Goal: Task Accomplishment & Management: Manage account settings

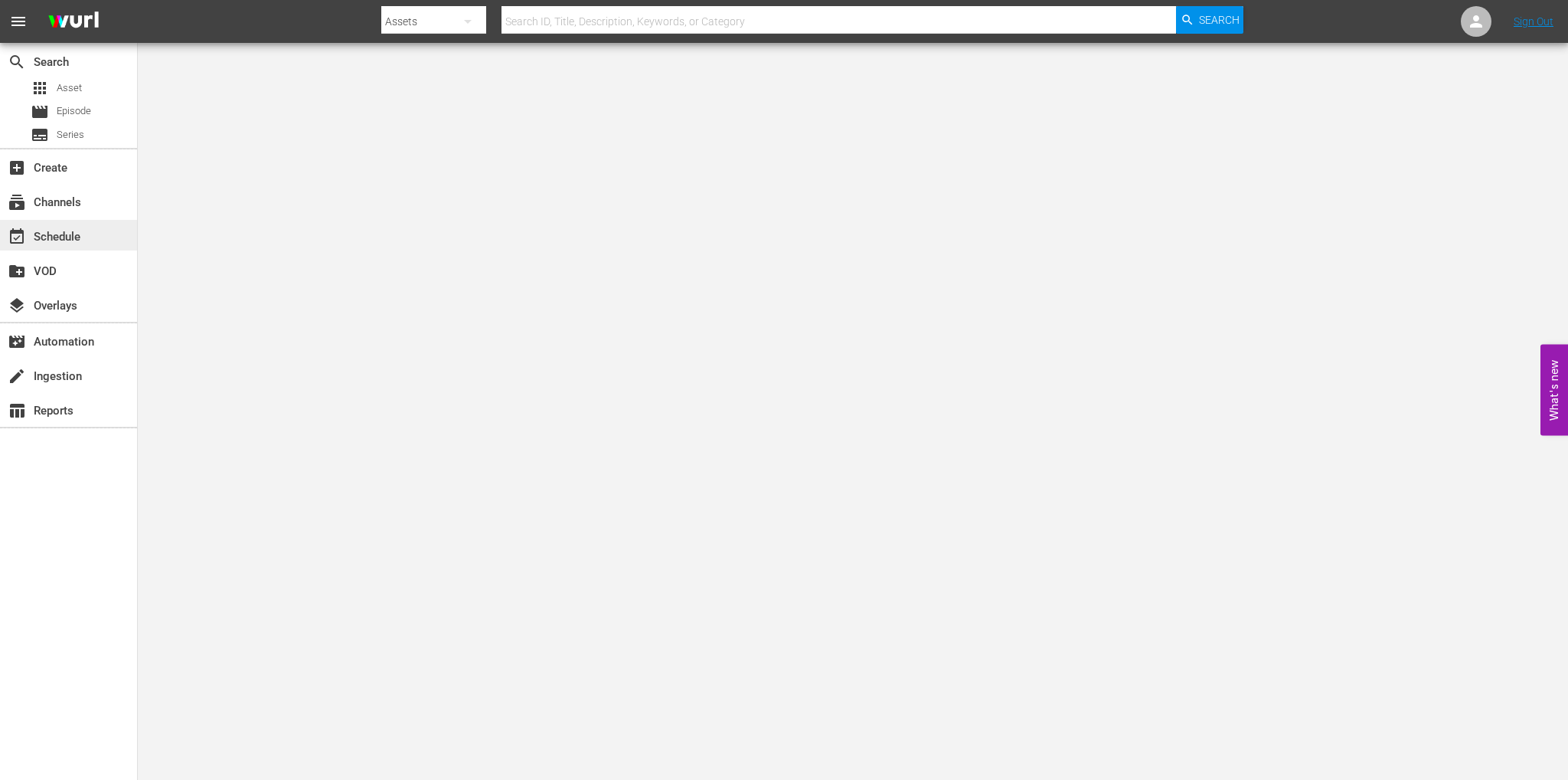
click at [89, 248] on div "event_available Schedule" at bounding box center [68, 235] width 137 height 31
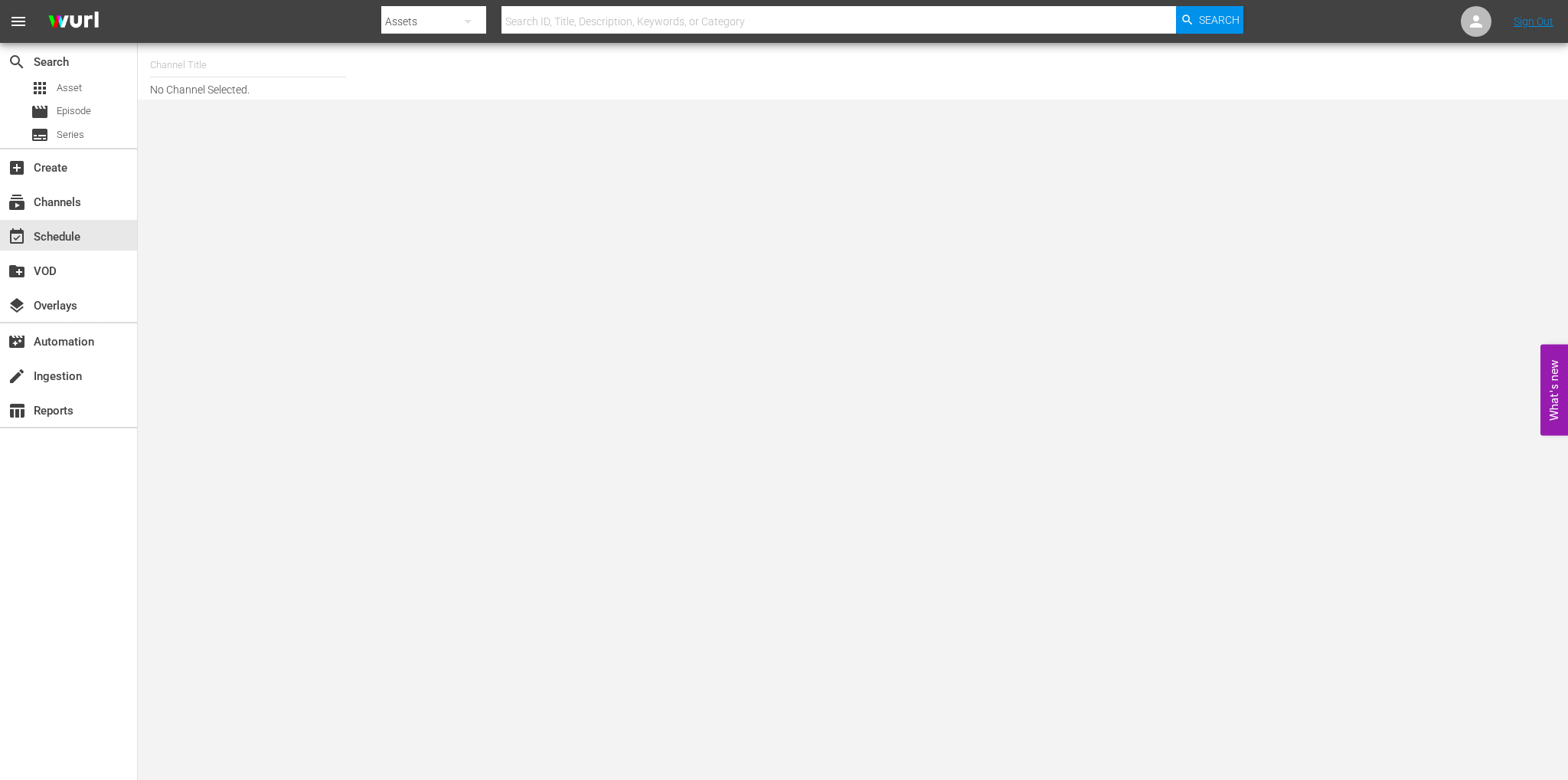
click at [246, 67] on input "text" at bounding box center [248, 65] width 196 height 37
click at [340, 102] on div "Soap Latino (Italy) (1882 - fast_channels_network_soaplatino_1)" at bounding box center [360, 108] width 397 height 37
type input "Soap Latino (Italy) (1882 - fast_channels_network_soaplatino_1)"
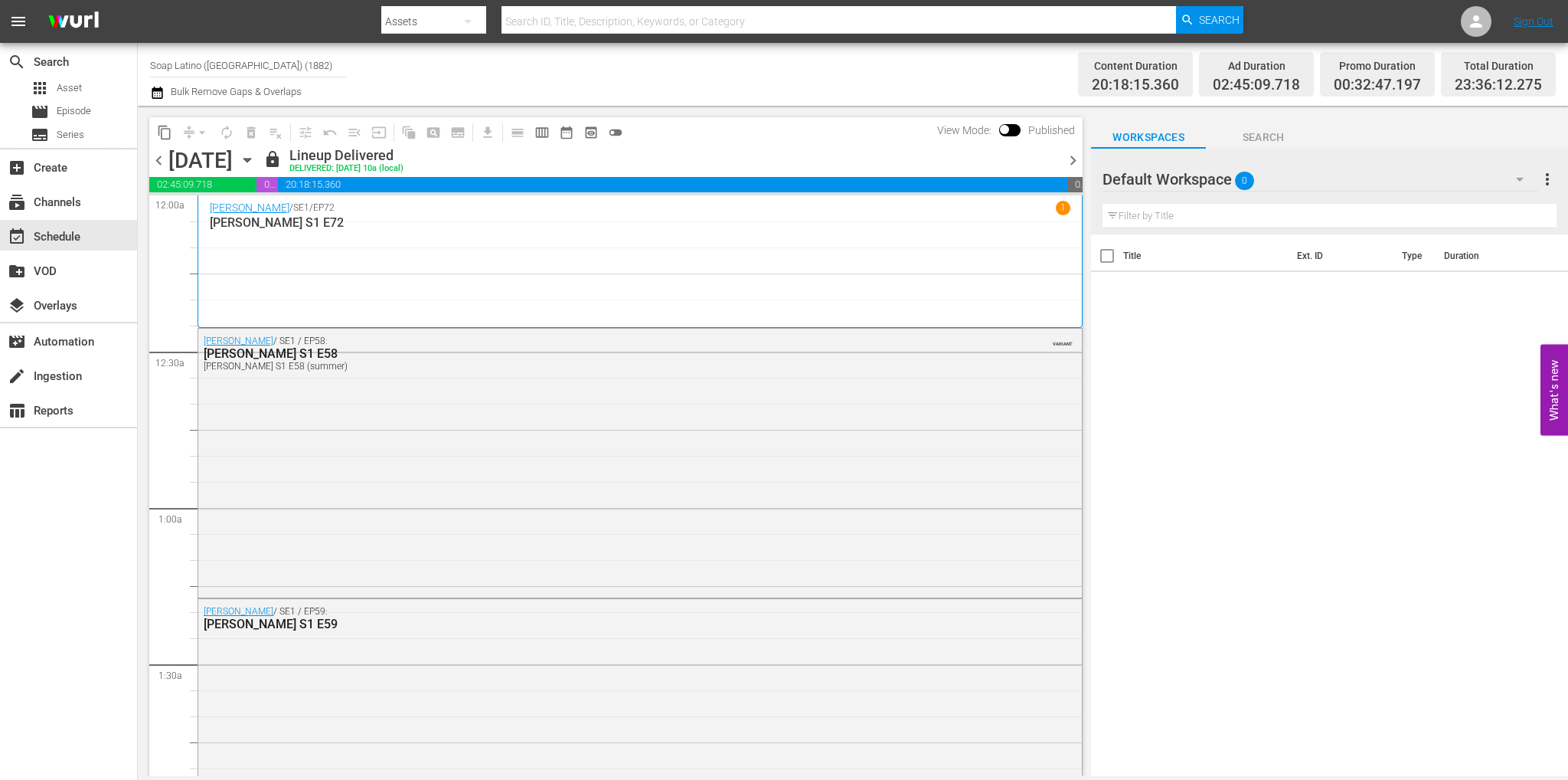
click at [1066, 156] on span "chevron_right" at bounding box center [1073, 160] width 19 height 19
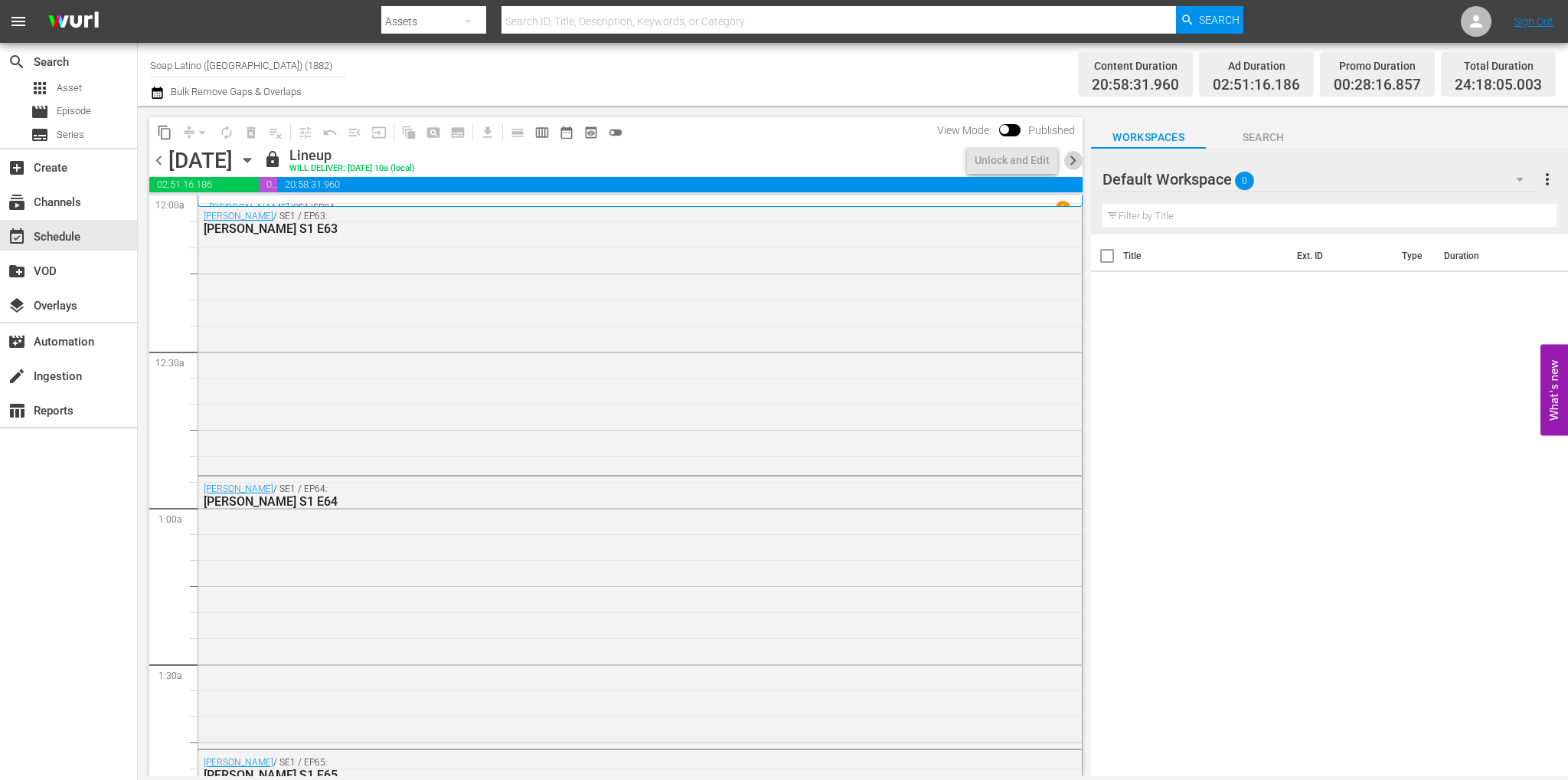
click at [1072, 158] on span "chevron_right" at bounding box center [1073, 160] width 19 height 19
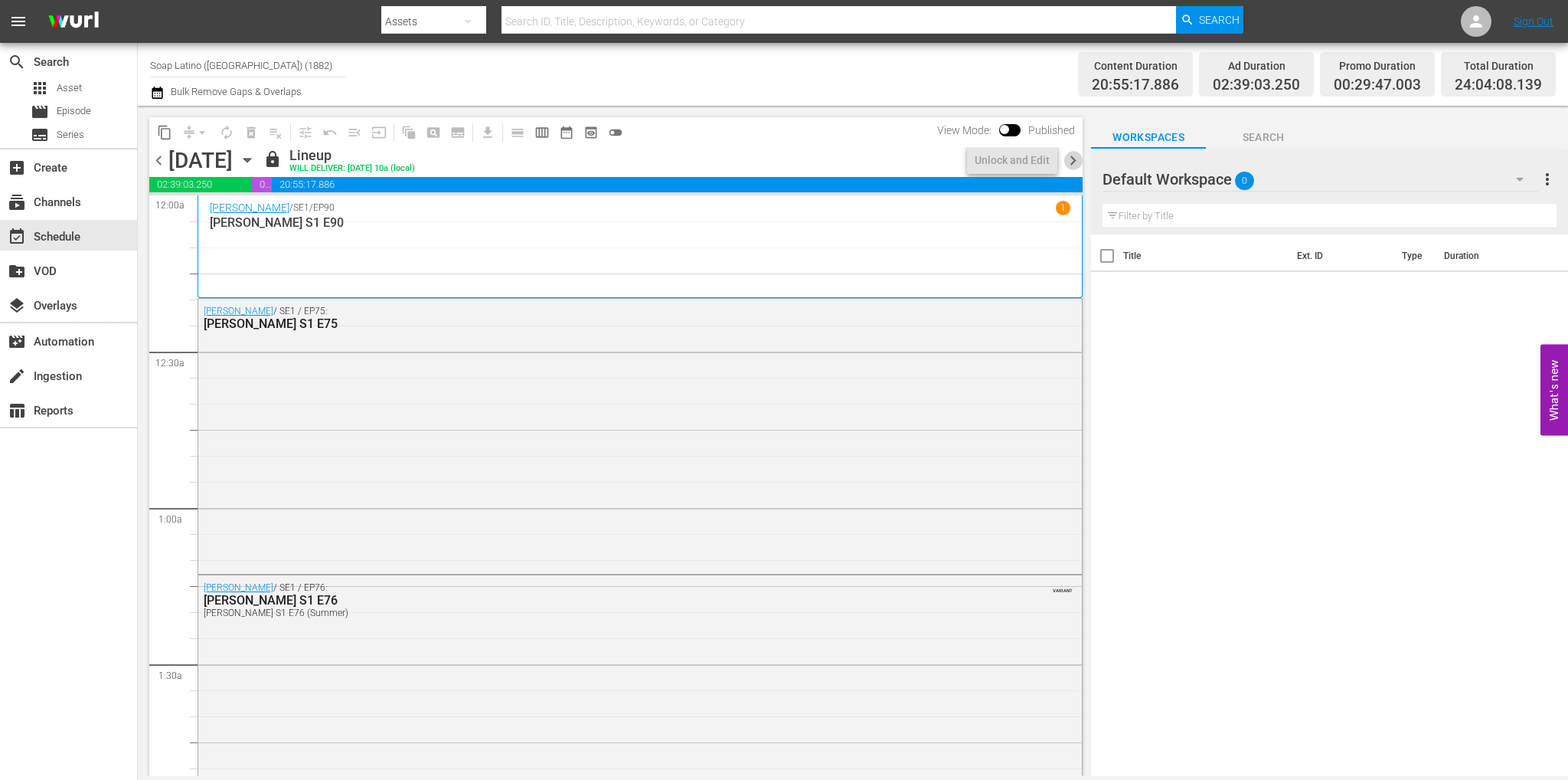
click at [1072, 158] on span "chevron_right" at bounding box center [1073, 160] width 19 height 19
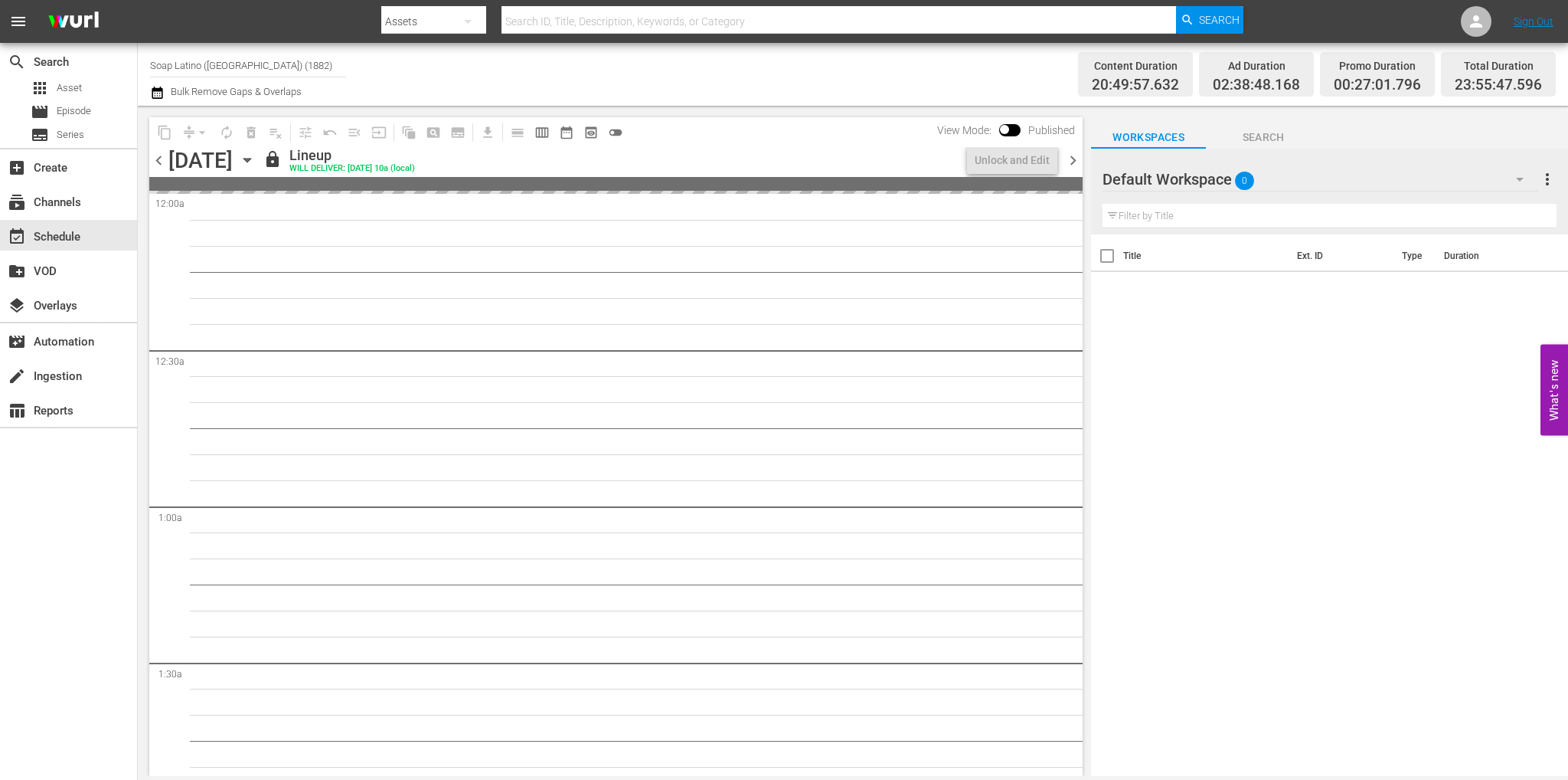
click at [1072, 158] on span "chevron_right" at bounding box center [1073, 160] width 19 height 19
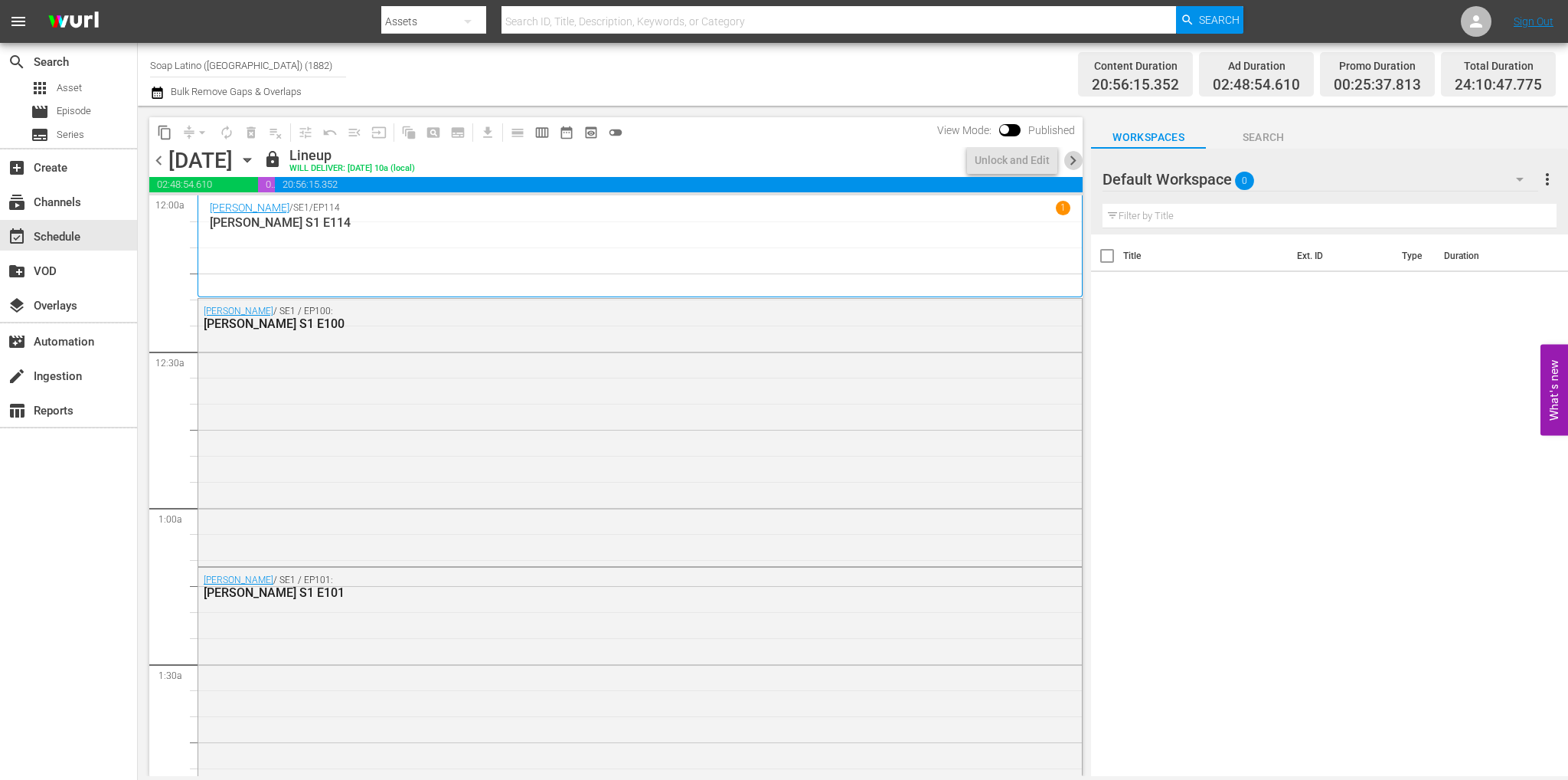
click at [1072, 158] on span "chevron_right" at bounding box center [1073, 160] width 19 height 19
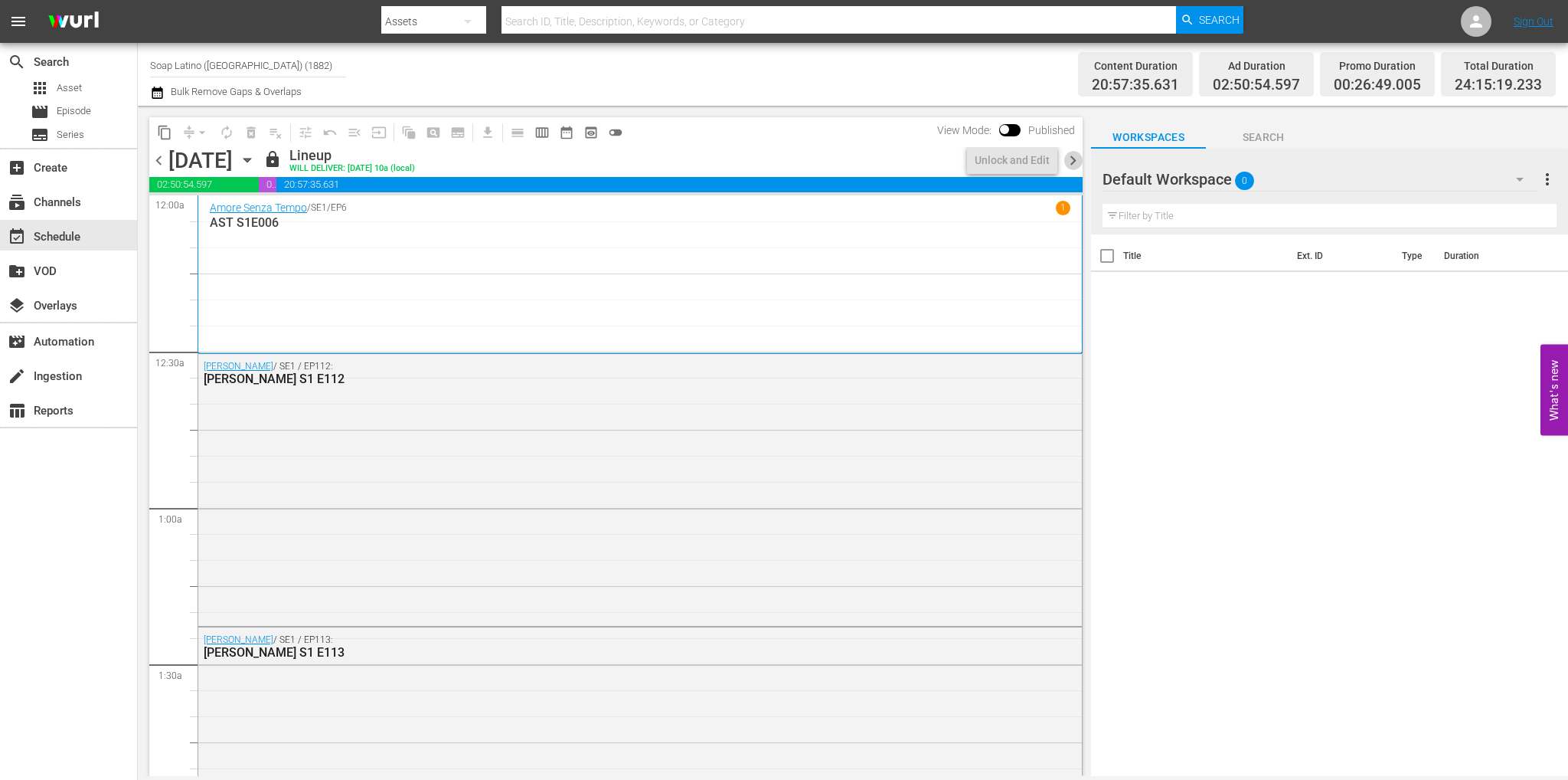
click at [1072, 158] on span "chevron_right" at bounding box center [1073, 160] width 19 height 19
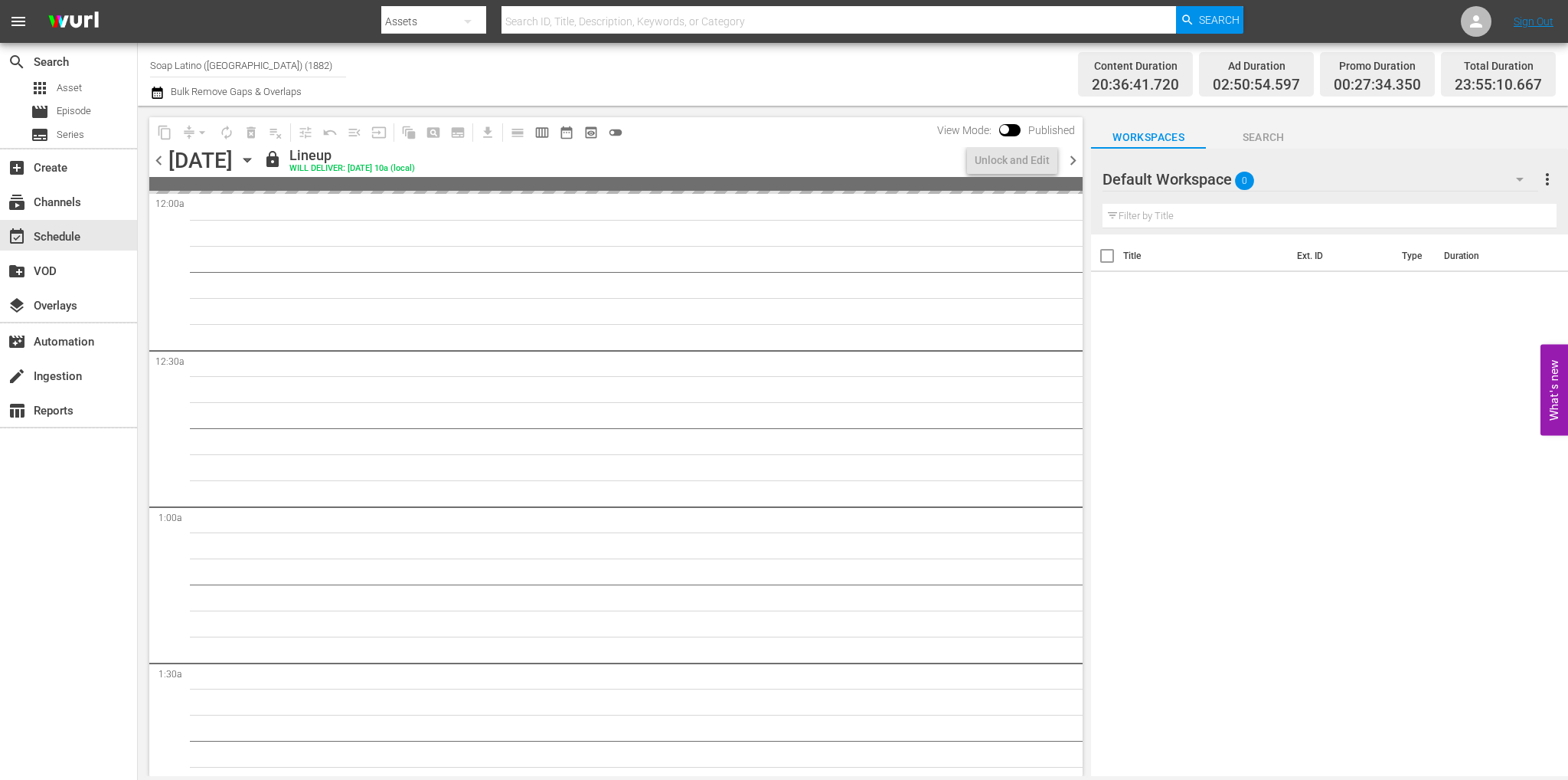
click at [1072, 158] on span "chevron_right" at bounding box center [1073, 160] width 19 height 19
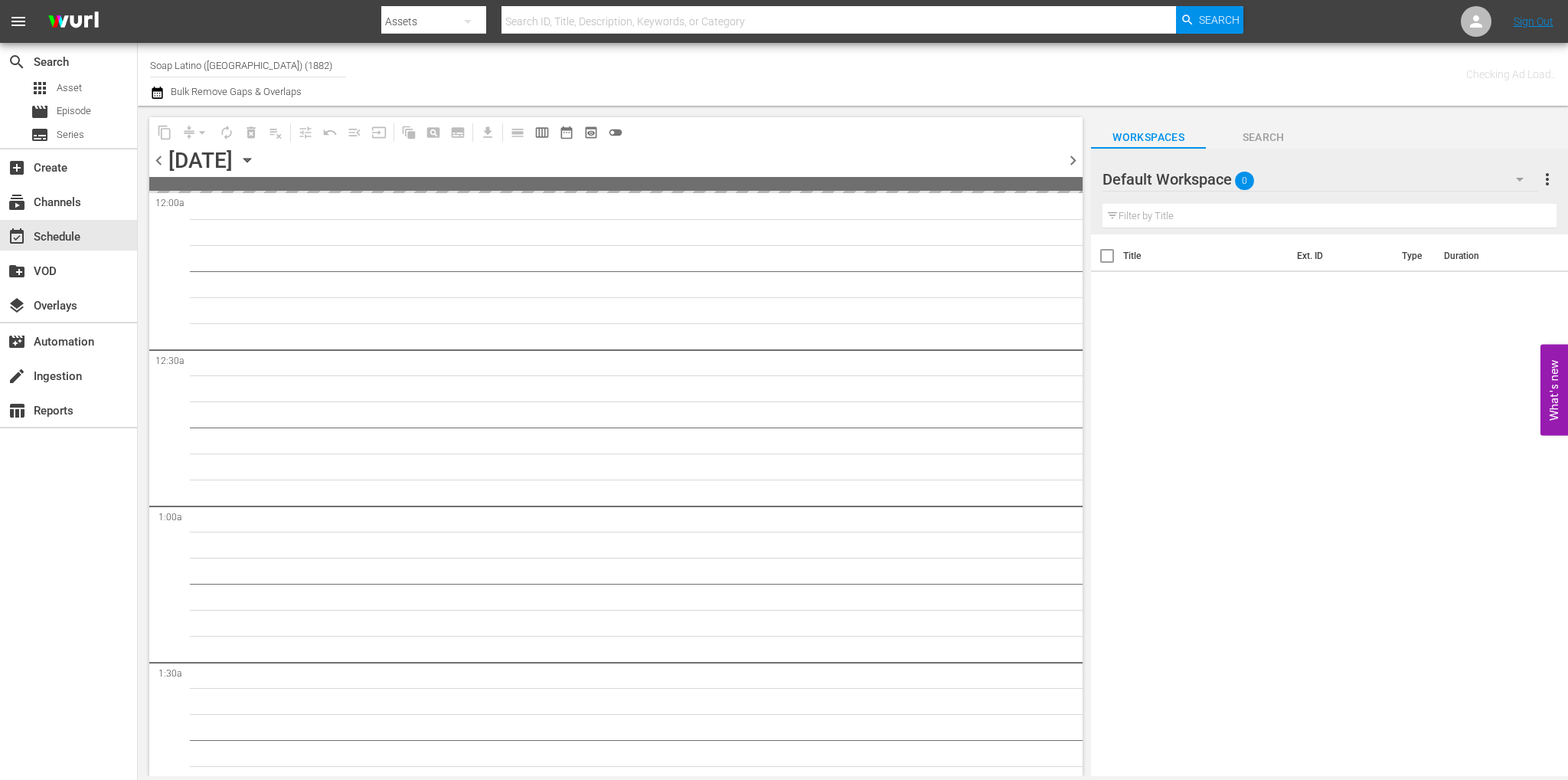
click at [1072, 158] on span "chevron_right" at bounding box center [1073, 160] width 19 height 19
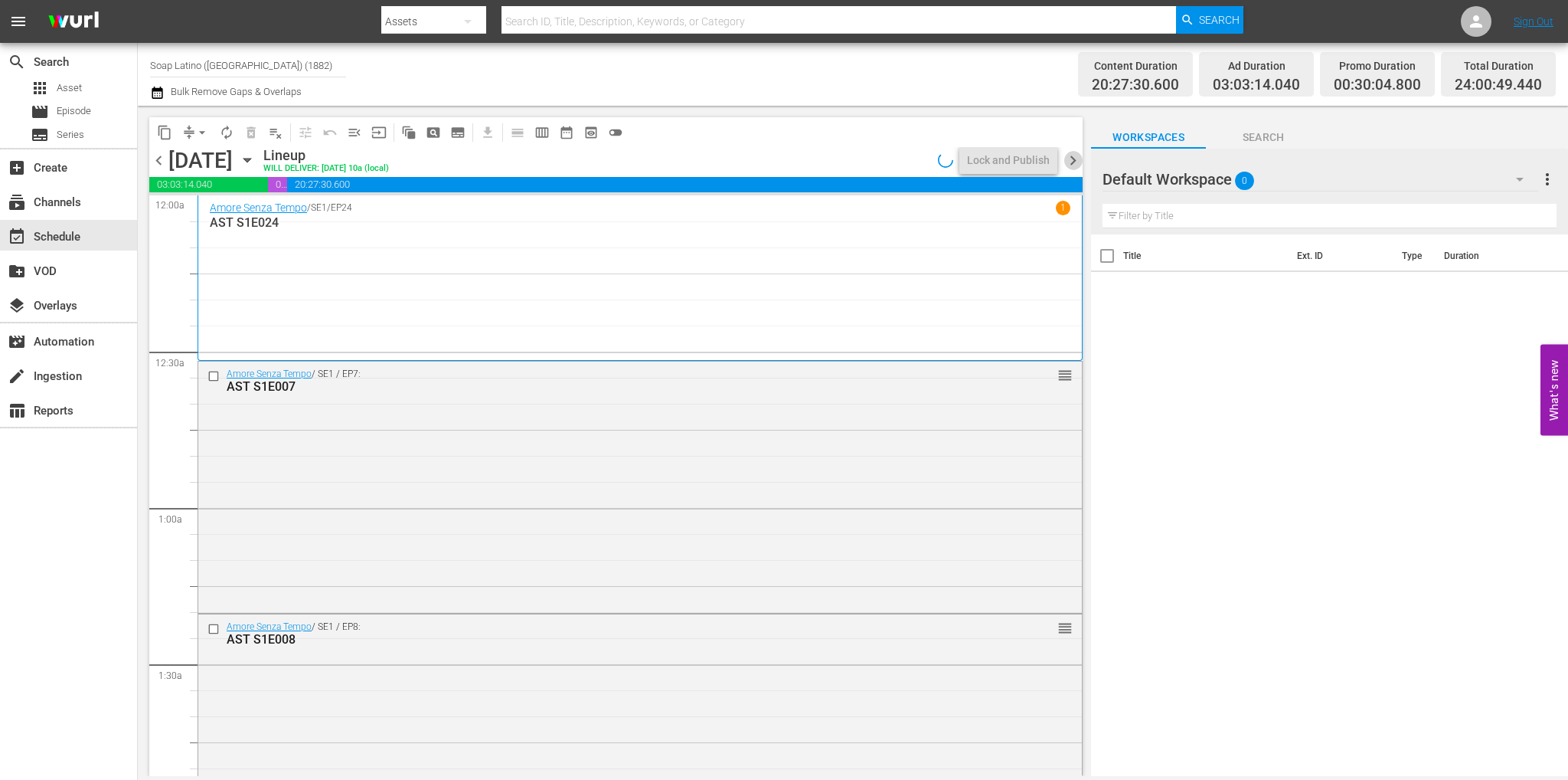
click at [1072, 158] on span "chevron_right" at bounding box center [1073, 160] width 19 height 19
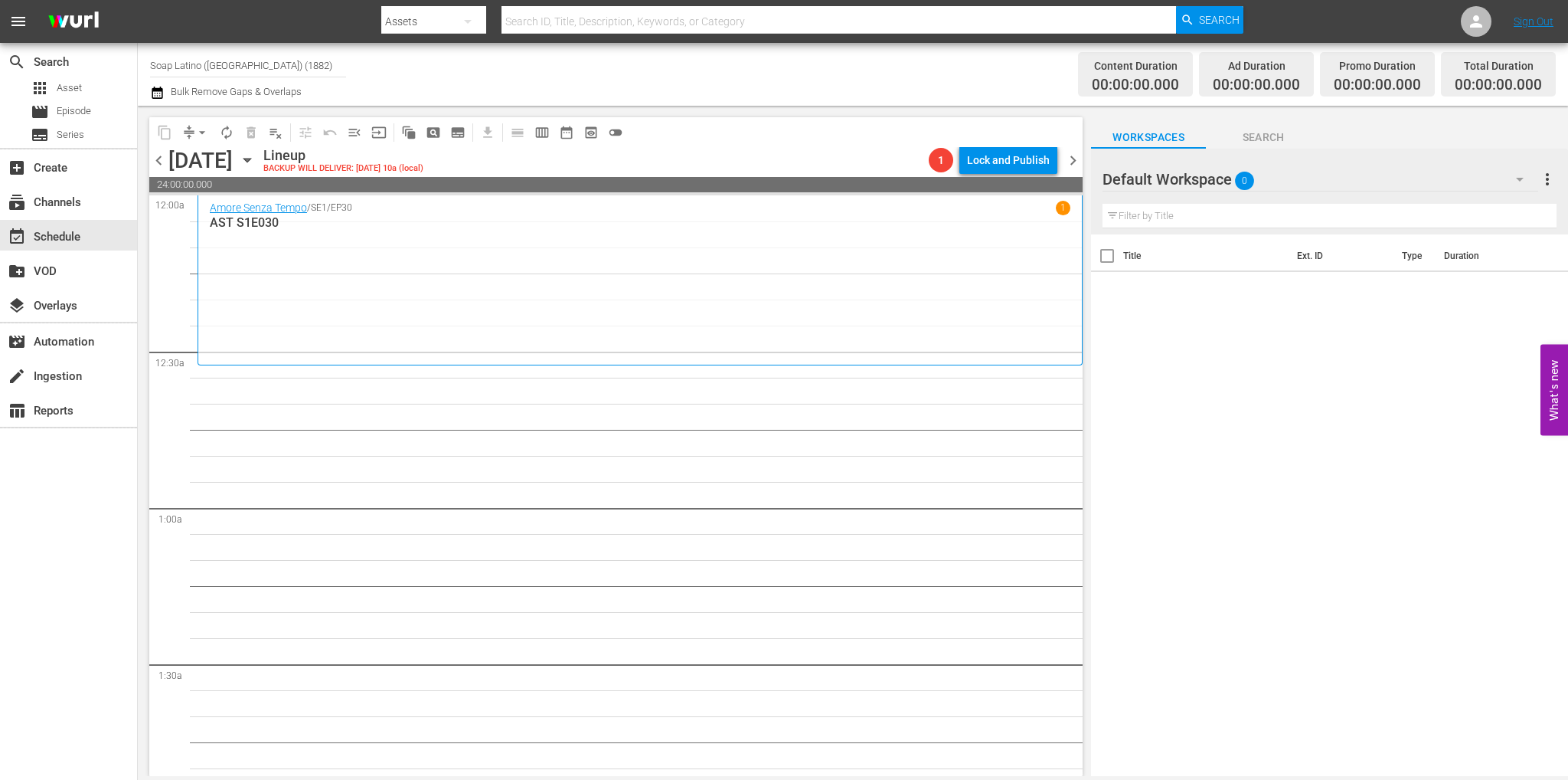
click at [1515, 173] on icon "button" at bounding box center [1520, 180] width 19 height 19
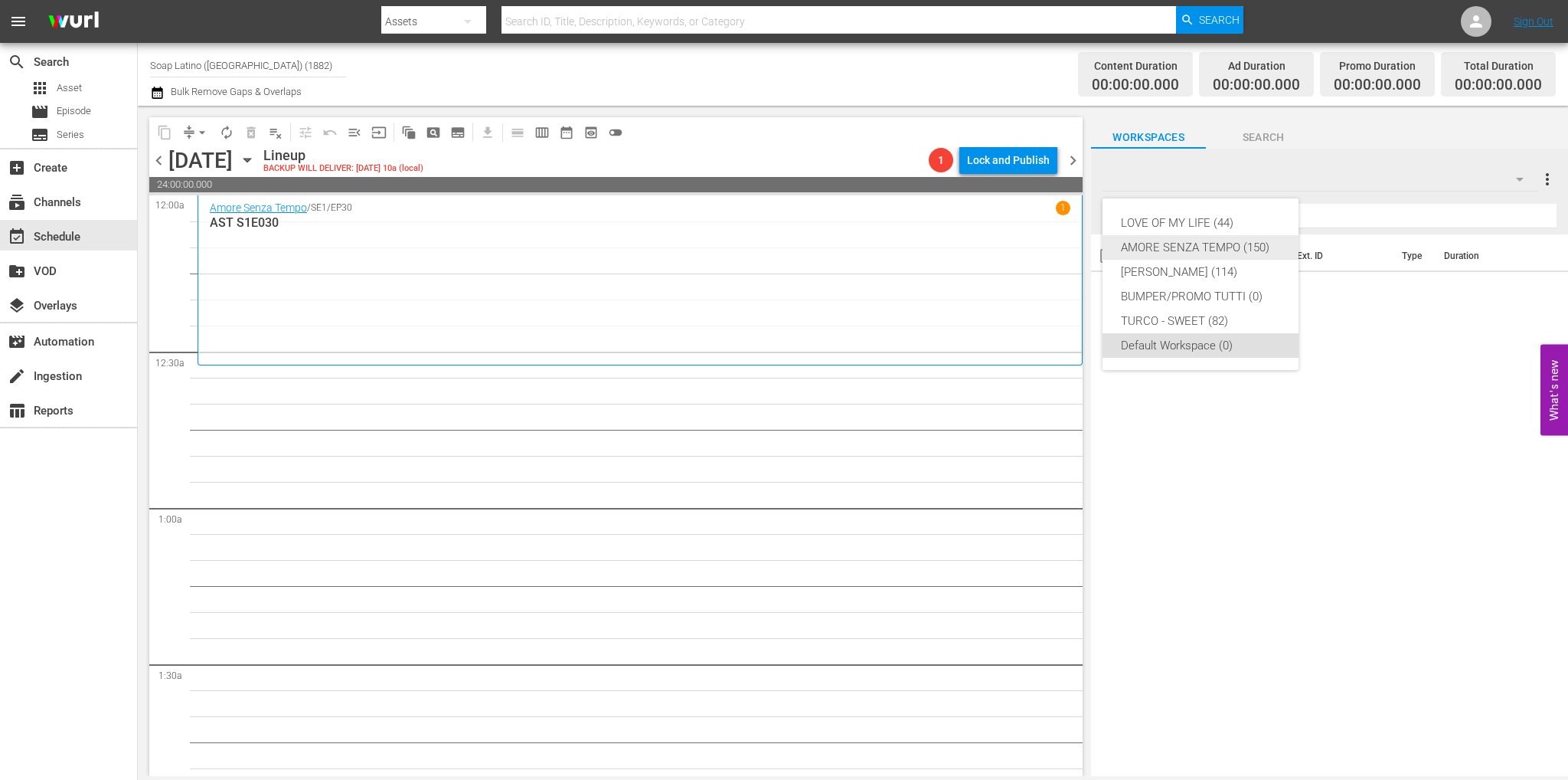
click at [1197, 243] on div "AMORE SENZA TEMPO (150)" at bounding box center [1201, 248] width 159 height 25
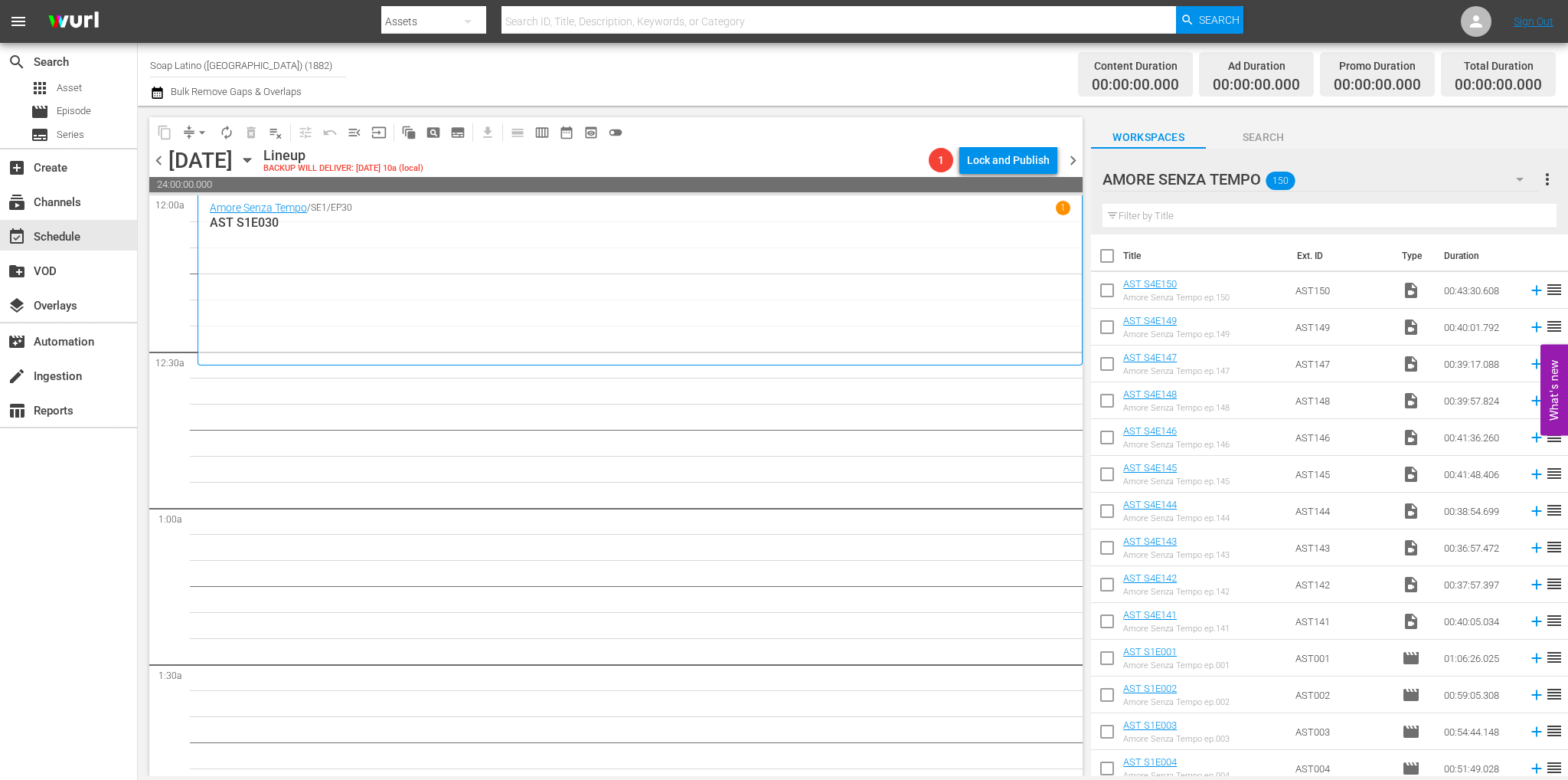
click at [1211, 214] on input "text" at bounding box center [1329, 216] width 454 height 25
click at [1430, 164] on div "AMORE SENZA TEMPO 150" at bounding box center [1320, 179] width 436 height 43
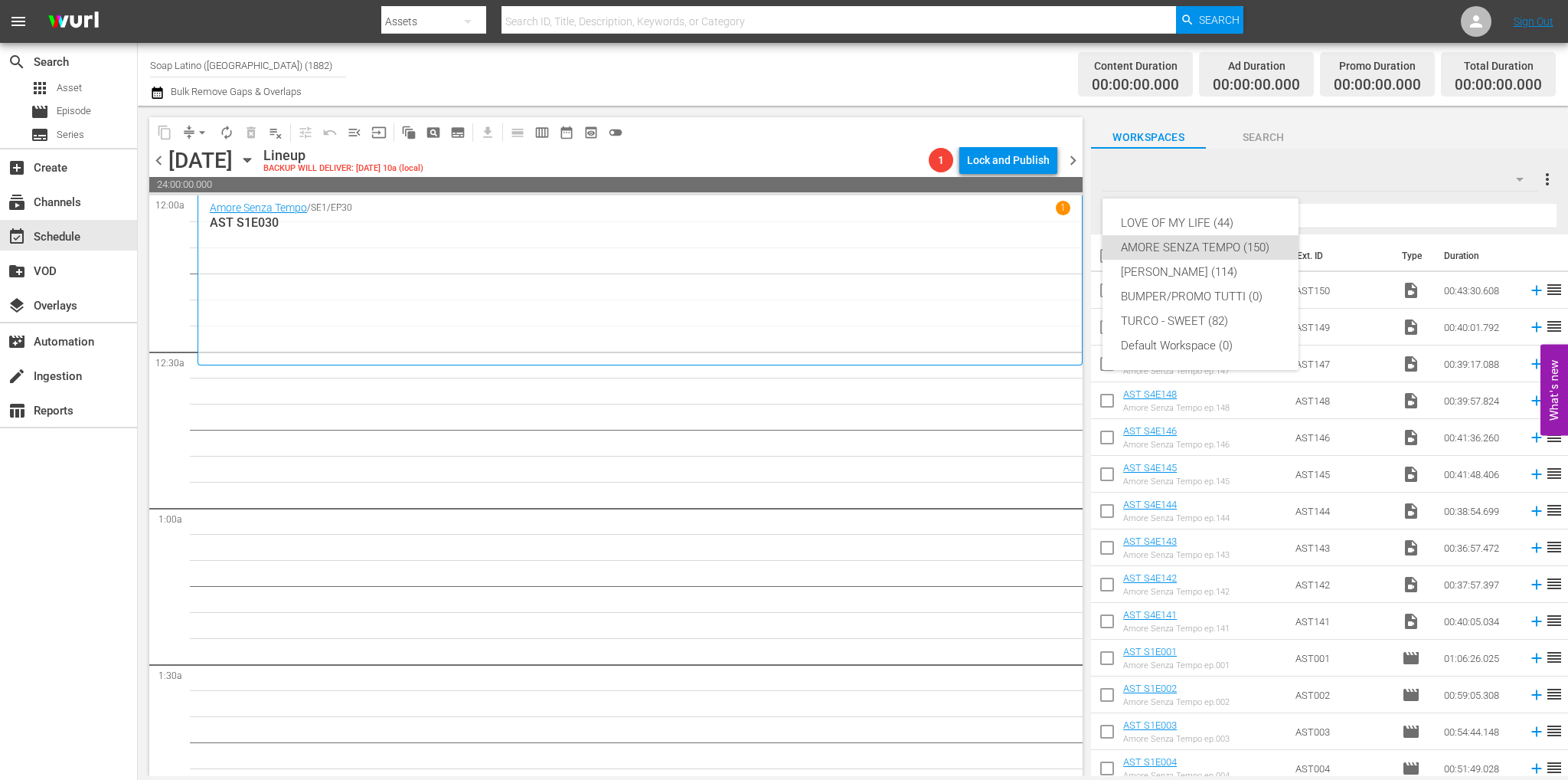
click at [1418, 183] on div "LOVE OF MY LIFE (44) AMORE SENZA TEMPO (150) Eva Luna (114) BUMPER/PROMO TUTTI …" at bounding box center [784, 390] width 1568 height 780
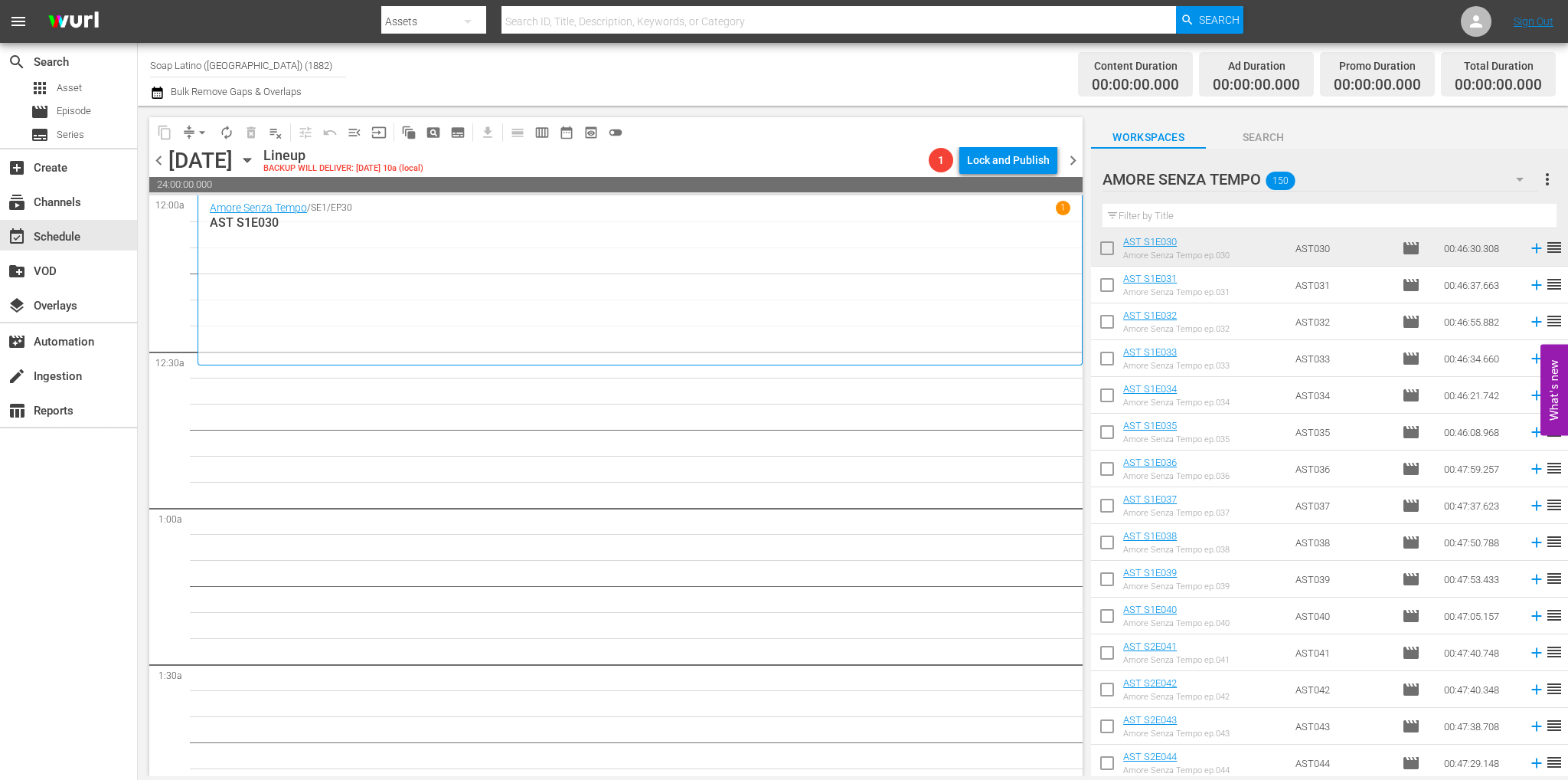
scroll to position [1399, 0]
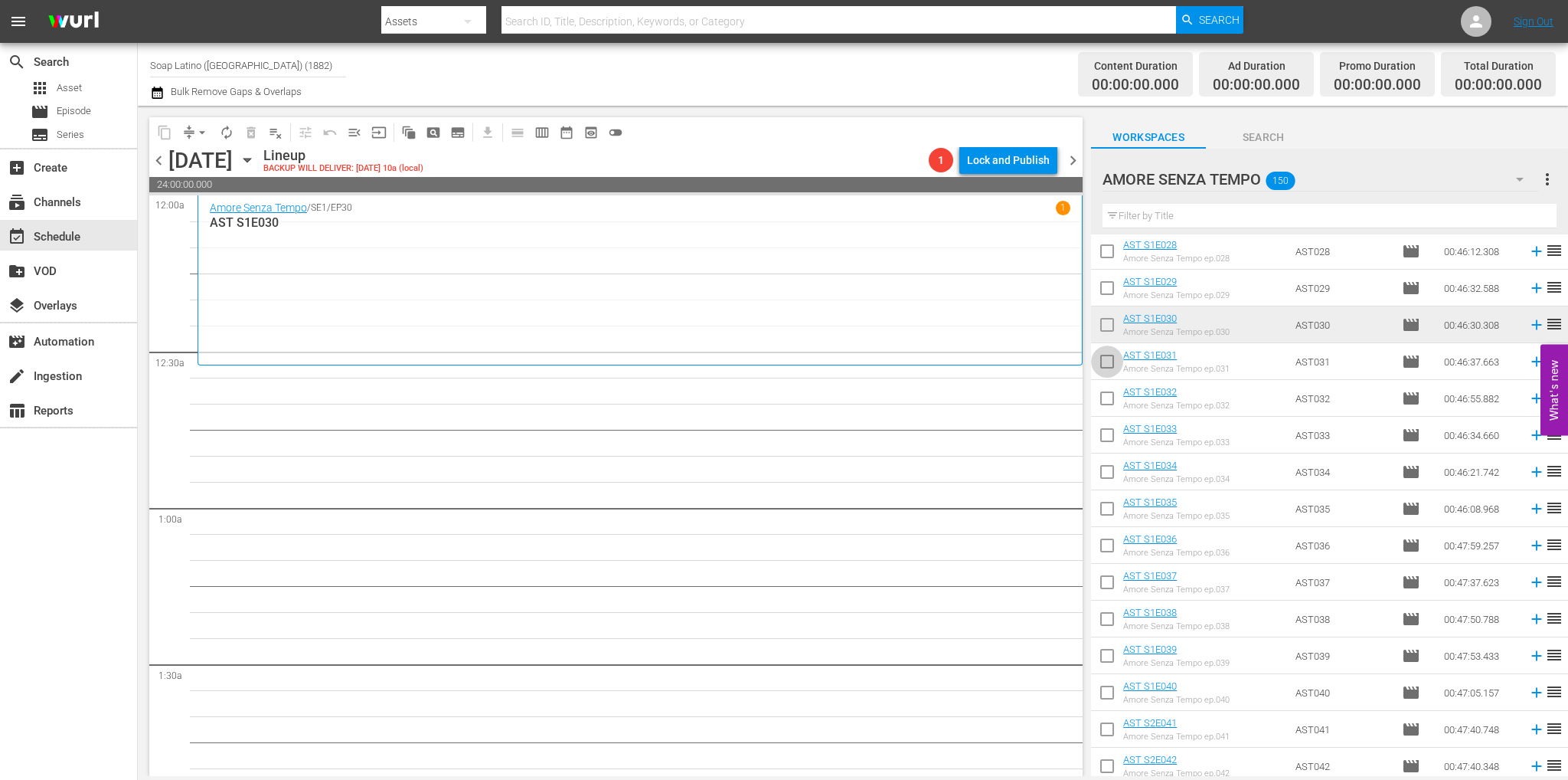
click at [1102, 356] on input "checkbox" at bounding box center [1107, 364] width 32 height 32
checkbox input "true"
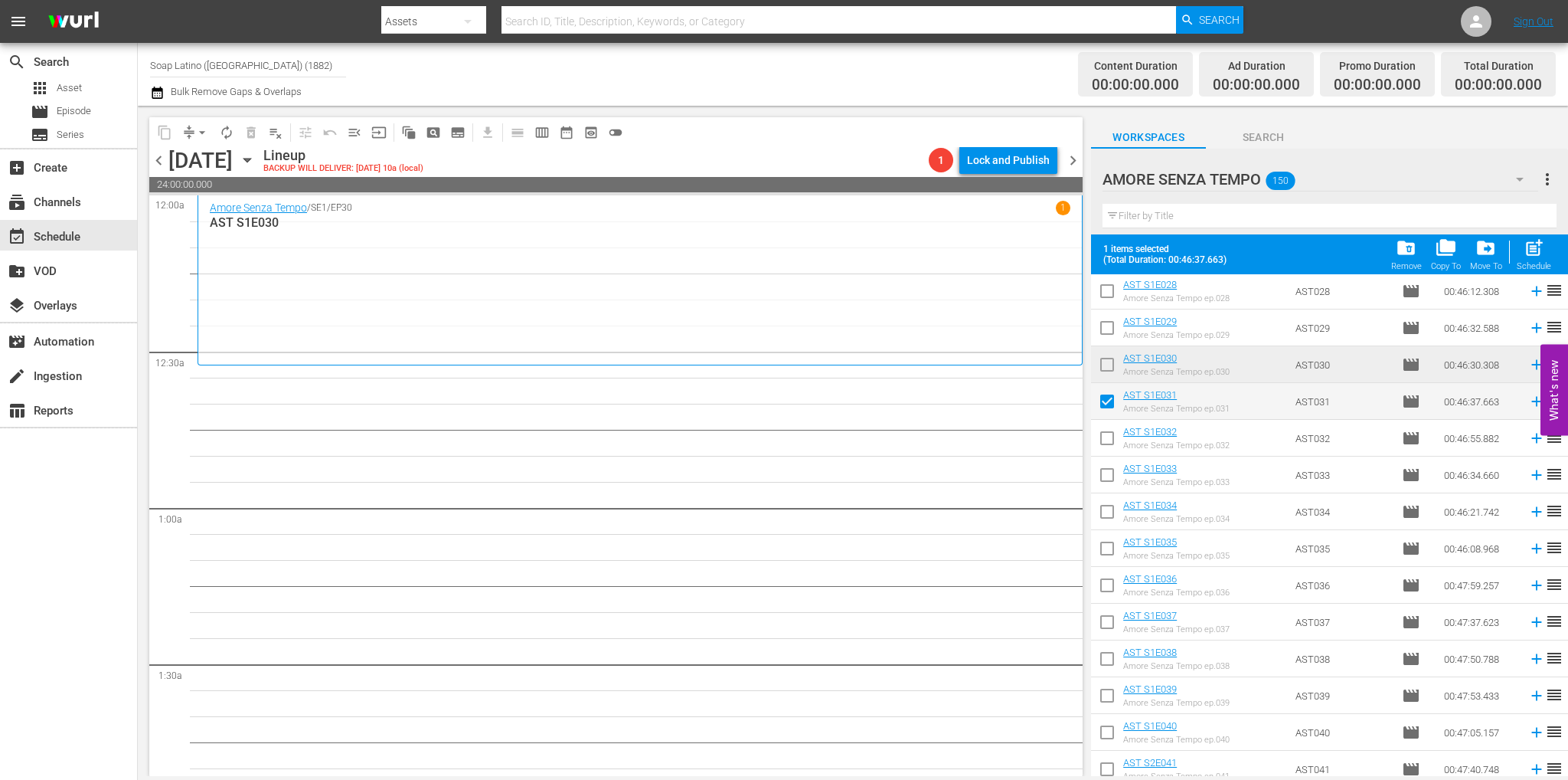
click at [1098, 454] on input "checkbox" at bounding box center [1107, 441] width 32 height 32
checkbox input "true"
click at [1104, 482] on input "checkbox" at bounding box center [1107, 478] width 32 height 32
checkbox input "true"
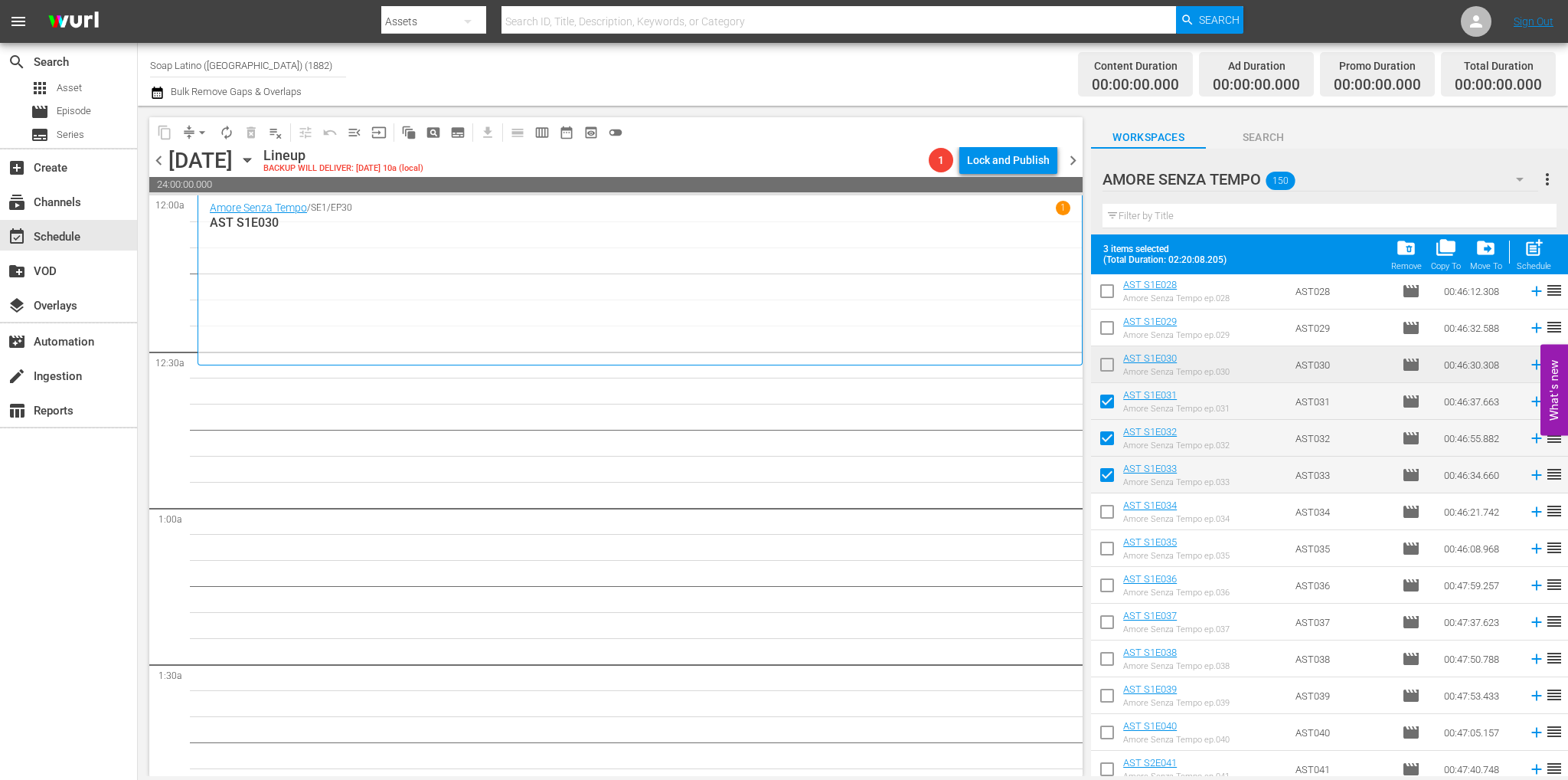
click at [1105, 512] on input "checkbox" at bounding box center [1107, 515] width 32 height 32
checkbox input "true"
drag, startPoint x: 1105, startPoint y: 549, endPoint x: 1102, endPoint y: 573, distance: 24.2
click at [1105, 549] on input "checkbox" at bounding box center [1107, 552] width 32 height 32
checkbox input "true"
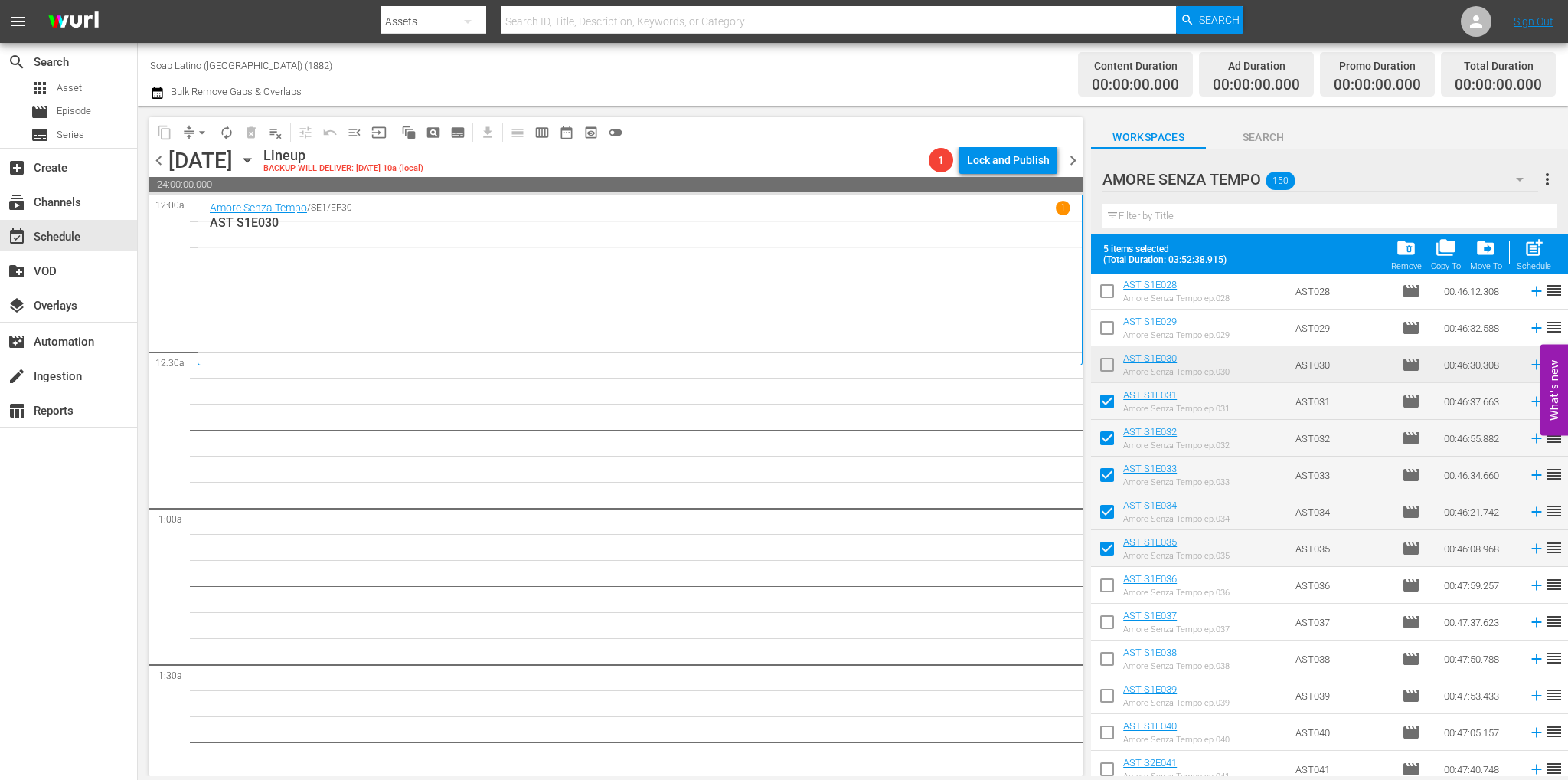
click at [1099, 589] on input "checkbox" at bounding box center [1107, 588] width 32 height 32
checkbox input "true"
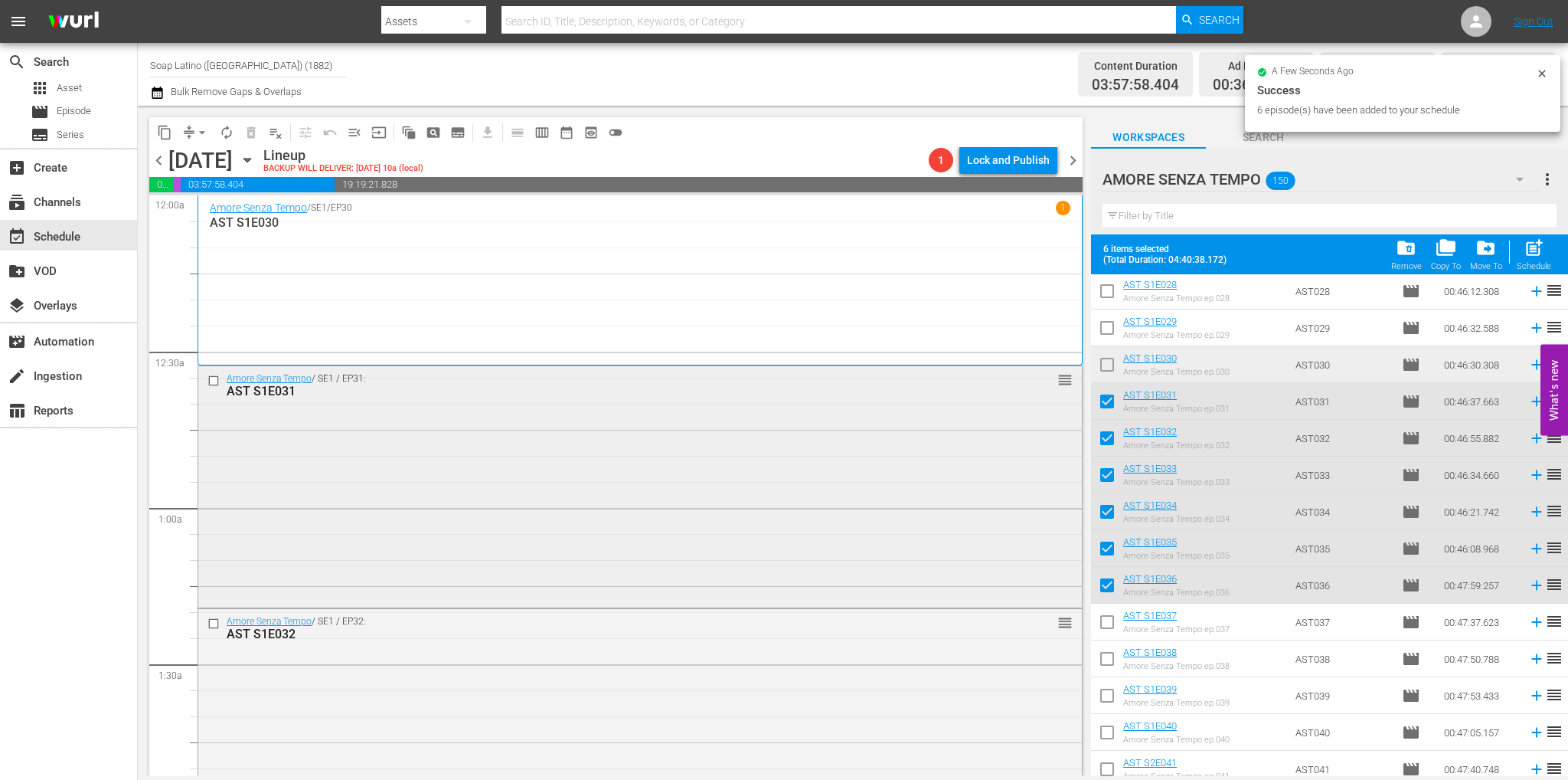
click at [827, 497] on div "Amore Senza Tempo / SE1 / EP31: AST S1E031 reorder" at bounding box center [640, 485] width 883 height 238
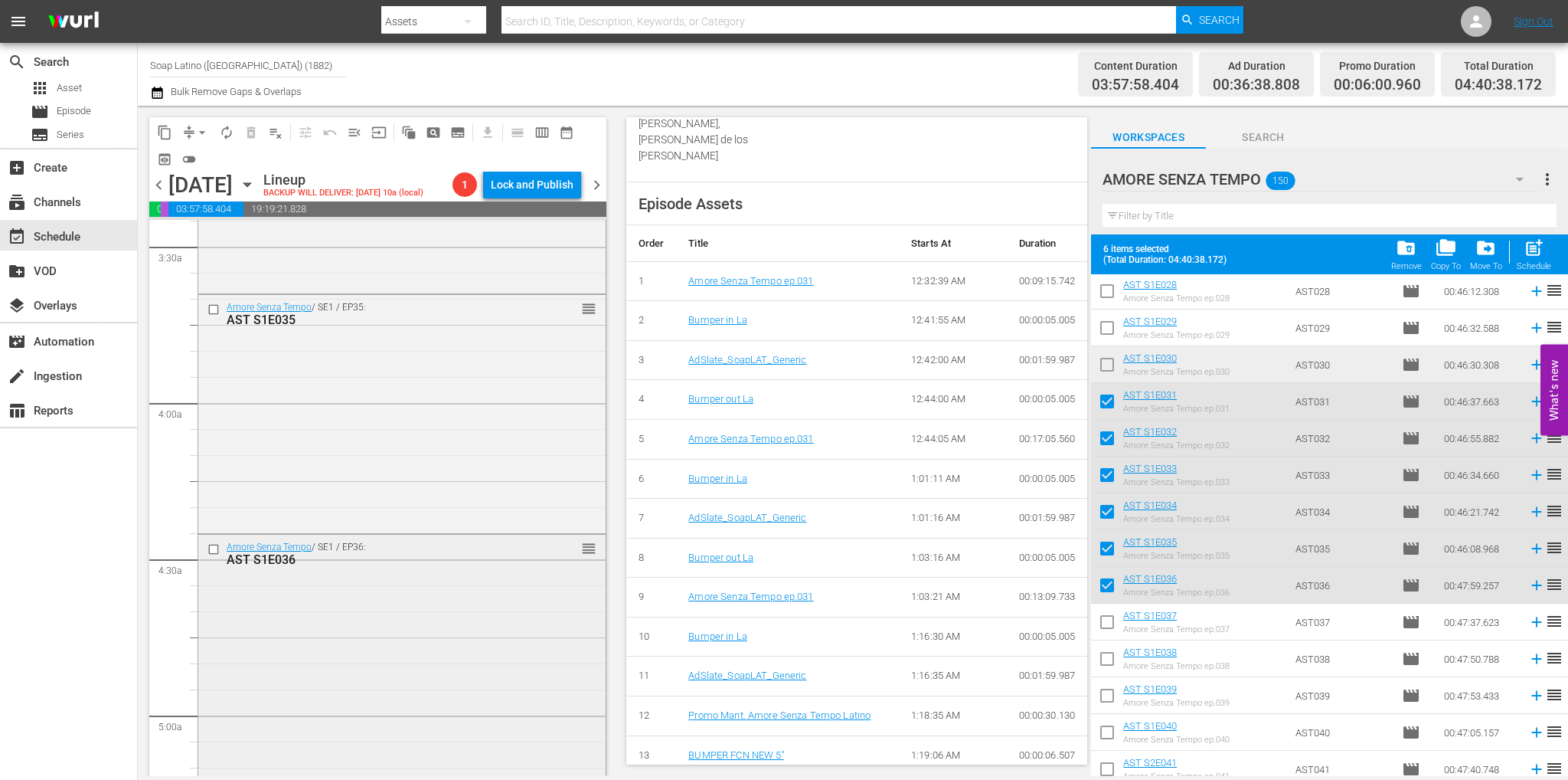
scroll to position [1149, 0]
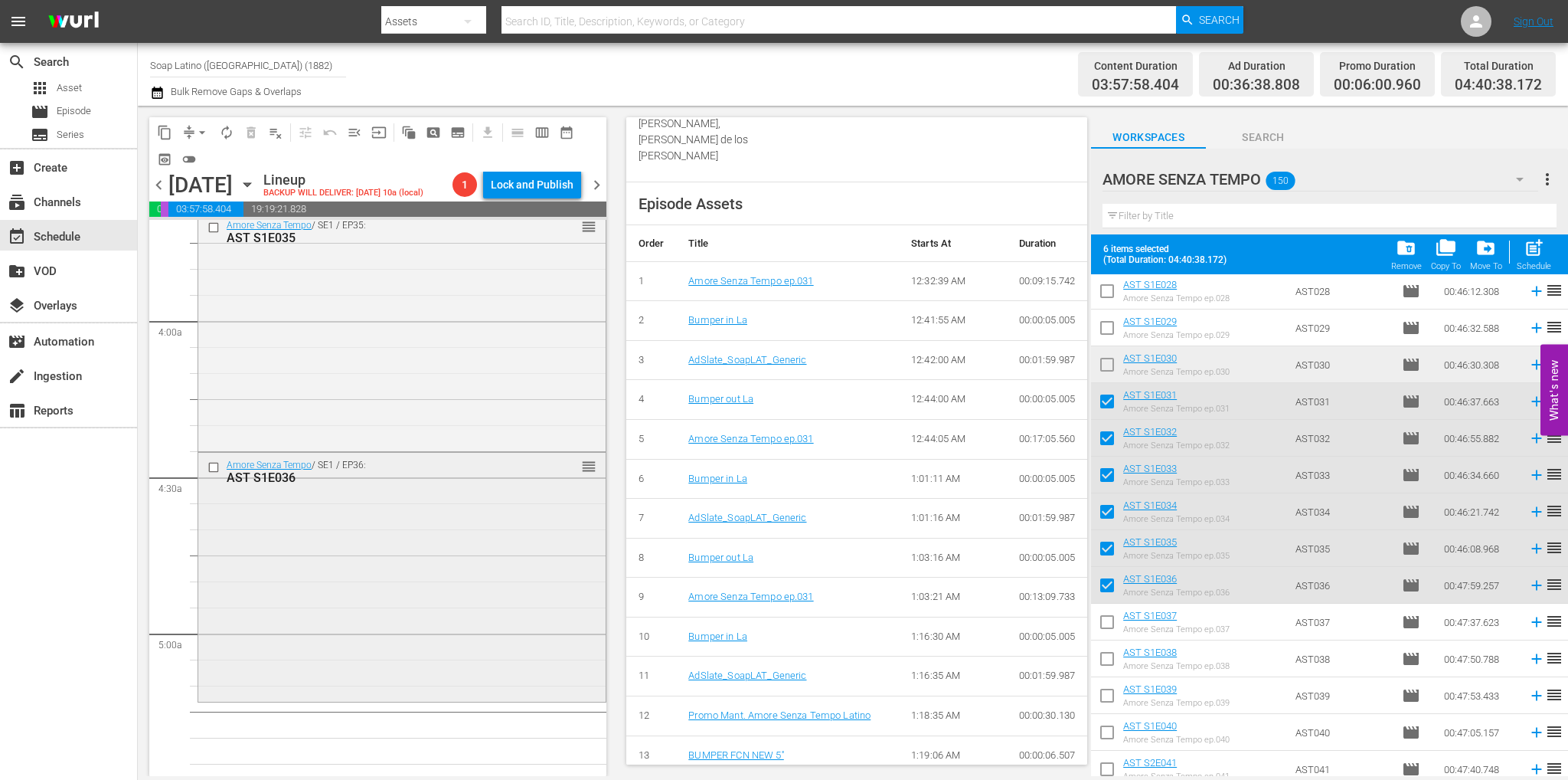
click at [426, 583] on div "Amore Senza Tempo / SE1 / EP36: AST S1E036 reorder" at bounding box center [401, 575] width 408 height 245
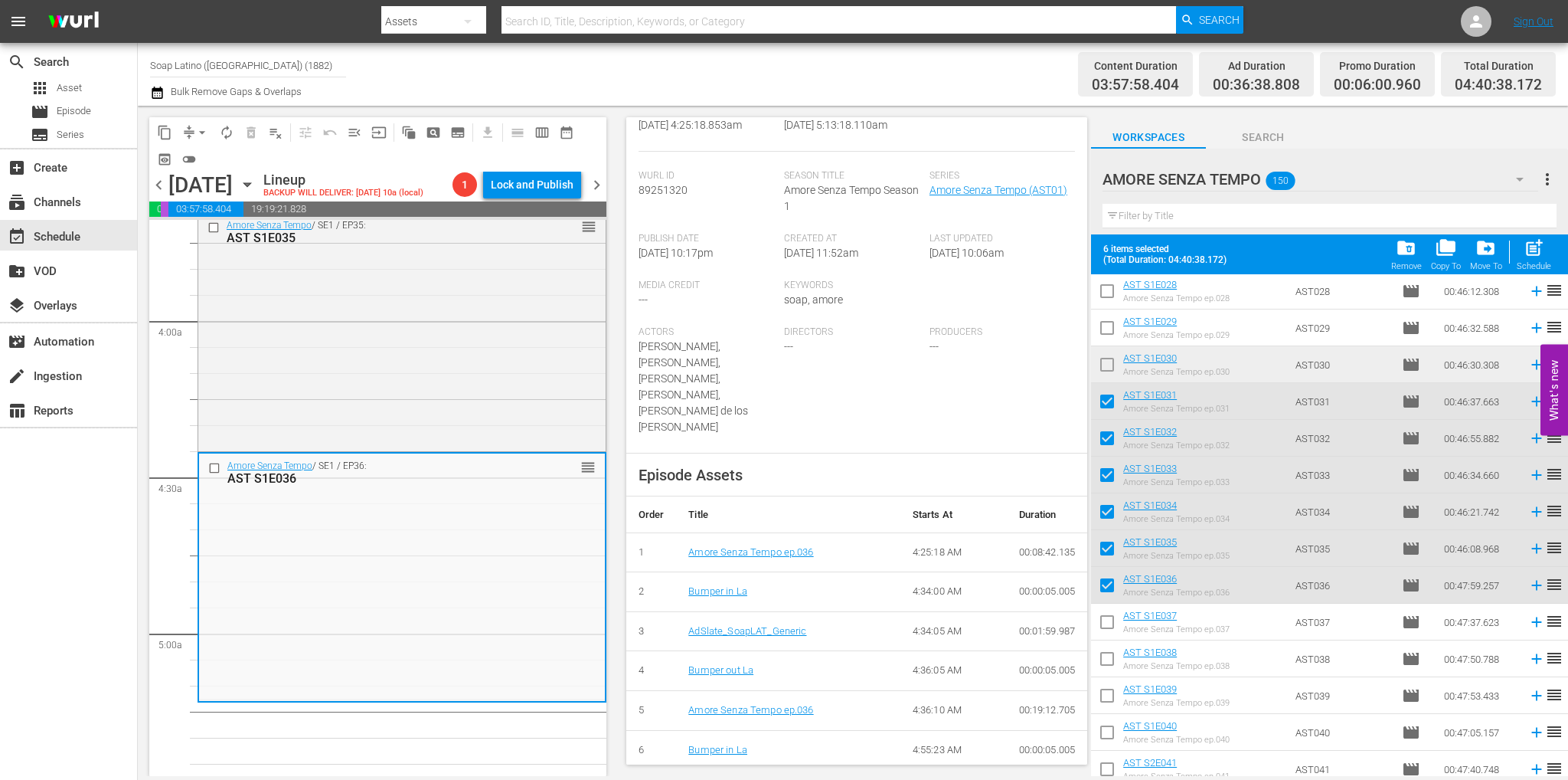
scroll to position [607, 0]
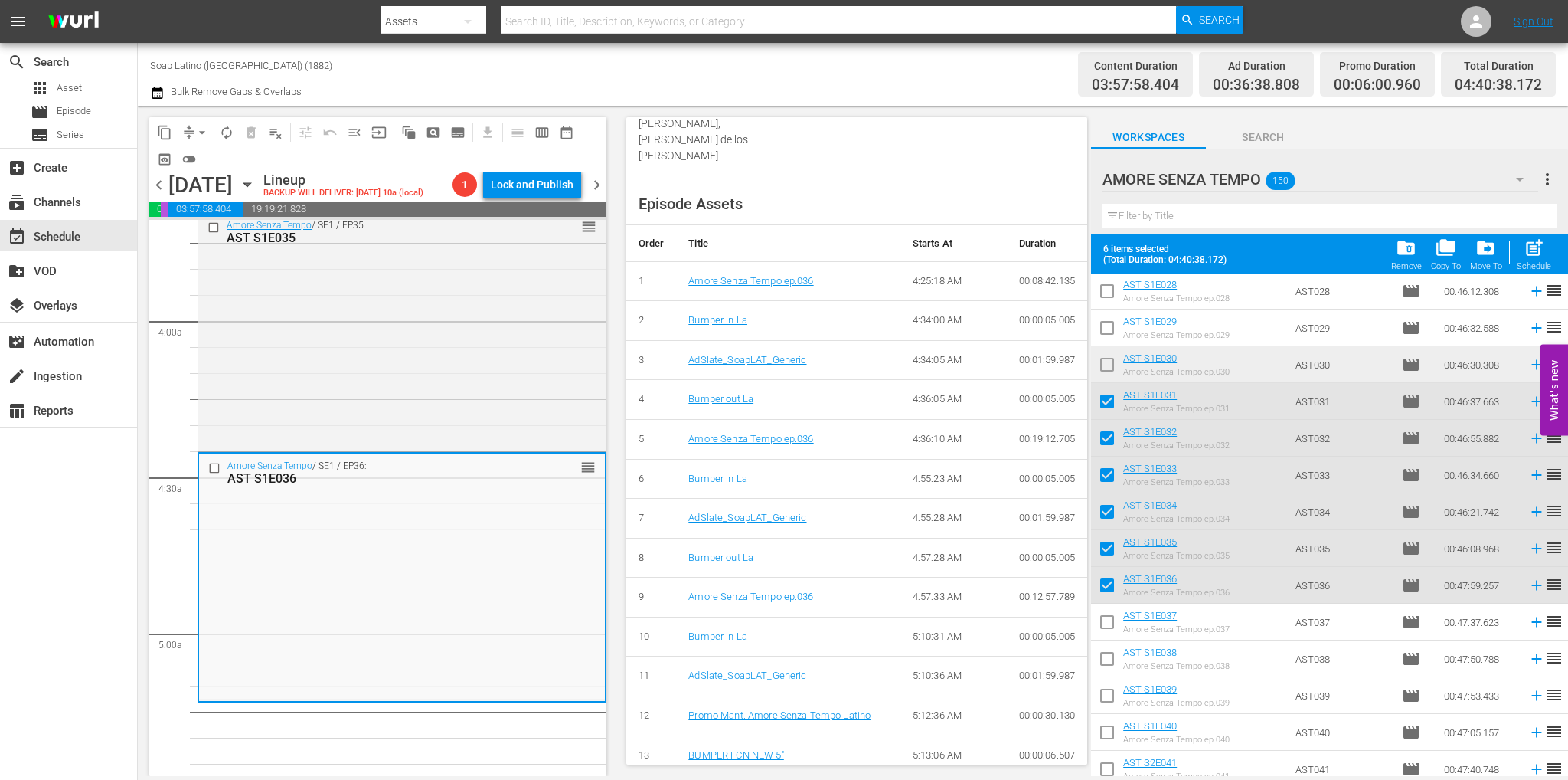
click at [224, 133] on span "autorenew_outlined" at bounding box center [227, 132] width 15 height 15
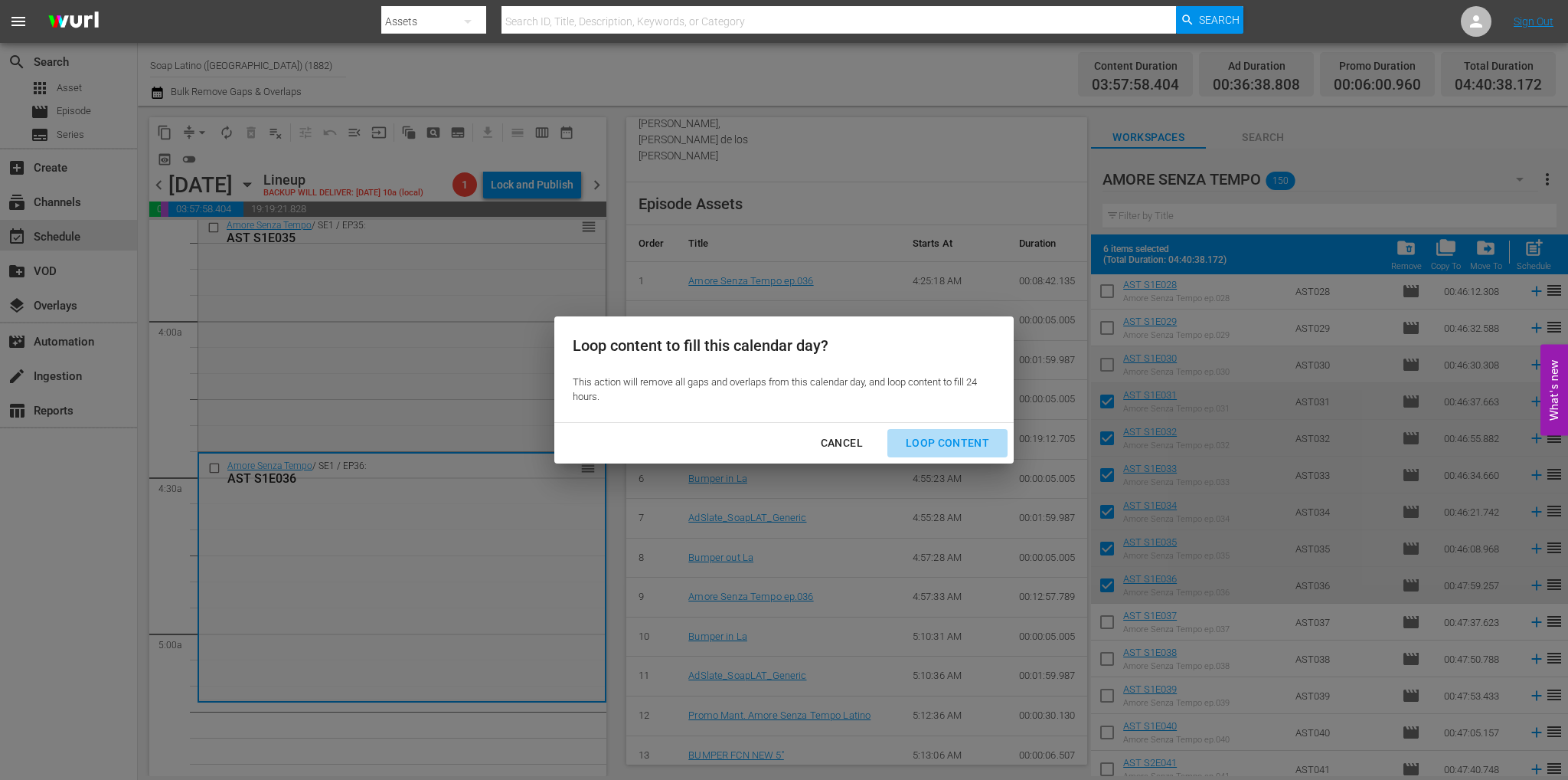
drag, startPoint x: 959, startPoint y: 436, endPoint x: 945, endPoint y: 443, distance: 15.7
click at [959, 436] on div "Loop Content" at bounding box center [948, 443] width 108 height 19
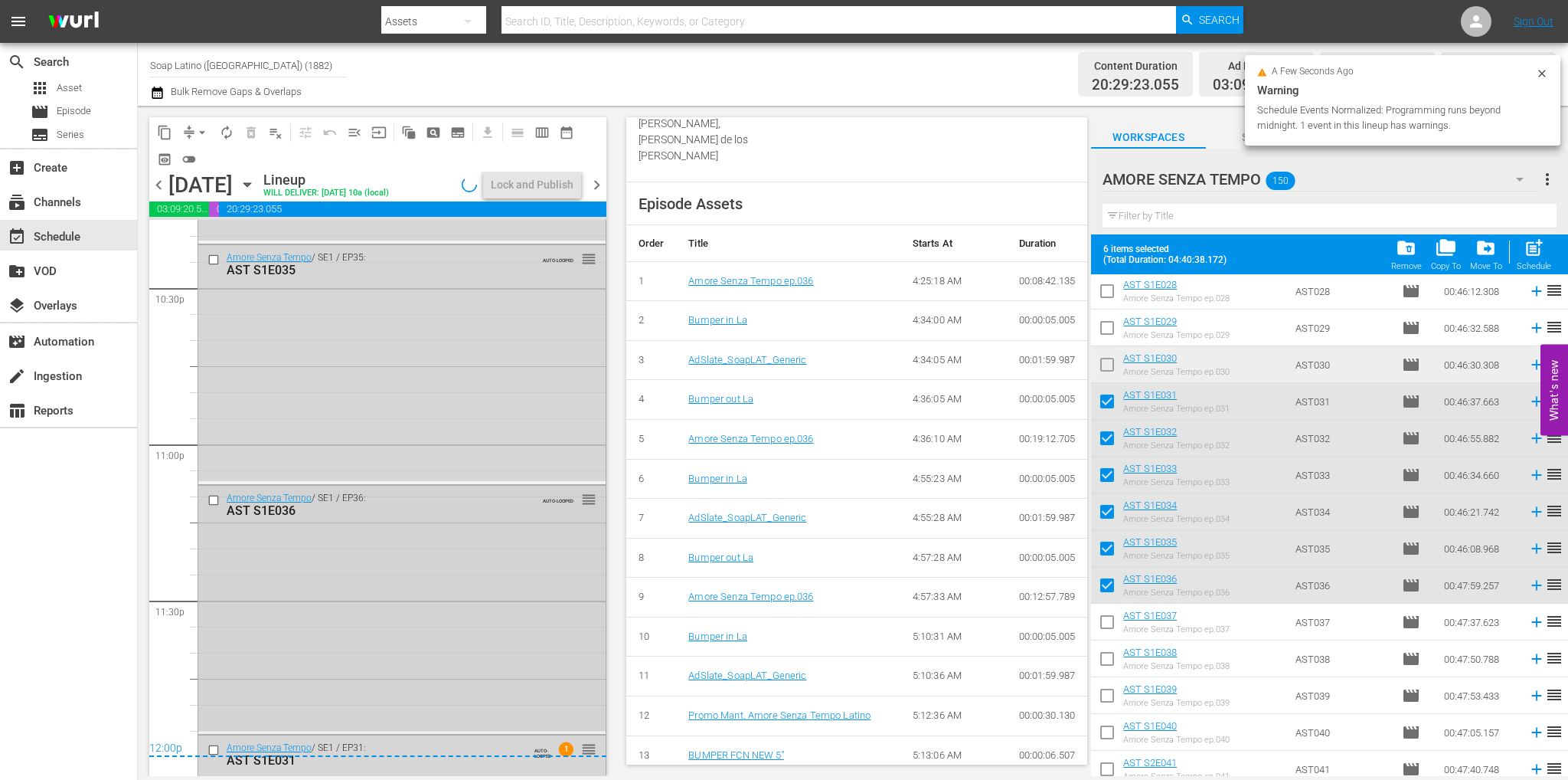
scroll to position [7164, 0]
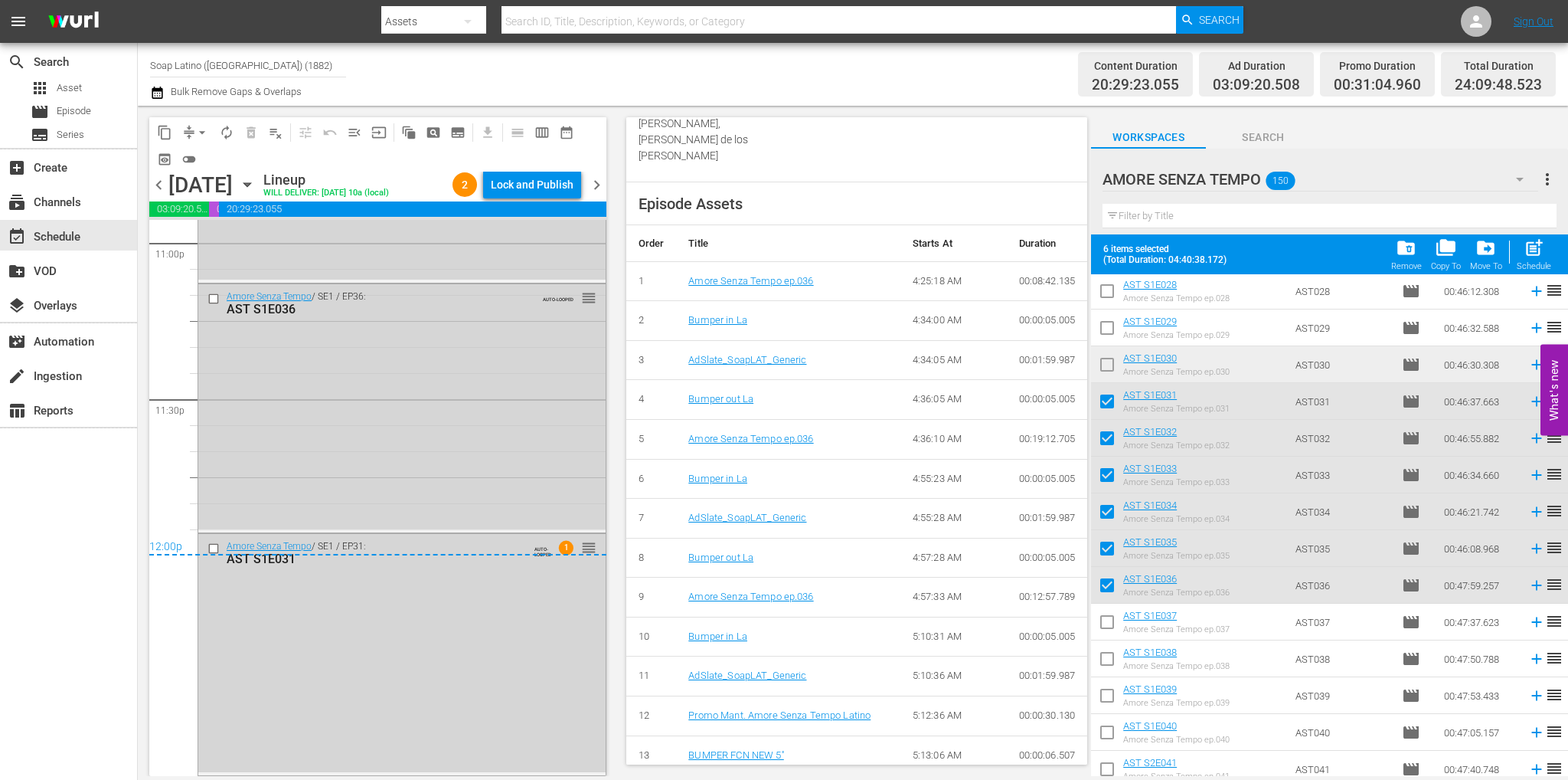
click at [211, 552] on div "12:00p" at bounding box center [377, 548] width 457 height 15
click at [207, 540] on div "12:00p" at bounding box center [377, 548] width 457 height 15
click at [214, 547] on div "12:00p" at bounding box center [377, 548] width 457 height 15
click at [347, 578] on div "Amore Senza Tempo / SE1 / EP31: AST S1E031 AUTO-LOOPED 1 reorder" at bounding box center [401, 653] width 408 height 238
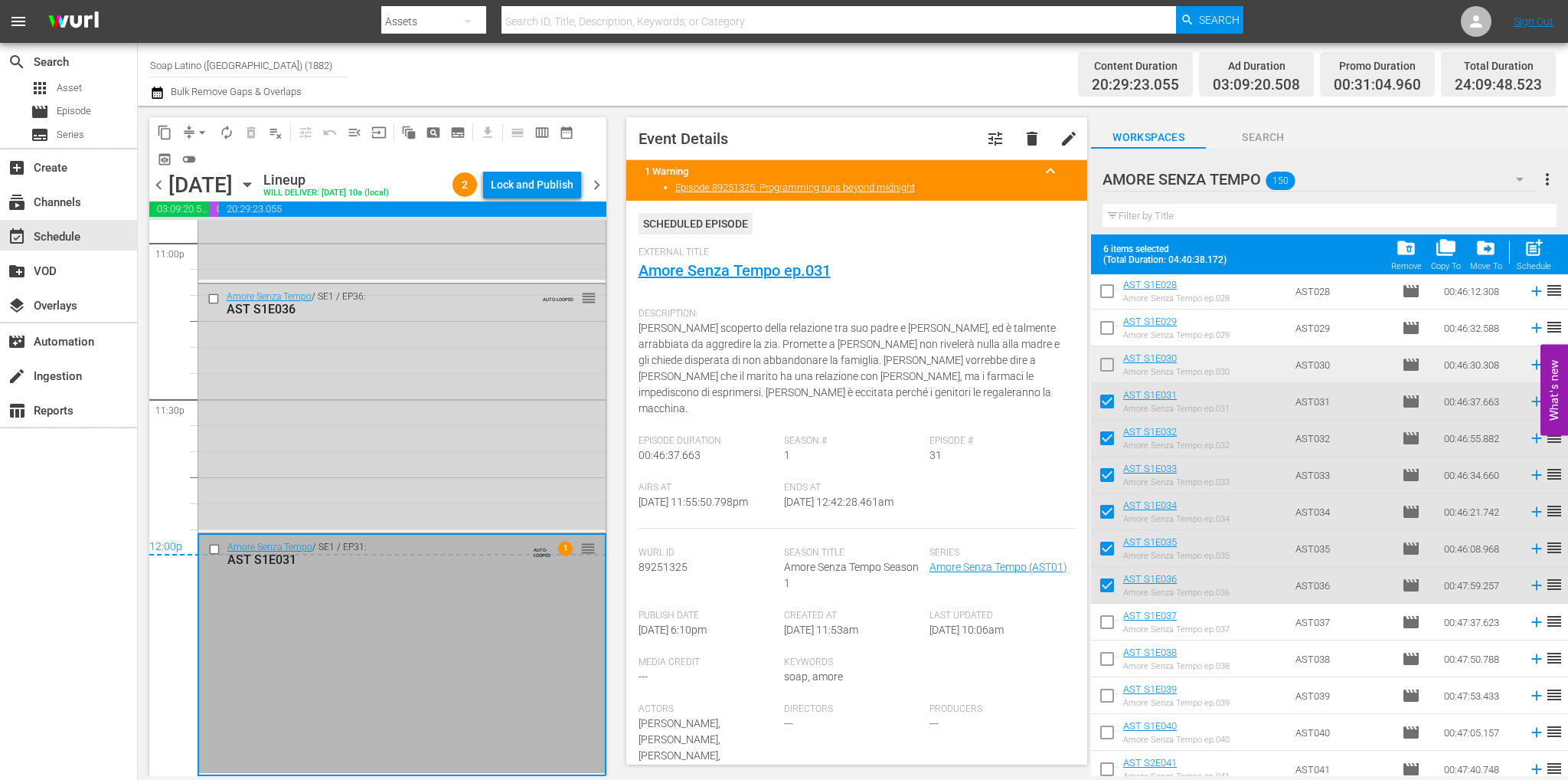
click at [213, 547] on input "checkbox" at bounding box center [216, 549] width 16 height 13
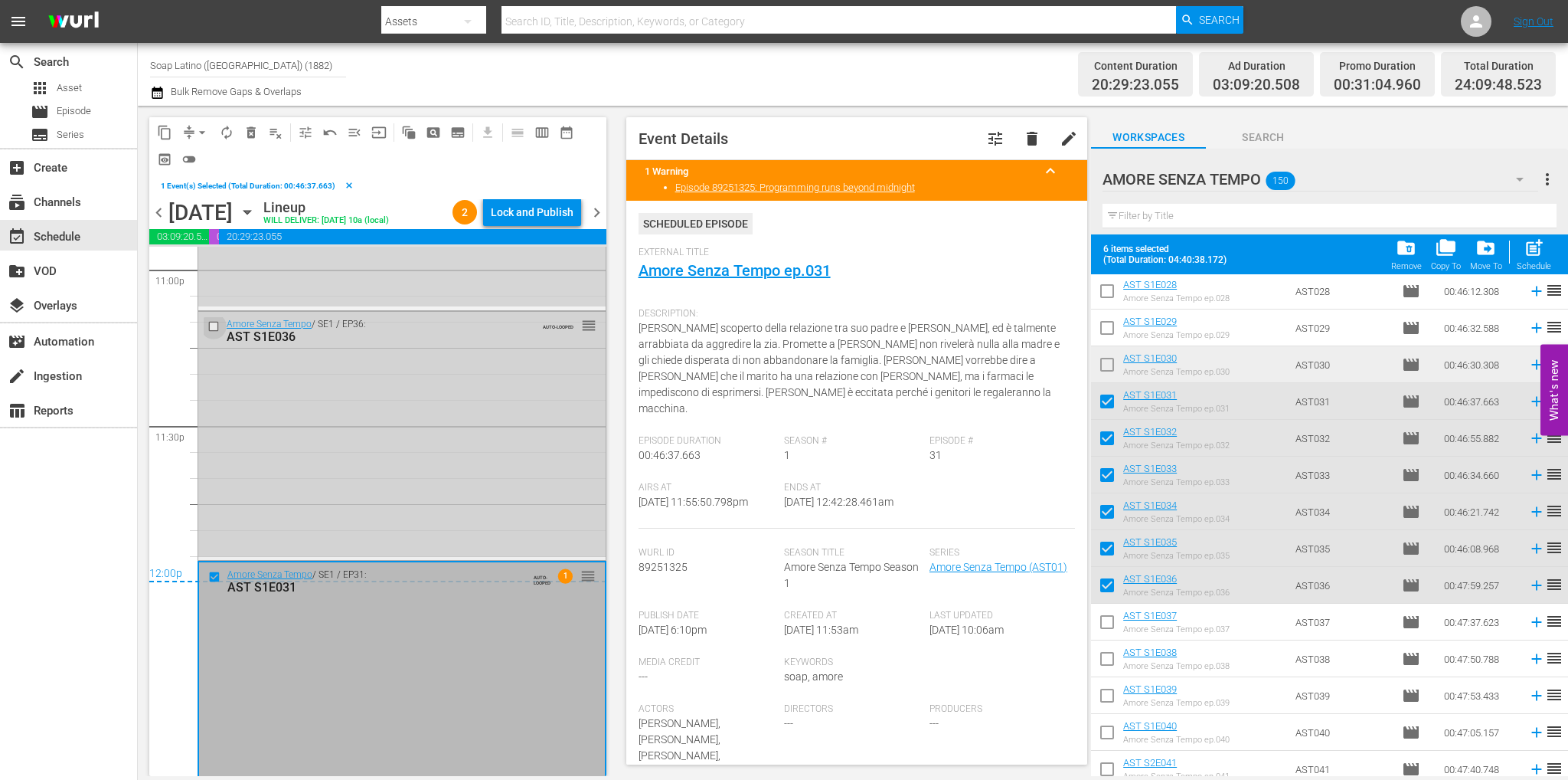
click at [217, 324] on input "checkbox" at bounding box center [215, 326] width 16 height 13
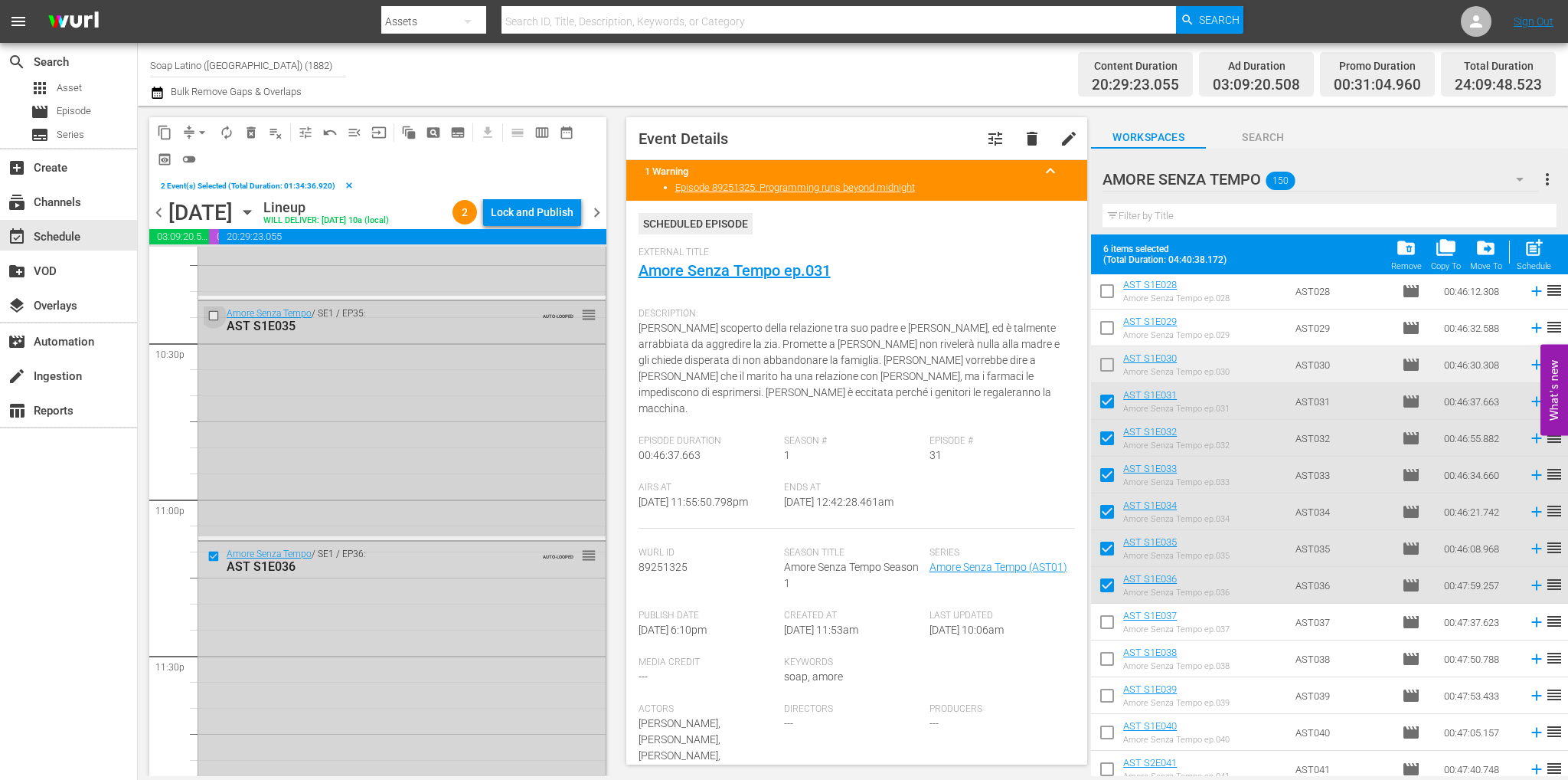
click at [212, 319] on input "checkbox" at bounding box center [215, 315] width 16 height 13
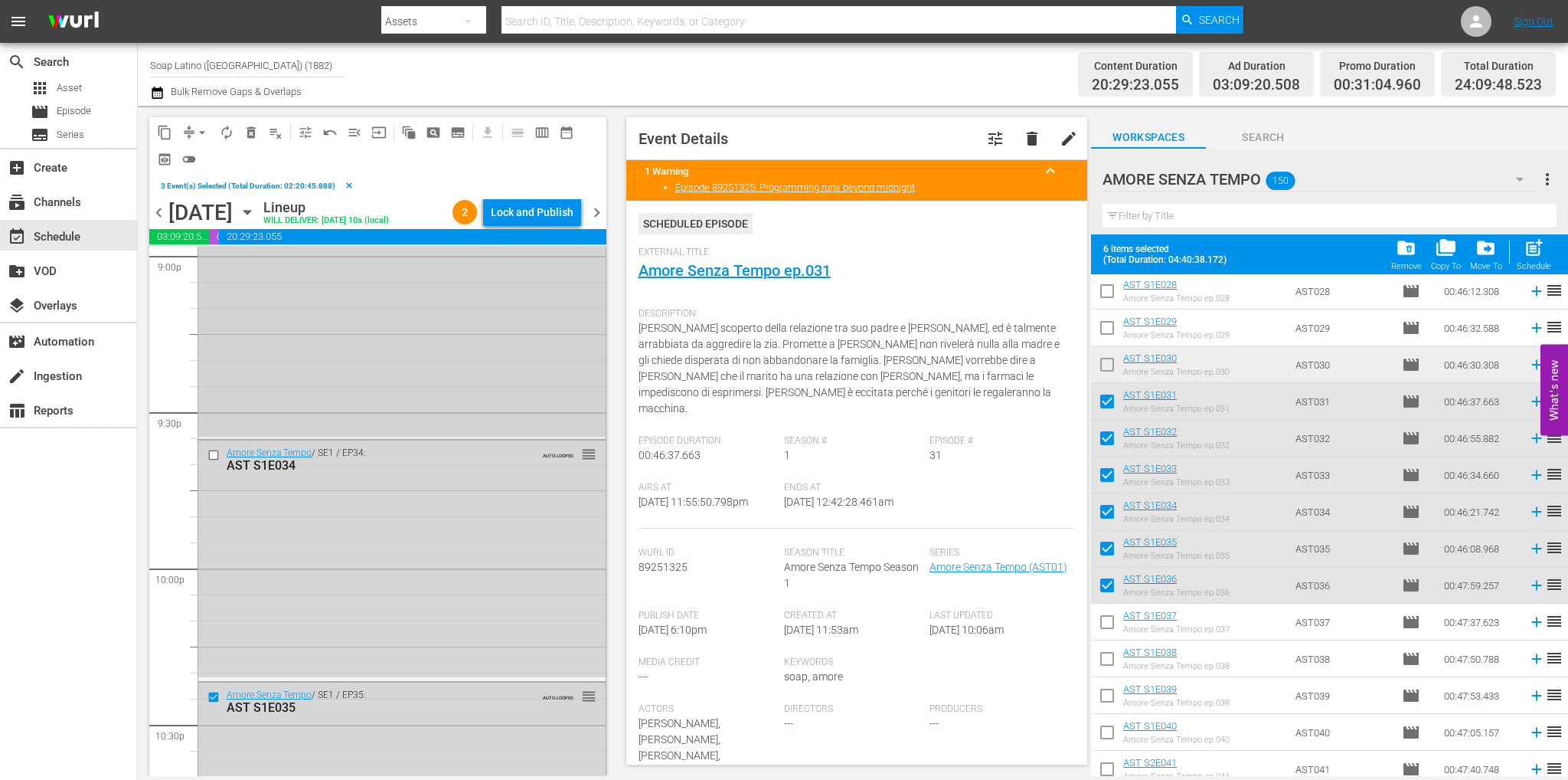
scroll to position [6551, 0]
click at [214, 454] on input "checkbox" at bounding box center [215, 457] width 16 height 13
click at [214, 439] on input "checkbox" at bounding box center [215, 444] width 16 height 13
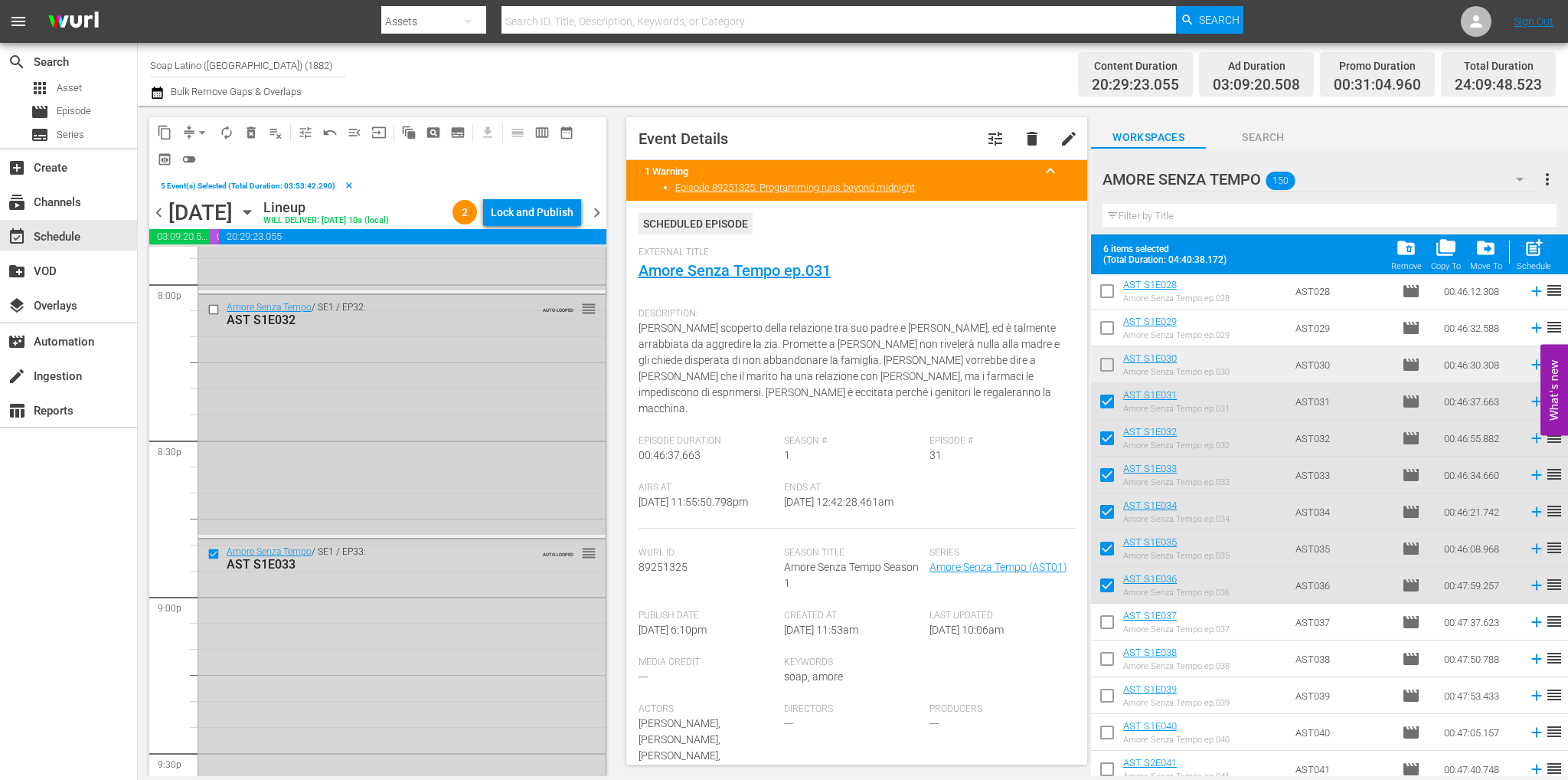
scroll to position [6092, 0]
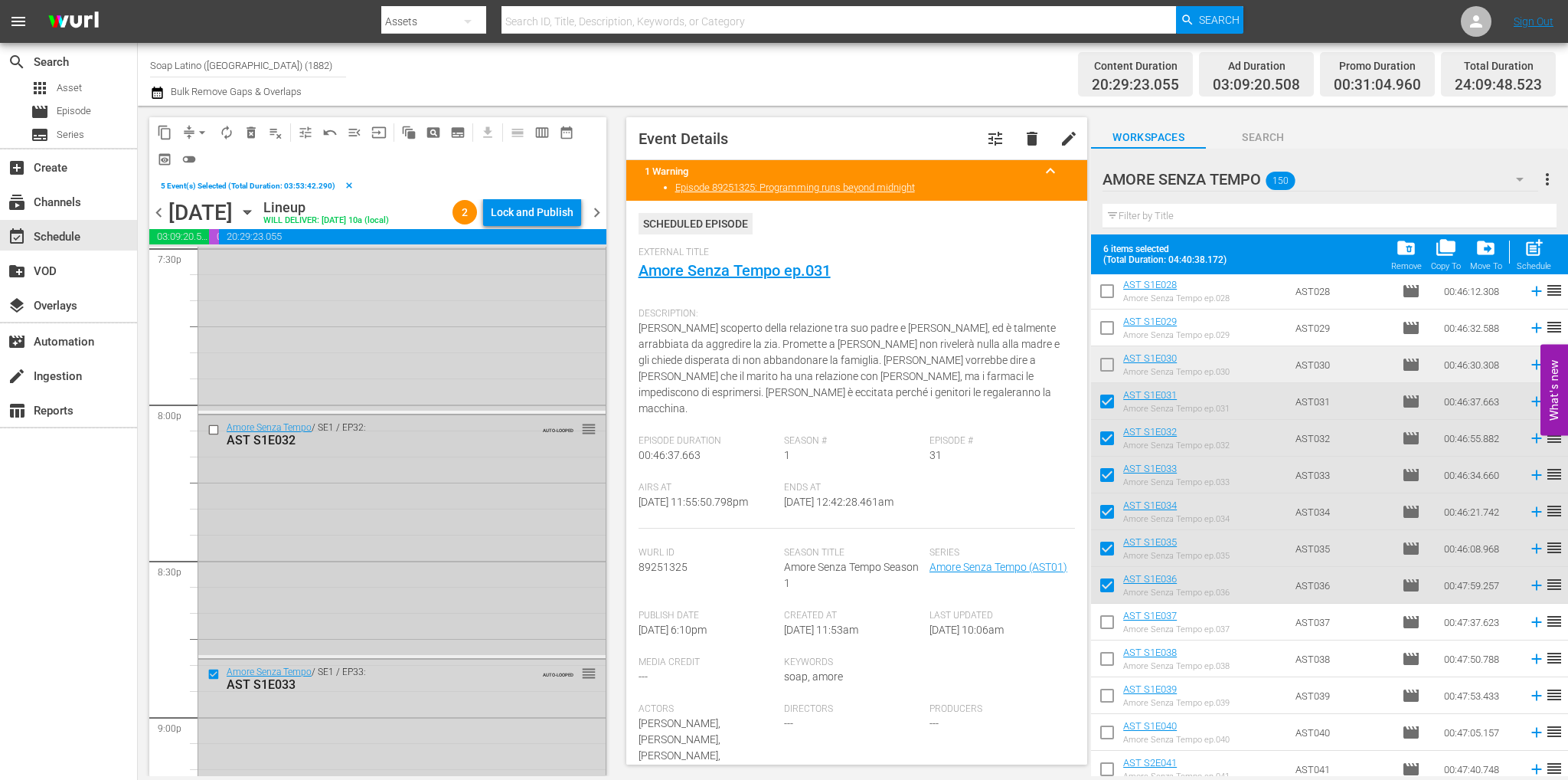
click at [216, 430] on input "checkbox" at bounding box center [215, 429] width 16 height 13
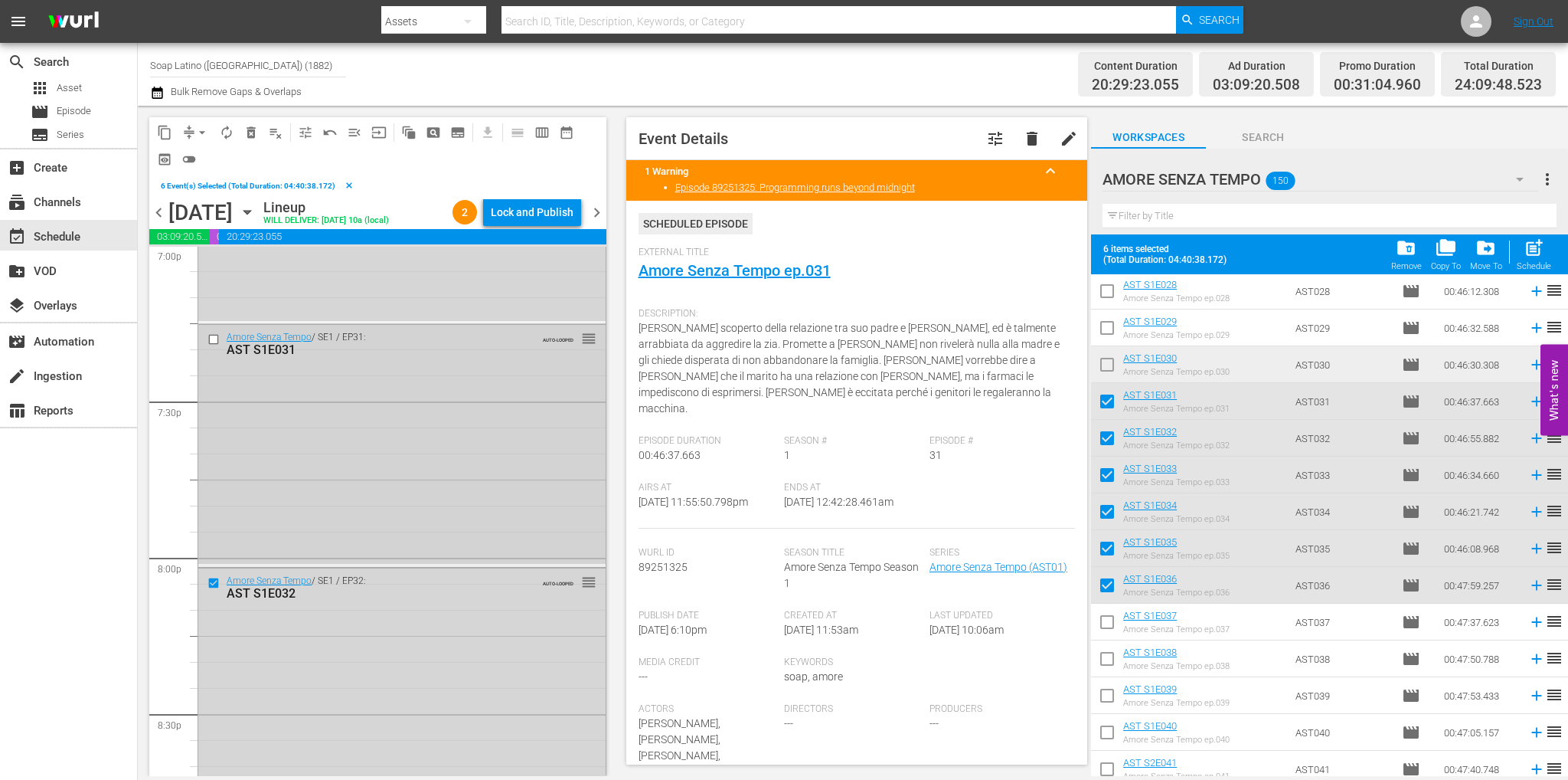
click at [212, 337] on input "checkbox" at bounding box center [215, 340] width 16 height 13
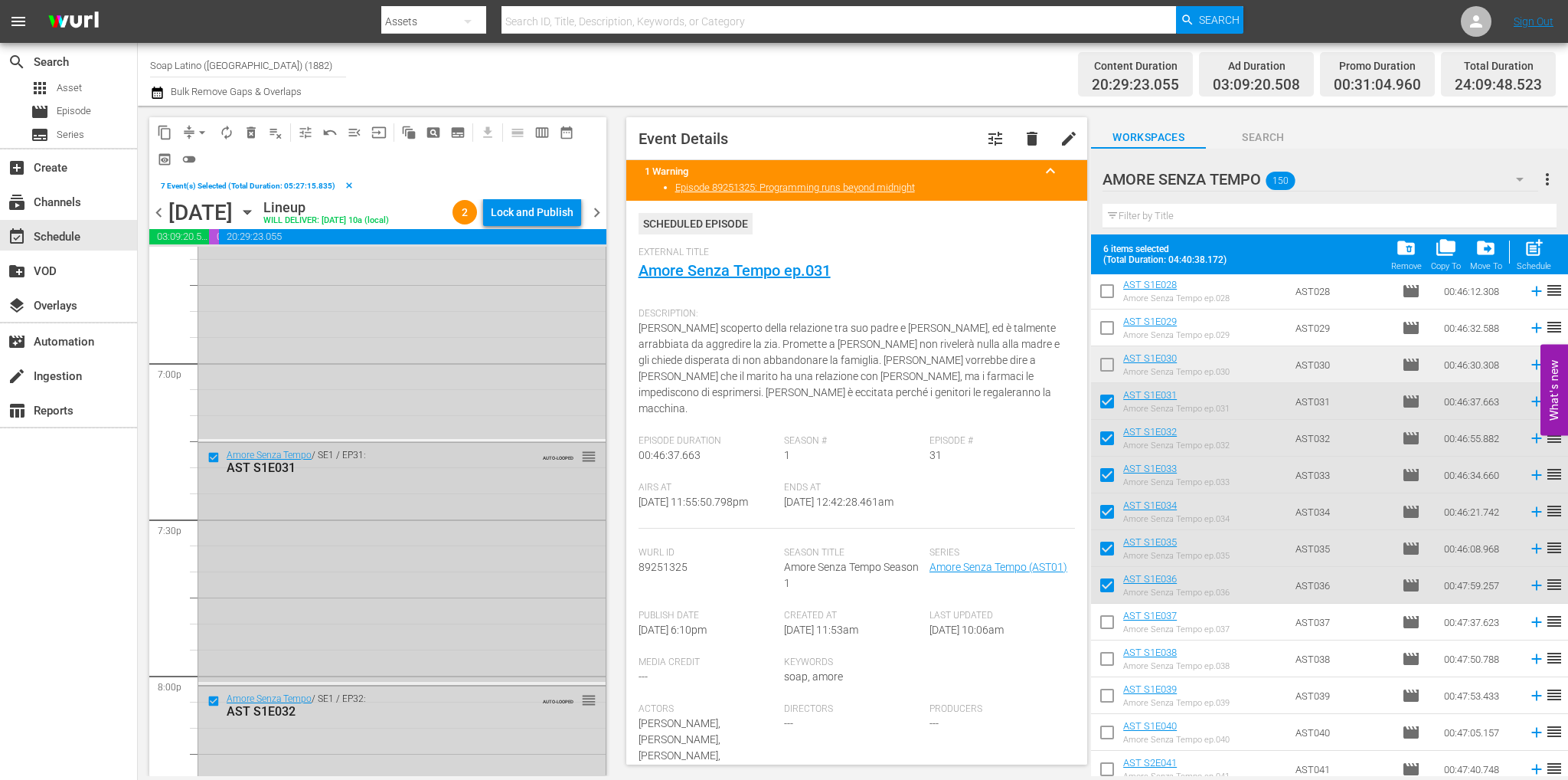
scroll to position [5633, 0]
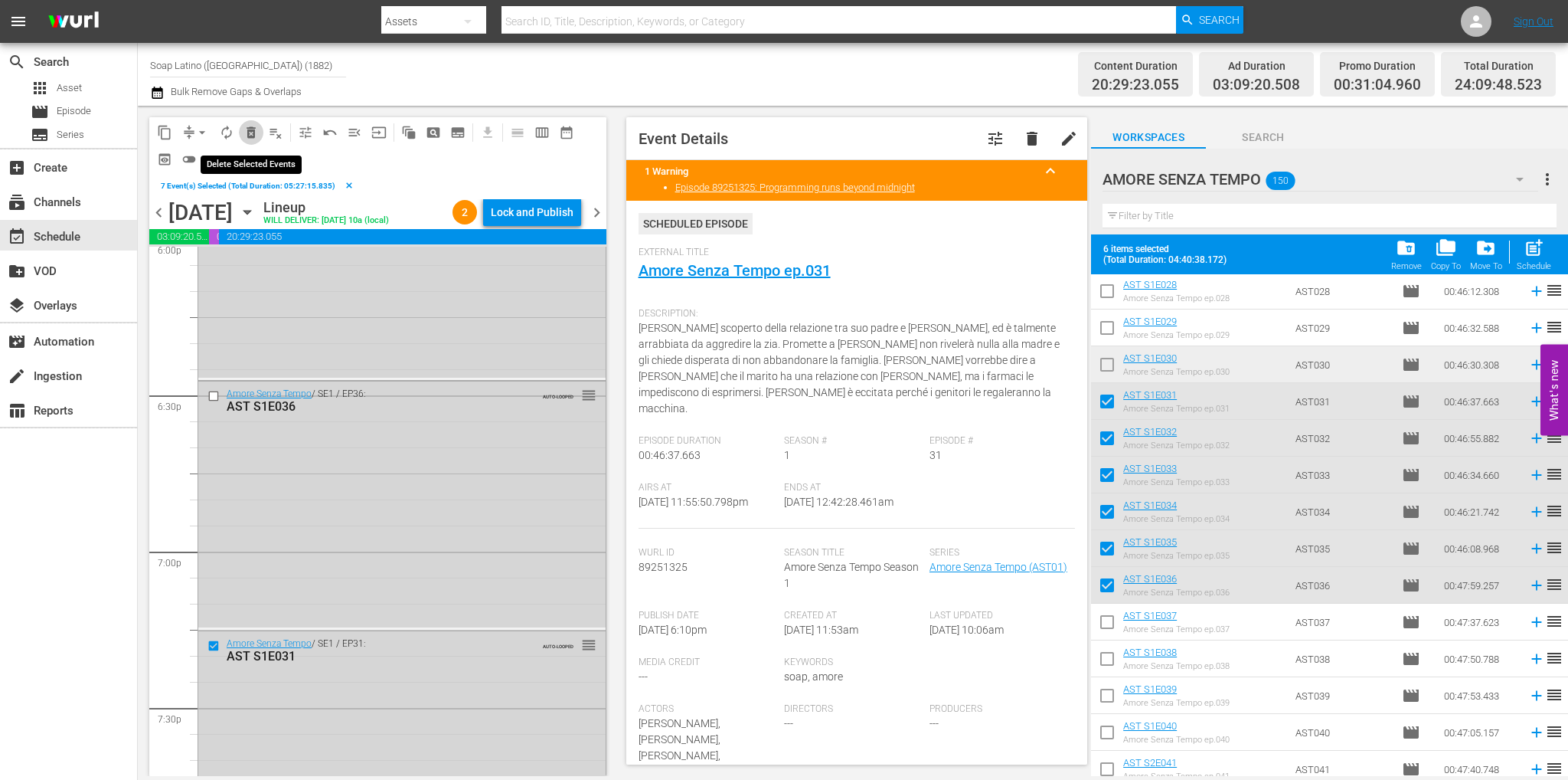
click at [253, 129] on span "delete_forever_outlined" at bounding box center [251, 132] width 15 height 15
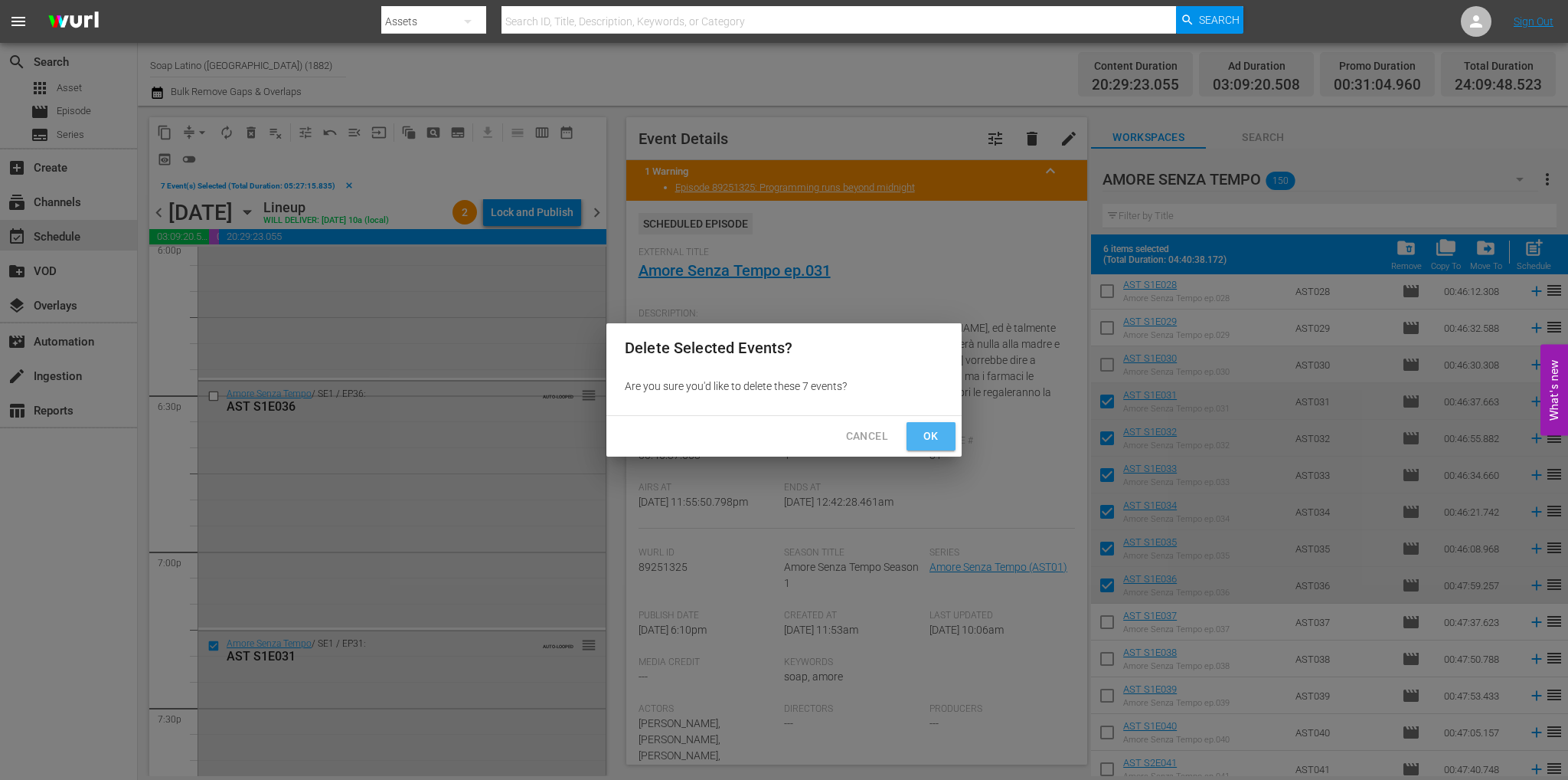
click at [934, 433] on span "Ok" at bounding box center [931, 436] width 25 height 19
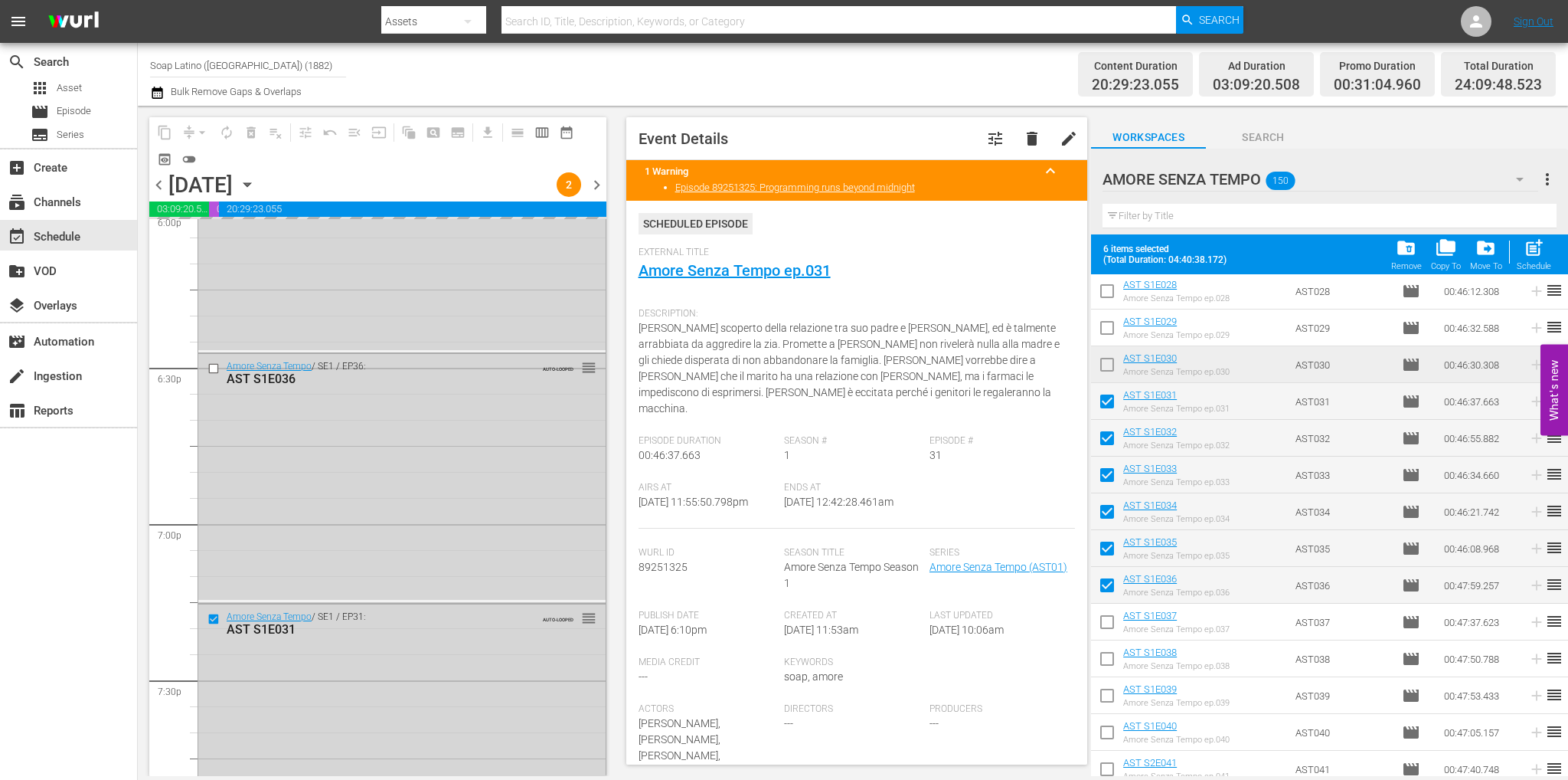
drag, startPoint x: 1113, startPoint y: 400, endPoint x: 1113, endPoint y: 433, distance: 33.0
click at [1113, 400] on input "checkbox" at bounding box center [1107, 405] width 32 height 32
checkbox input "false"
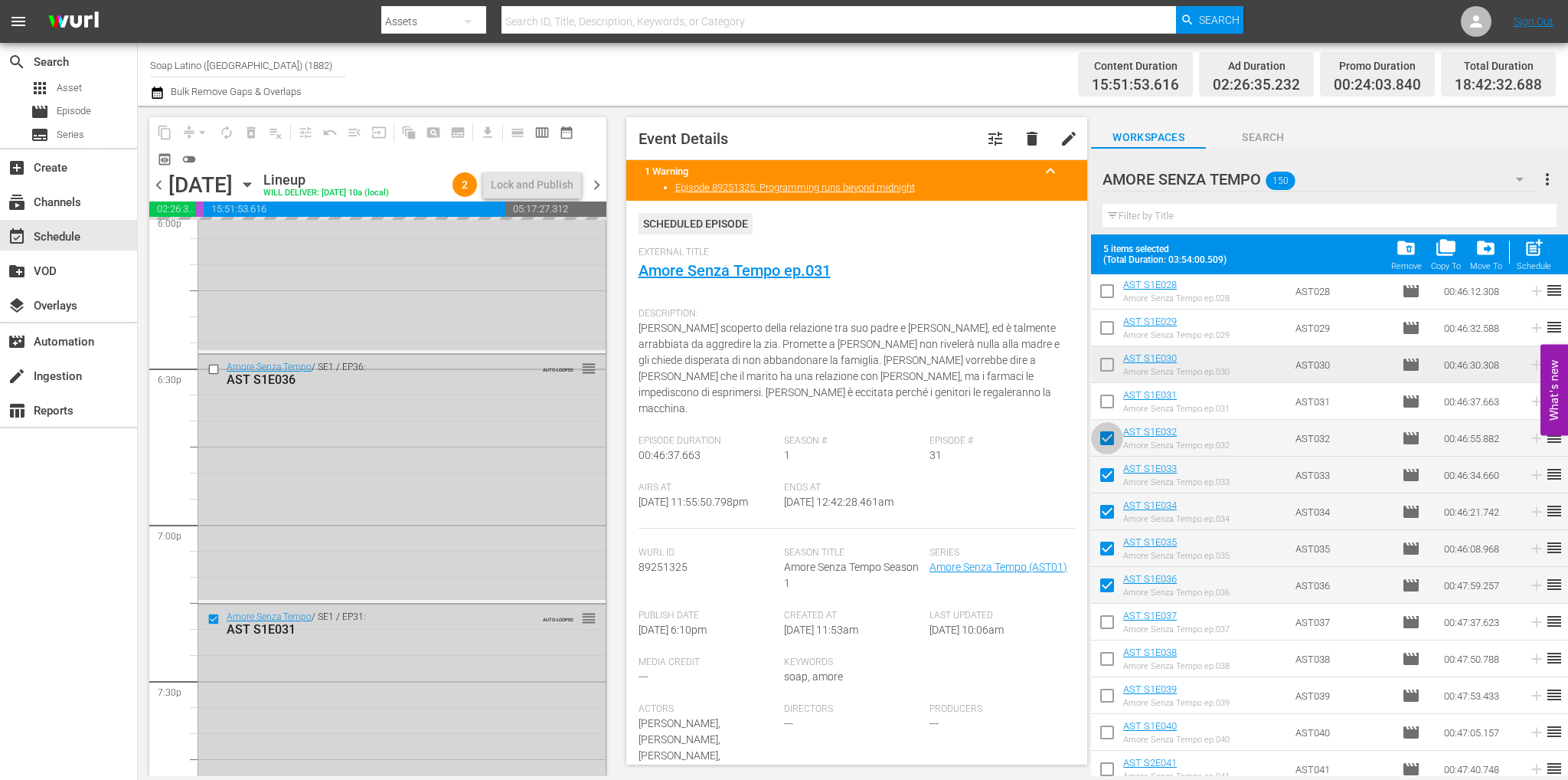
drag, startPoint x: 1112, startPoint y: 441, endPoint x: 1106, endPoint y: 469, distance: 28.6
click at [1112, 441] on input "checkbox" at bounding box center [1107, 441] width 32 height 32
checkbox input "false"
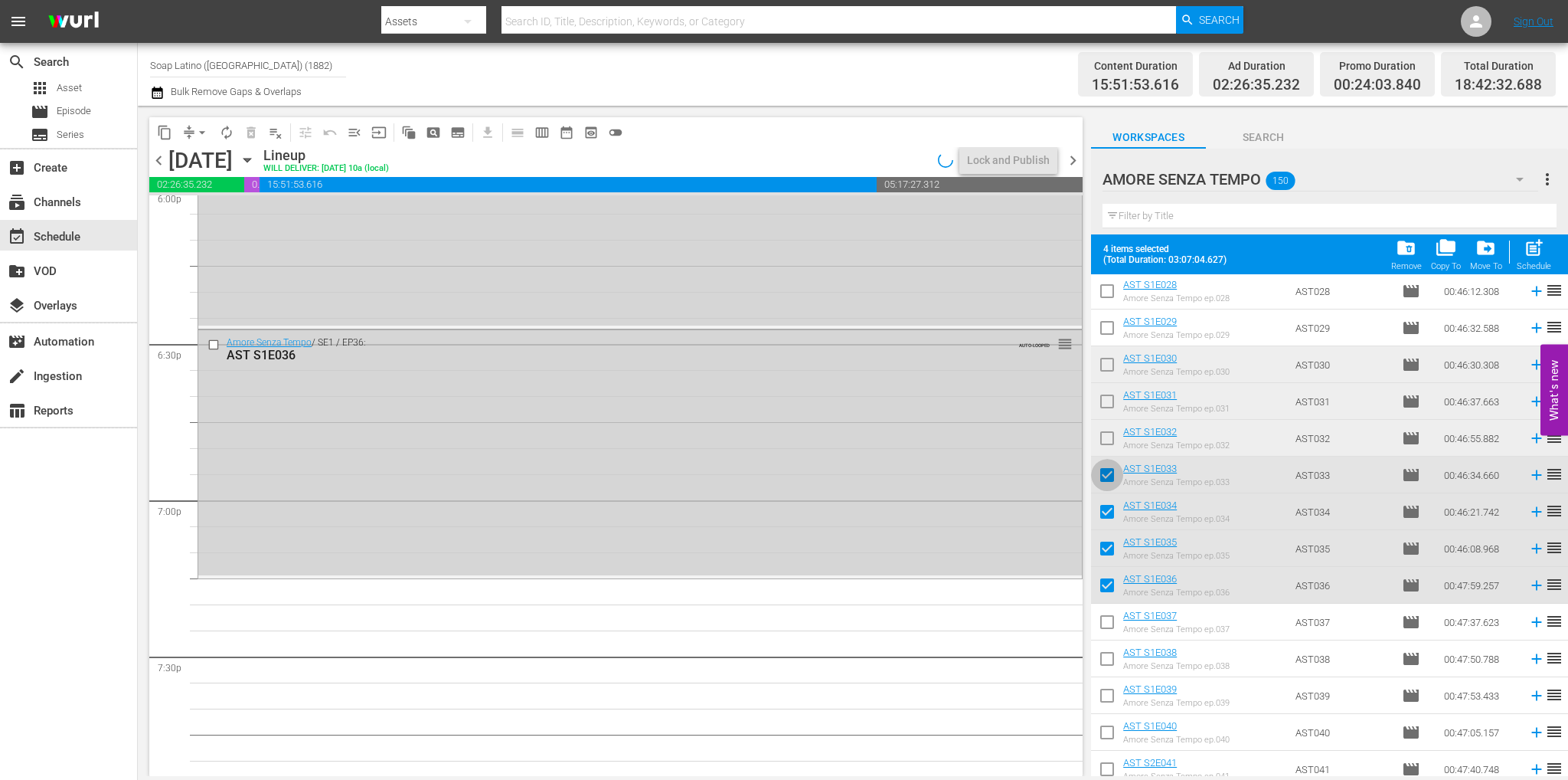
drag, startPoint x: 1106, startPoint y: 469, endPoint x: 1105, endPoint y: 484, distance: 15.0
click at [1106, 469] on input "checkbox" at bounding box center [1107, 478] width 32 height 32
checkbox input "false"
click at [1104, 508] on input "checkbox" at bounding box center [1107, 515] width 32 height 32
checkbox input "false"
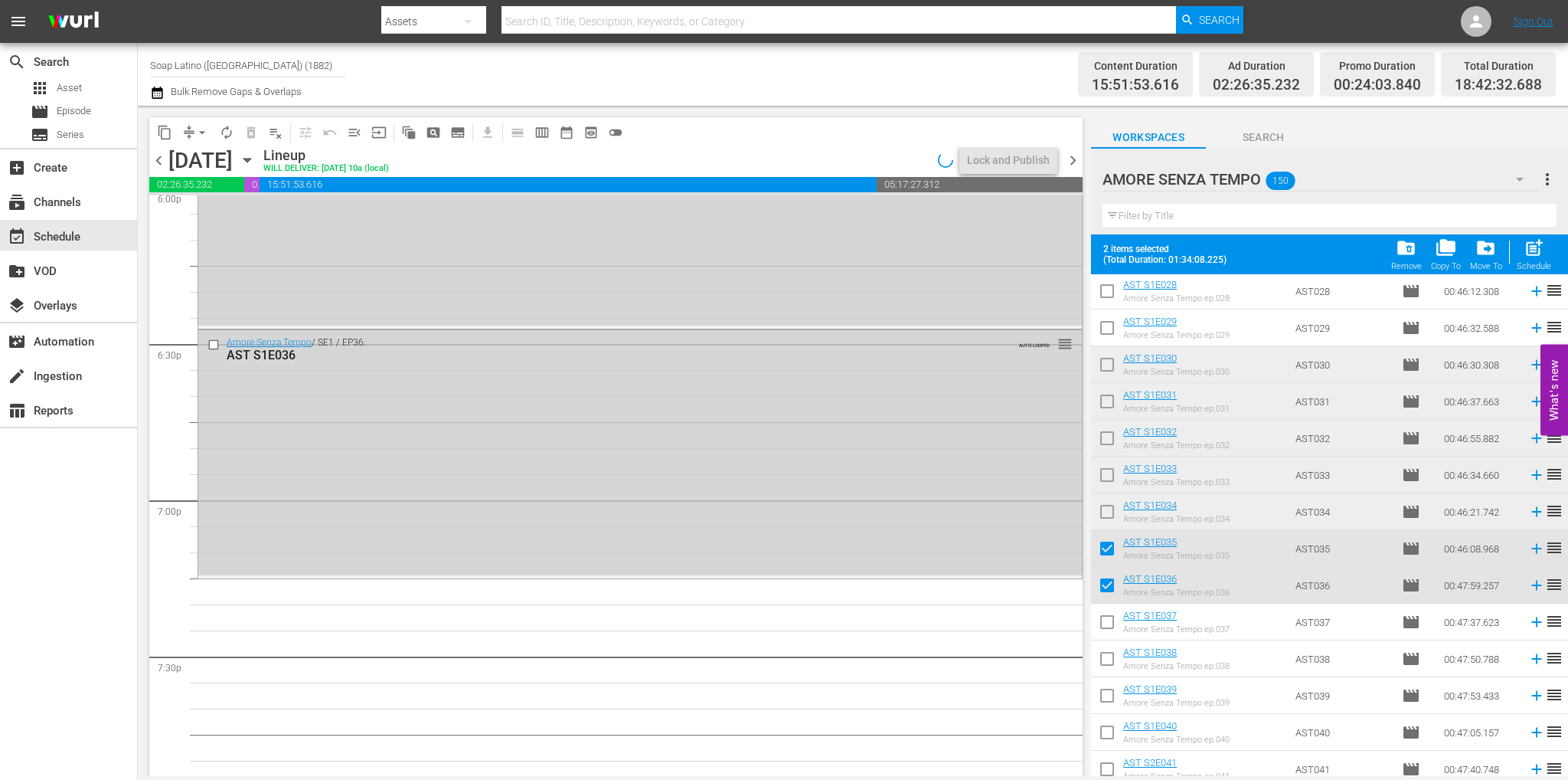
click at [1104, 549] on input "checkbox" at bounding box center [1107, 552] width 32 height 32
checkbox input "false"
click at [1109, 595] on input "checkbox" at bounding box center [1107, 588] width 32 height 32
checkbox input "false"
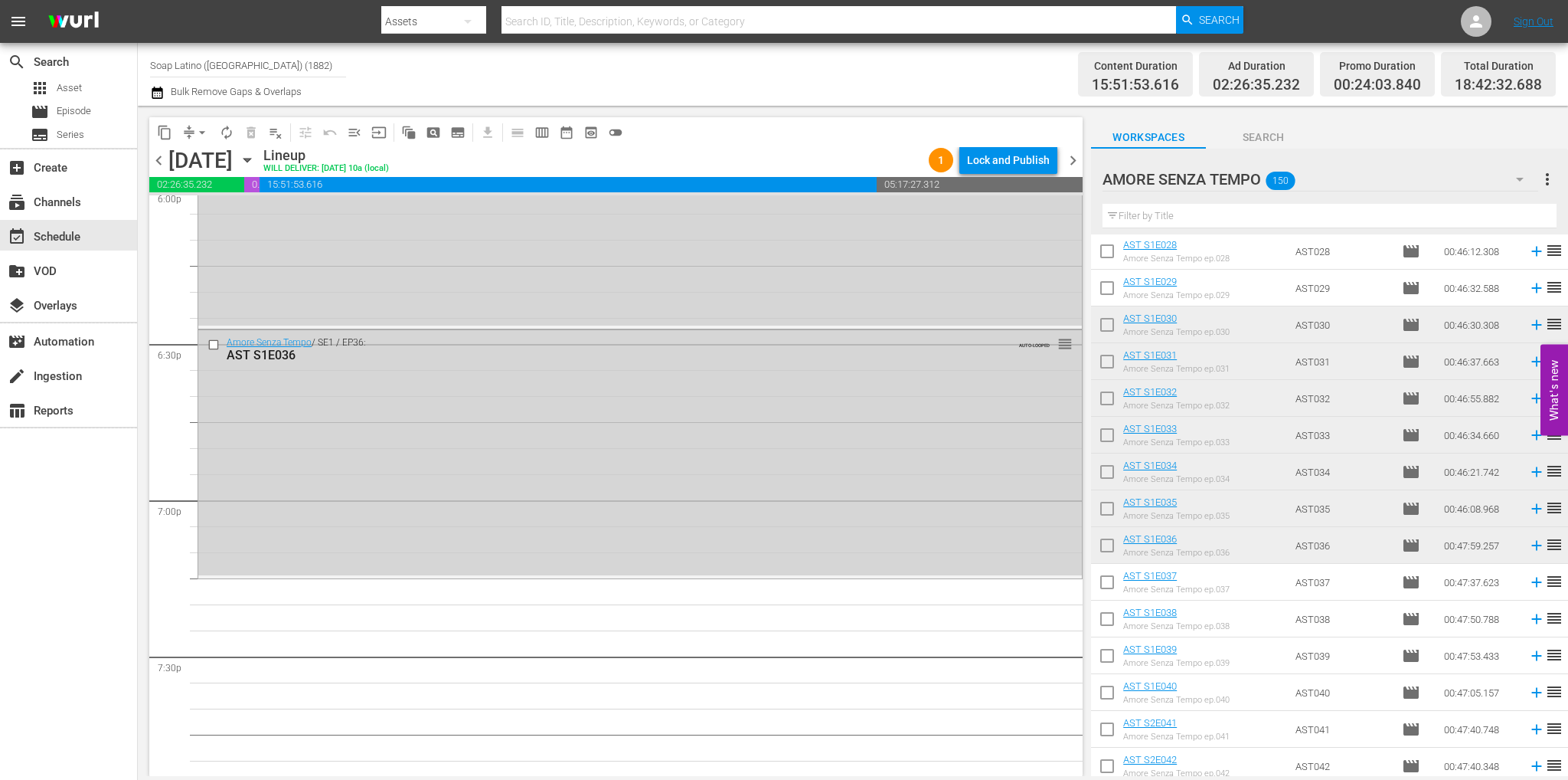
drag, startPoint x: 1099, startPoint y: 580, endPoint x: 1101, endPoint y: 587, distance: 7.3
click at [1099, 580] on input "checkbox" at bounding box center [1107, 585] width 32 height 32
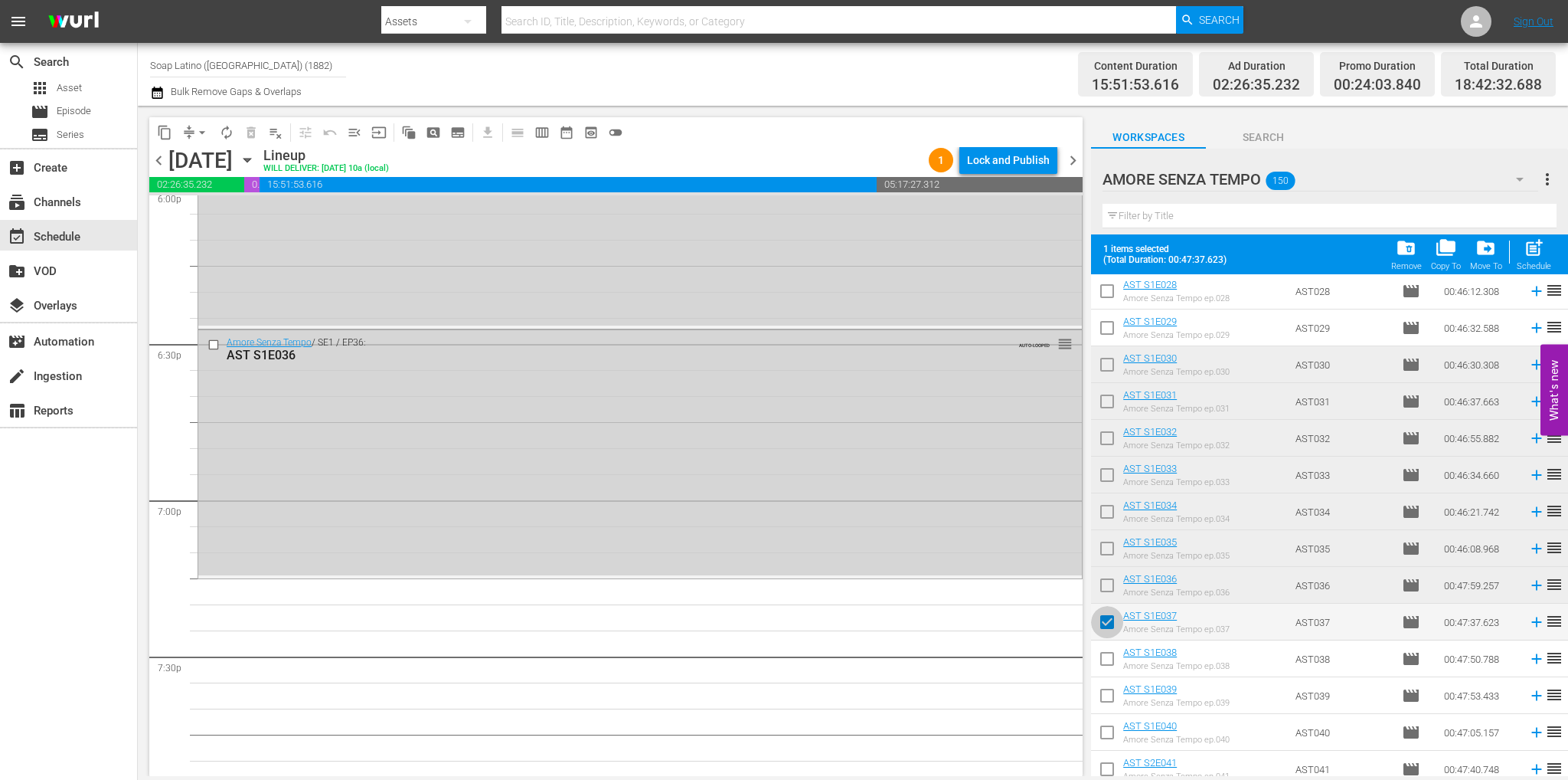
click at [1106, 621] on input "checkbox" at bounding box center [1107, 625] width 32 height 32
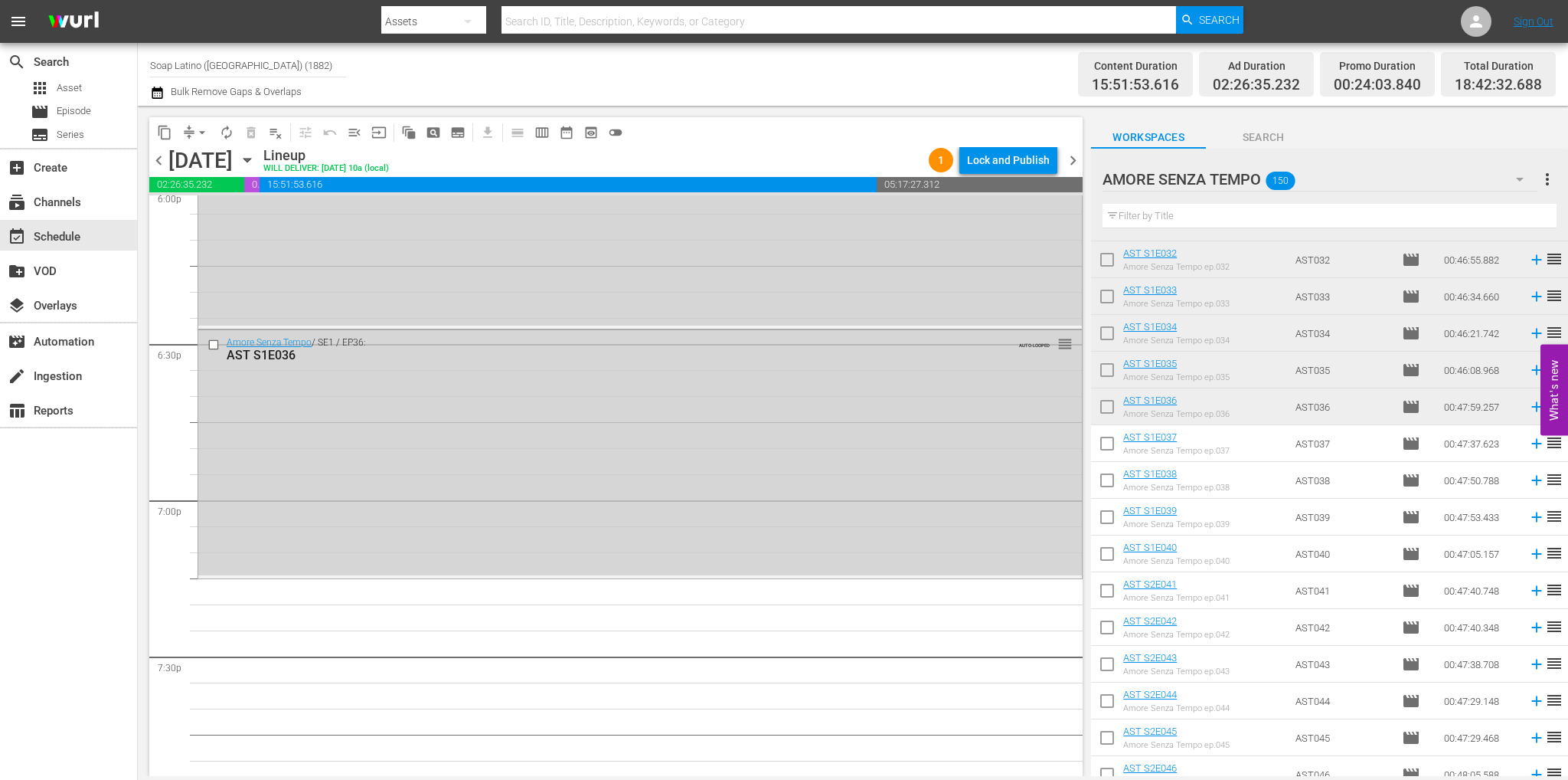
scroll to position [1552, 0]
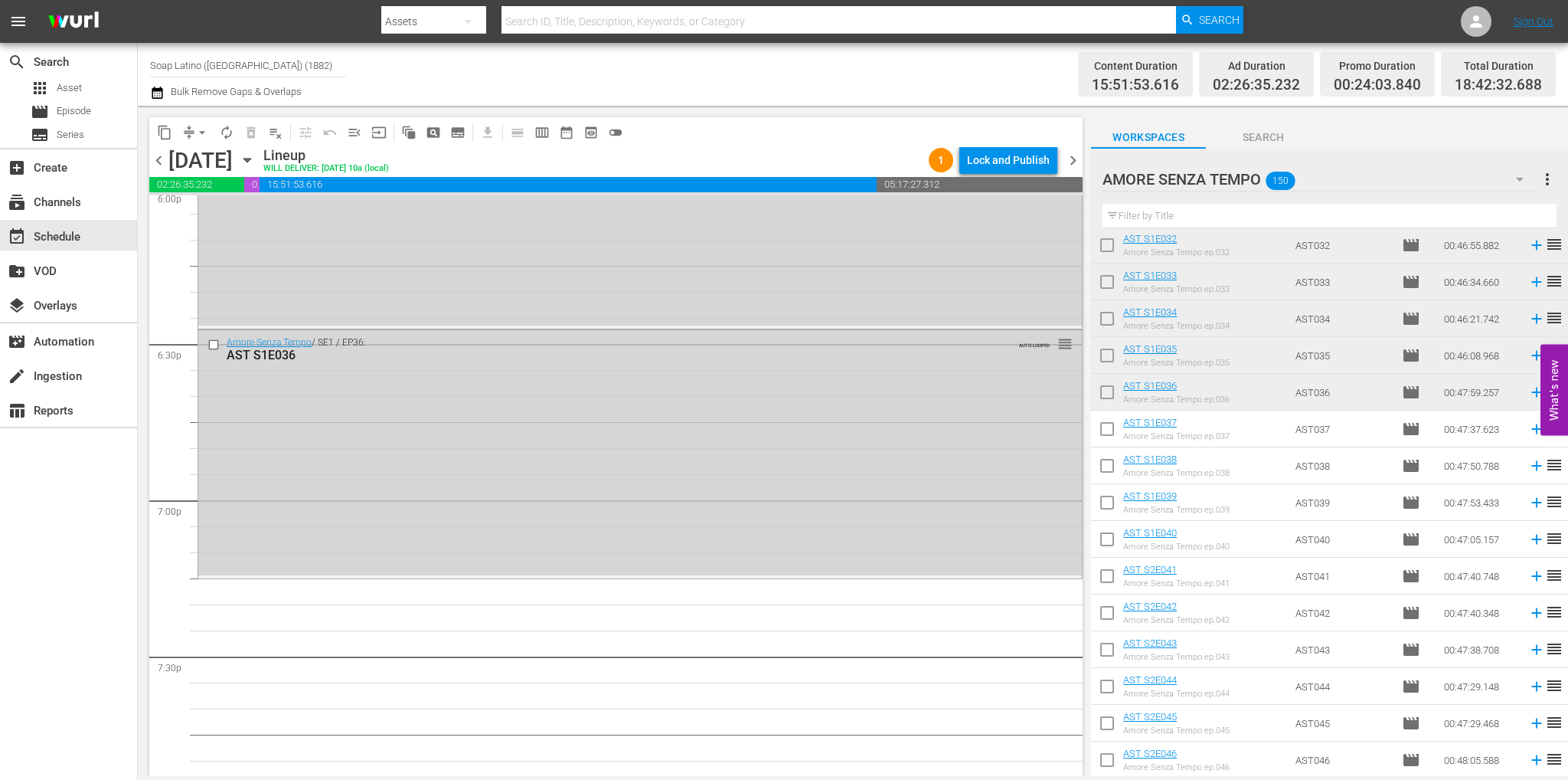
click at [1112, 426] on input "checkbox" at bounding box center [1107, 432] width 32 height 32
checkbox input "true"
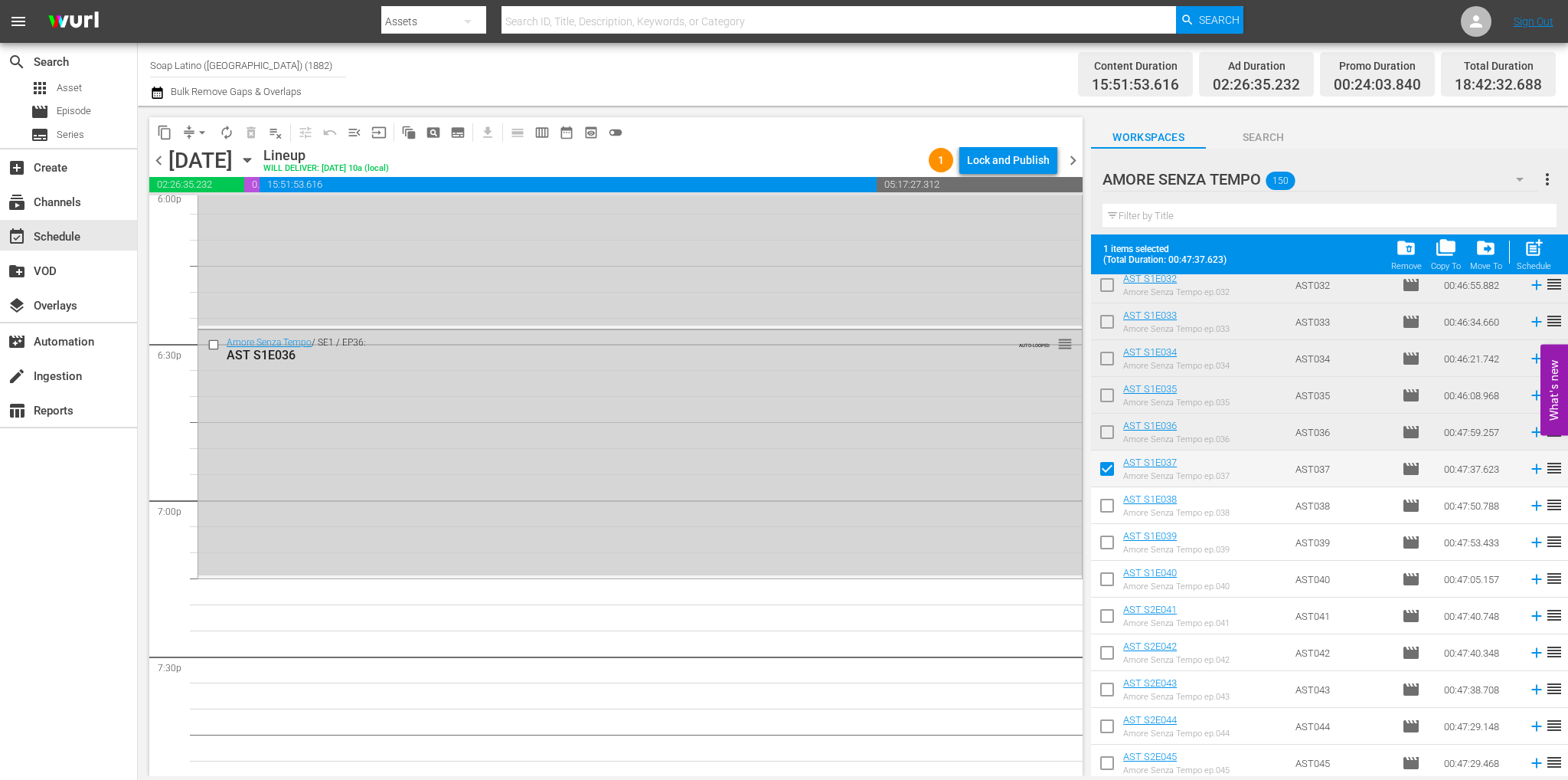
click at [1117, 518] on input "checkbox" at bounding box center [1107, 508] width 32 height 32
checkbox input "true"
click at [1109, 544] on input "checkbox" at bounding box center [1107, 546] width 32 height 32
checkbox input "true"
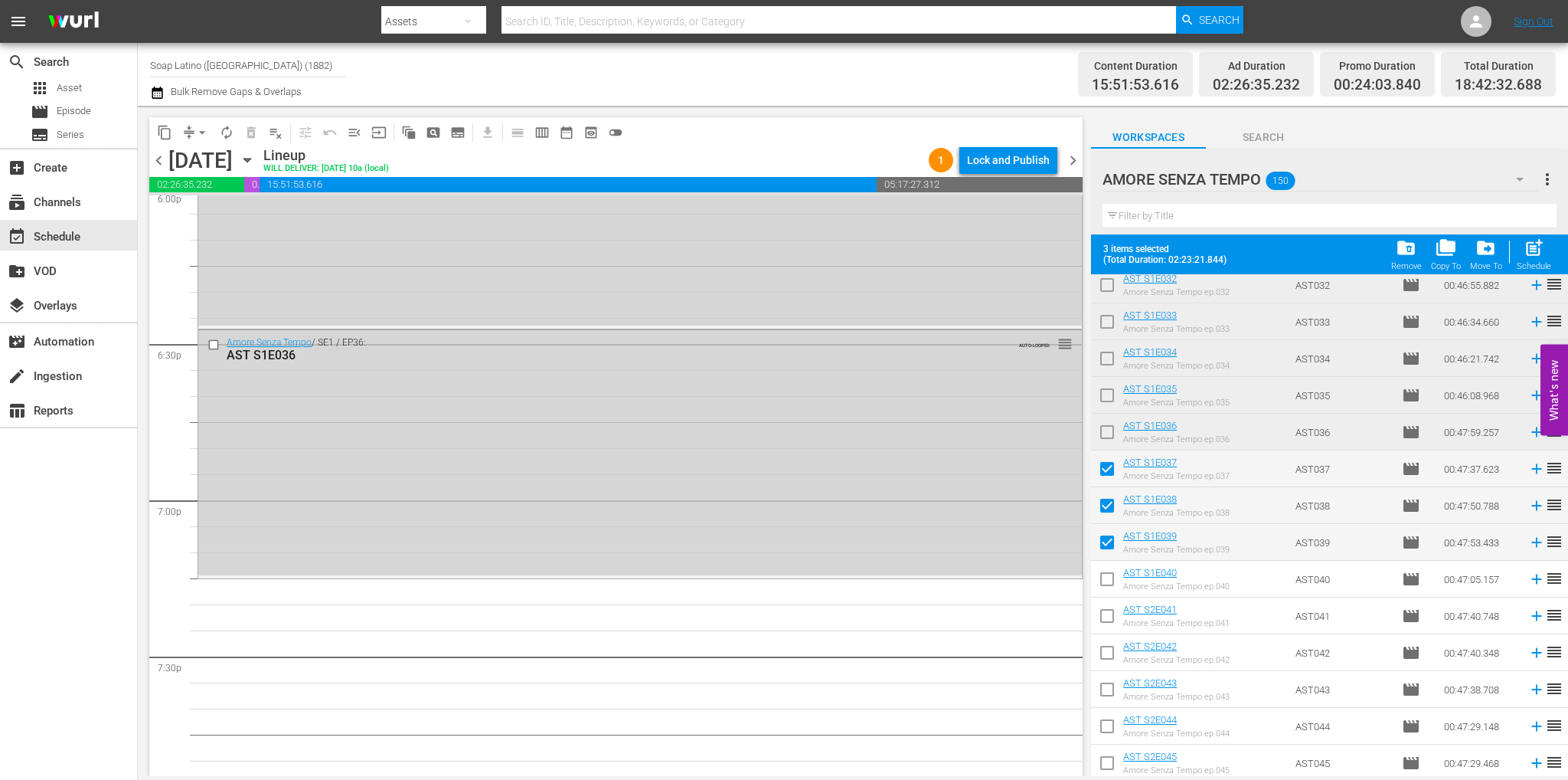
click at [1105, 590] on input "checkbox" at bounding box center [1107, 582] width 32 height 32
checkbox input "true"
click at [1108, 614] on input "checkbox" at bounding box center [1107, 619] width 32 height 32
checkbox input "true"
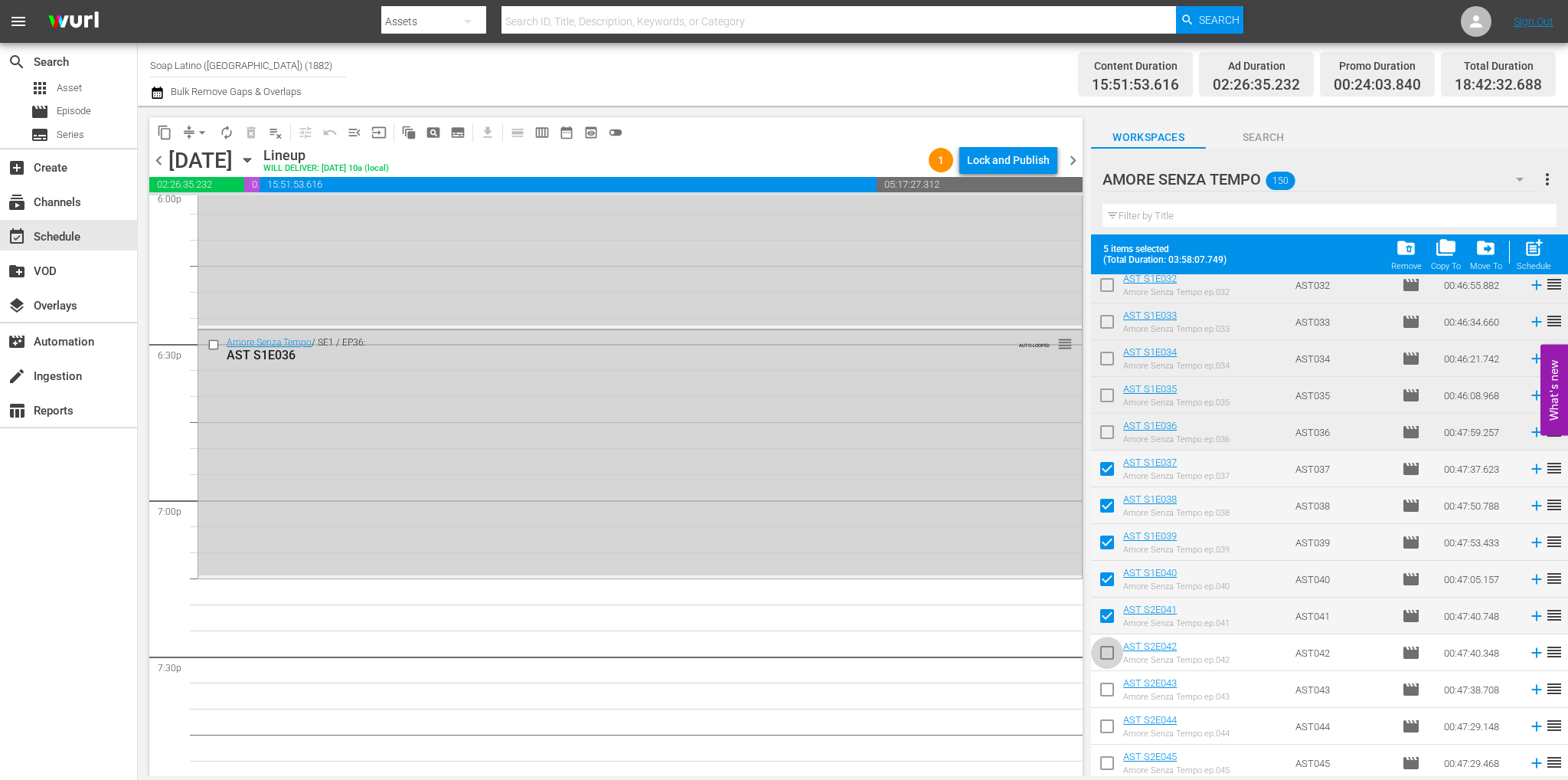
click at [1106, 637] on span at bounding box center [1107, 652] width 32 height 32
click at [1109, 653] on input "checkbox" at bounding box center [1107, 655] width 32 height 32
checkbox input "true"
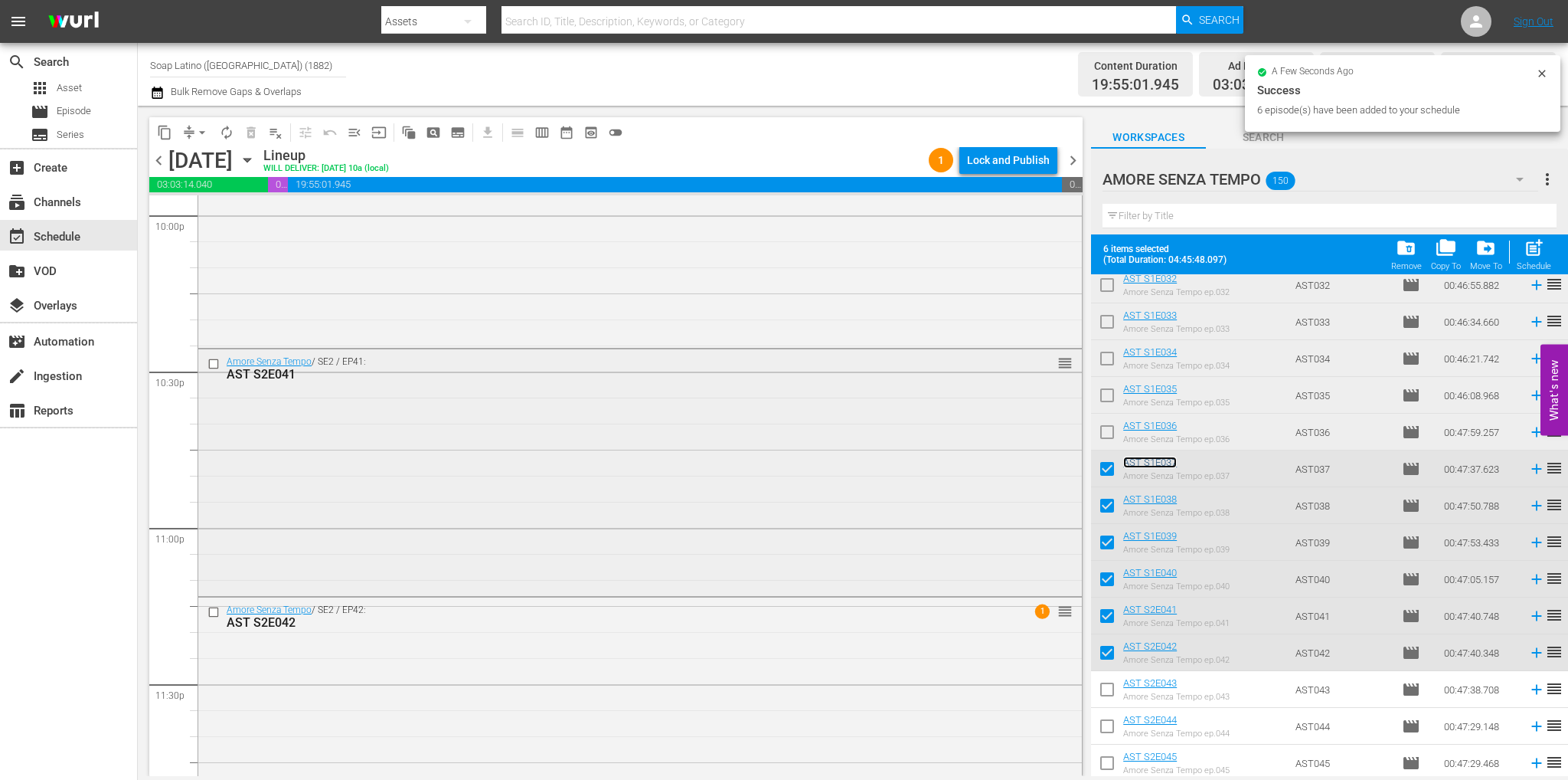
scroll to position [6923, 0]
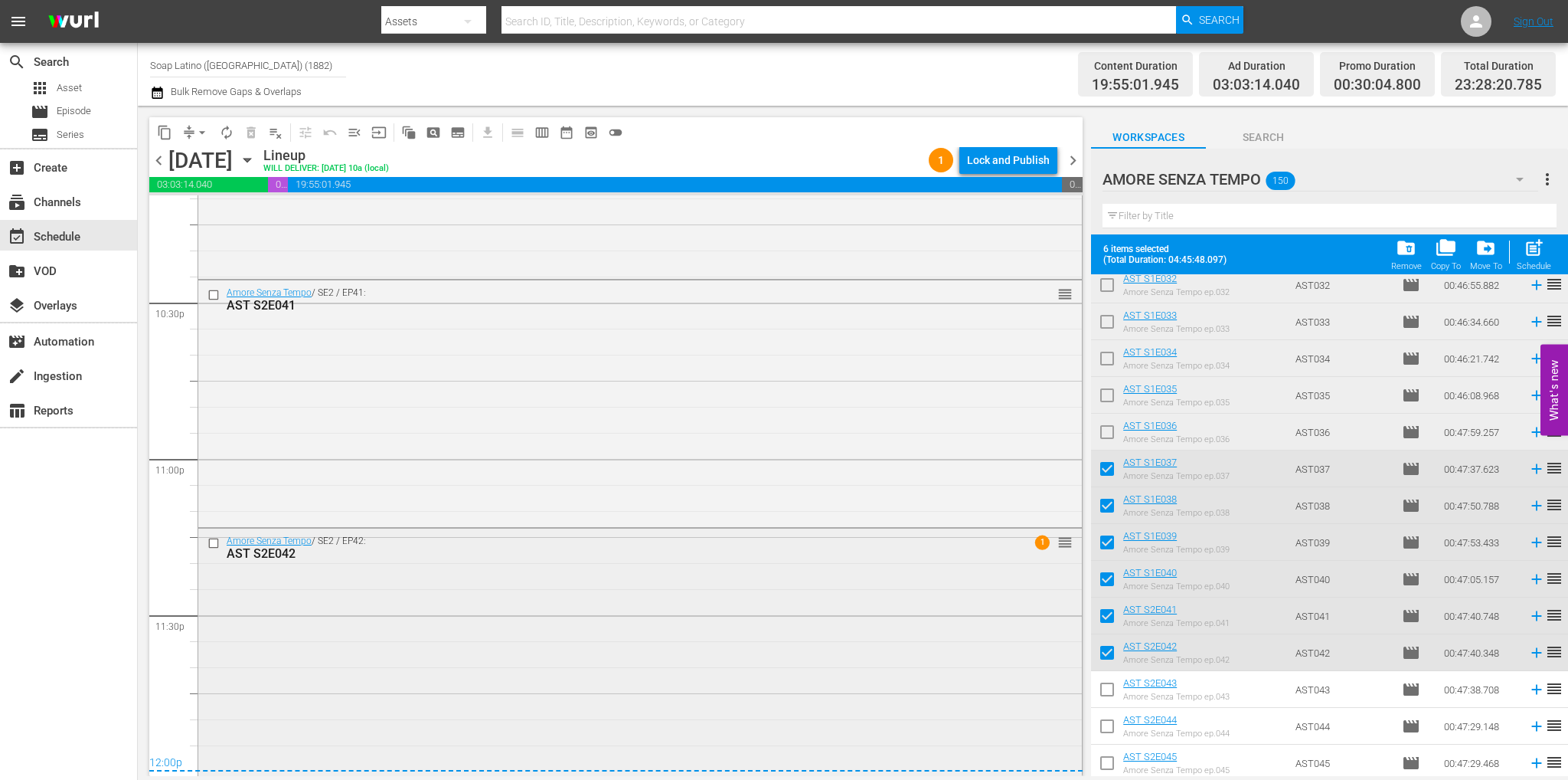
click at [542, 636] on div "Amore Senza Tempo / SE2 / EP42: AST S2E042 1 reorder" at bounding box center [640, 650] width 883 height 244
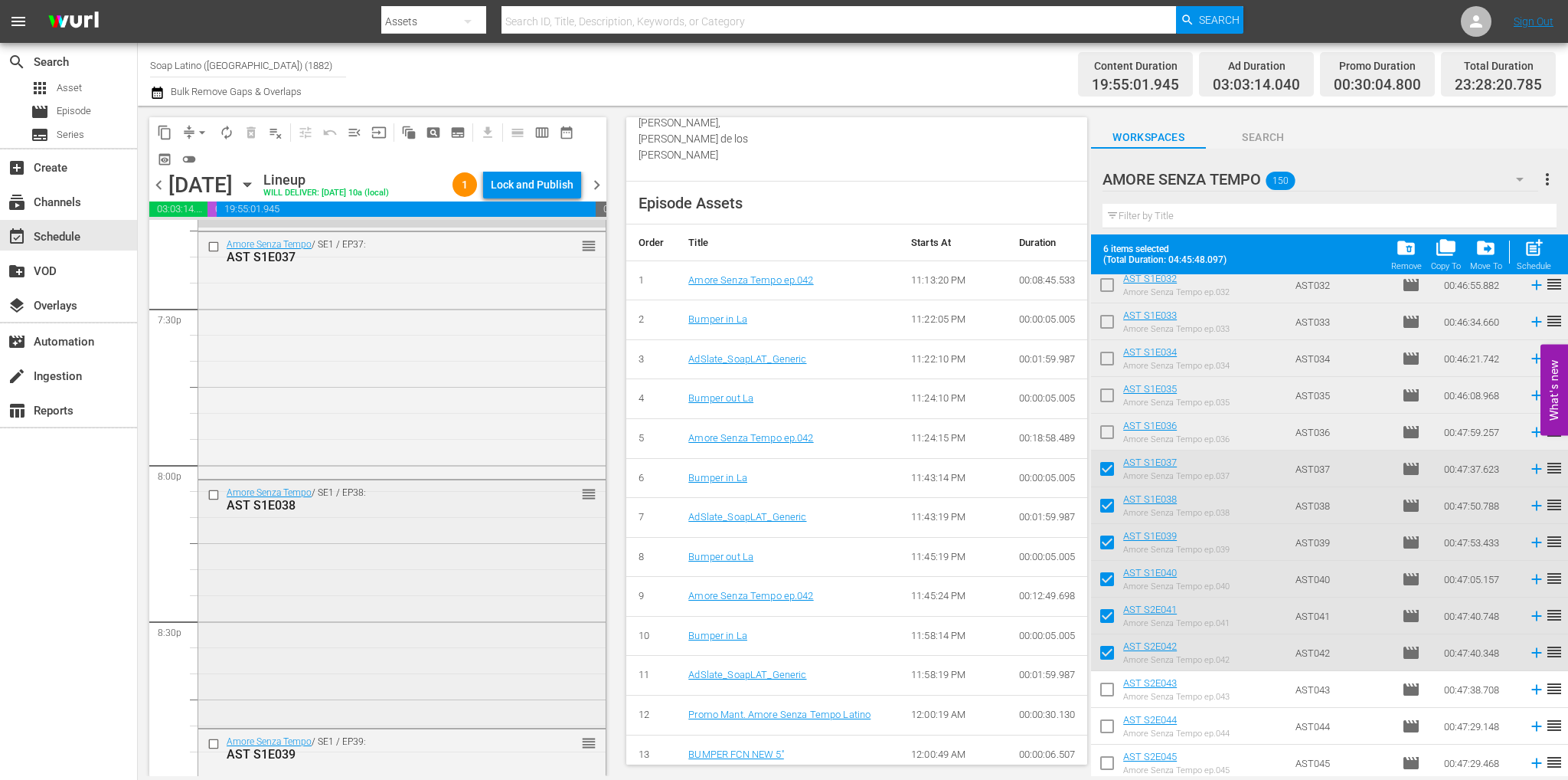
scroll to position [5775, 0]
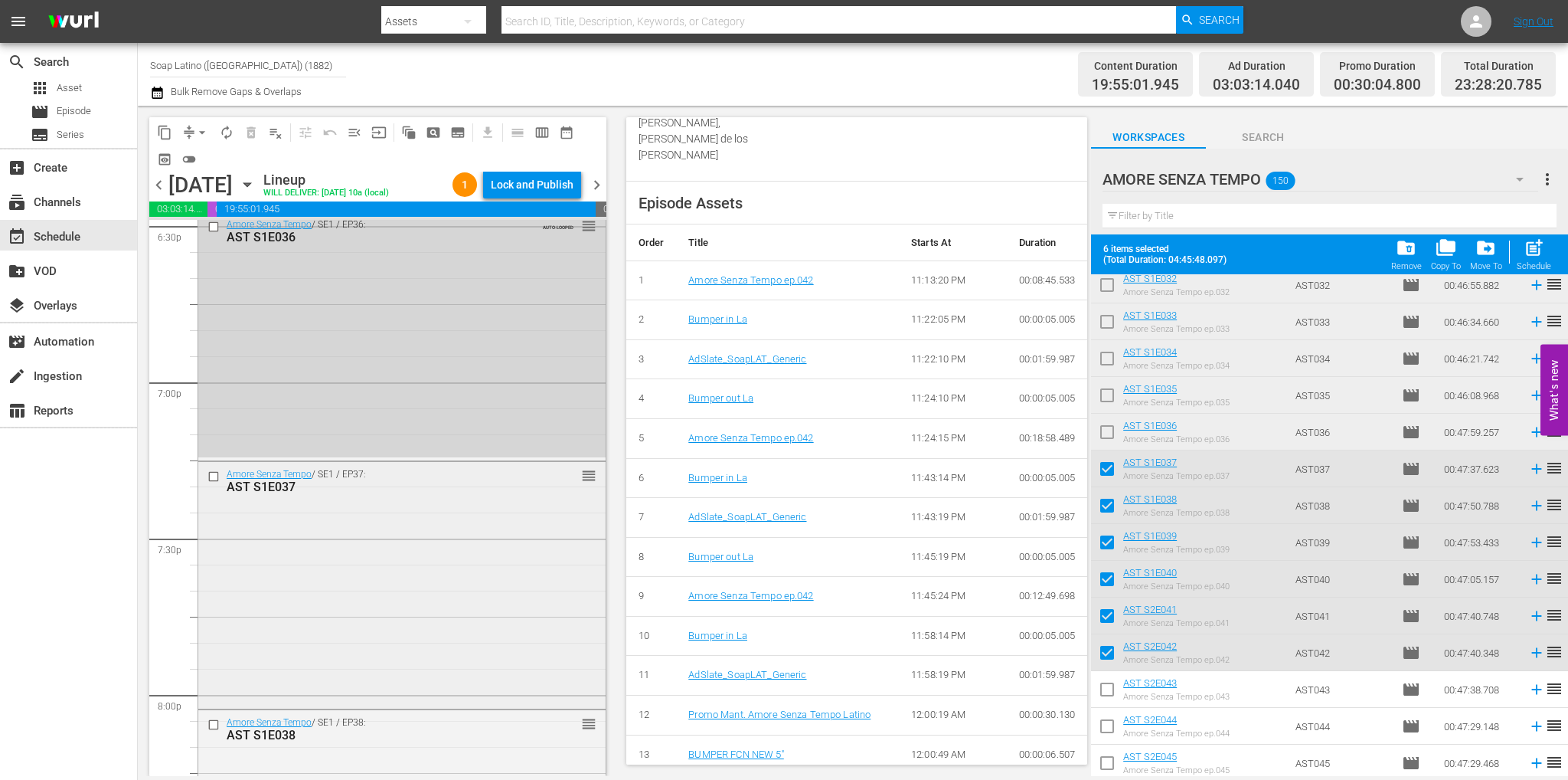
click at [391, 564] on div "Amore Senza Tempo / SE1 / EP37: AST S1E037 reorder" at bounding box center [401, 583] width 408 height 244
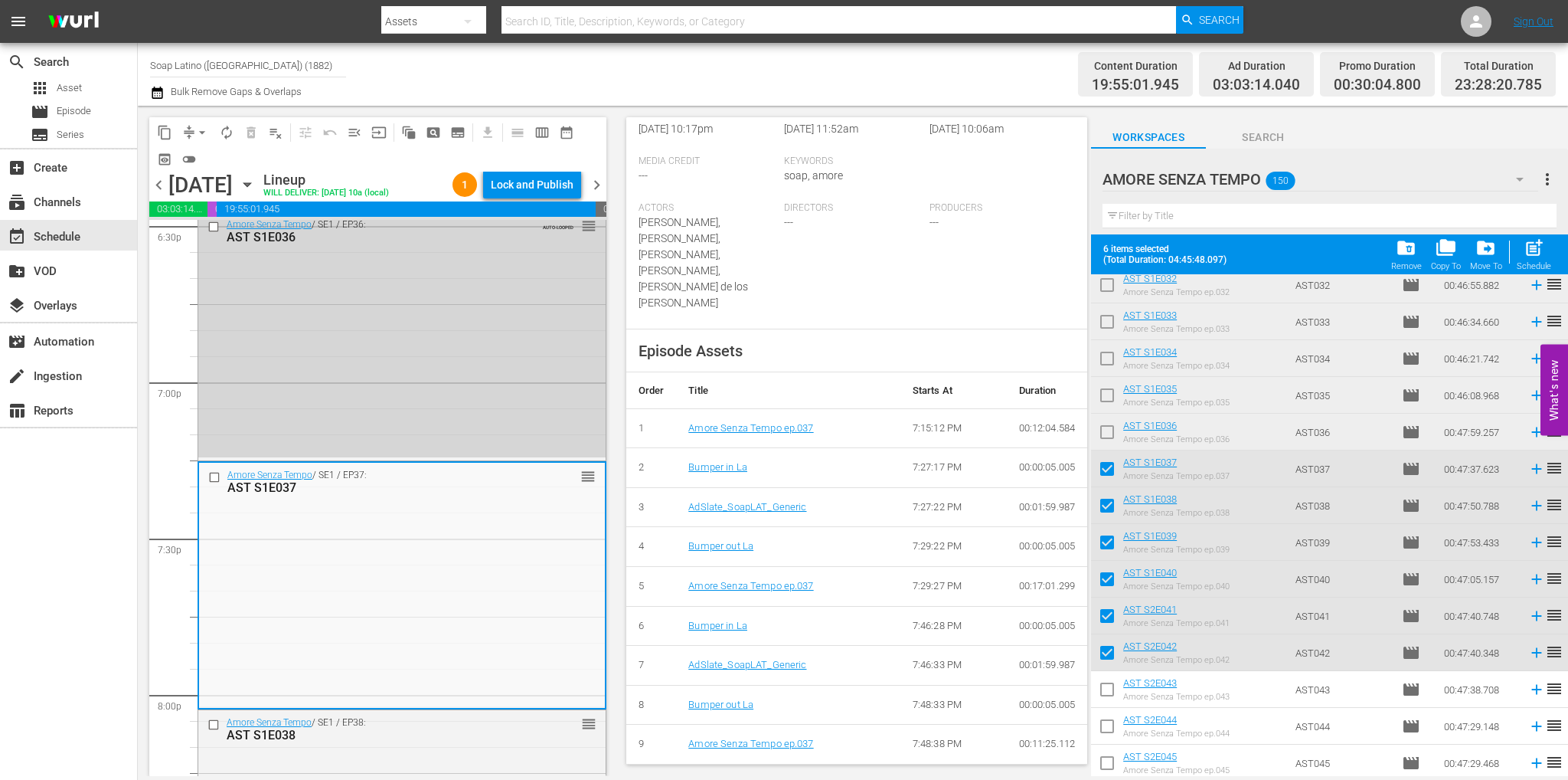
scroll to position [607, 0]
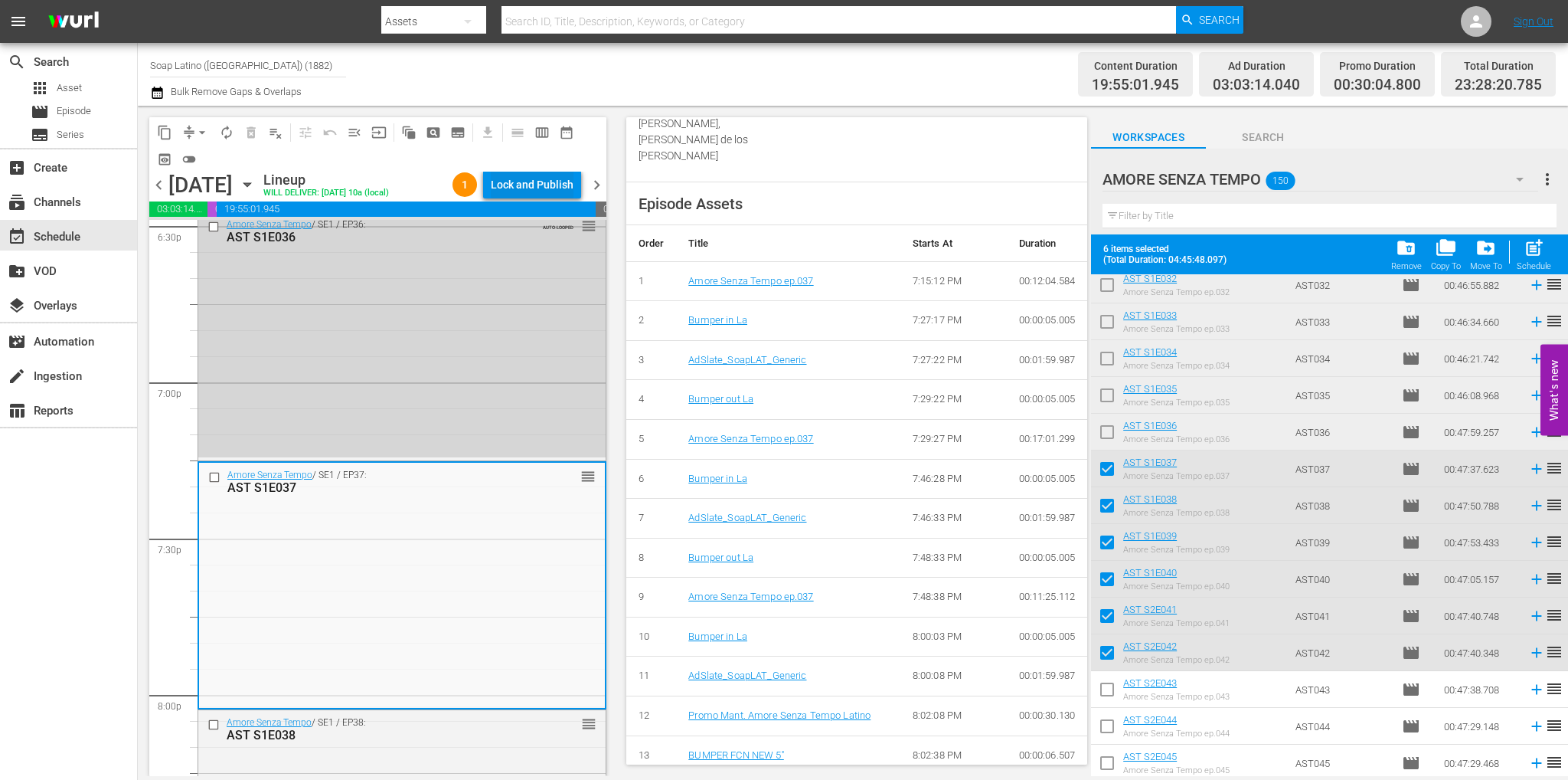
click at [566, 182] on div "Lock and Publish" at bounding box center [531, 185] width 83 height 28
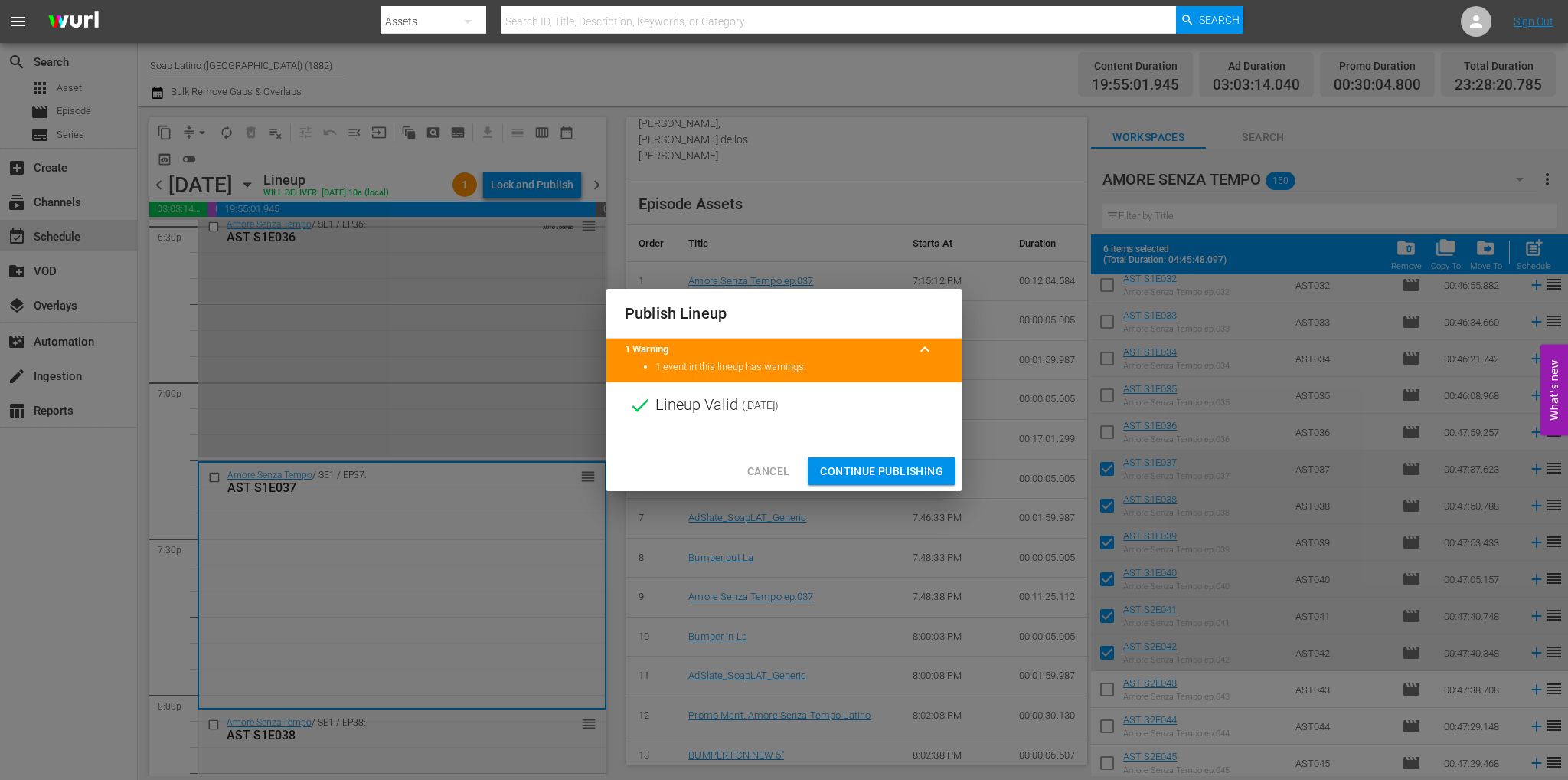
click at [895, 470] on span "Continue Publishing" at bounding box center [881, 471] width 123 height 19
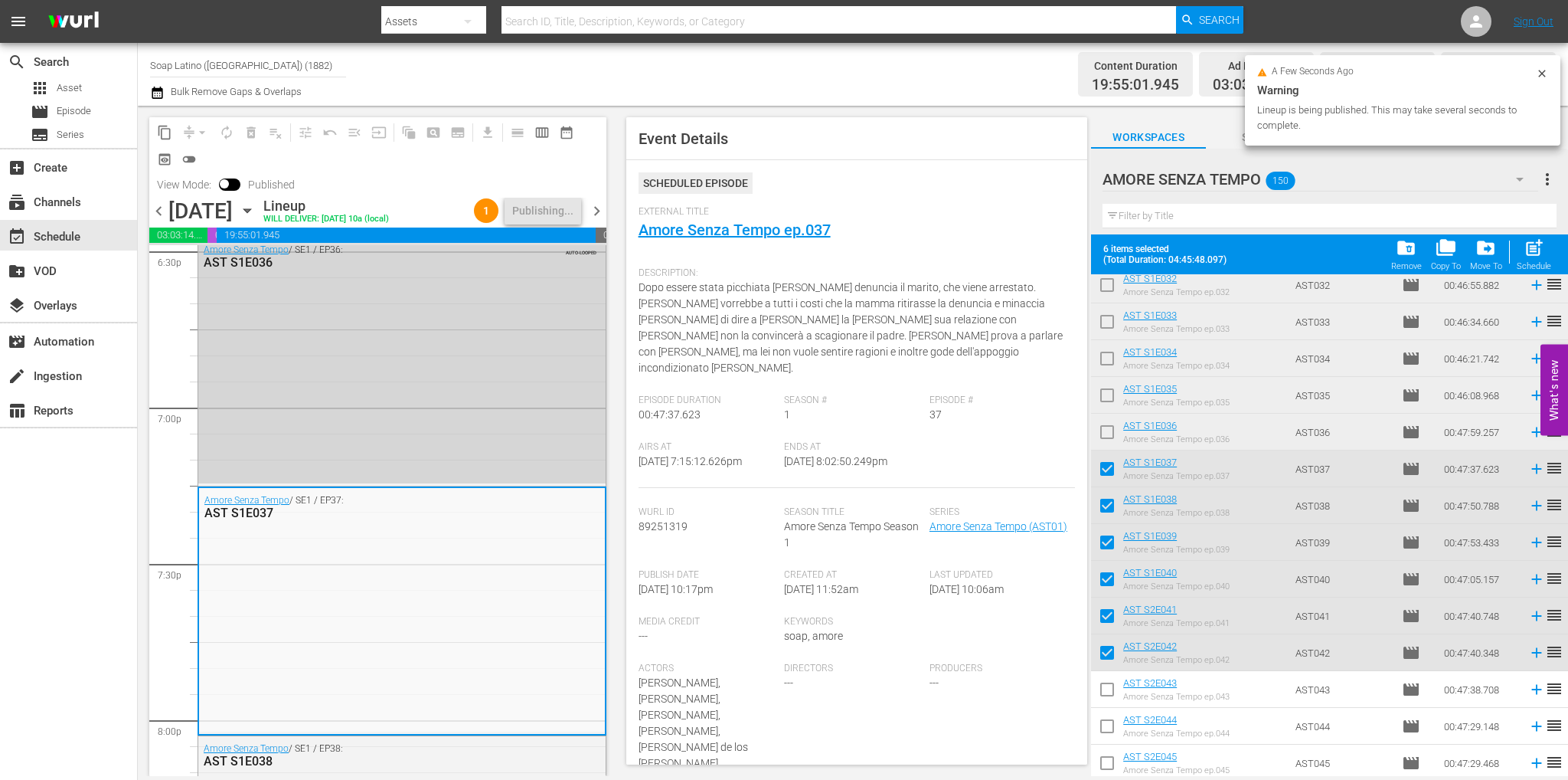
click at [597, 211] on span "chevron_right" at bounding box center [596, 210] width 19 height 19
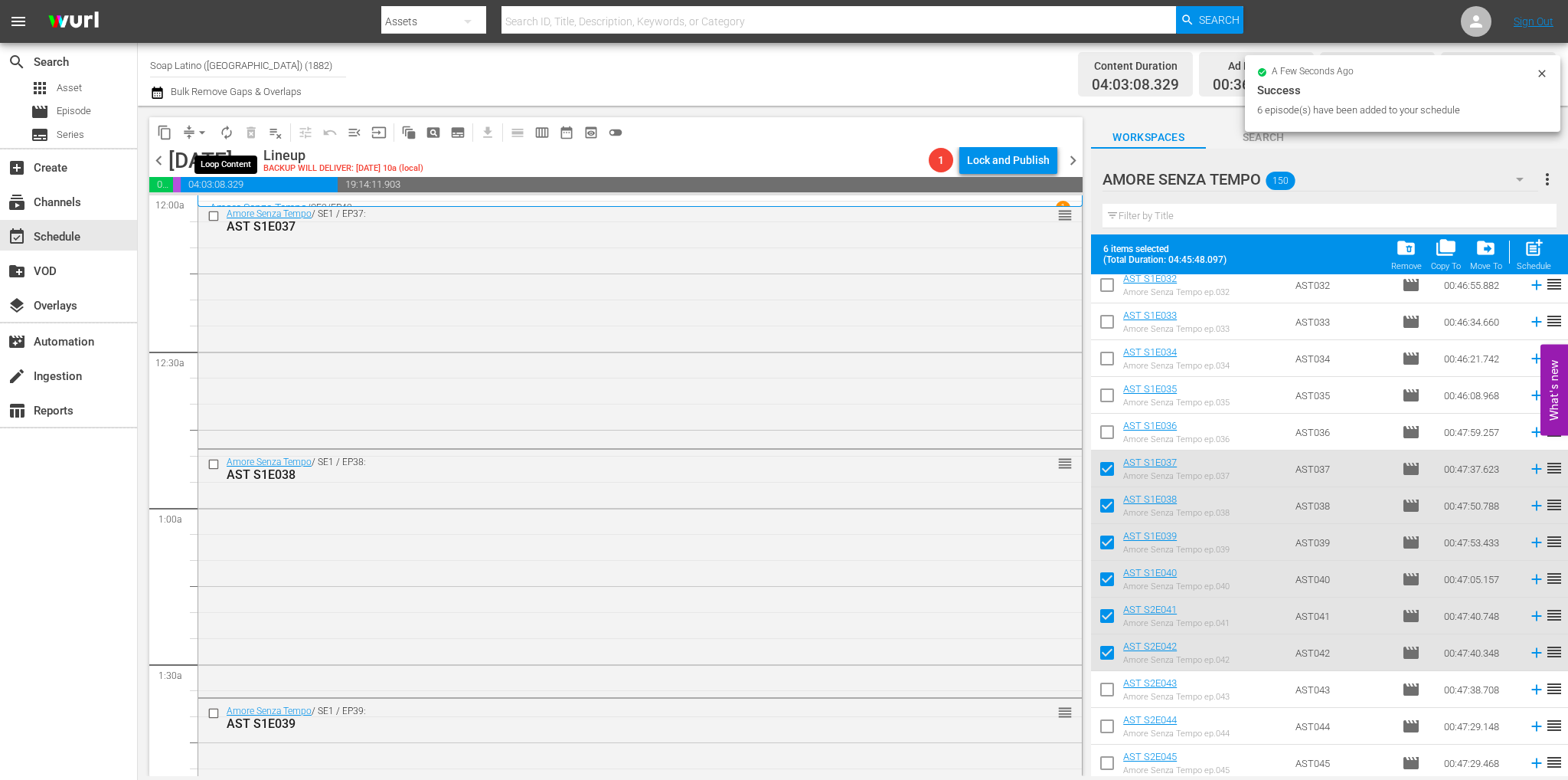
click at [220, 132] on span "autorenew_outlined" at bounding box center [227, 132] width 15 height 15
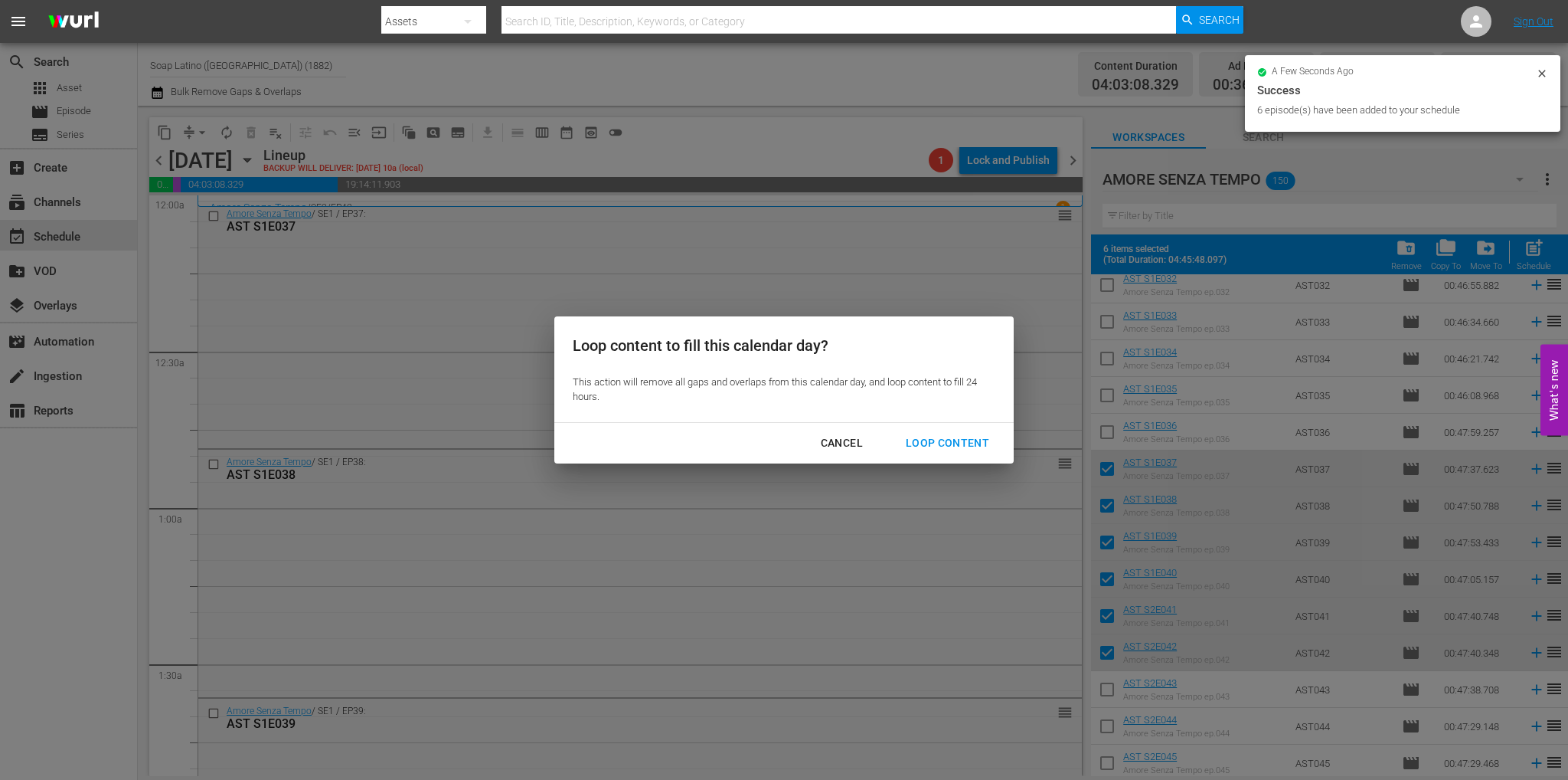
drag, startPoint x: 927, startPoint y: 442, endPoint x: 962, endPoint y: 451, distance: 36.1
click at [927, 442] on div "Loop Content" at bounding box center [948, 443] width 108 height 19
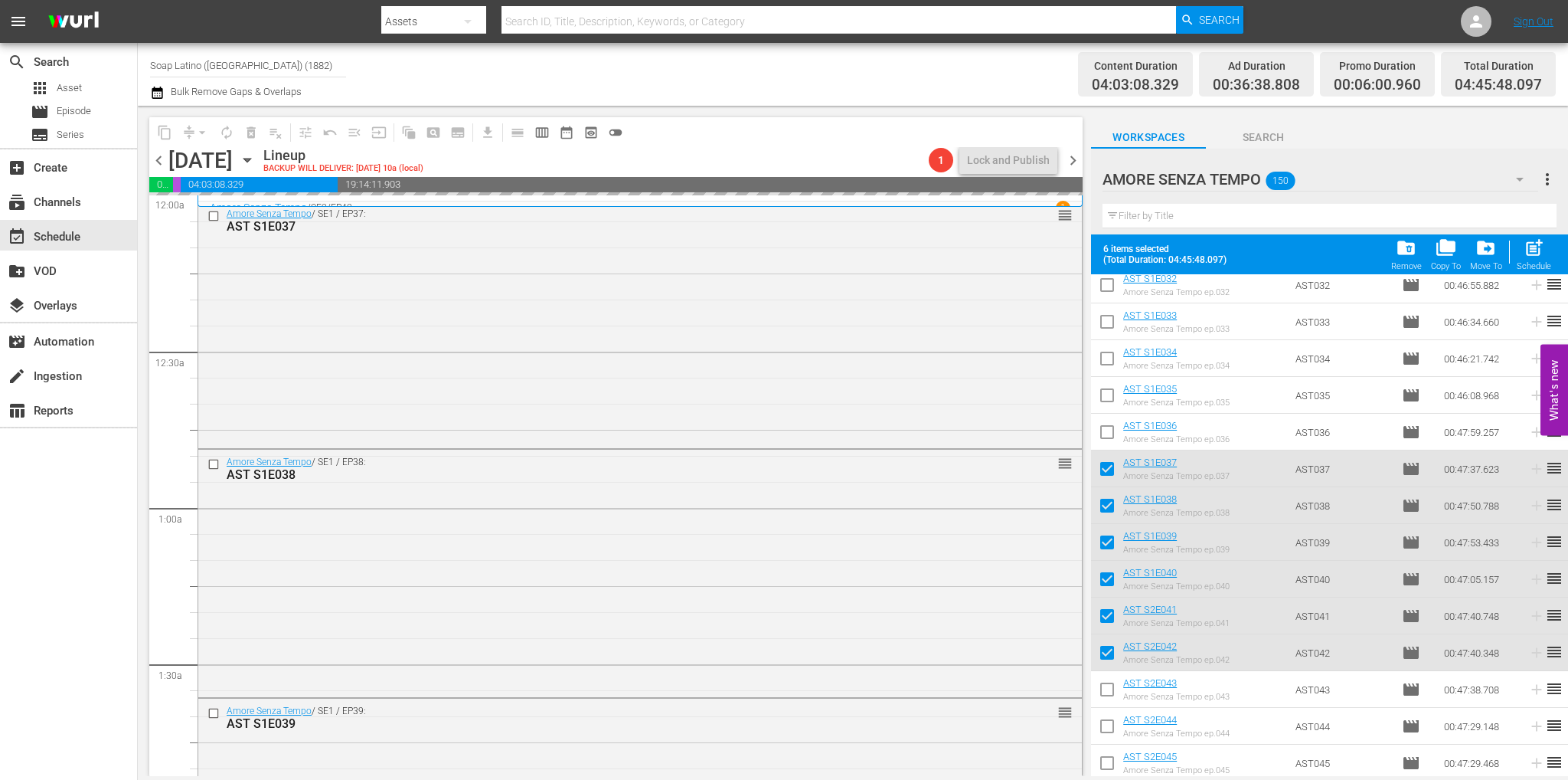
click at [1109, 473] on input "checkbox" at bounding box center [1107, 472] width 32 height 32
checkbox input "false"
drag, startPoint x: 1106, startPoint y: 504, endPoint x: 1102, endPoint y: 530, distance: 26.3
click at [1106, 504] on input "checkbox" at bounding box center [1107, 508] width 32 height 32
checkbox input "false"
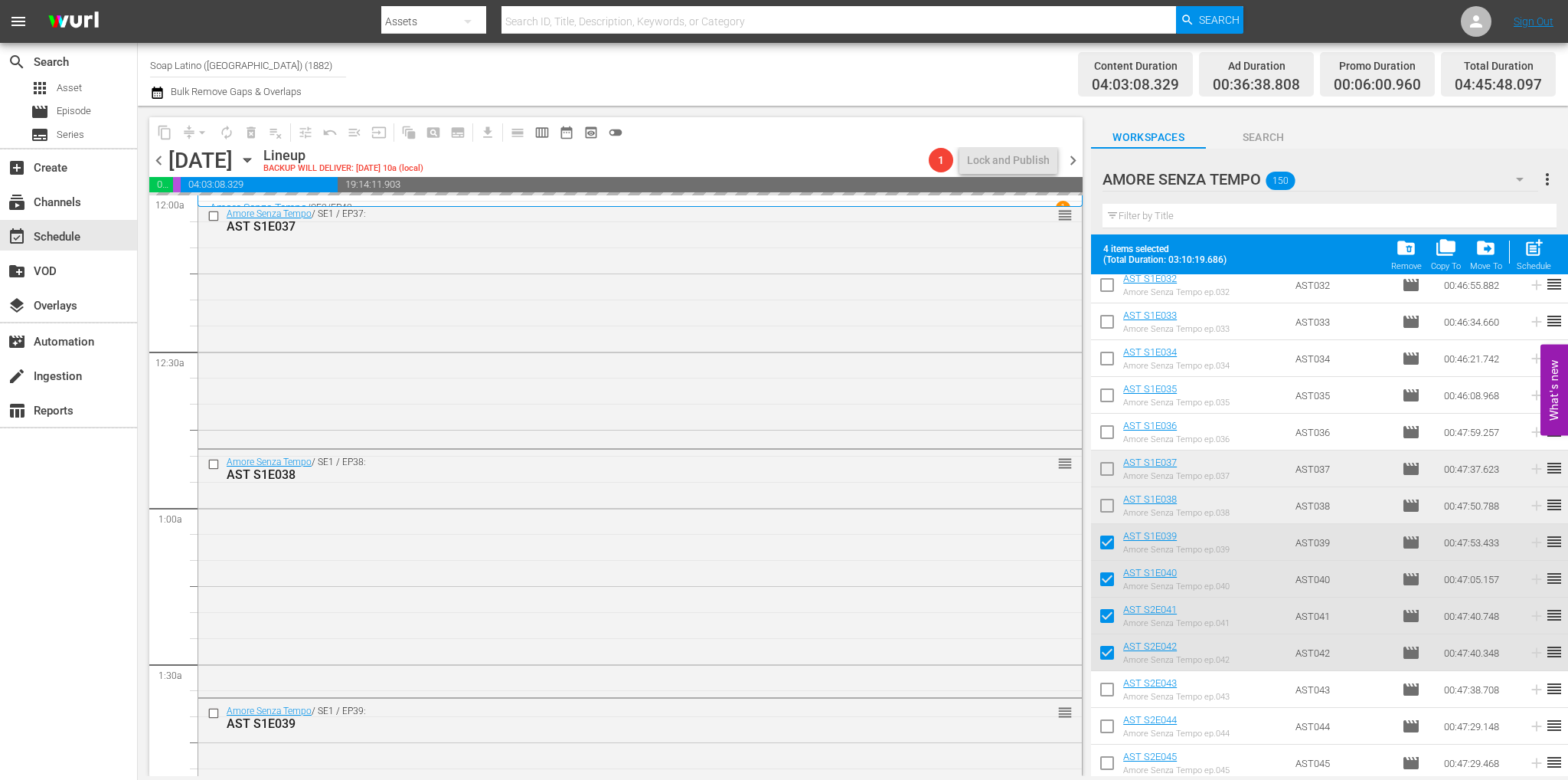
click at [1102, 543] on input "checkbox" at bounding box center [1107, 546] width 32 height 32
checkbox input "false"
click at [1105, 576] on input "checkbox" at bounding box center [1107, 582] width 32 height 32
checkbox input "false"
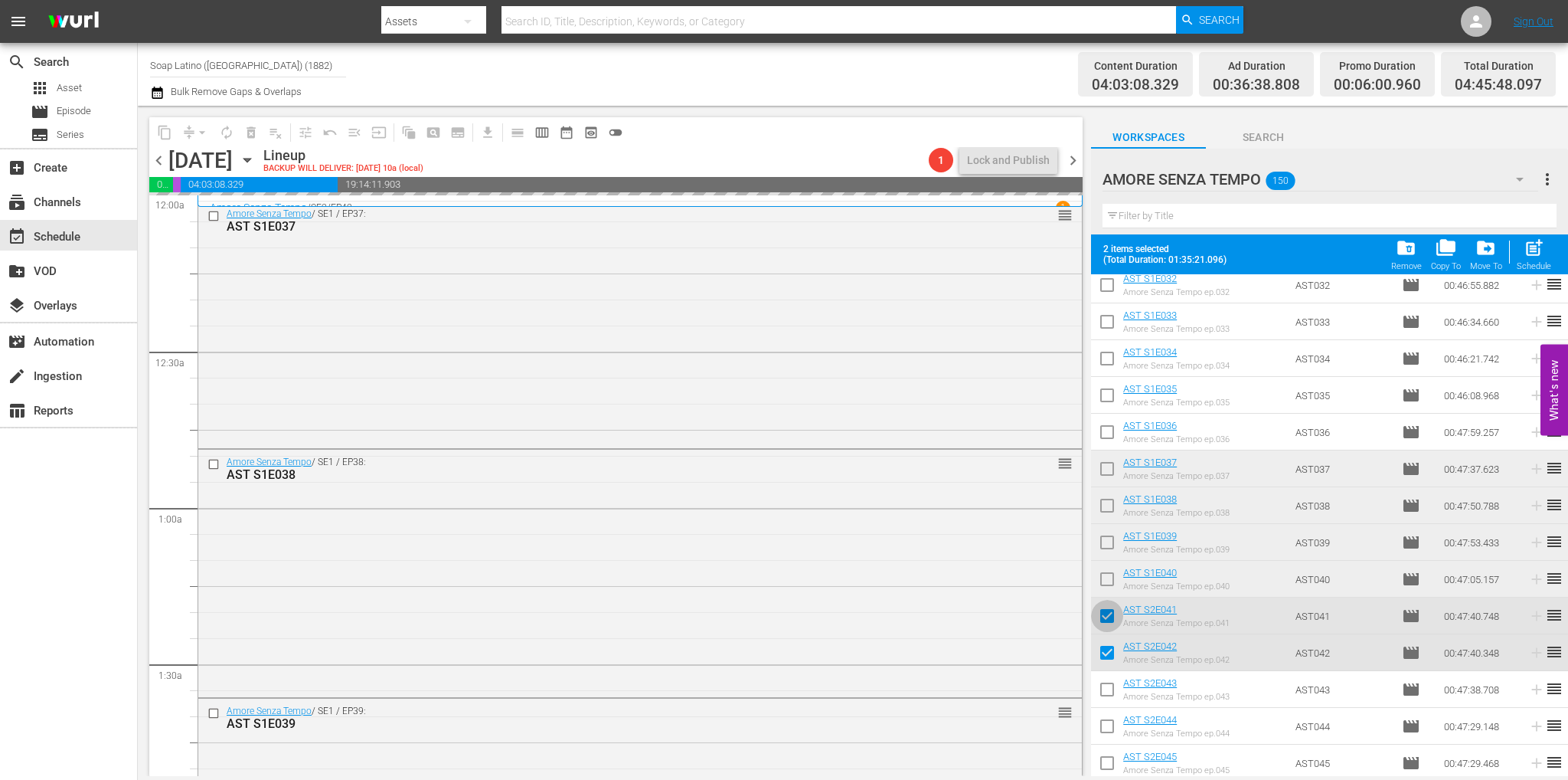
drag, startPoint x: 1109, startPoint y: 618, endPoint x: 1110, endPoint y: 650, distance: 32.0
click at [1109, 618] on input "checkbox" at bounding box center [1107, 619] width 32 height 32
checkbox input "false"
click at [1110, 658] on input "checkbox" at bounding box center [1107, 655] width 32 height 32
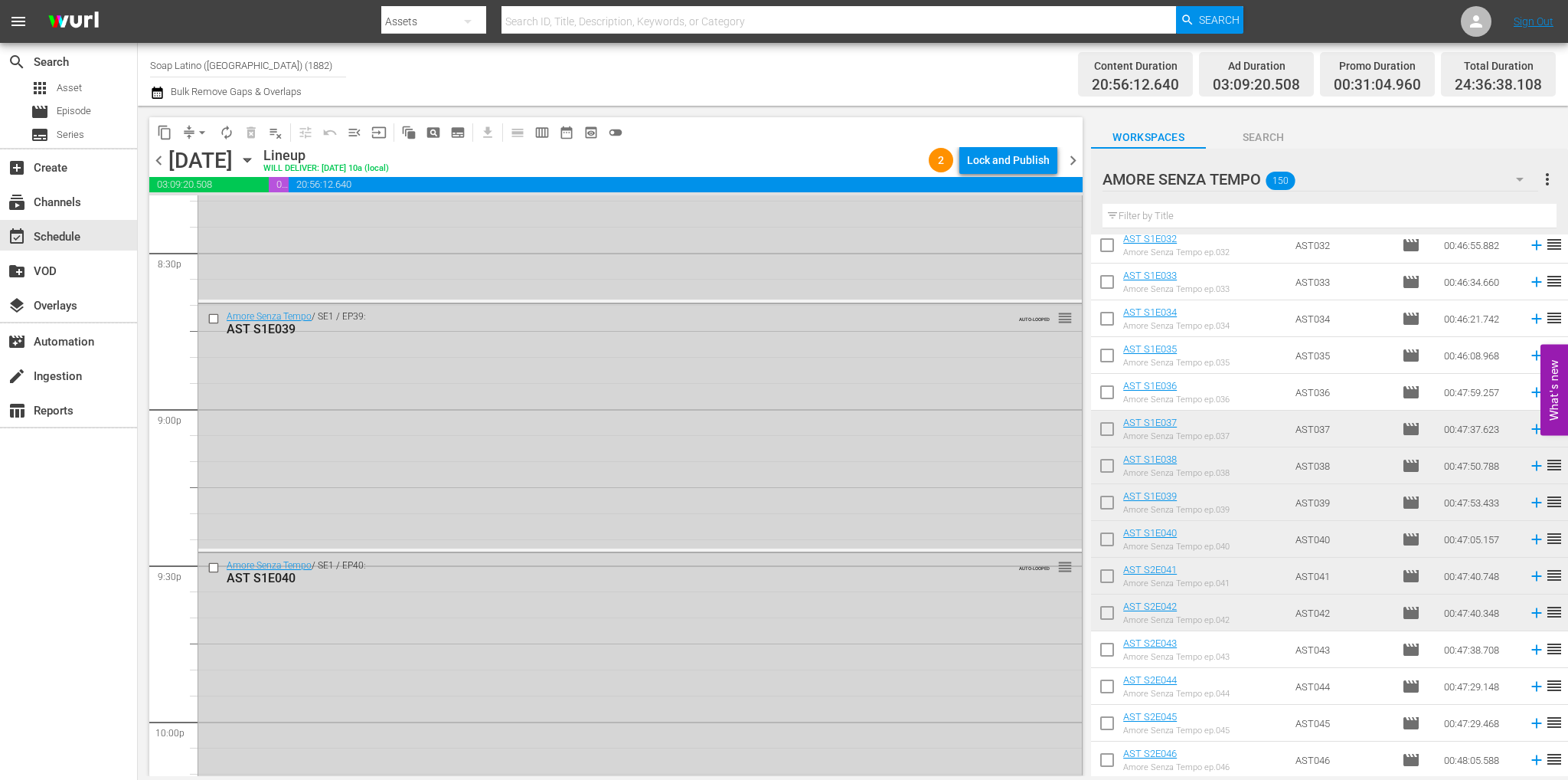
scroll to position [7114, 0]
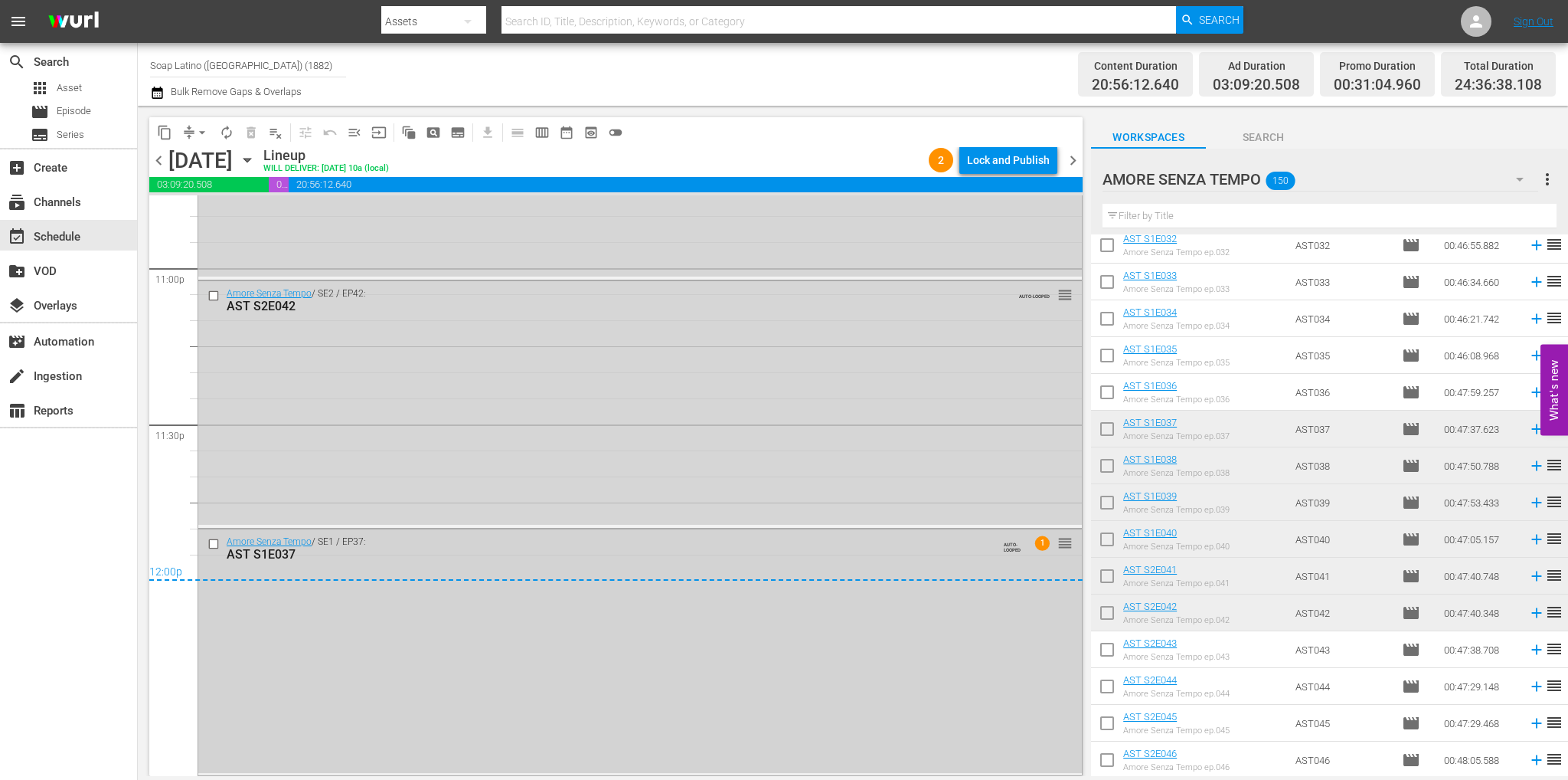
click at [202, 543] on div "Amore Senza Tempo / SE1 / EP37: AST S1E037 AUTO-LOOPED 1 reorder" at bounding box center [640, 548] width 883 height 37
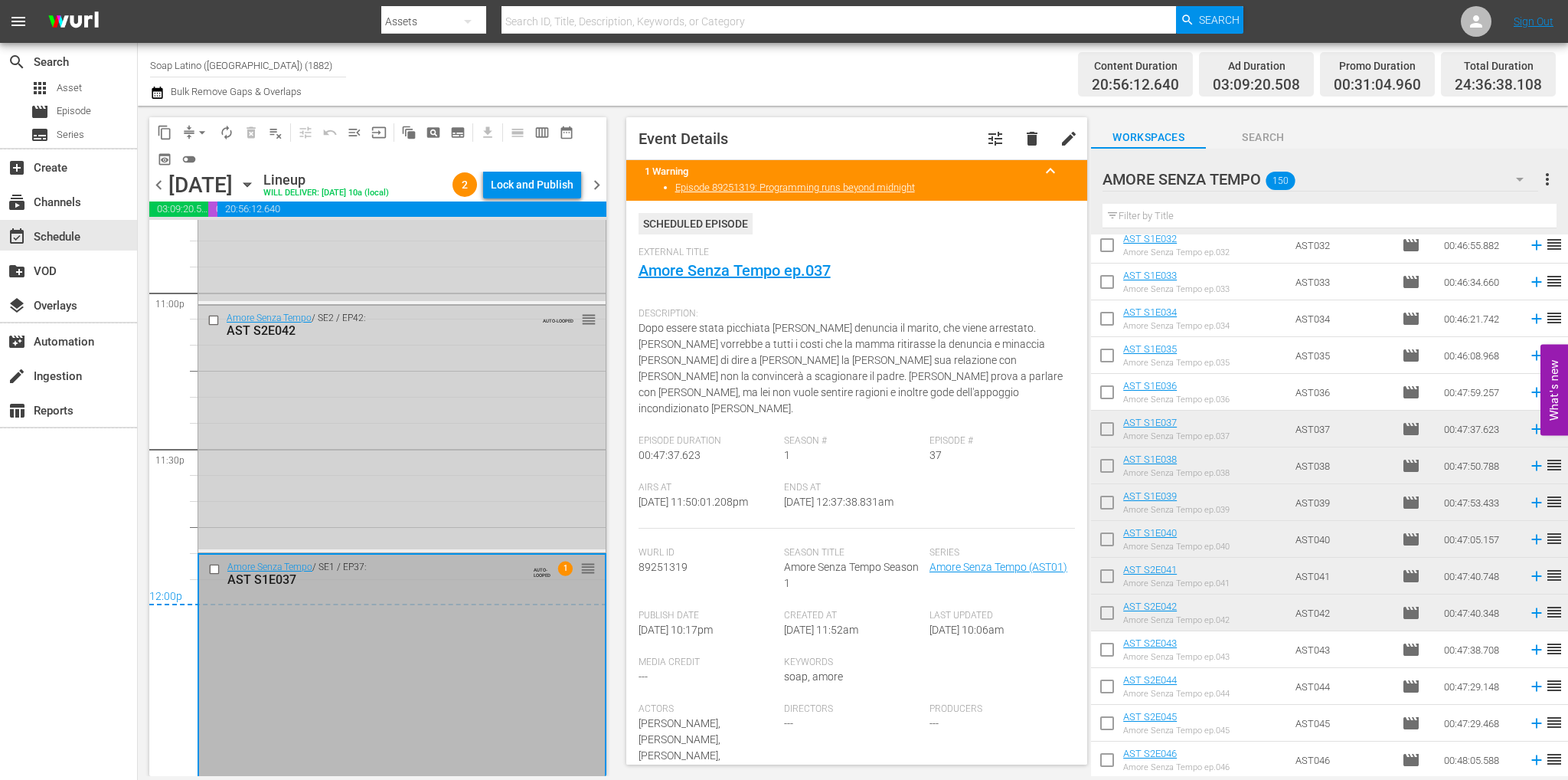
drag, startPoint x: 208, startPoint y: 327, endPoint x: 209, endPoint y: 317, distance: 10.0
click at [209, 317] on input "checkbox" at bounding box center [215, 320] width 16 height 13
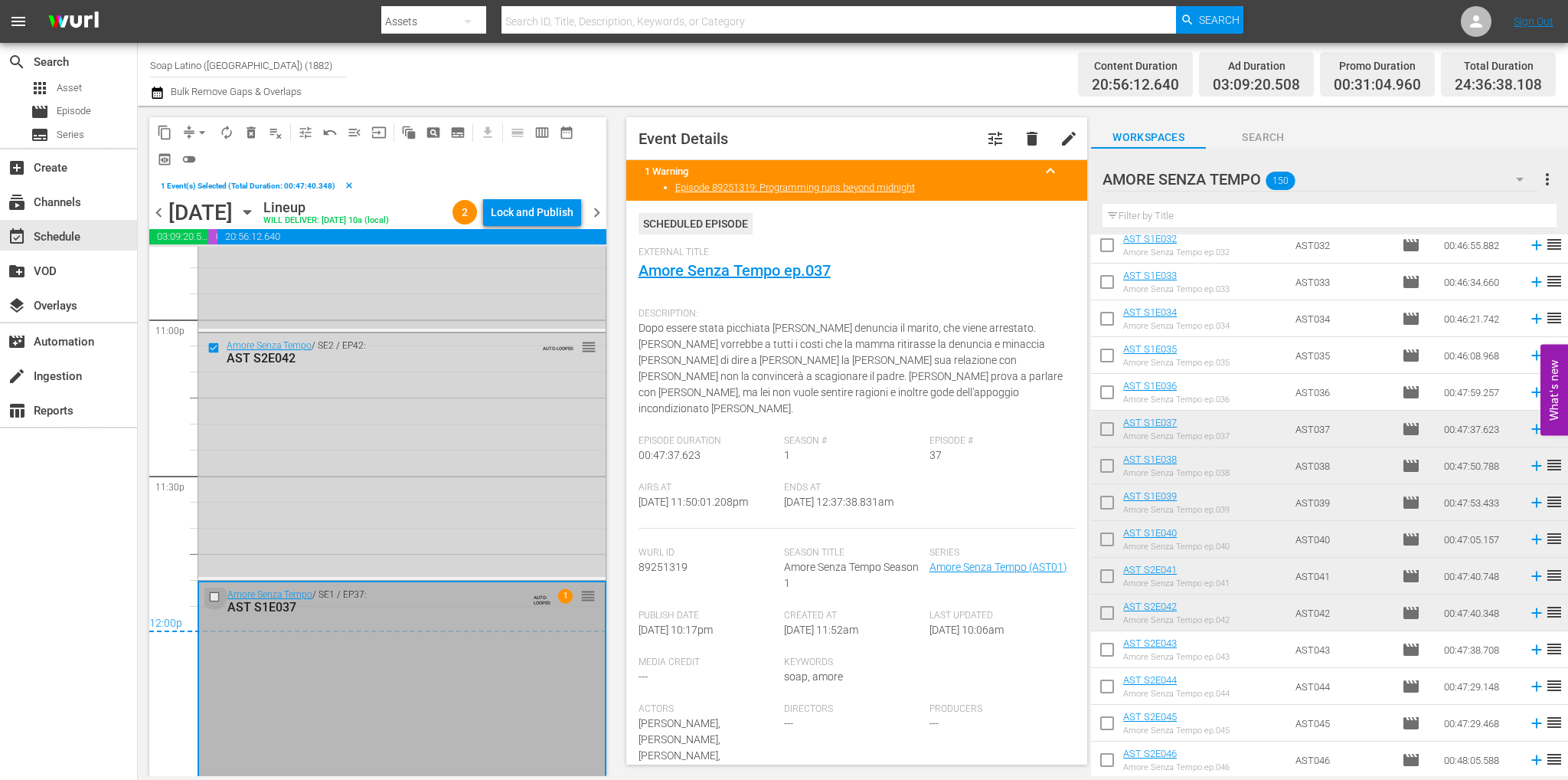
click at [217, 596] on input "checkbox" at bounding box center [216, 596] width 16 height 13
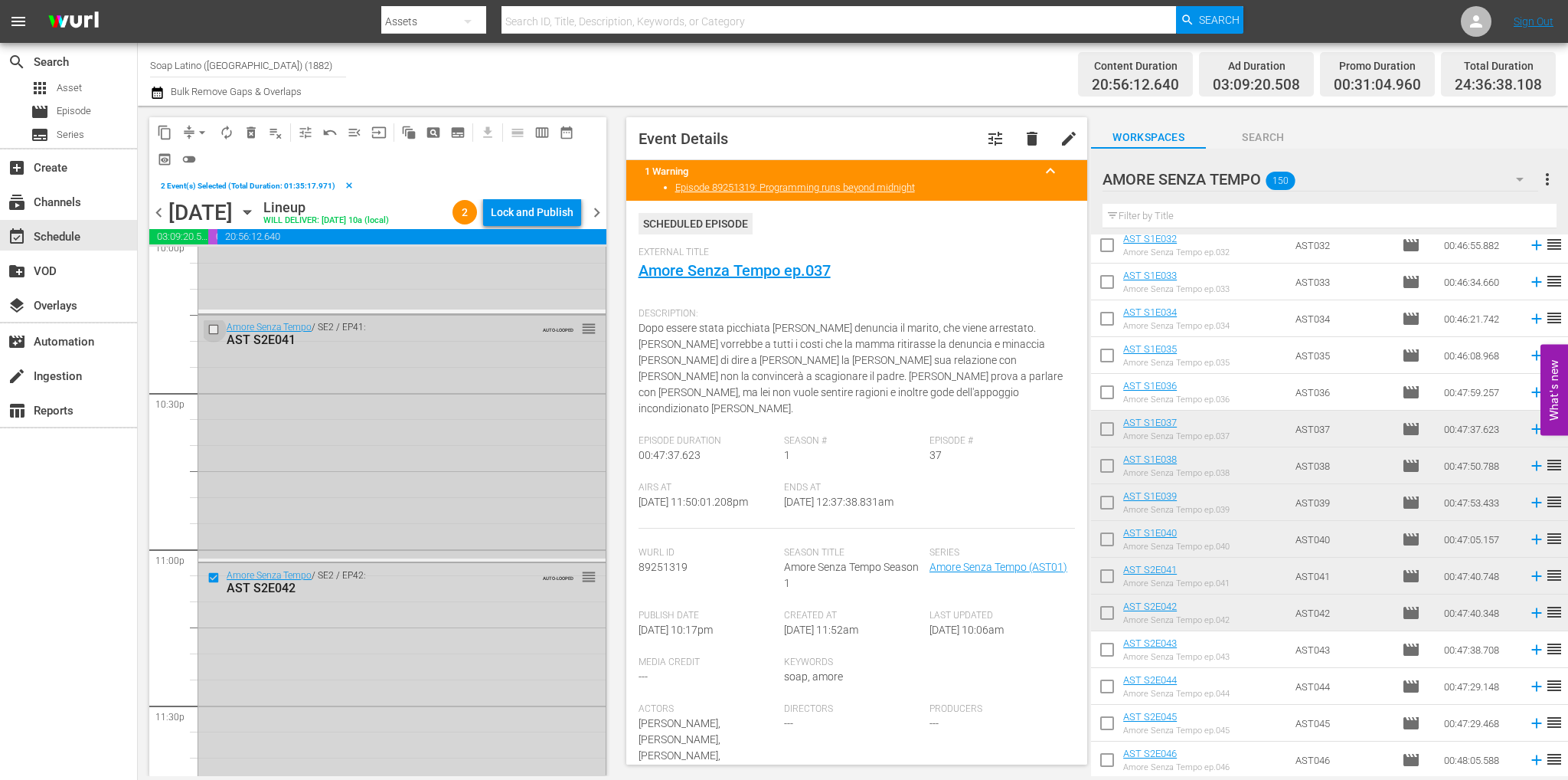
click at [213, 325] on input "checkbox" at bounding box center [215, 329] width 16 height 13
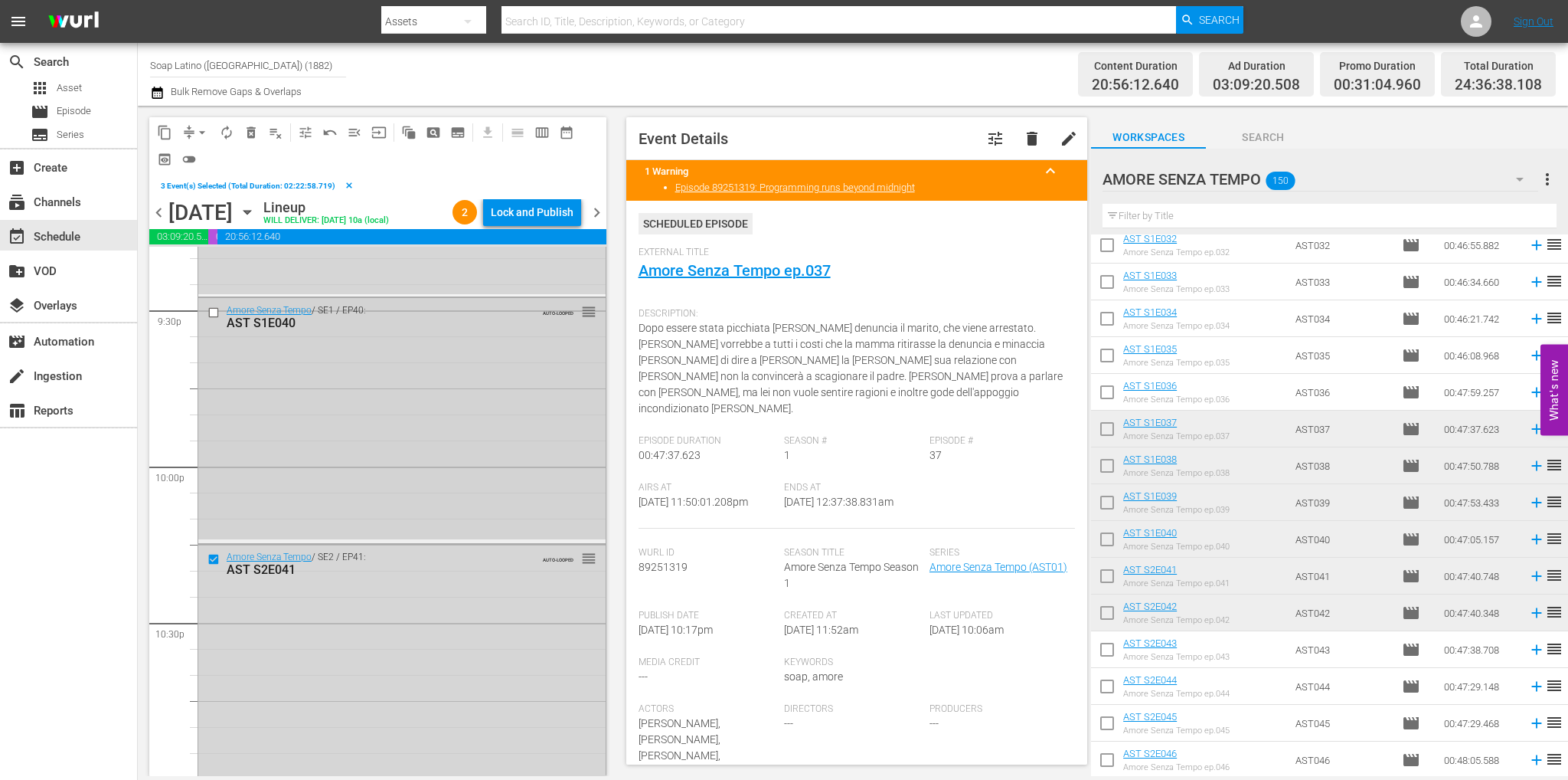
click at [217, 314] on input "checkbox" at bounding box center [215, 313] width 16 height 13
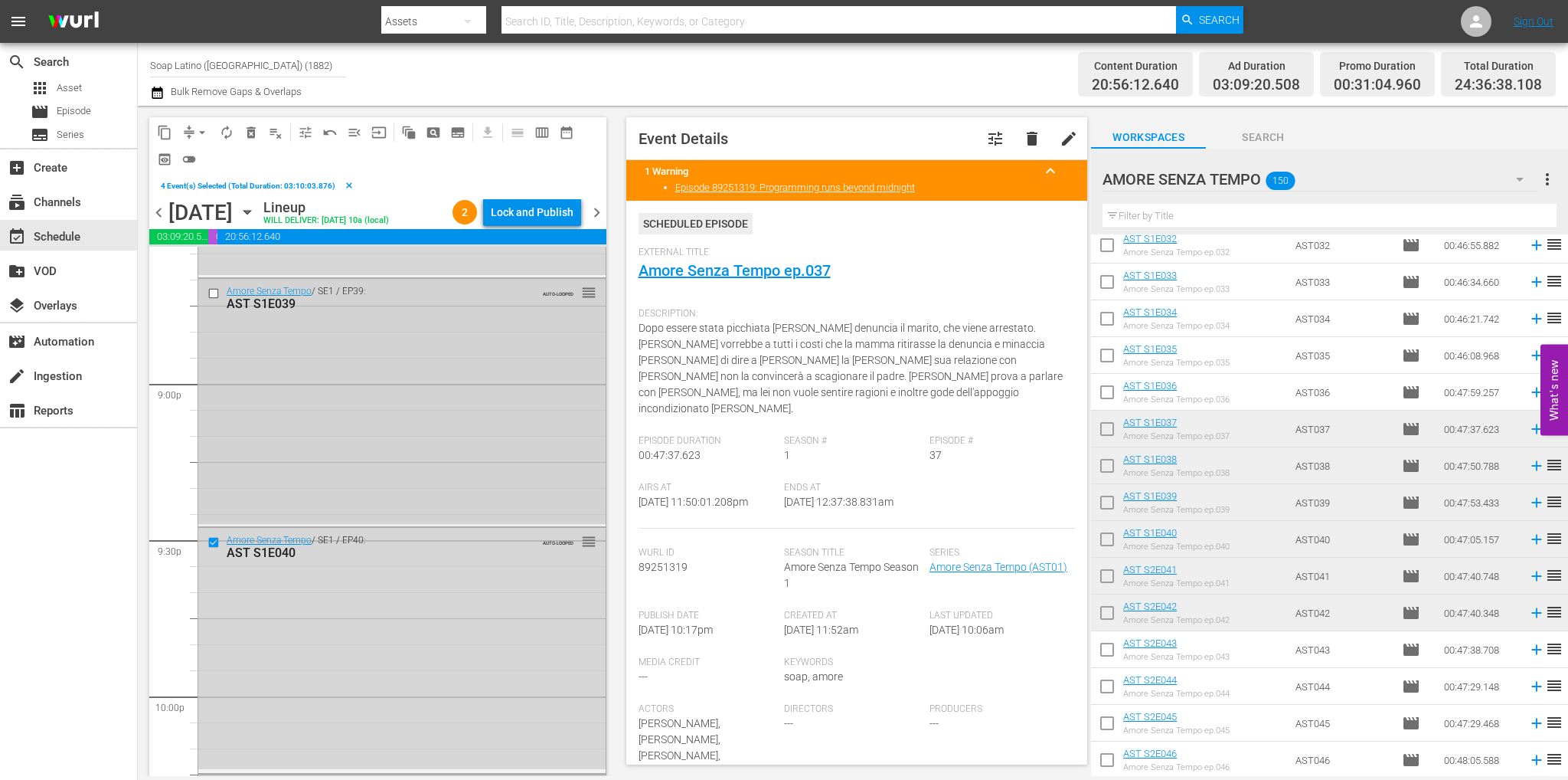
click at [209, 293] on input "checkbox" at bounding box center [215, 293] width 16 height 13
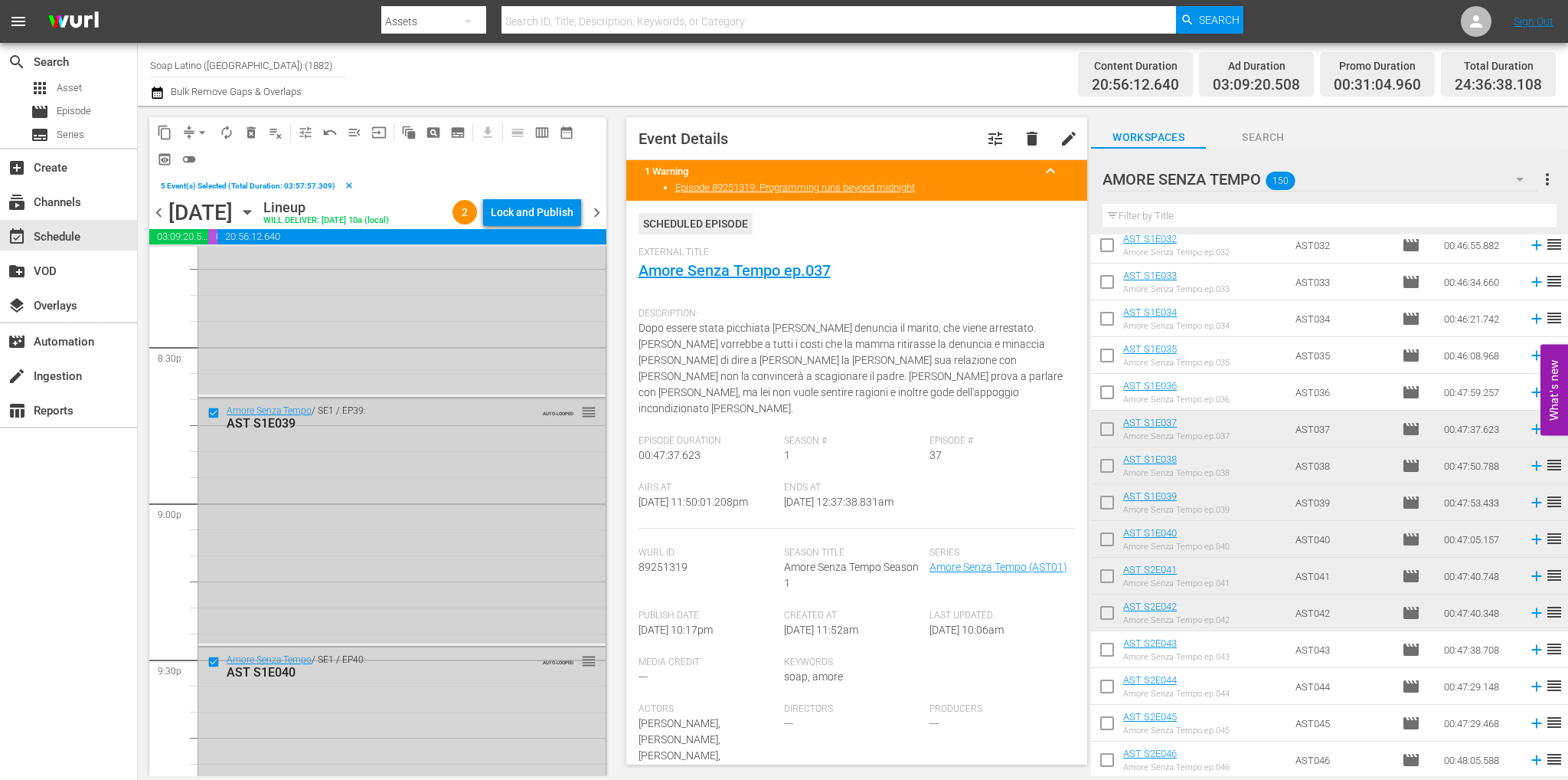
scroll to position [6195, 0]
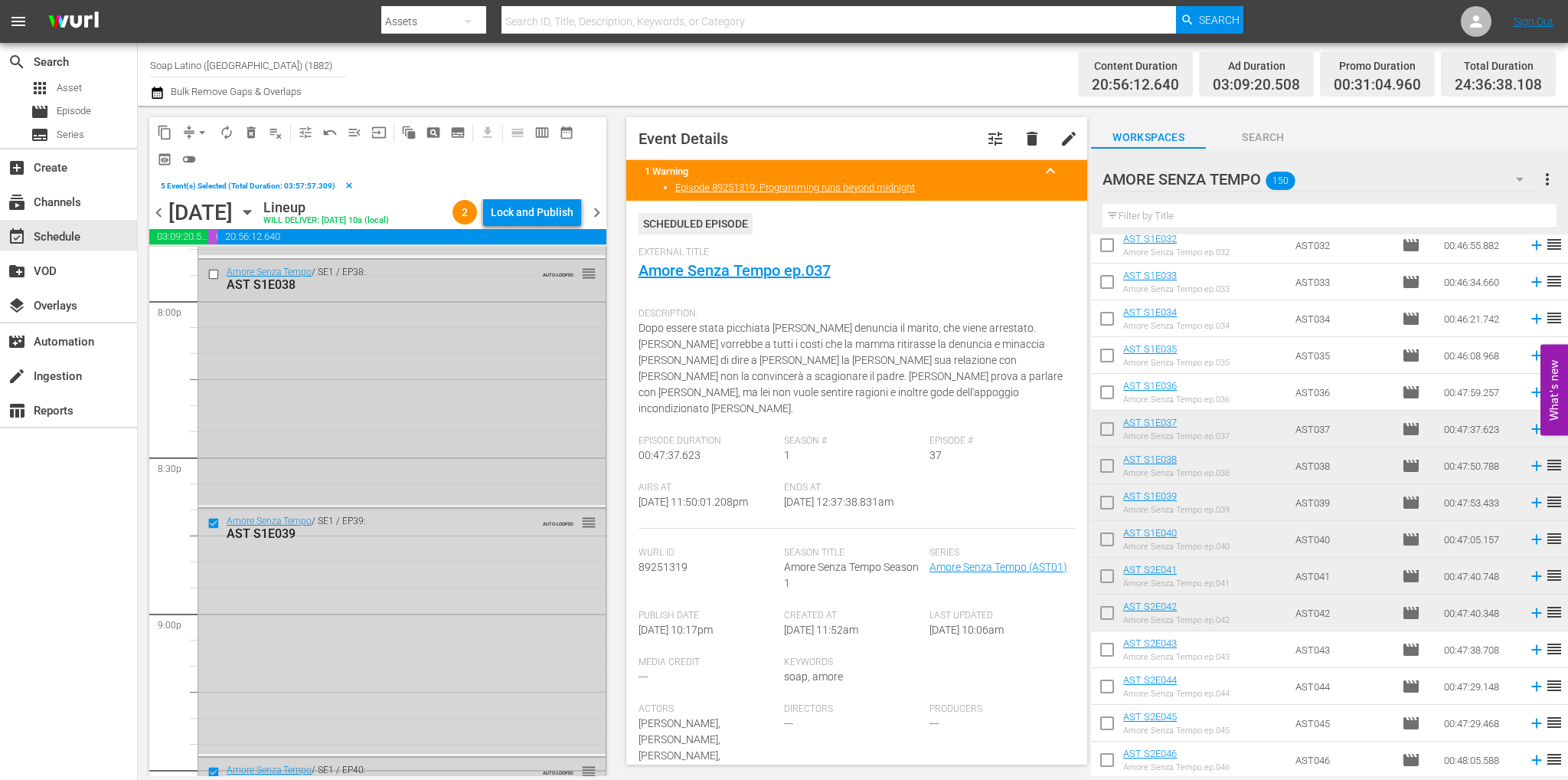
click at [213, 278] on input "checkbox" at bounding box center [215, 274] width 16 height 13
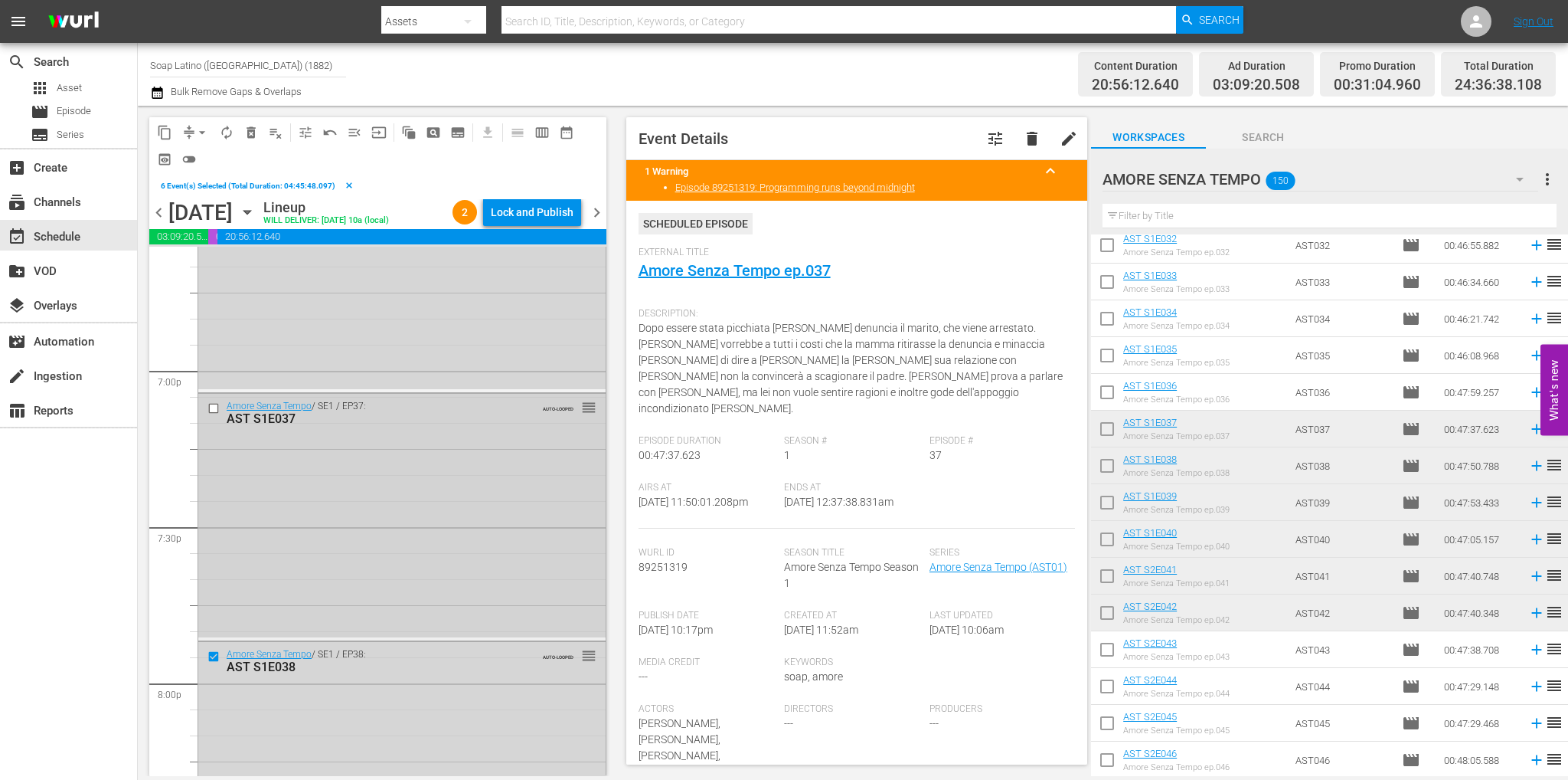
scroll to position [5812, 0]
click at [211, 420] on div "Amore Senza Tempo / SE1 / EP37: AST S1E037" at bounding box center [365, 413] width 324 height 27
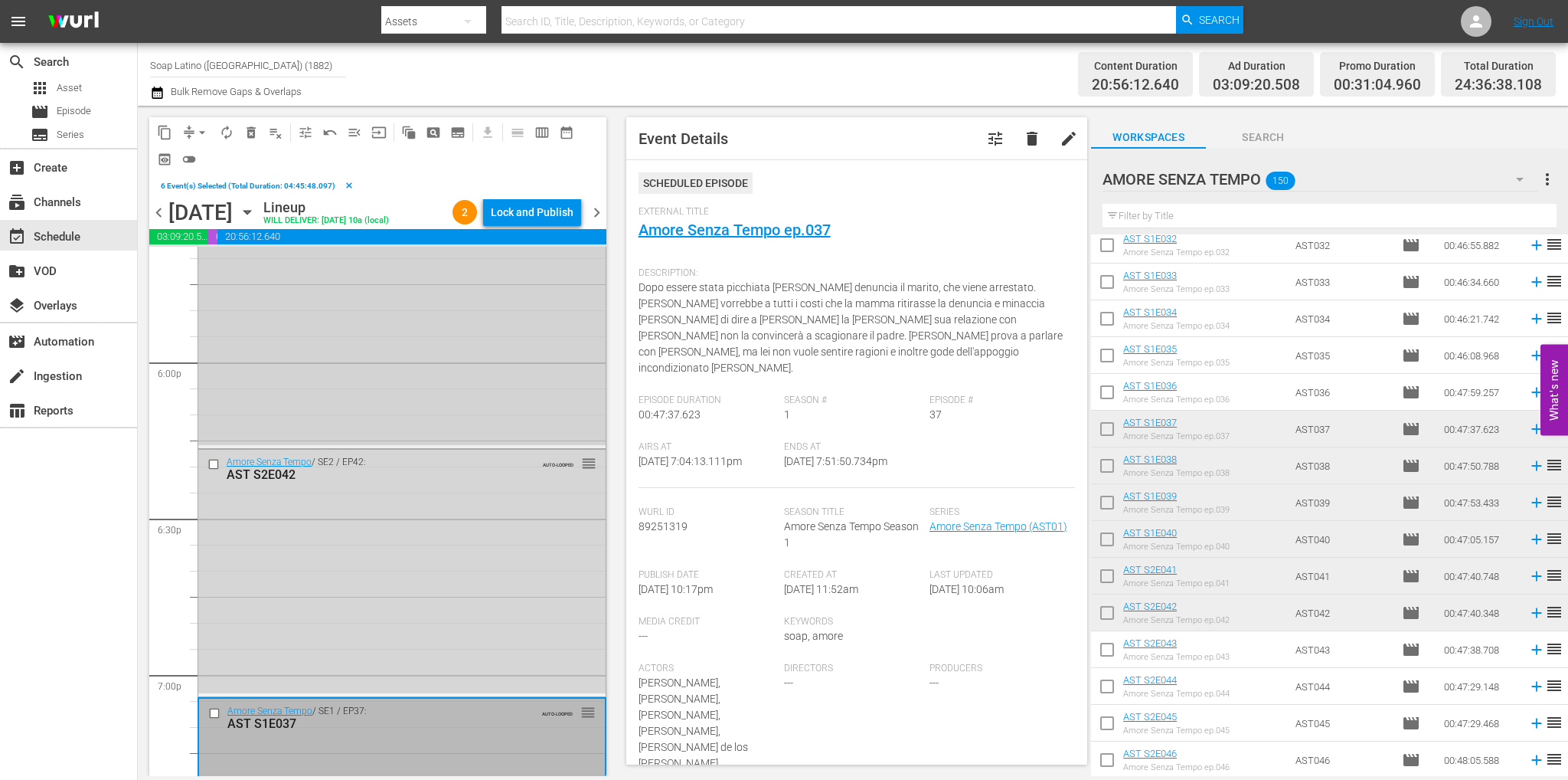
scroll to position [5506, 0]
click at [255, 139] on button "delete_forever_outlined" at bounding box center [251, 132] width 25 height 25
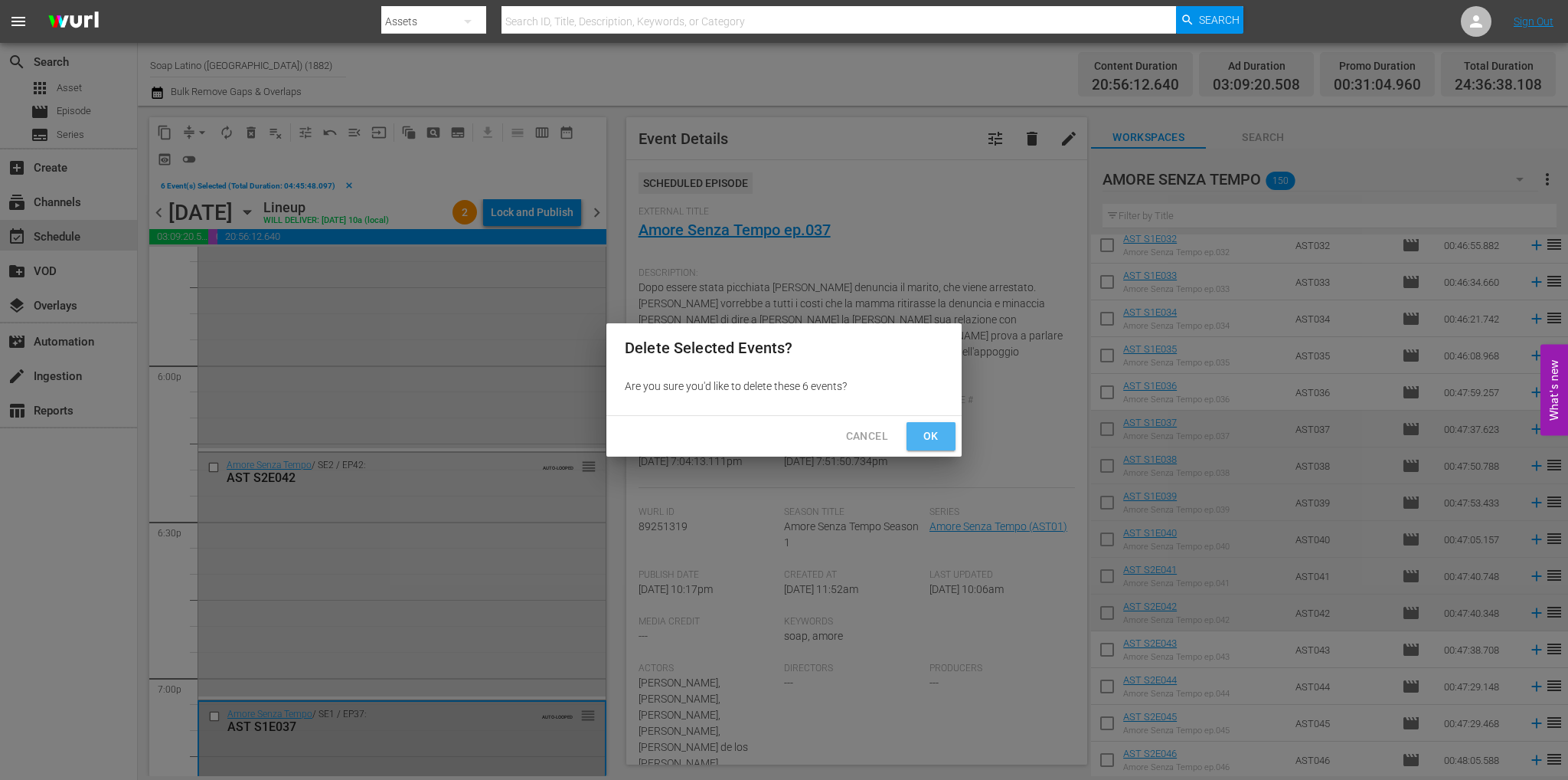
click at [922, 427] on span "Ok" at bounding box center [931, 436] width 25 height 19
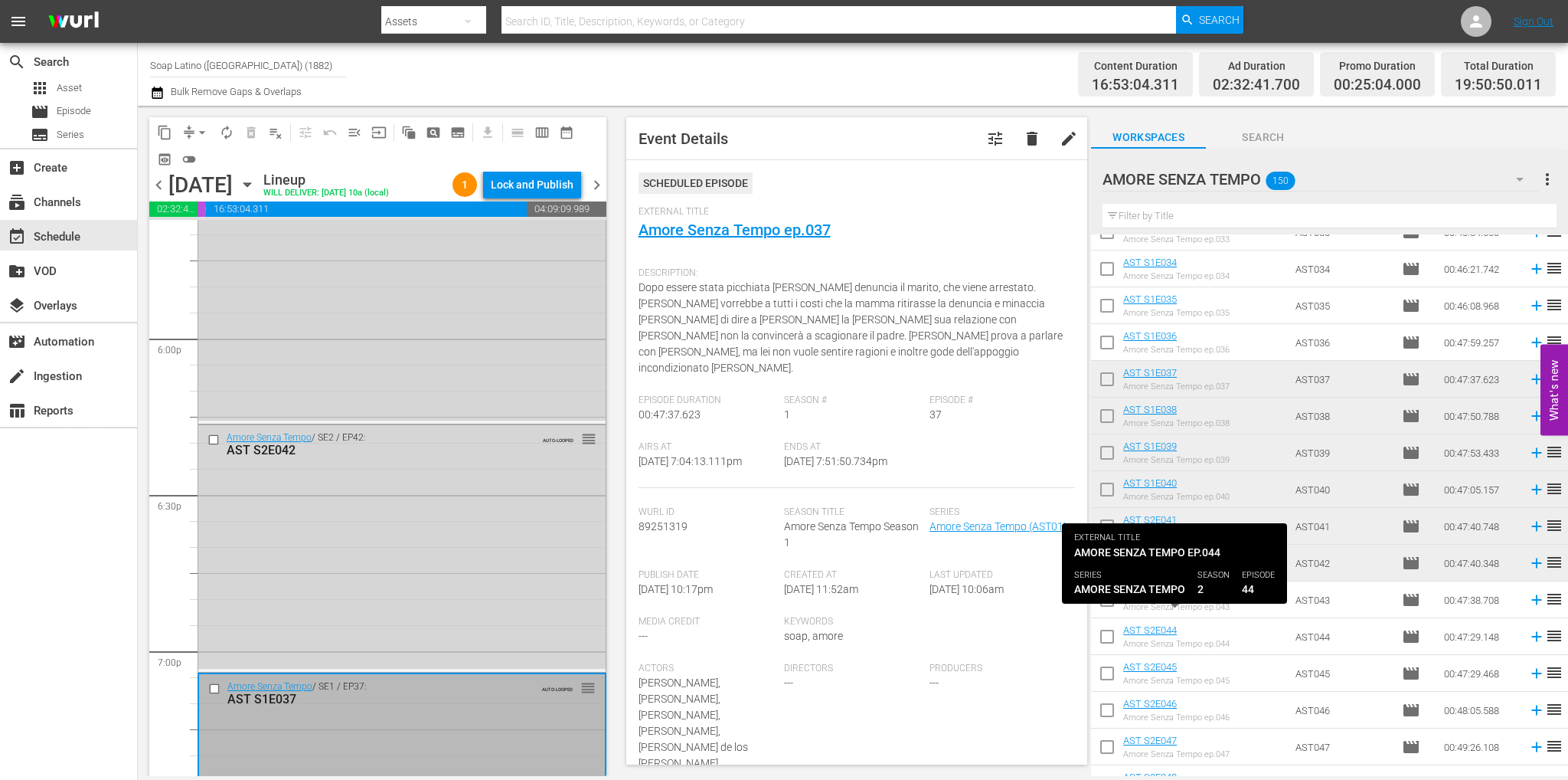
scroll to position [1629, 0]
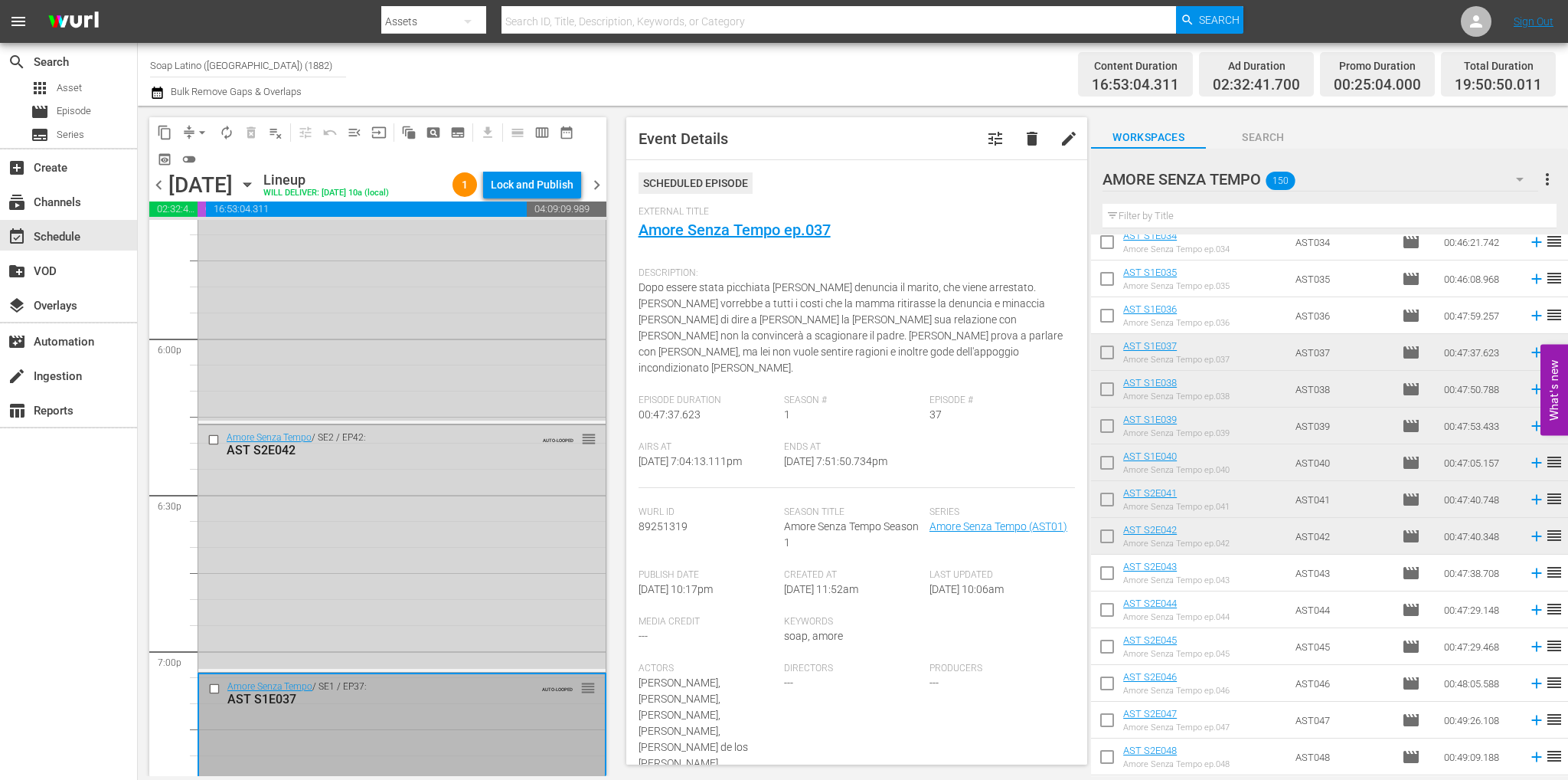
click at [1106, 537] on input "checkbox" at bounding box center [1107, 539] width 32 height 32
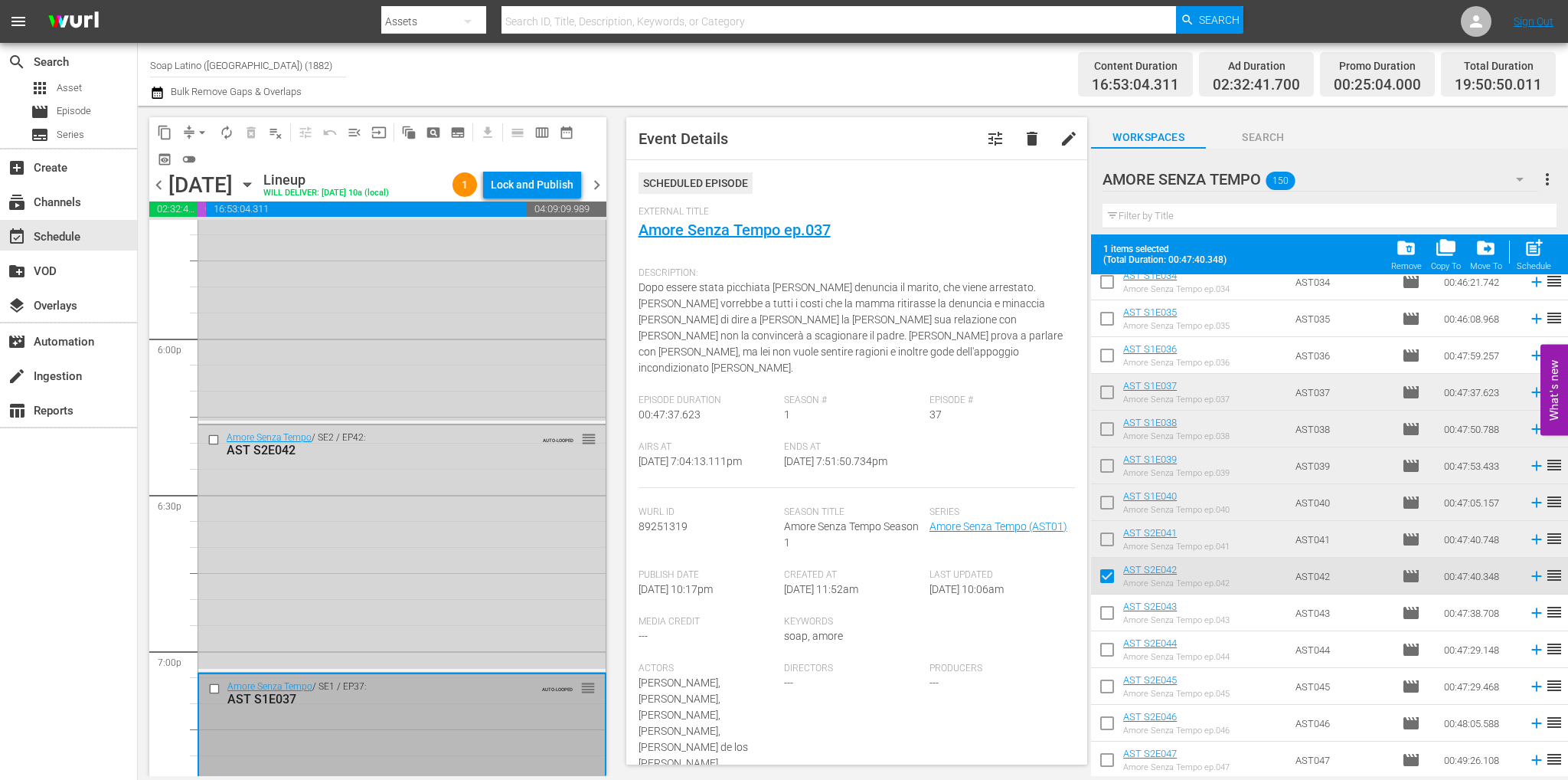
click at [1105, 570] on input "checkbox" at bounding box center [1107, 579] width 32 height 32
checkbox input "false"
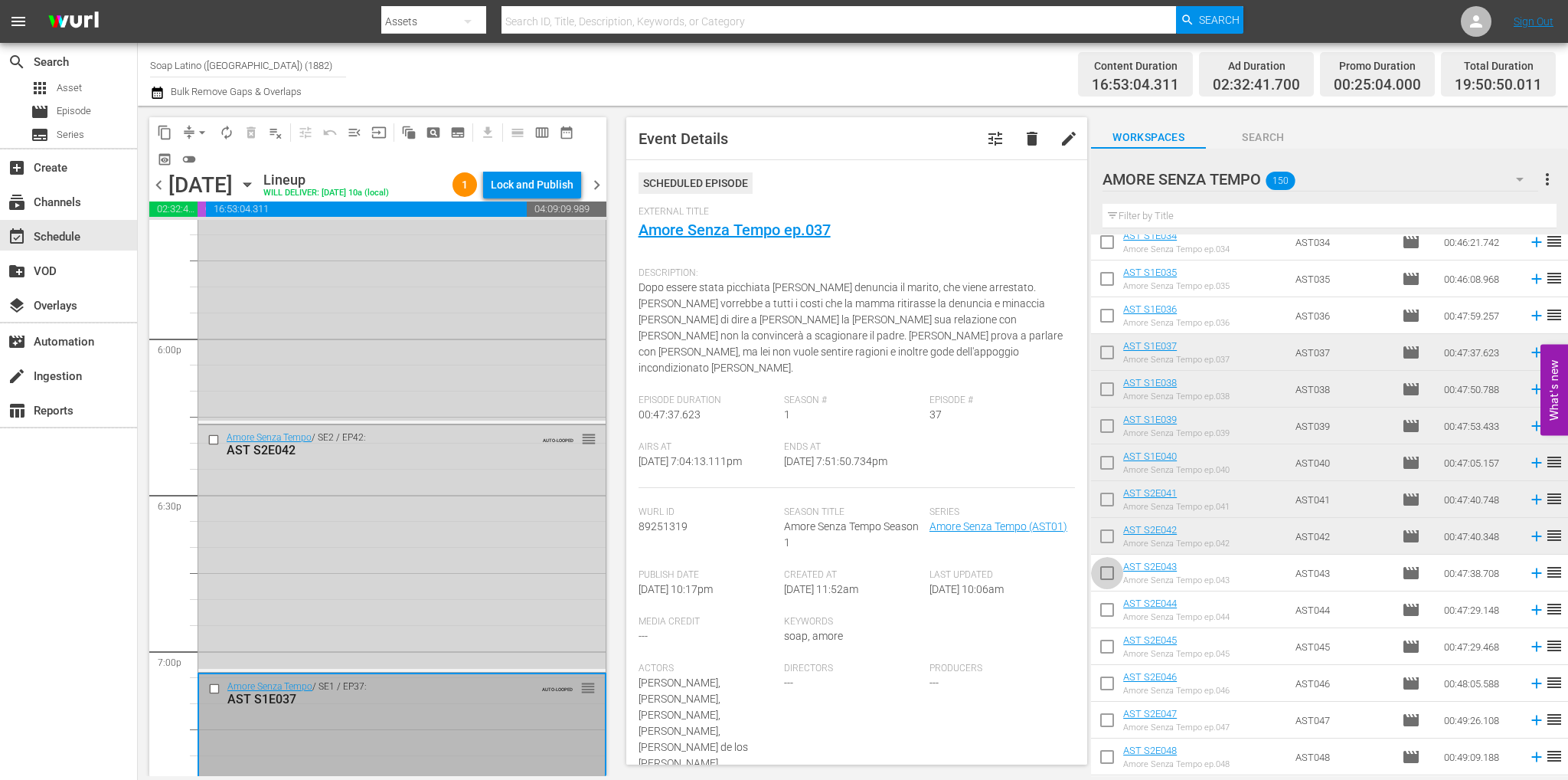
click at [1108, 580] on input "checkbox" at bounding box center [1107, 576] width 32 height 32
checkbox input "true"
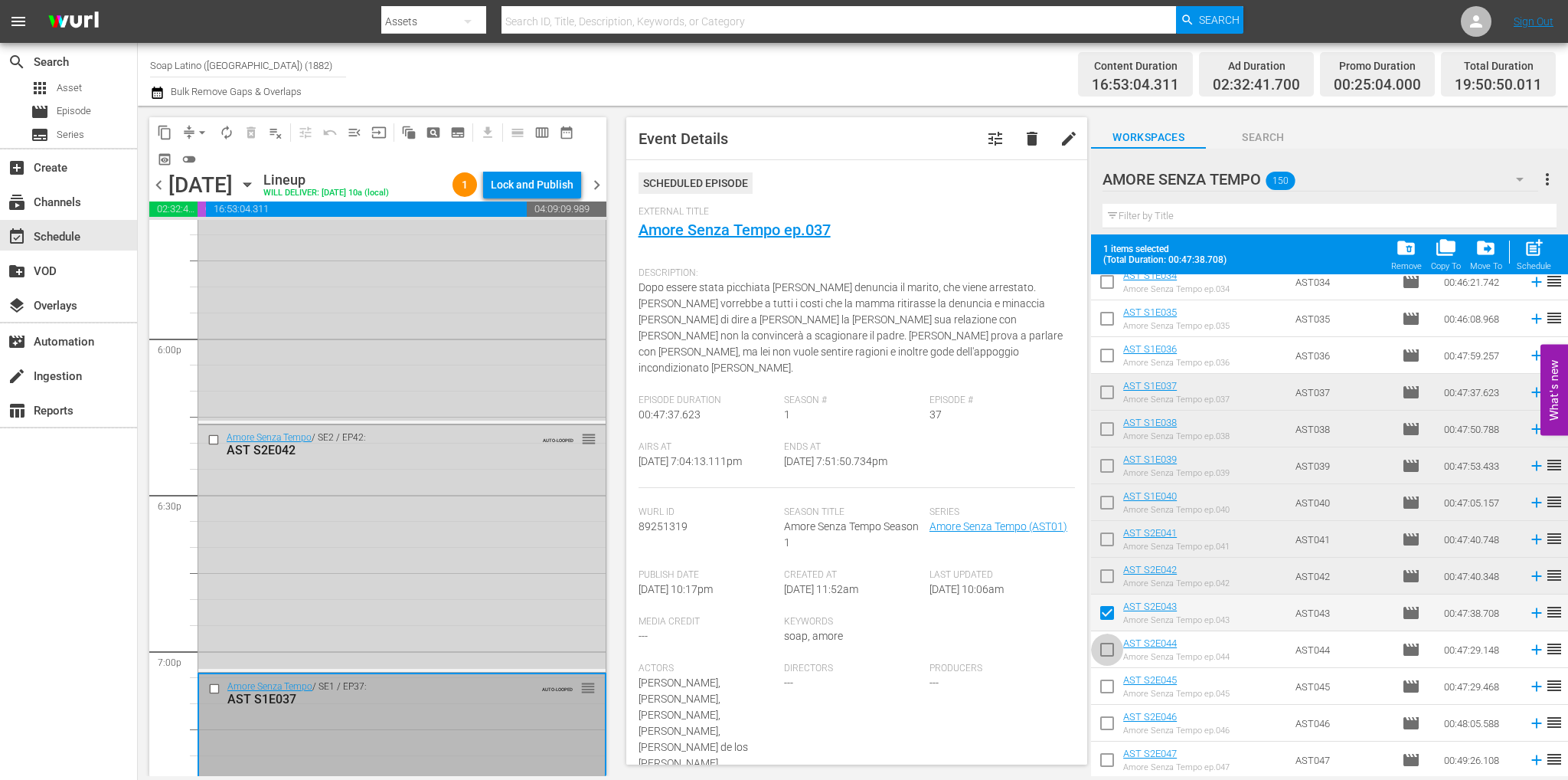
drag, startPoint x: 1113, startPoint y: 646, endPoint x: 1115, endPoint y: 659, distance: 13.2
click at [1113, 646] on input "checkbox" at bounding box center [1107, 652] width 32 height 32
checkbox input "true"
click at [1112, 687] on input "checkbox" at bounding box center [1107, 689] width 32 height 32
checkbox input "true"
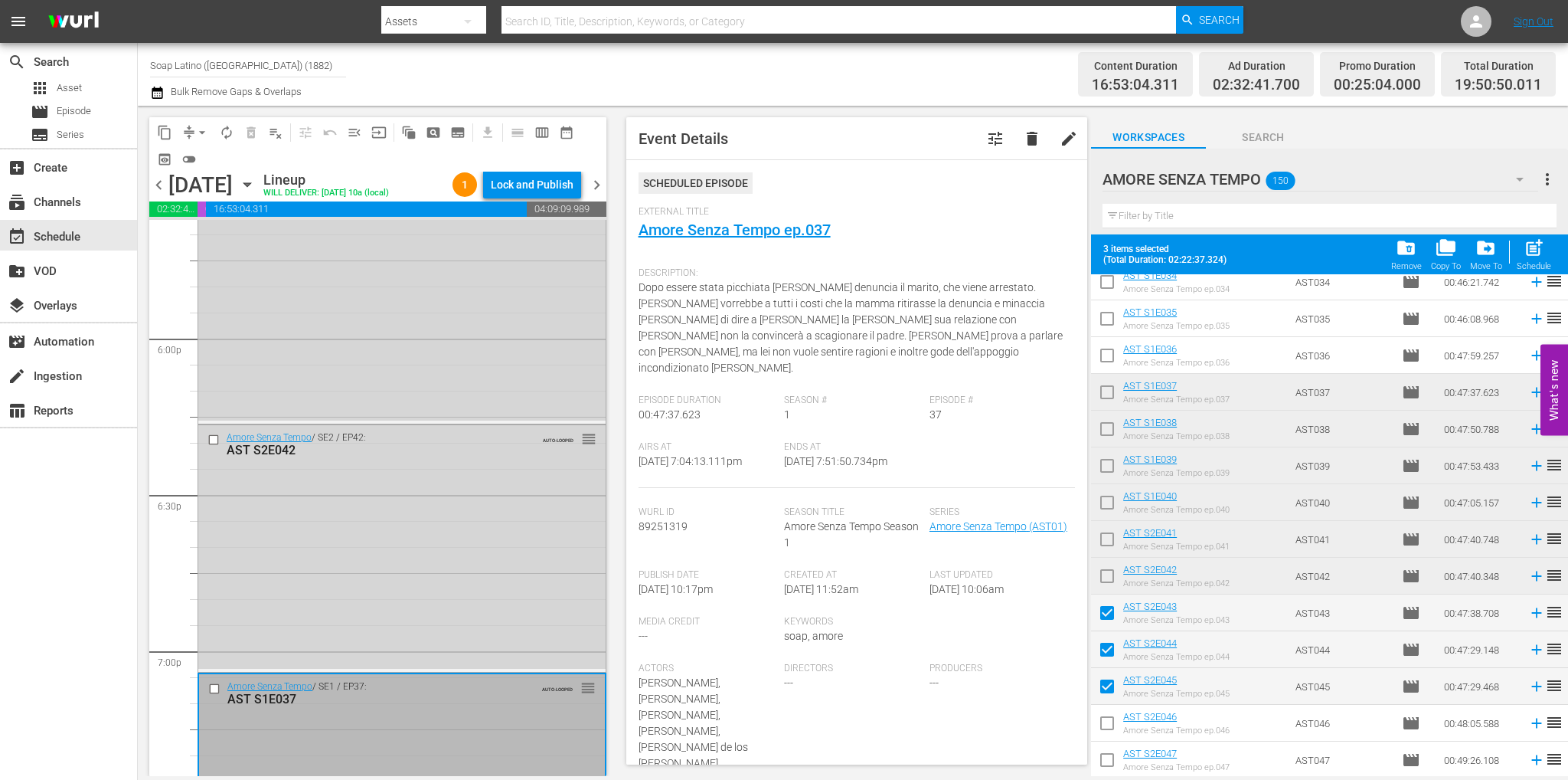
scroll to position [1776, 0]
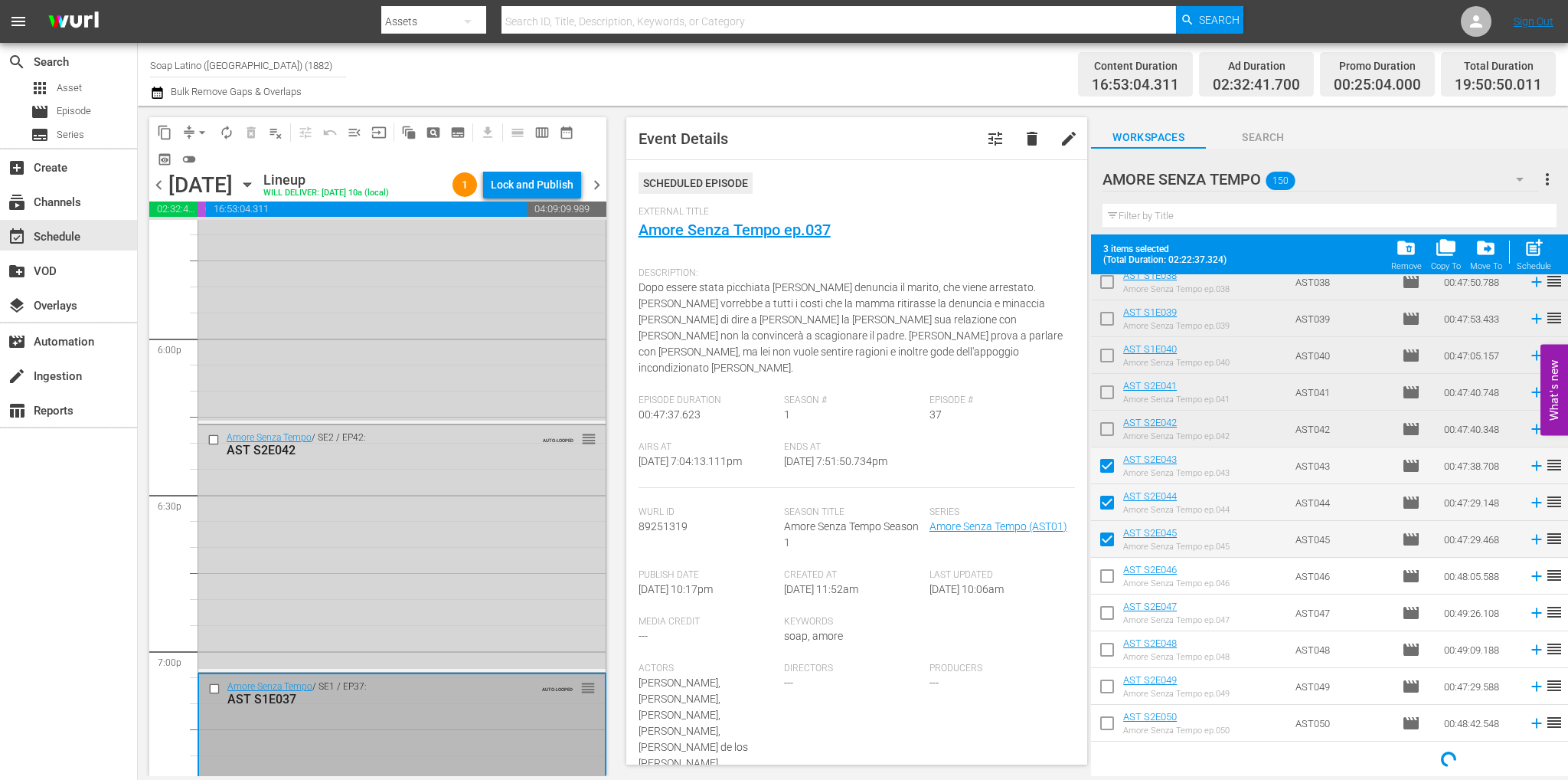
drag, startPoint x: 1106, startPoint y: 587, endPoint x: 1105, endPoint y: 601, distance: 14.0
click at [1106, 587] on input "checkbox" at bounding box center [1107, 579] width 32 height 32
checkbox input "true"
click at [1107, 621] on input "checkbox" at bounding box center [1107, 616] width 32 height 32
checkbox input "true"
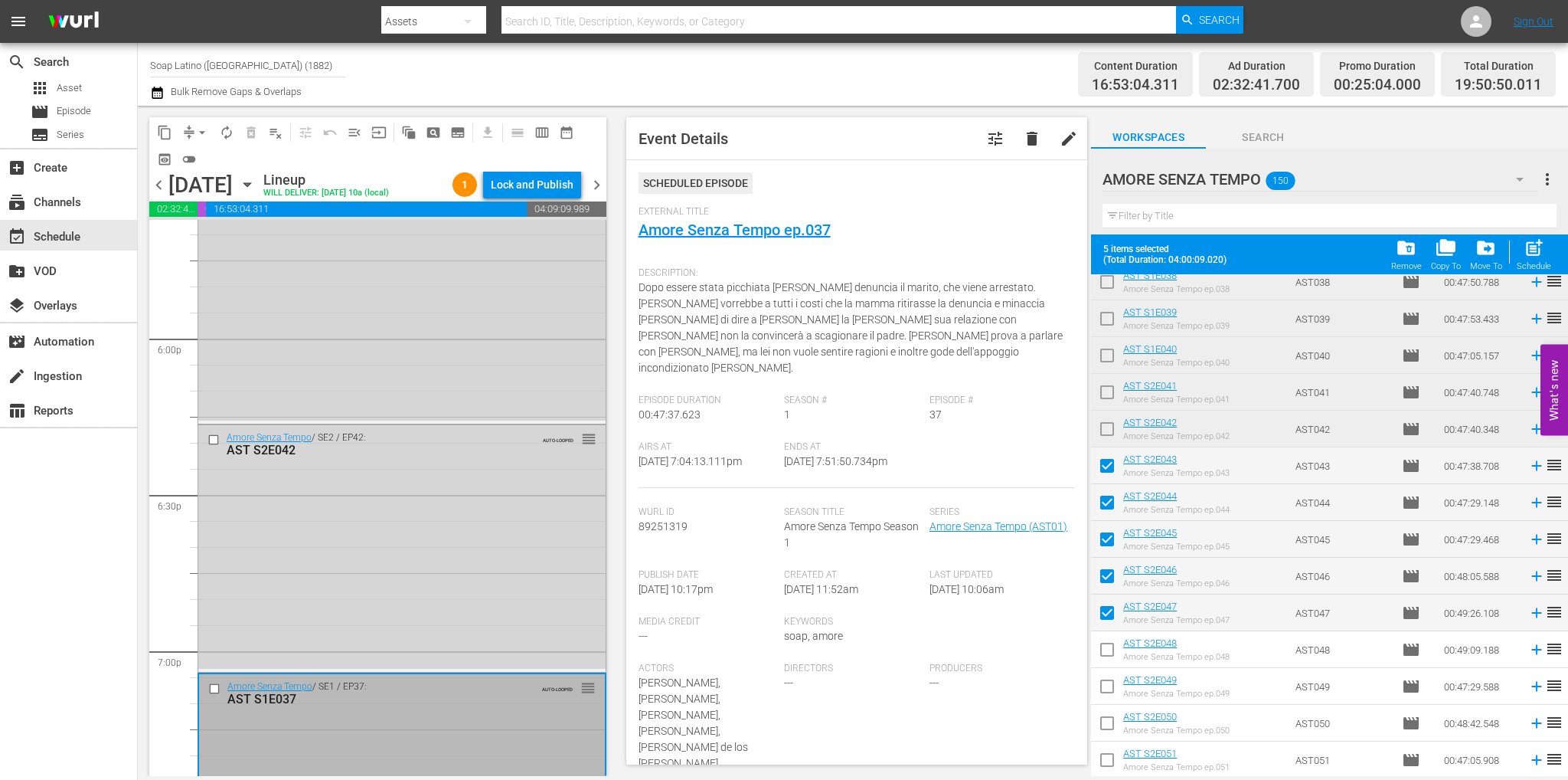
drag, startPoint x: 1112, startPoint y: 651, endPoint x: 1112, endPoint y: 663, distance: 12.0
click at [1112, 651] on input "checkbox" at bounding box center [1107, 652] width 32 height 32
checkbox input "true"
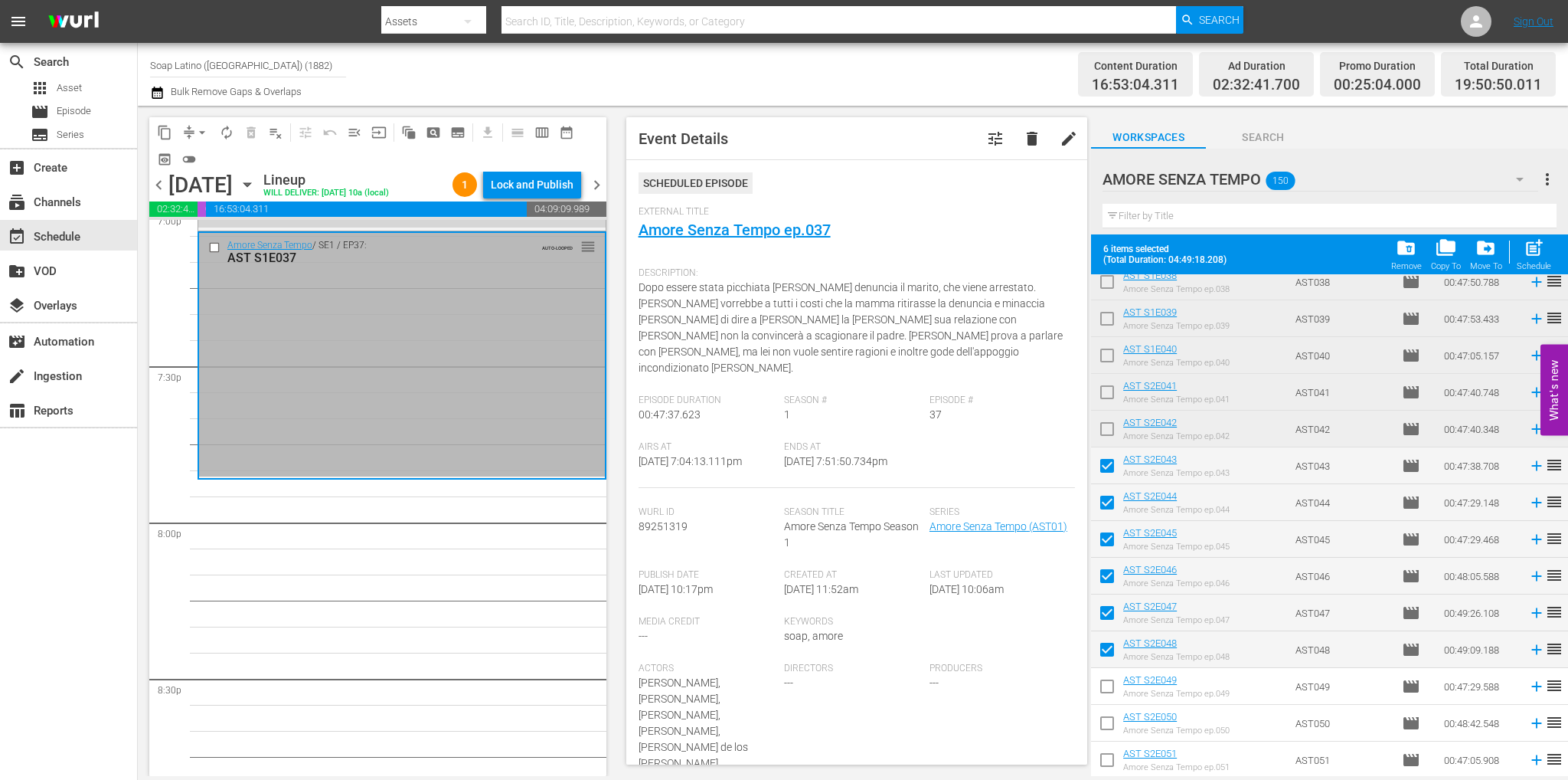
scroll to position [6042, 0]
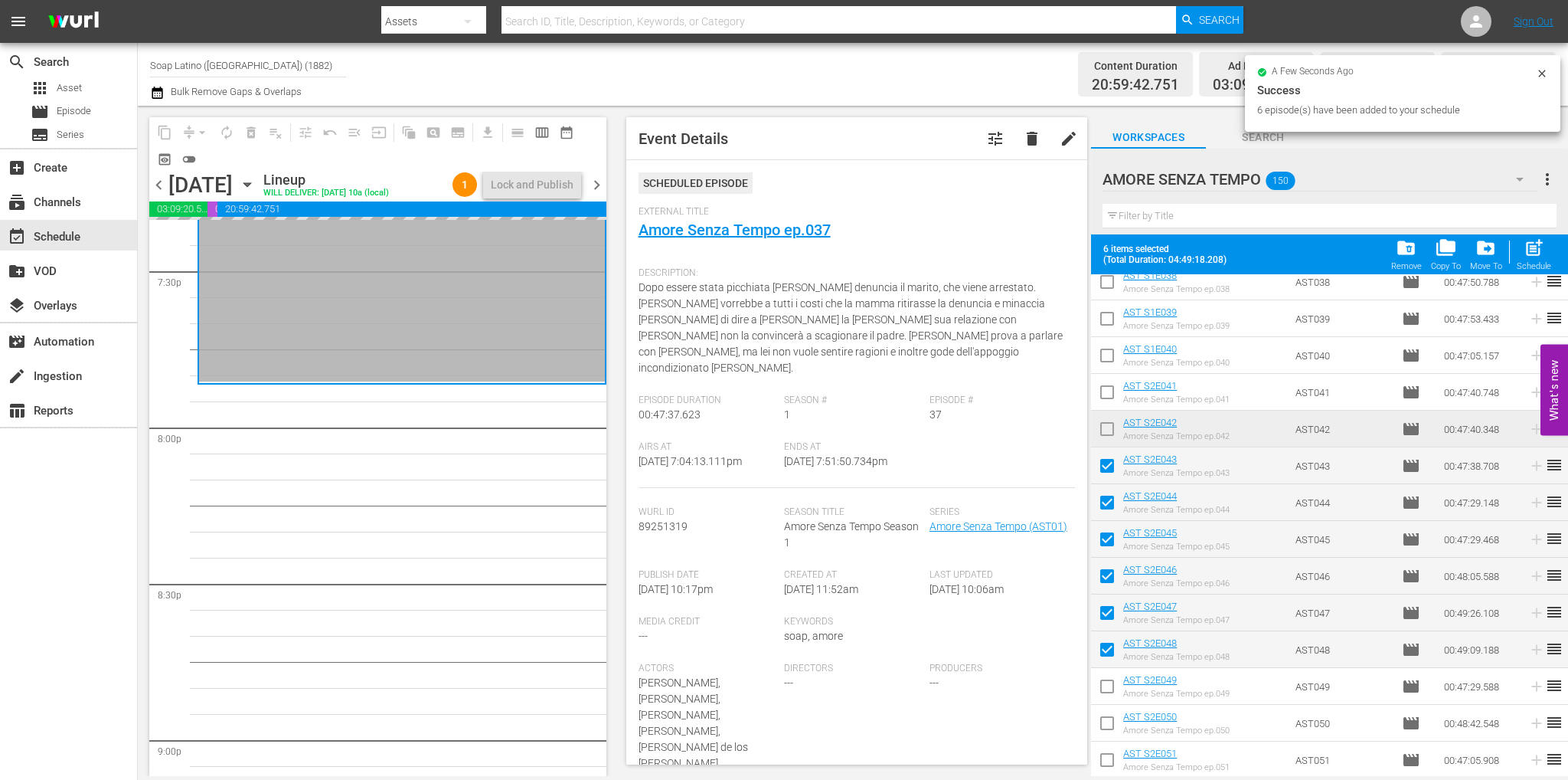
drag, startPoint x: 1109, startPoint y: 470, endPoint x: 1109, endPoint y: 481, distance: 11.0
click at [1109, 470] on input "checkbox" at bounding box center [1107, 469] width 32 height 32
checkbox input "false"
click at [1109, 508] on input "checkbox" at bounding box center [1107, 505] width 32 height 32
checkbox input "false"
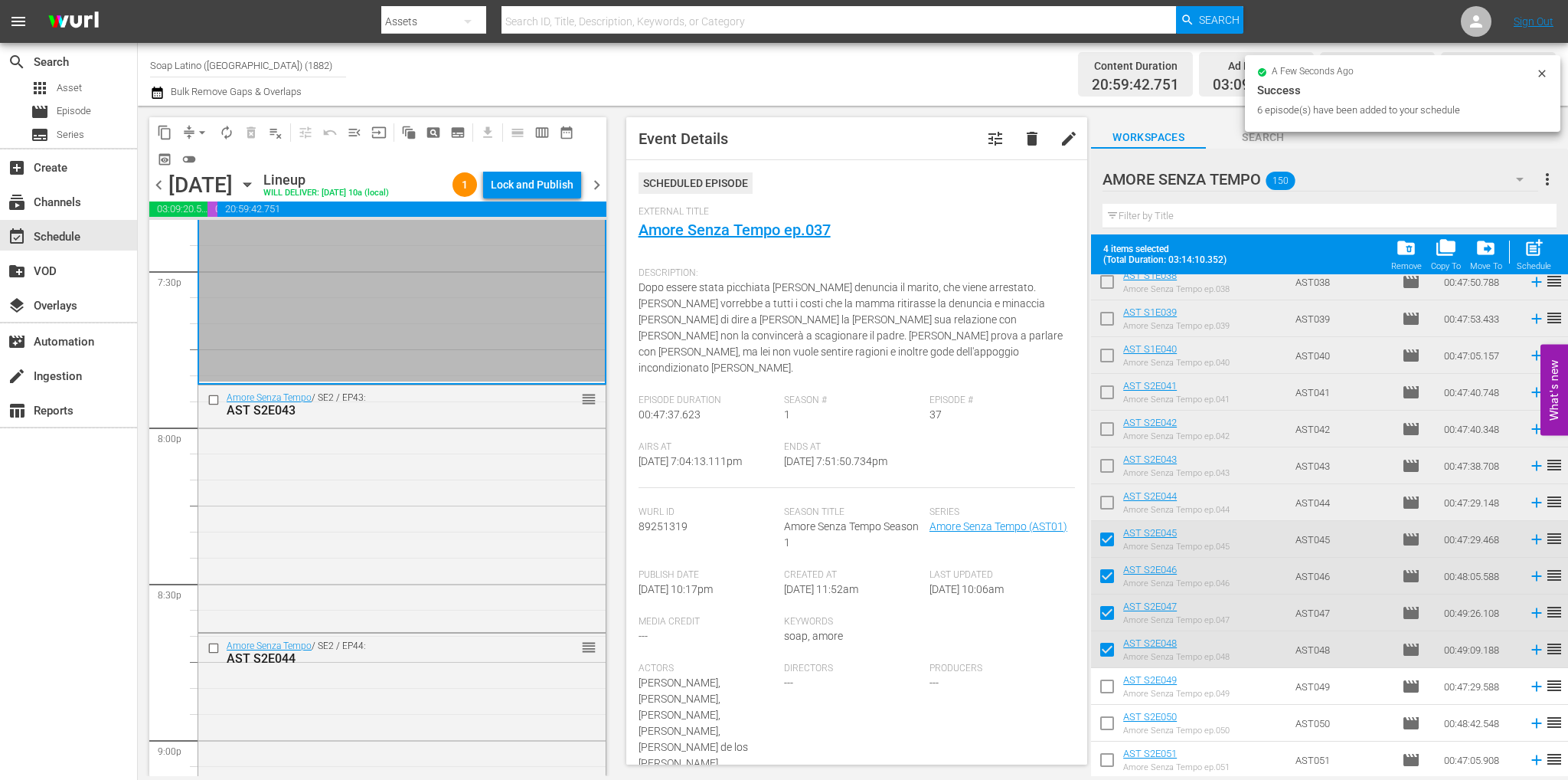
click at [1106, 541] on input "checkbox" at bounding box center [1107, 542] width 32 height 32
checkbox input "true"
click at [1108, 587] on input "checkbox" at bounding box center [1107, 579] width 32 height 32
checkbox input "false"
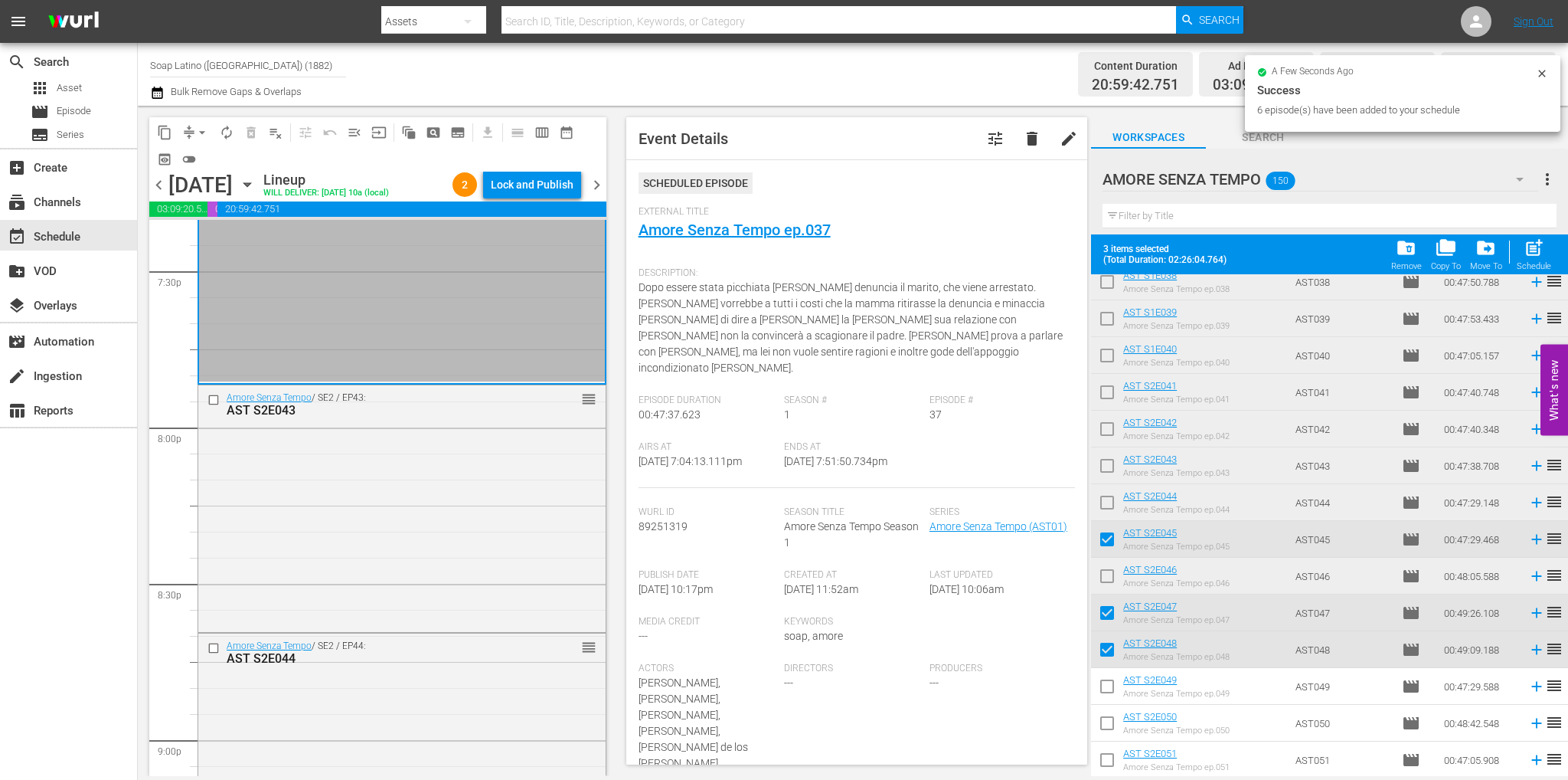
click at [1108, 609] on input "checkbox" at bounding box center [1107, 616] width 32 height 32
checkbox input "false"
click at [1105, 654] on input "checkbox" at bounding box center [1107, 652] width 32 height 32
checkbox input "false"
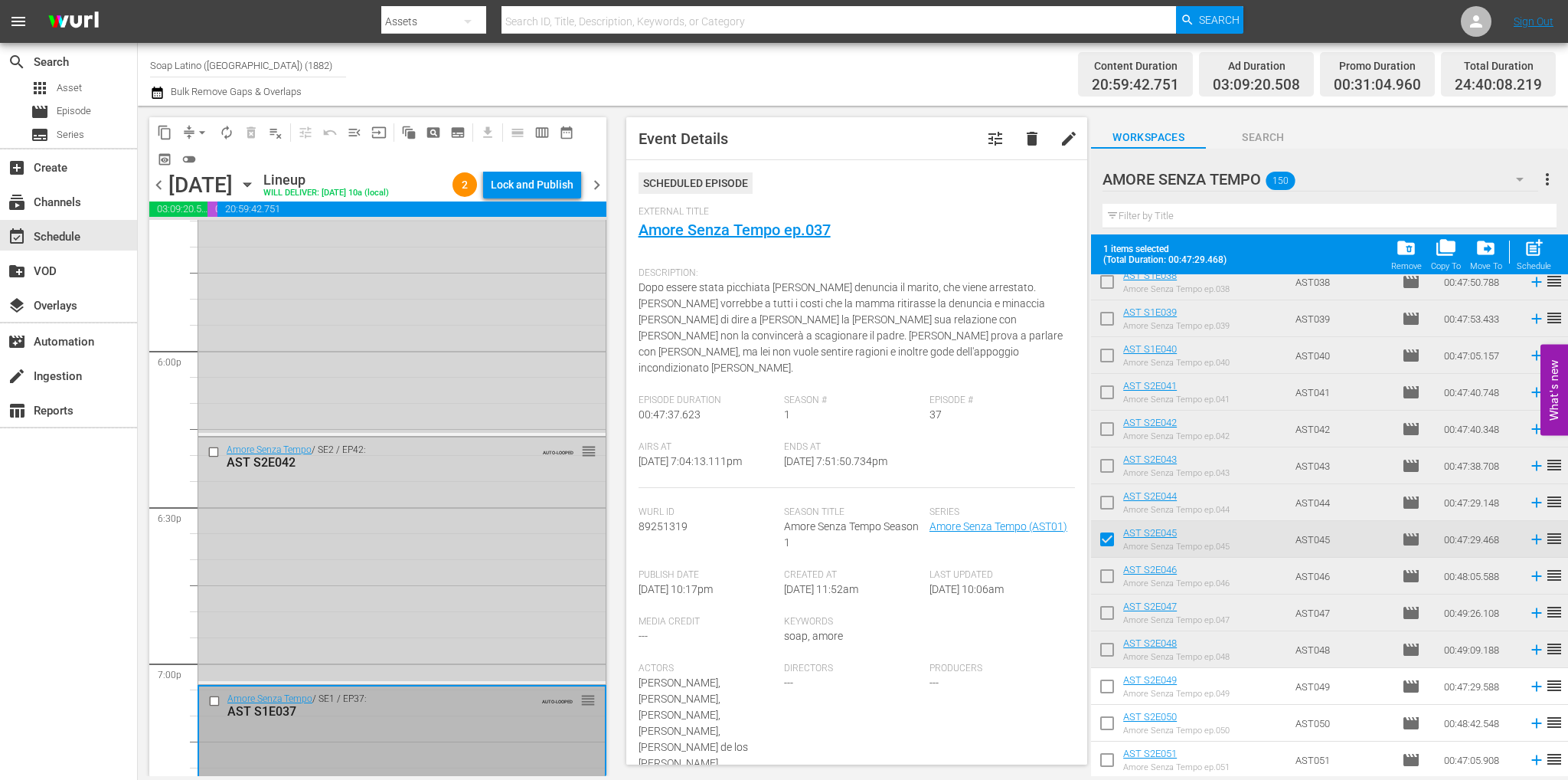
scroll to position [5626, 0]
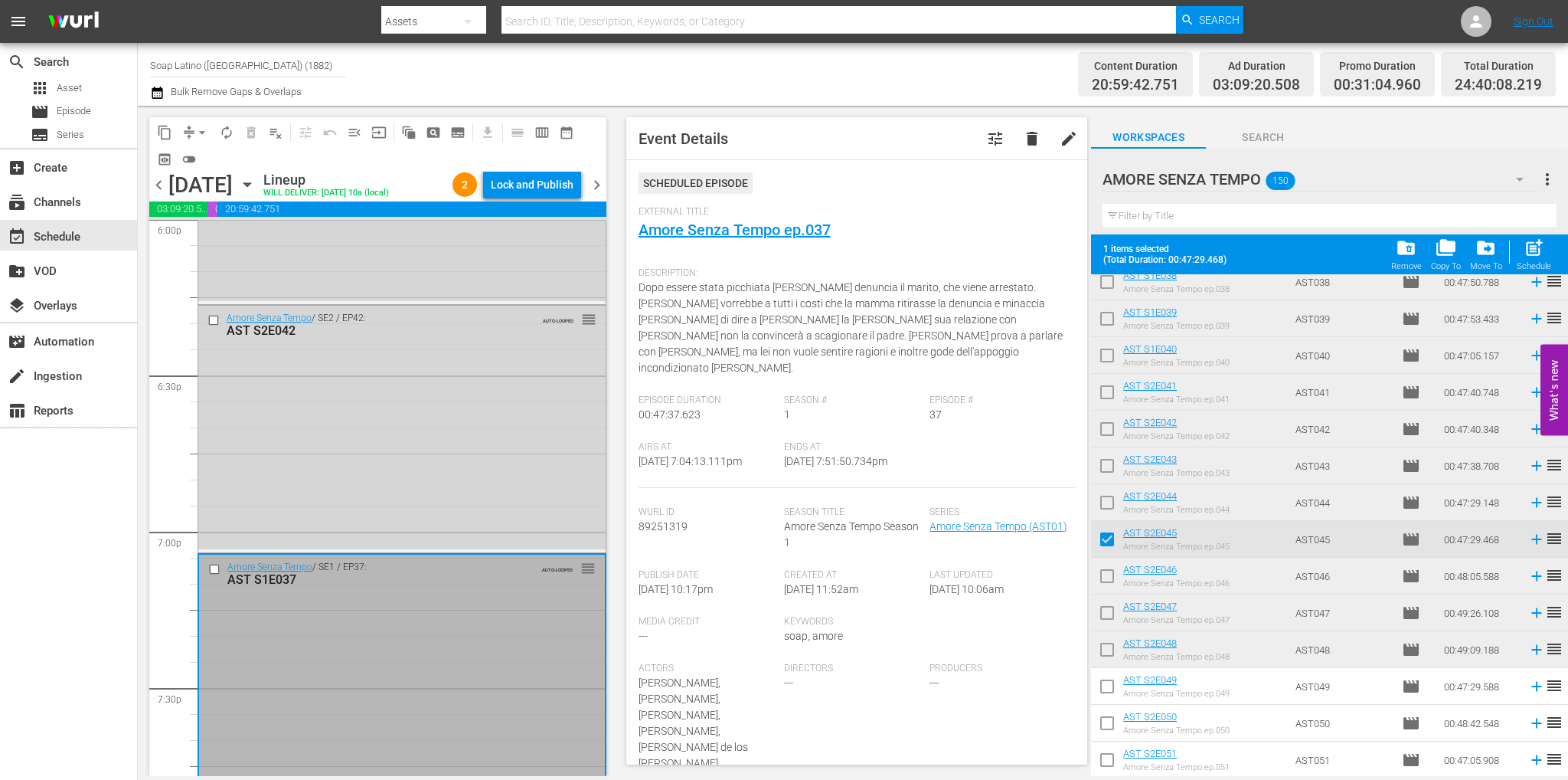
click at [217, 570] on input "checkbox" at bounding box center [216, 569] width 16 height 13
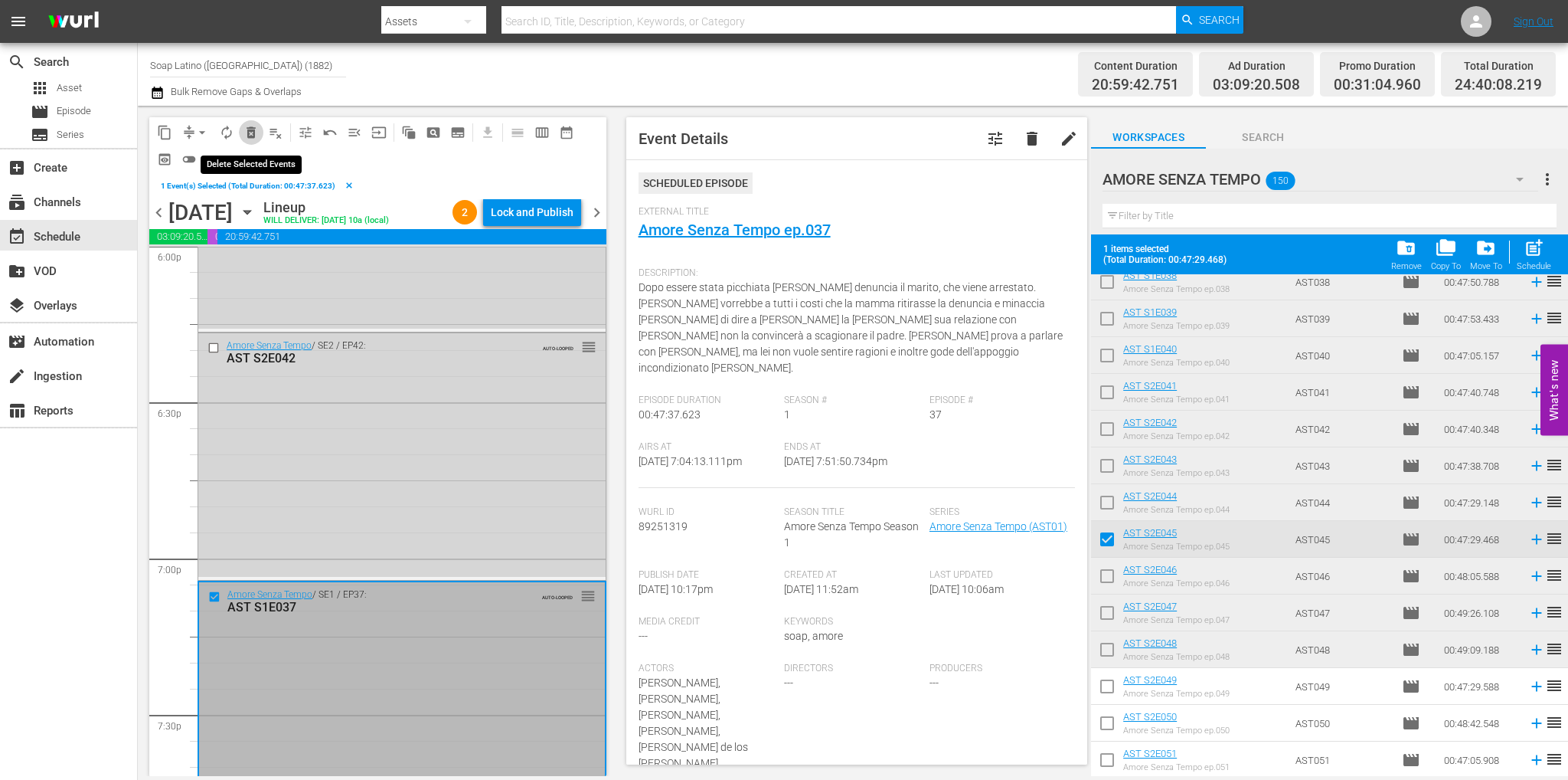
click at [248, 135] on span "delete_forever_outlined" at bounding box center [251, 132] width 15 height 15
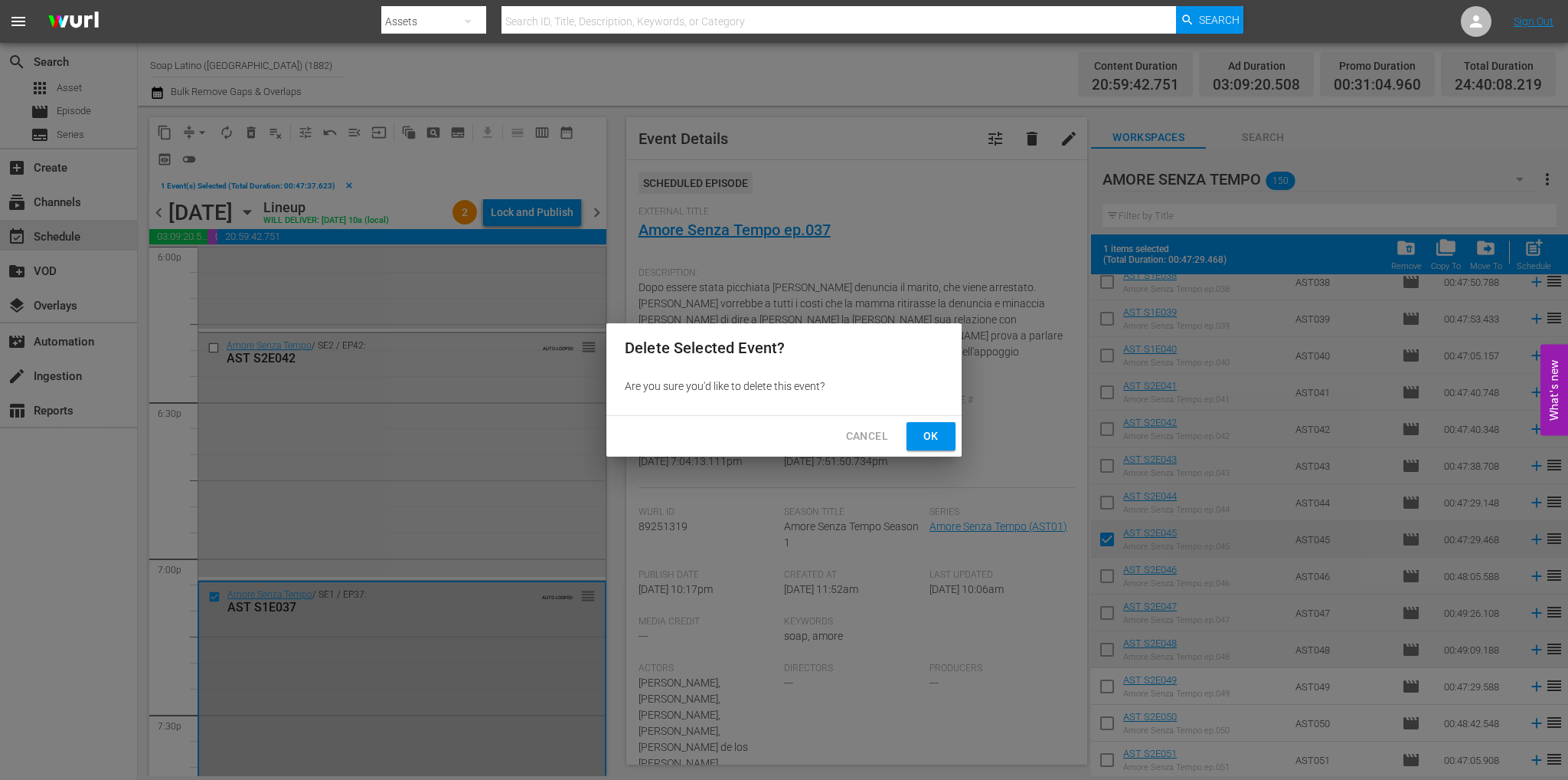
click at [927, 442] on span "Ok" at bounding box center [931, 436] width 25 height 19
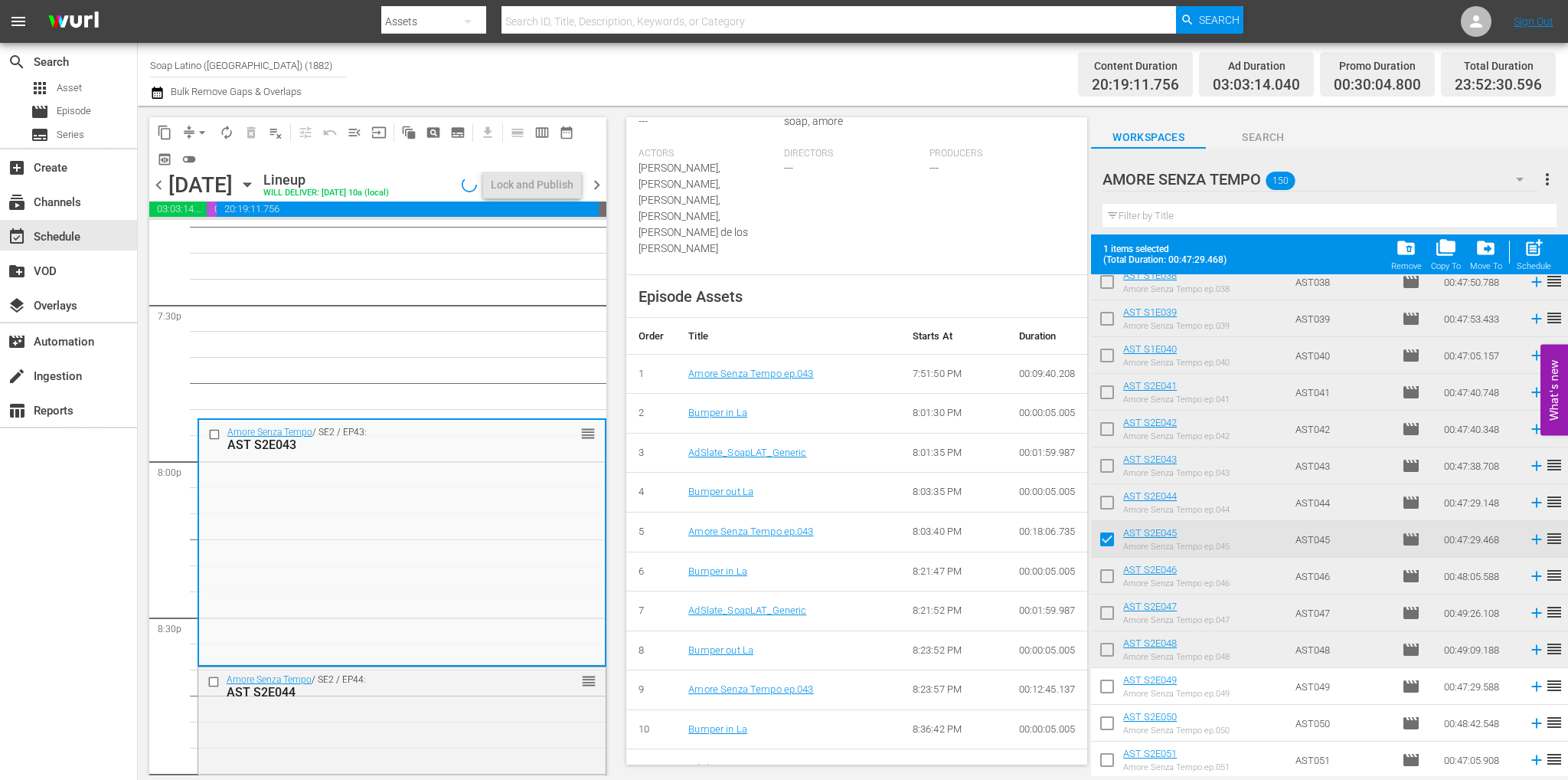
scroll to position [607, 0]
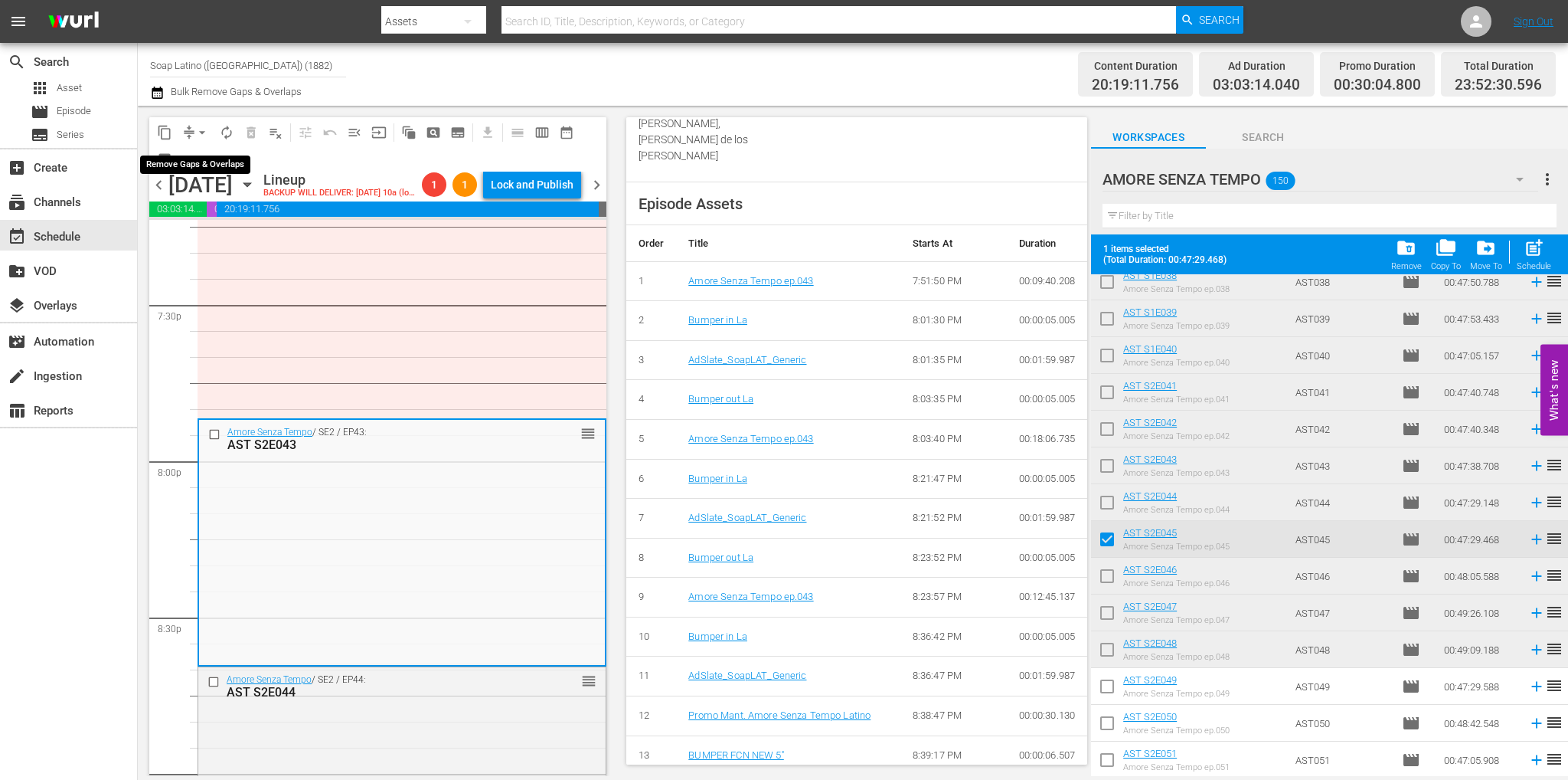
click at [206, 129] on span "arrow_drop_down" at bounding box center [202, 132] width 15 height 15
click at [266, 212] on li "Align to End of Previous Day" at bounding box center [203, 214] width 161 height 26
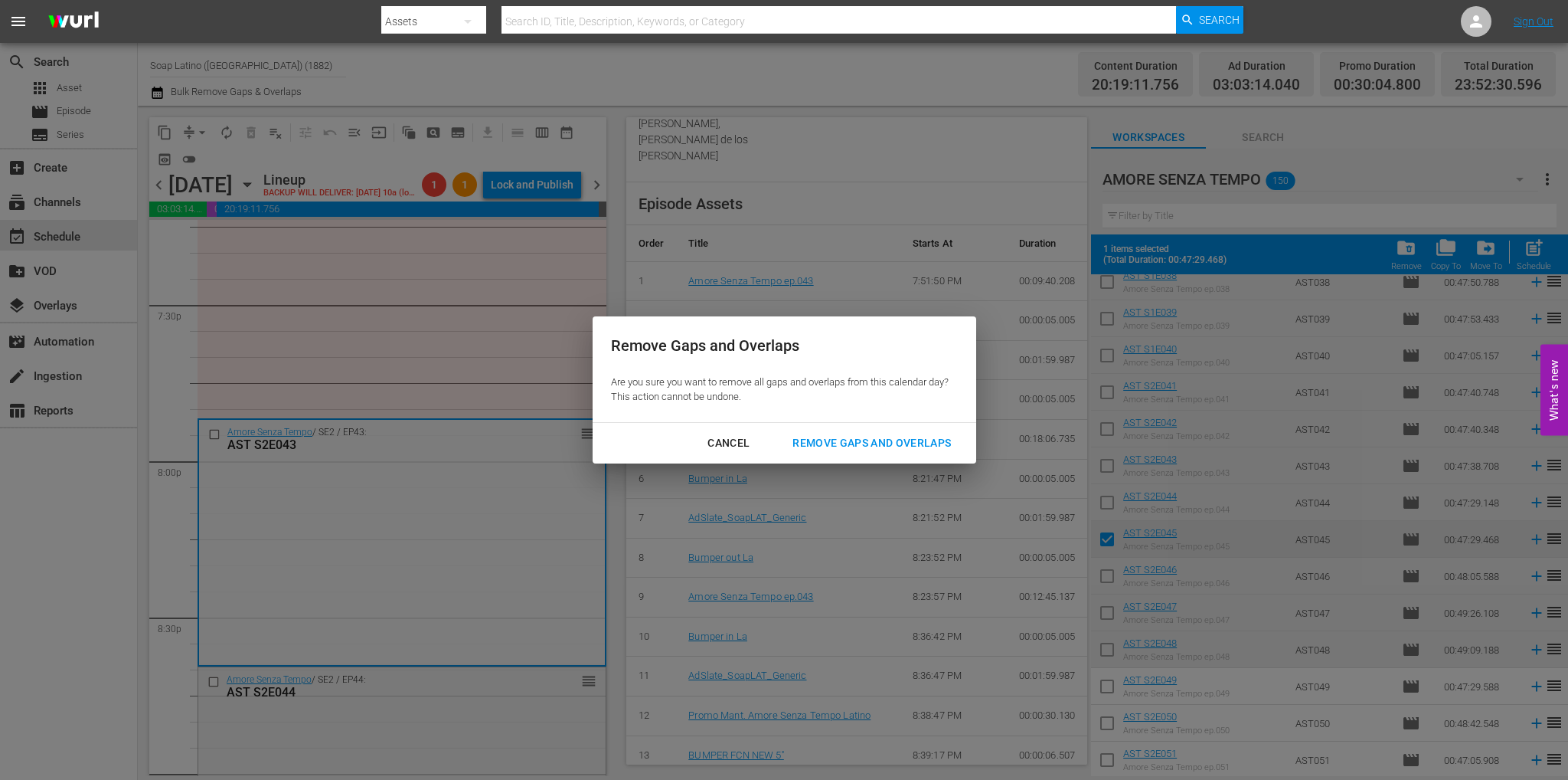
click at [868, 435] on div "Remove Gaps and Overlaps" at bounding box center [872, 443] width 183 height 19
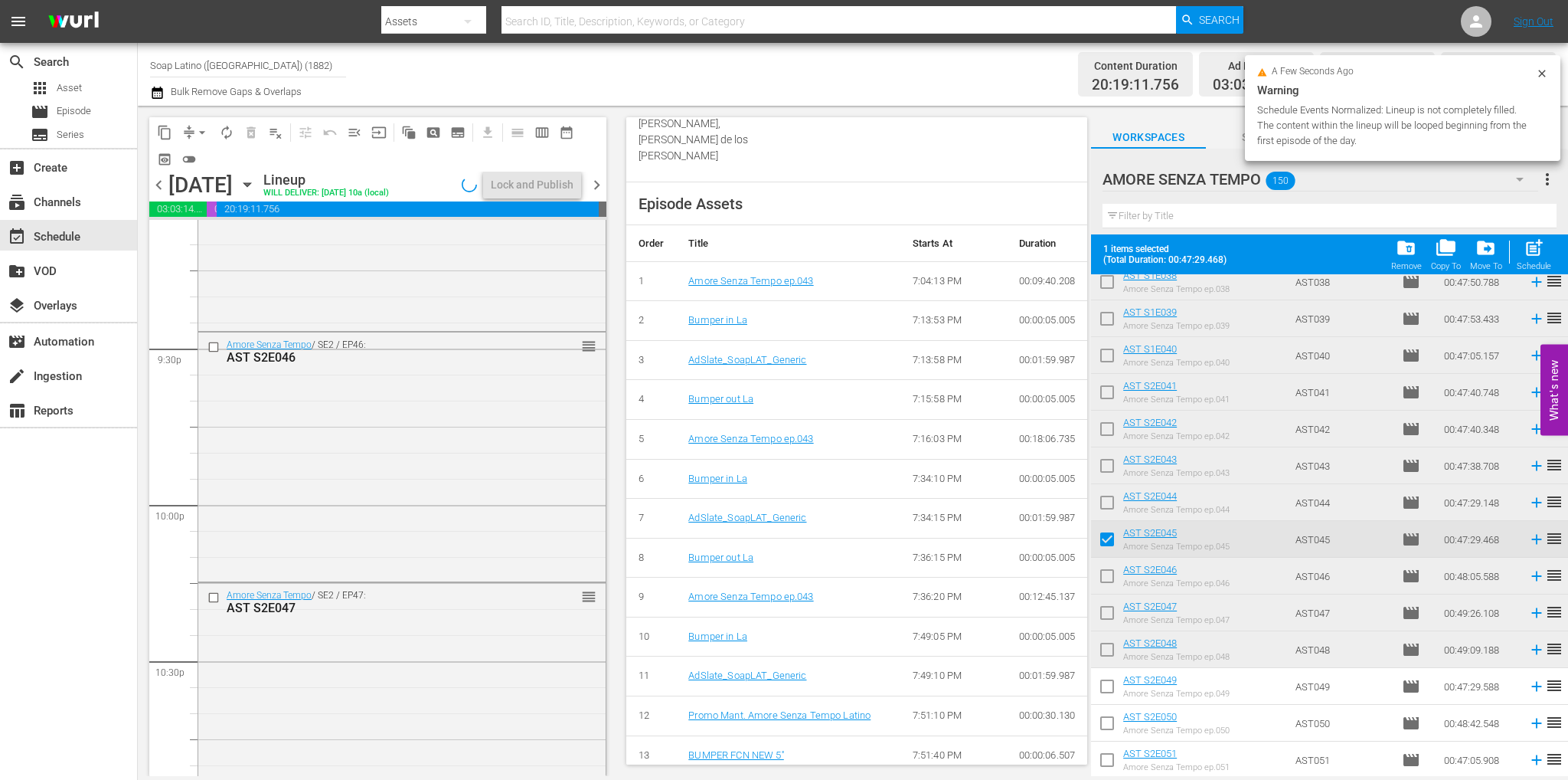
scroll to position [6943, 0]
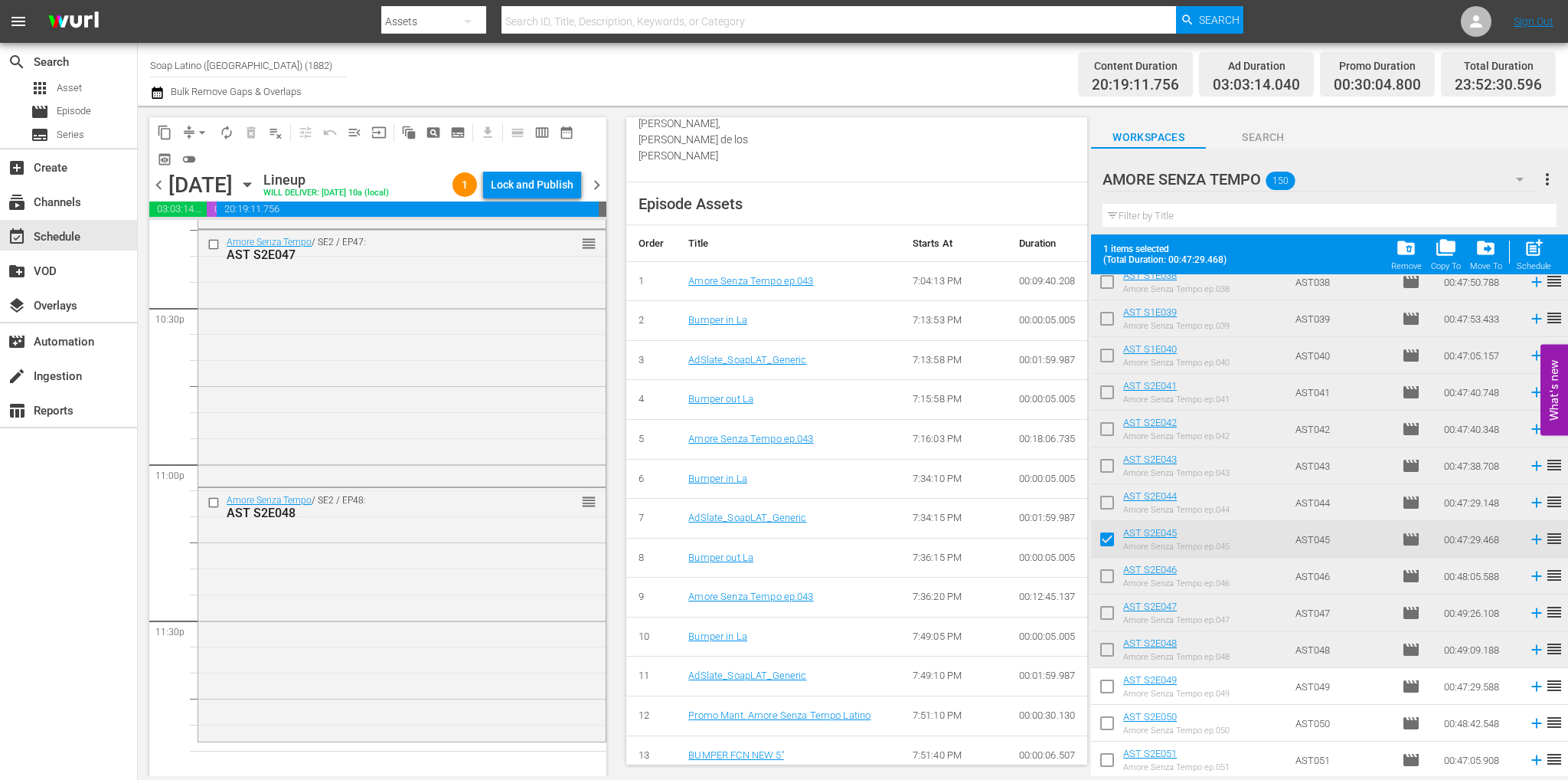
click at [1102, 541] on input "checkbox" at bounding box center [1107, 542] width 32 height 32
checkbox input "false"
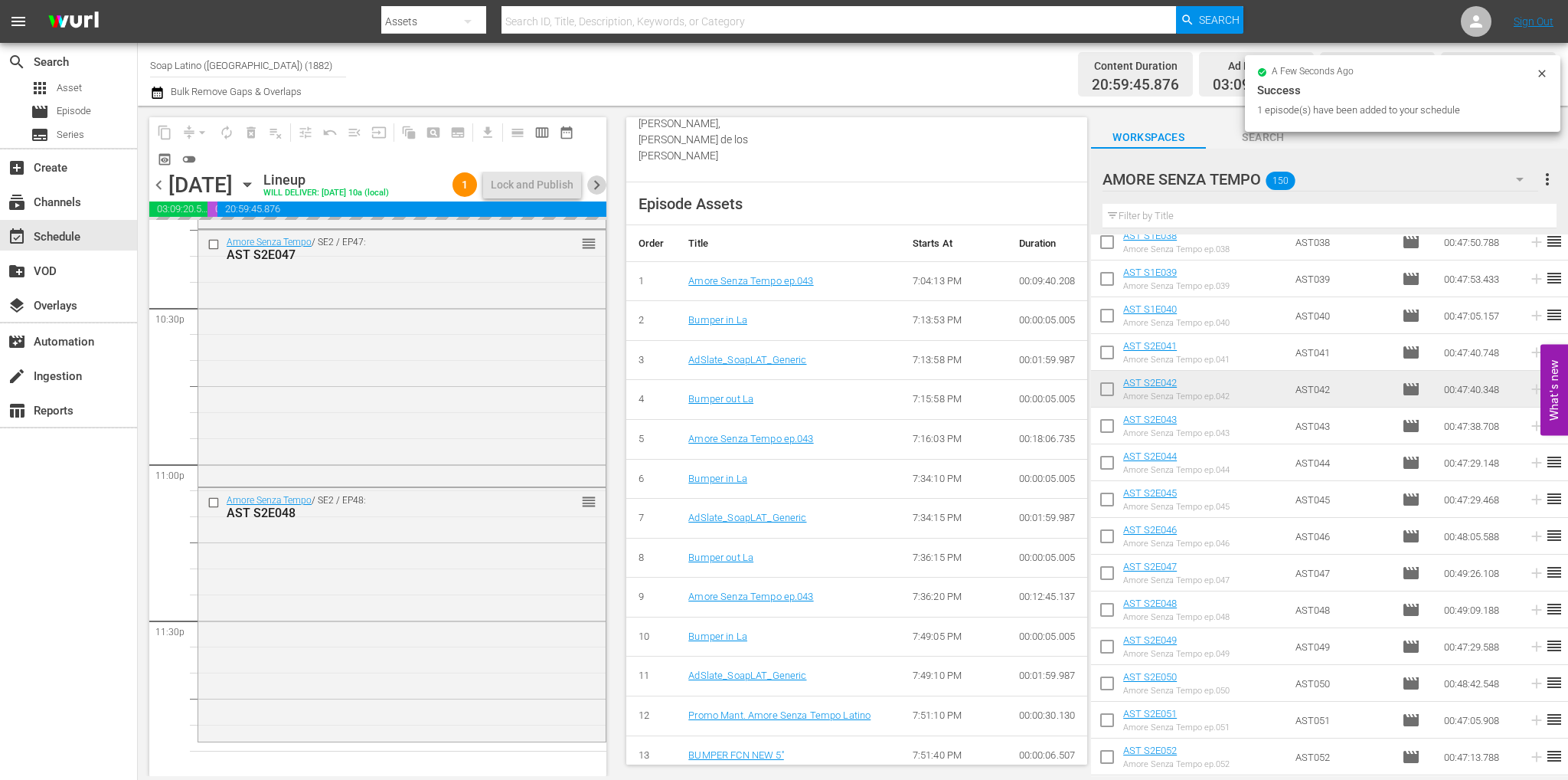
click at [598, 186] on span "chevron_right" at bounding box center [596, 185] width 19 height 19
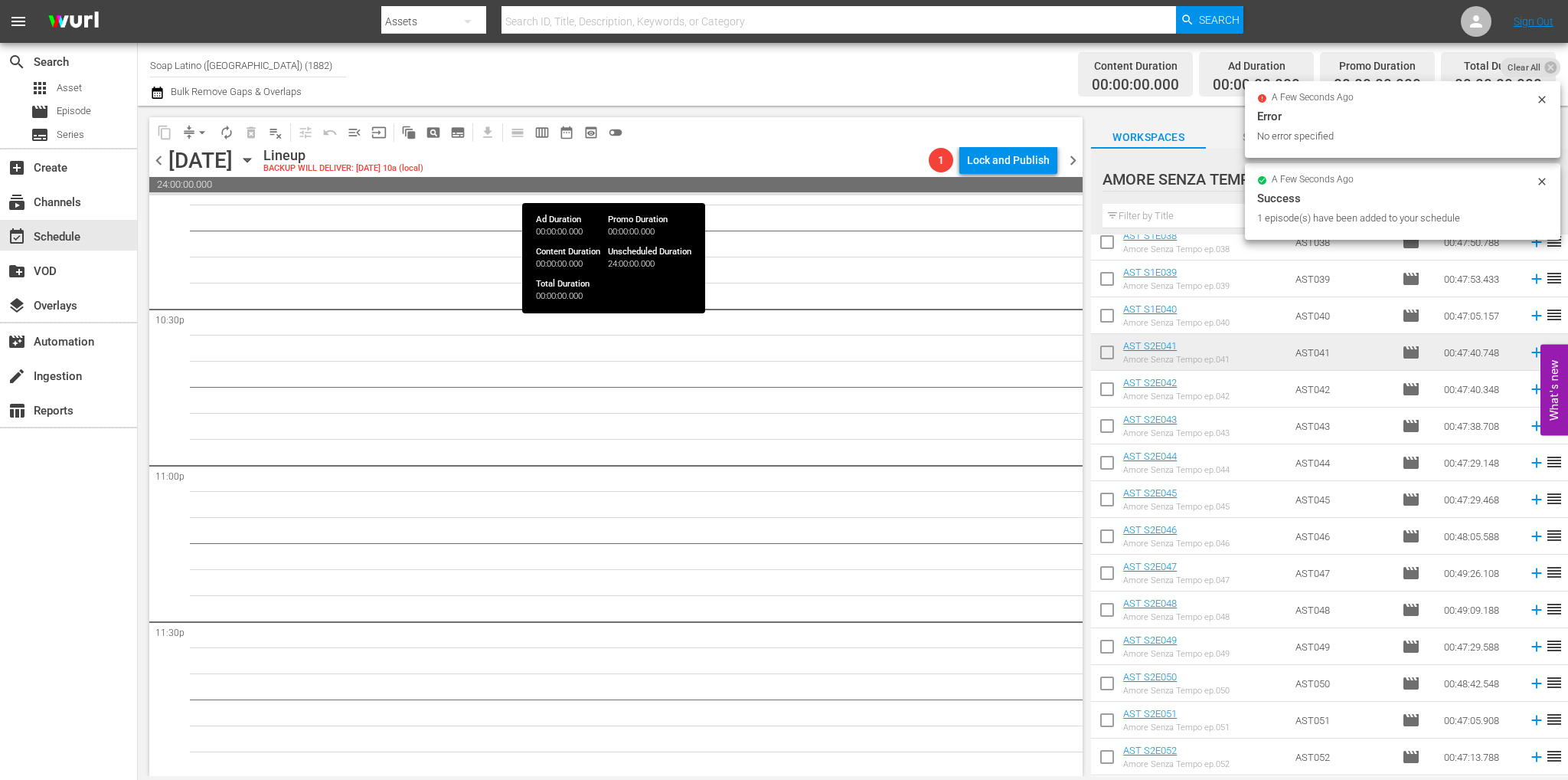
scroll to position [6891, 0]
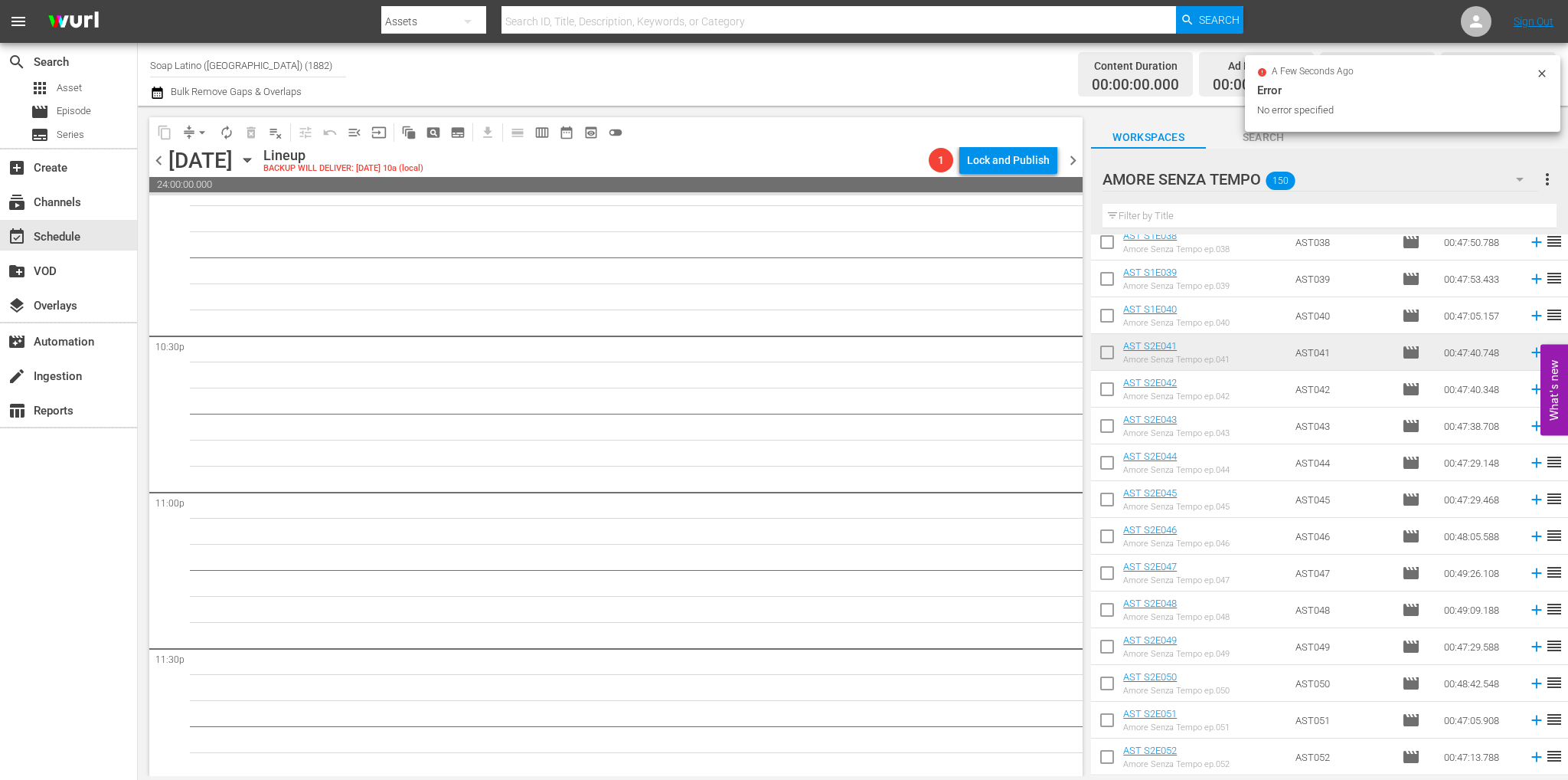
drag, startPoint x: 153, startPoint y: 161, endPoint x: 190, endPoint y: 230, distance: 78.3
click at [153, 161] on span "chevron_left" at bounding box center [159, 160] width 19 height 19
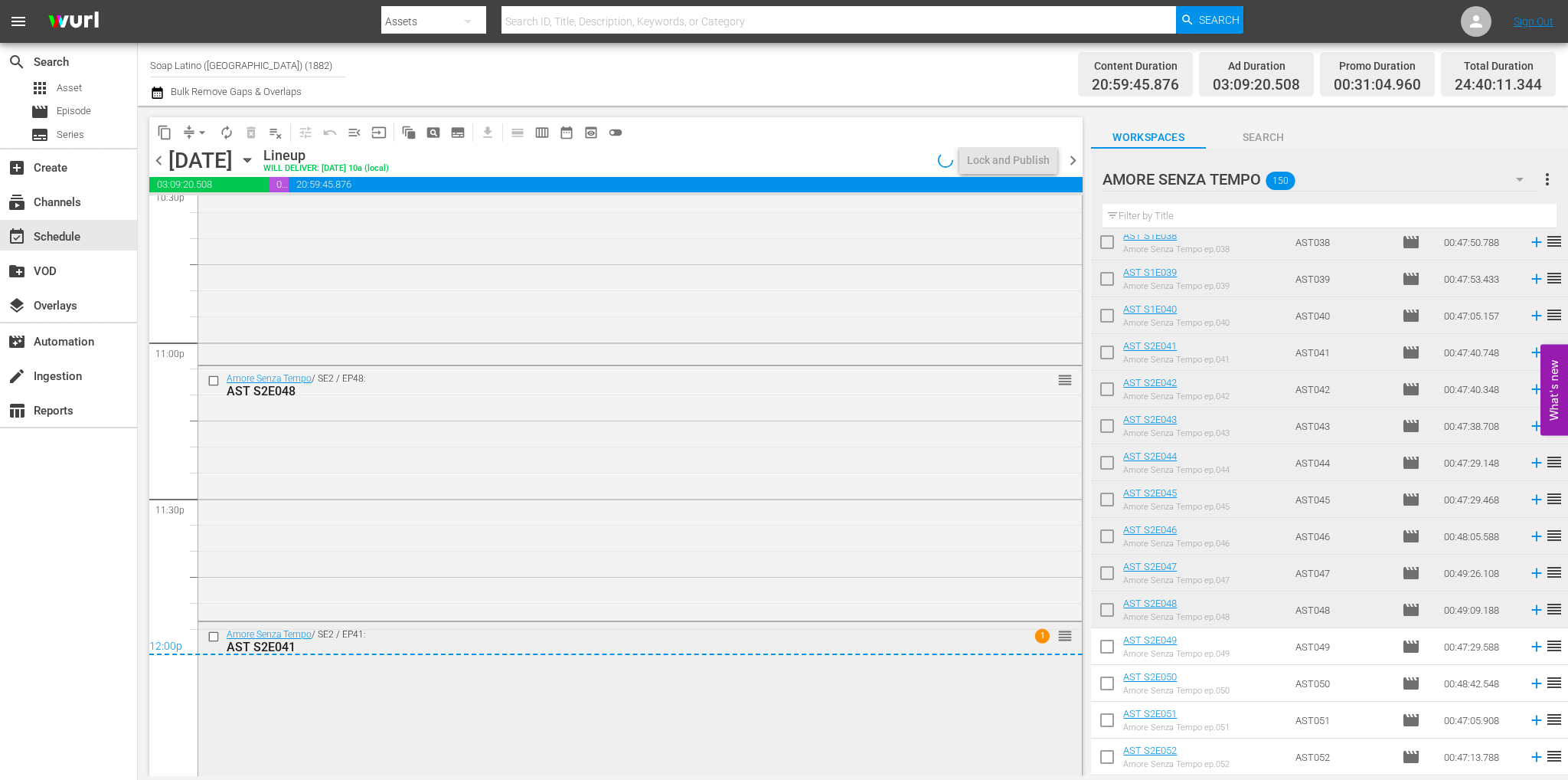
scroll to position [7133, 0]
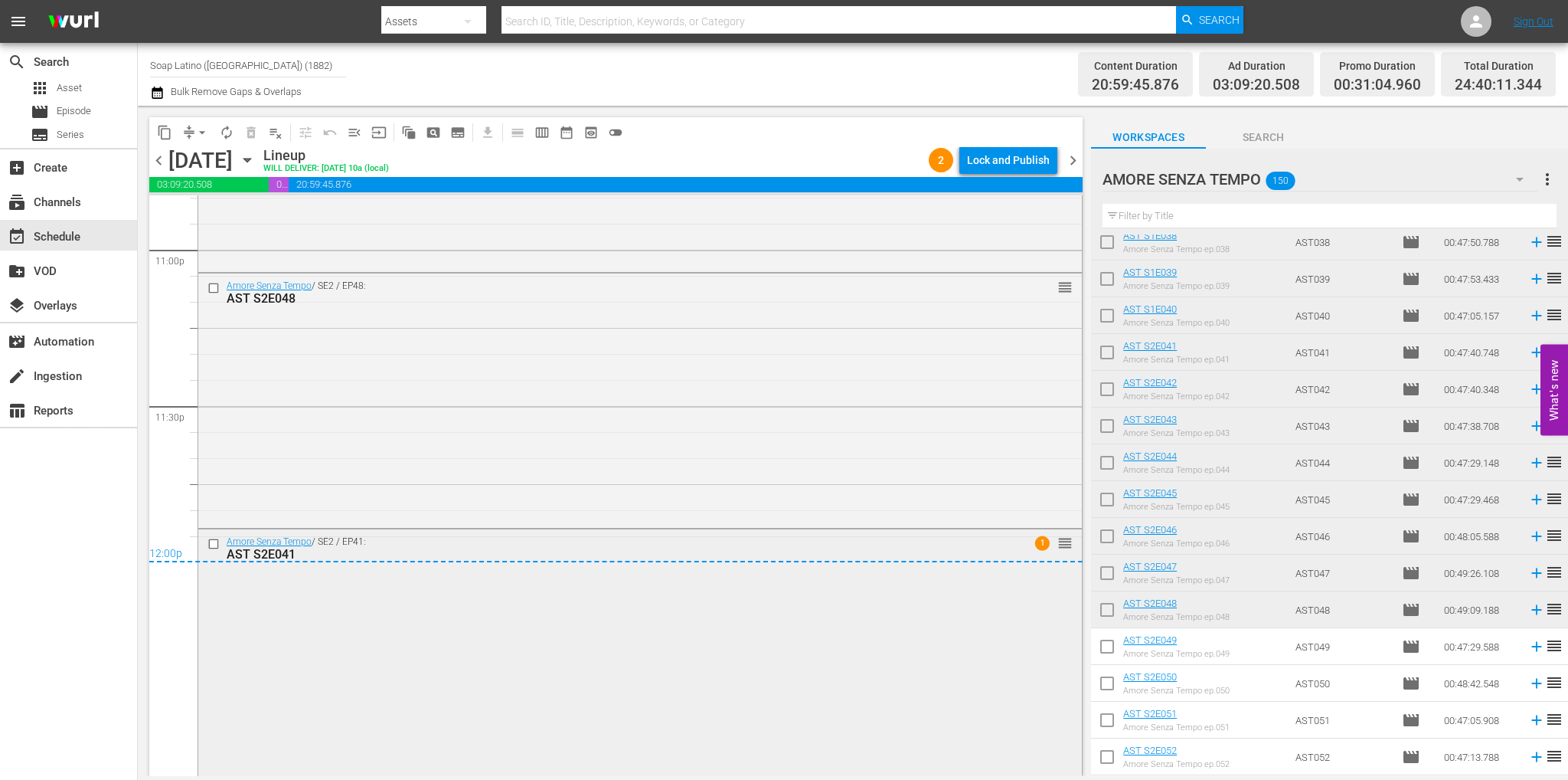
click at [210, 543] on input "checkbox" at bounding box center [215, 543] width 16 height 13
click at [258, 128] on span "delete_forever_outlined" at bounding box center [251, 132] width 15 height 15
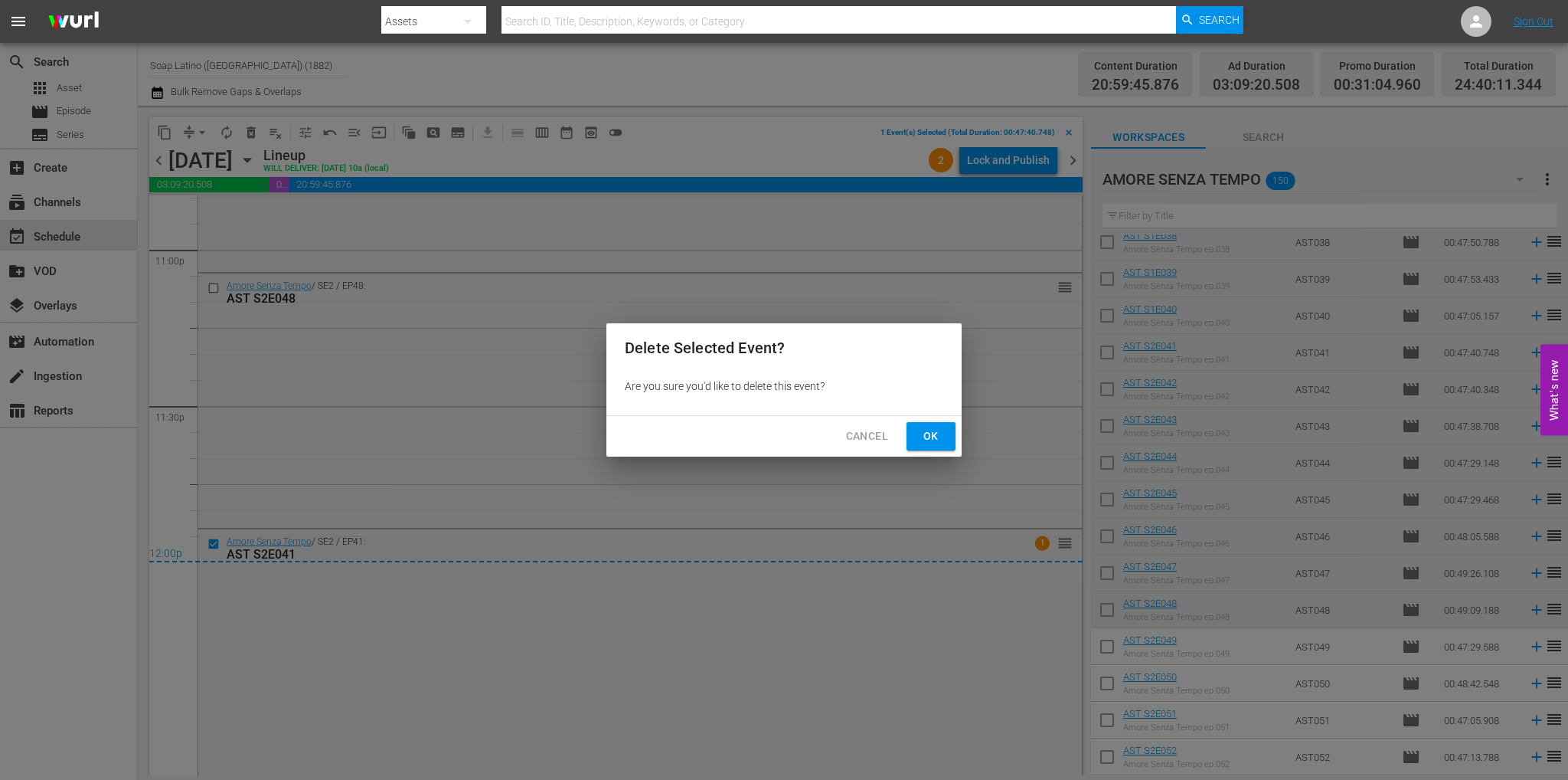
click at [934, 427] on span "Ok" at bounding box center [931, 436] width 25 height 19
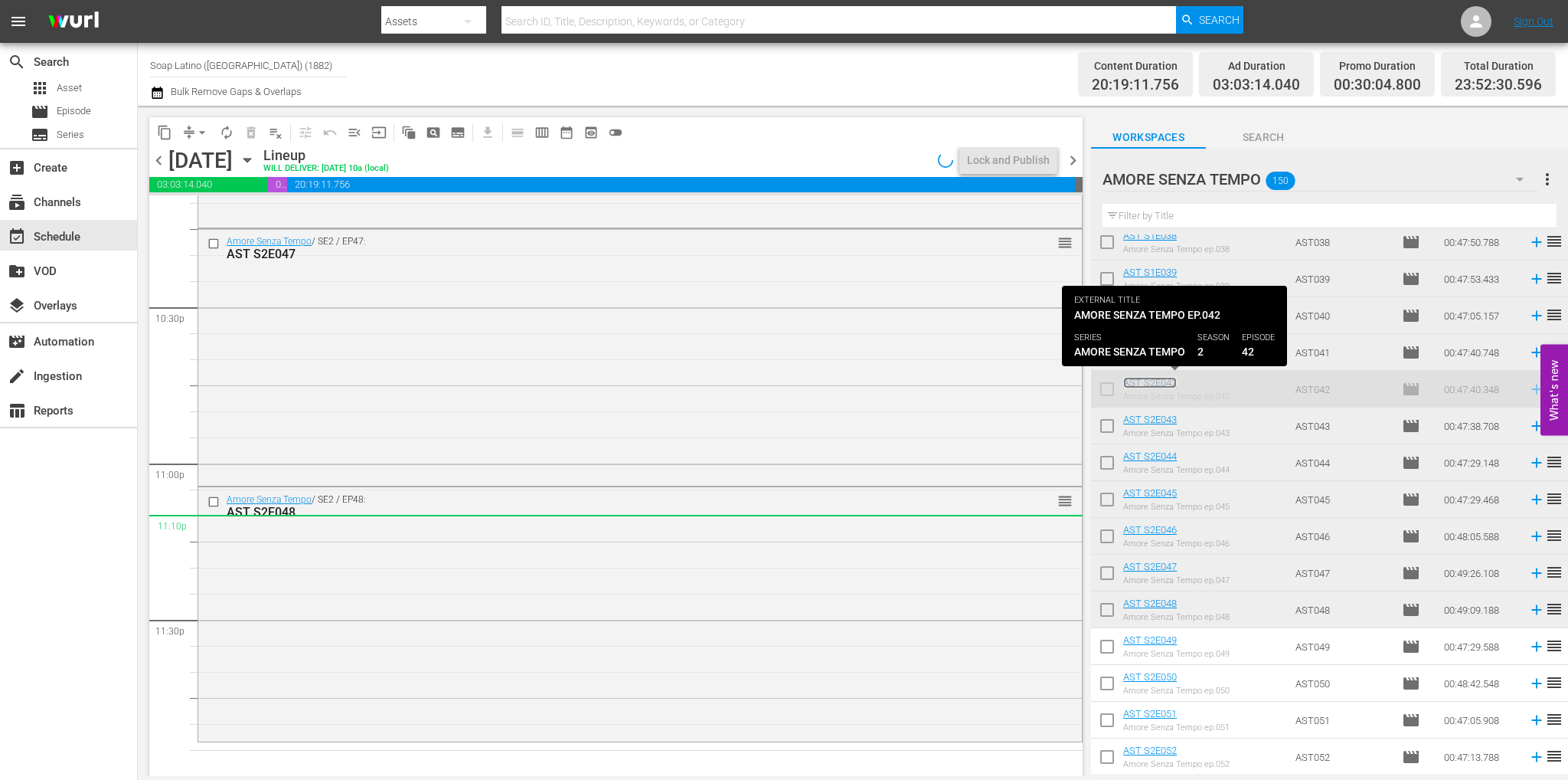
scroll to position [6919, 0]
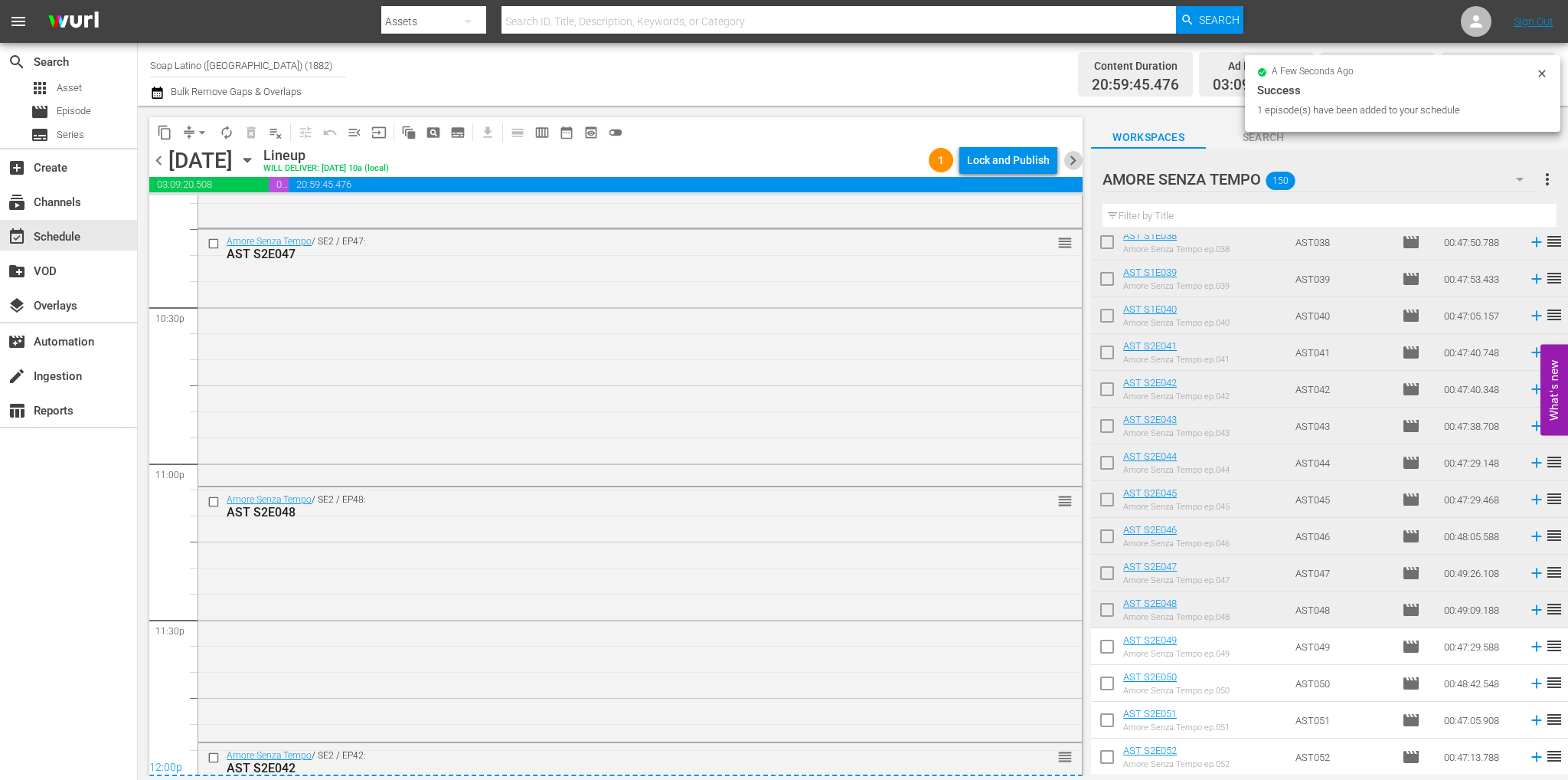
click at [1075, 160] on span "chevron_right" at bounding box center [1073, 160] width 19 height 19
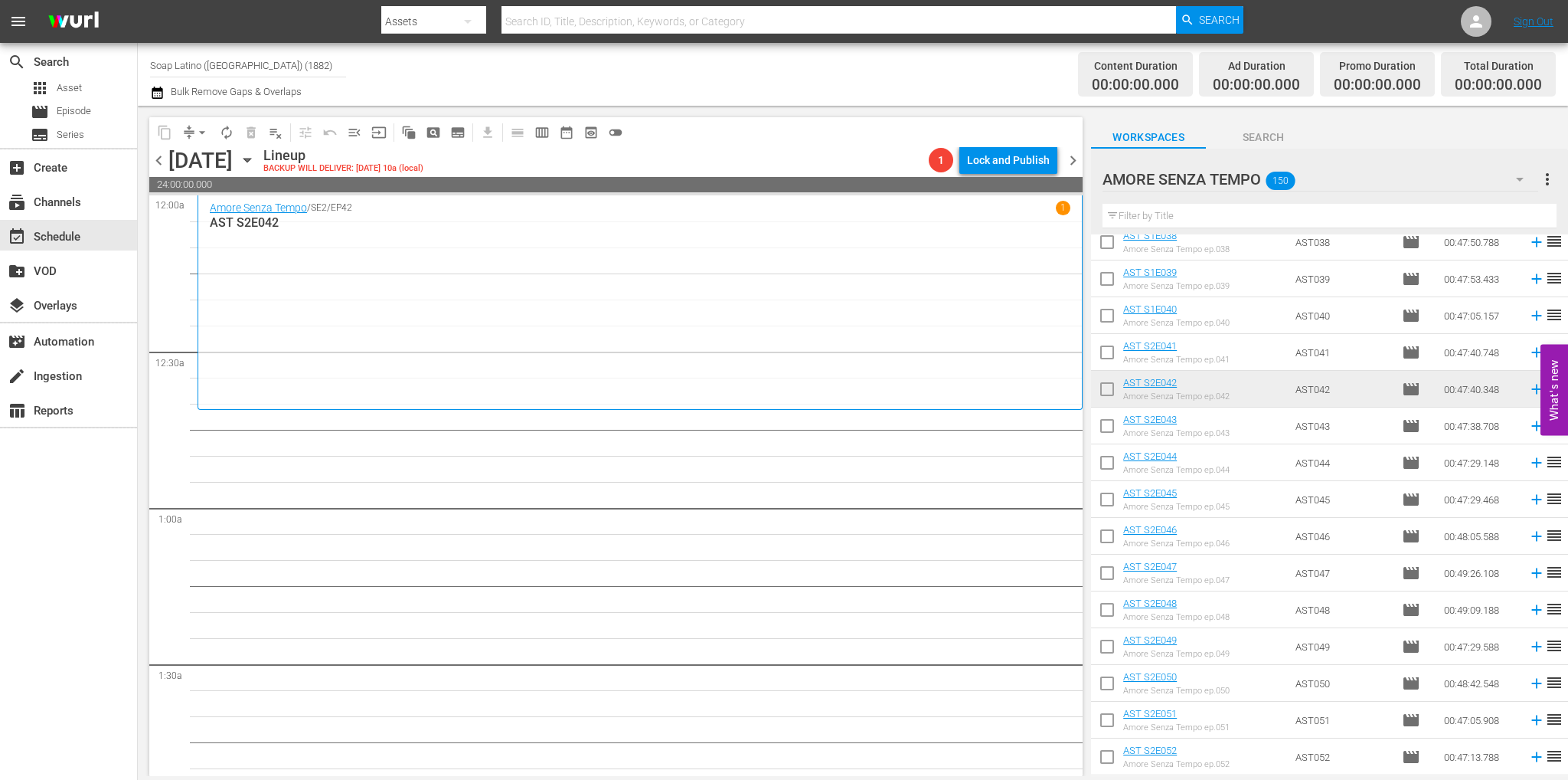
click at [159, 165] on span "chevron_left" at bounding box center [159, 160] width 19 height 19
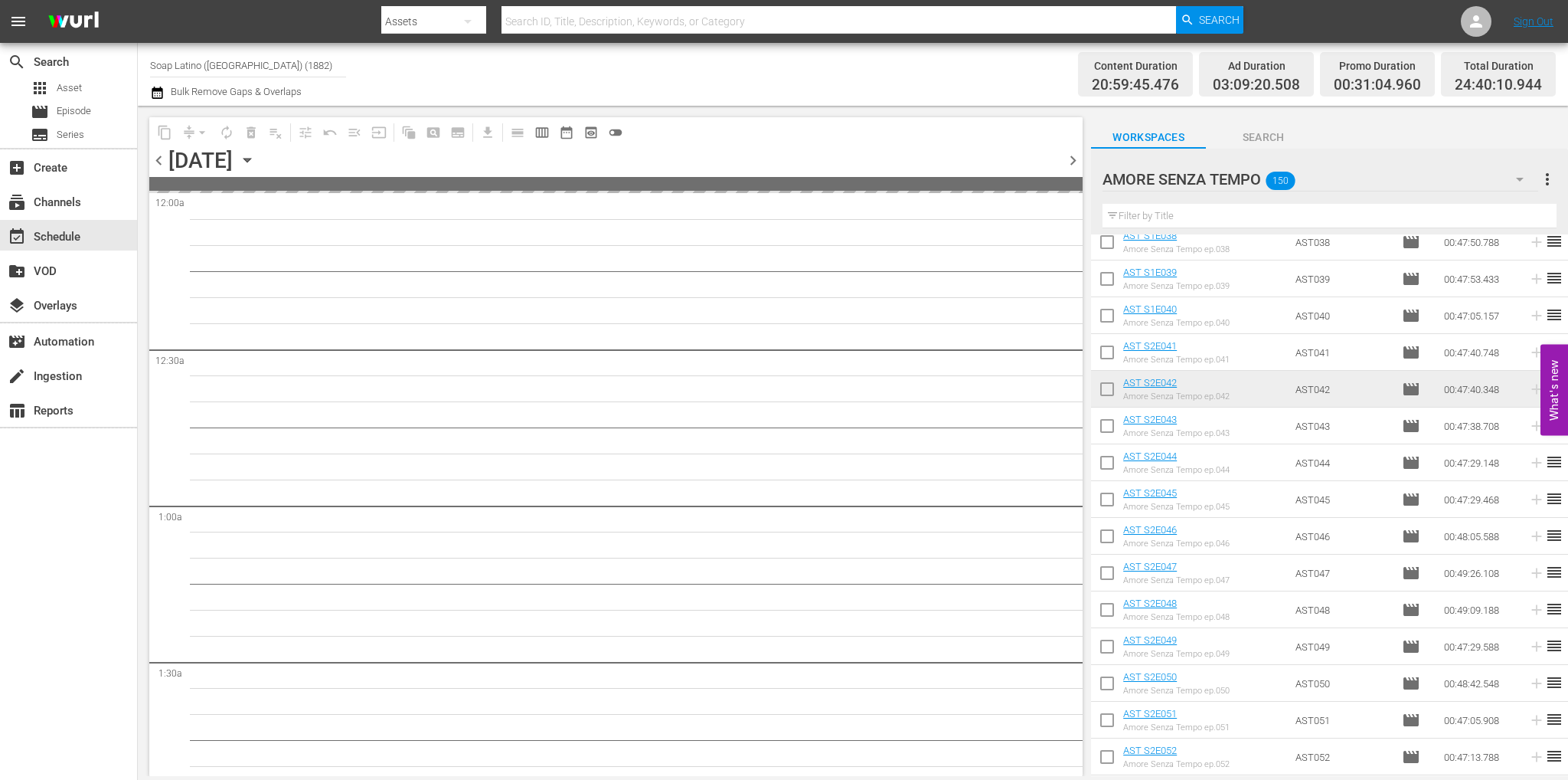
click at [159, 165] on span "chevron_left" at bounding box center [159, 160] width 19 height 19
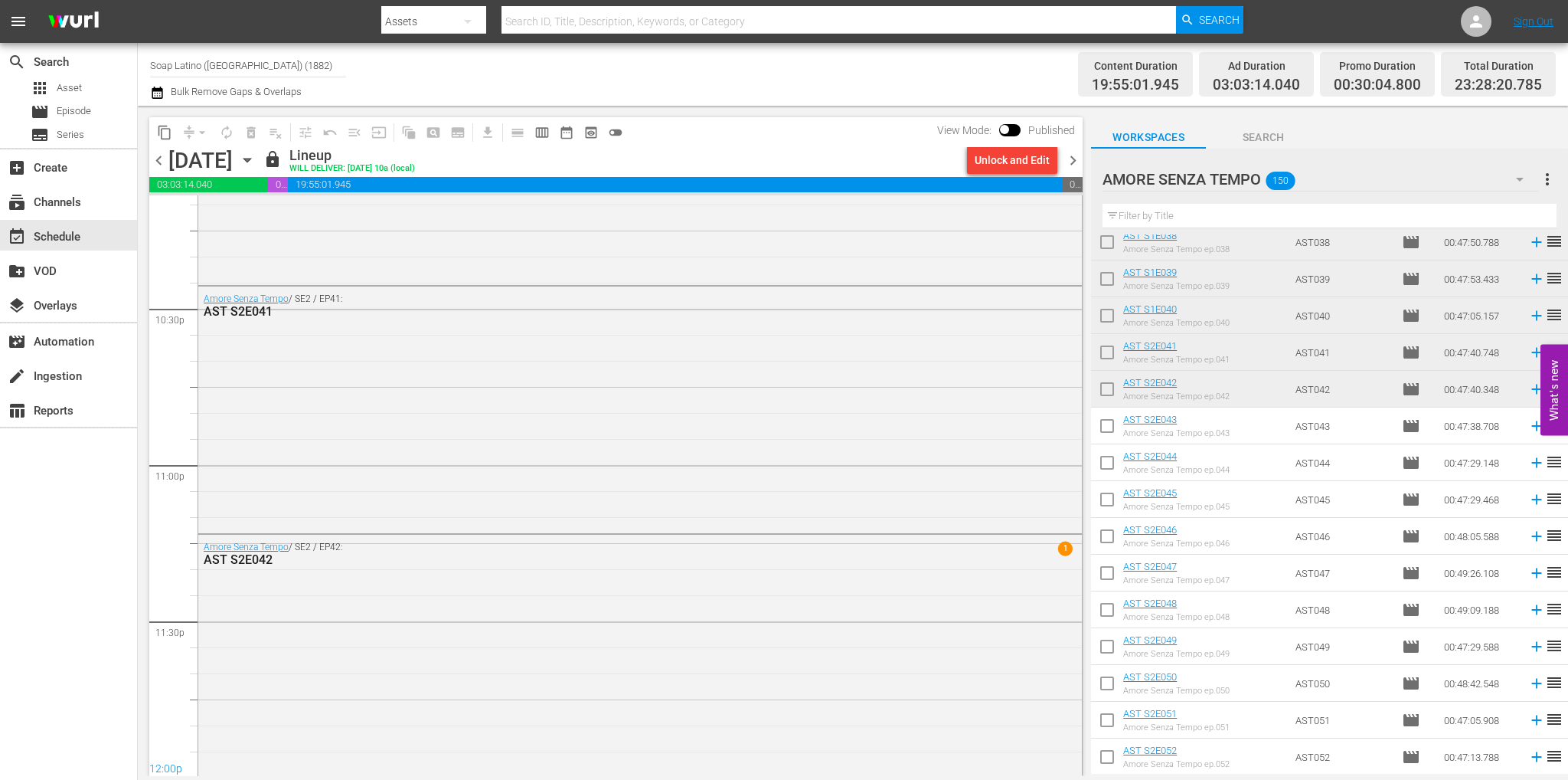
scroll to position [6923, 0]
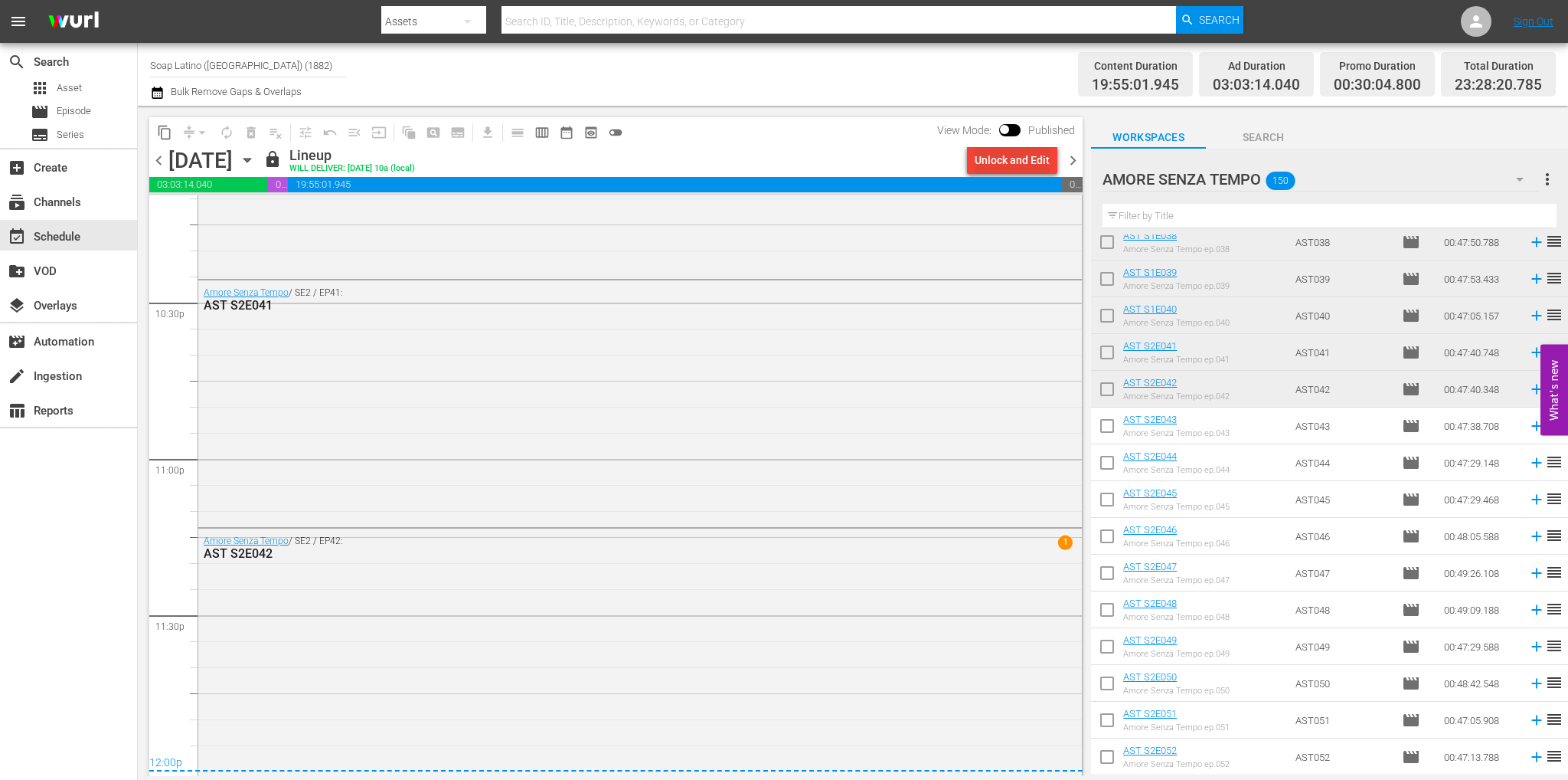
click at [1020, 162] on div "Unlock and Edit" at bounding box center [1012, 160] width 75 height 28
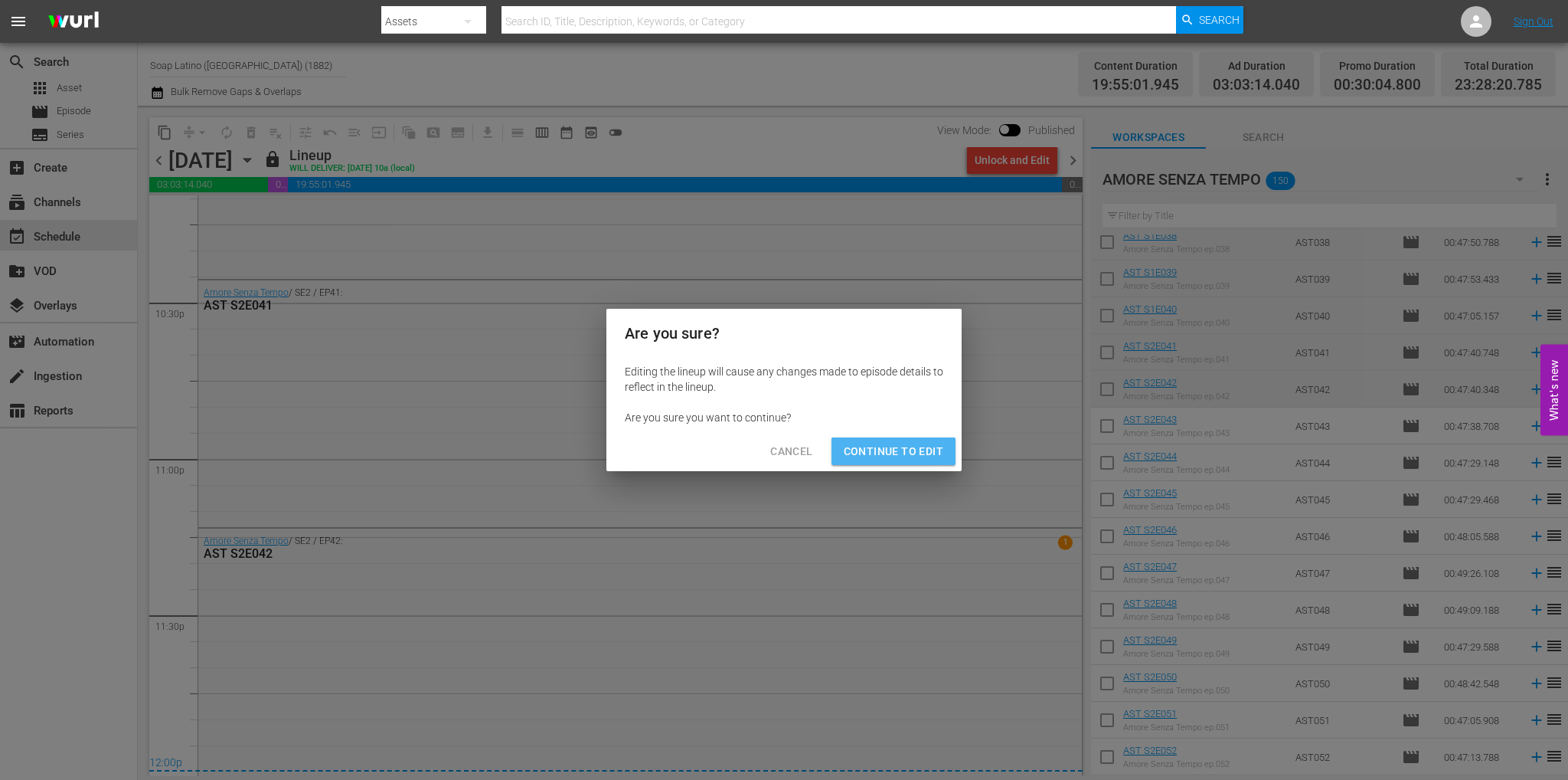
drag, startPoint x: 897, startPoint y: 443, endPoint x: 909, endPoint y: 433, distance: 15.6
click at [897, 443] on span "Continue to Edit" at bounding box center [893, 451] width 100 height 19
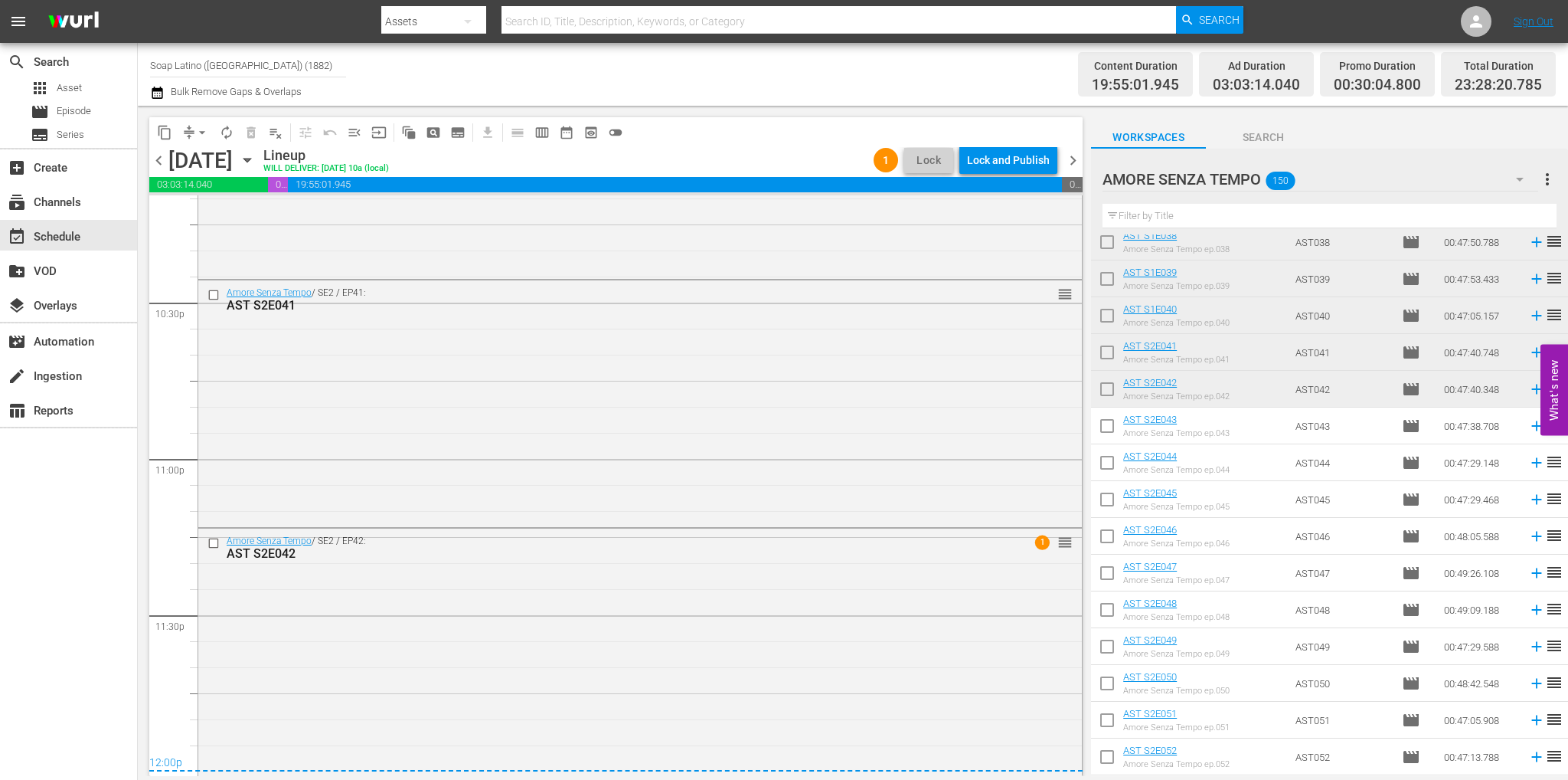
click at [1070, 166] on span "chevron_right" at bounding box center [1073, 160] width 19 height 19
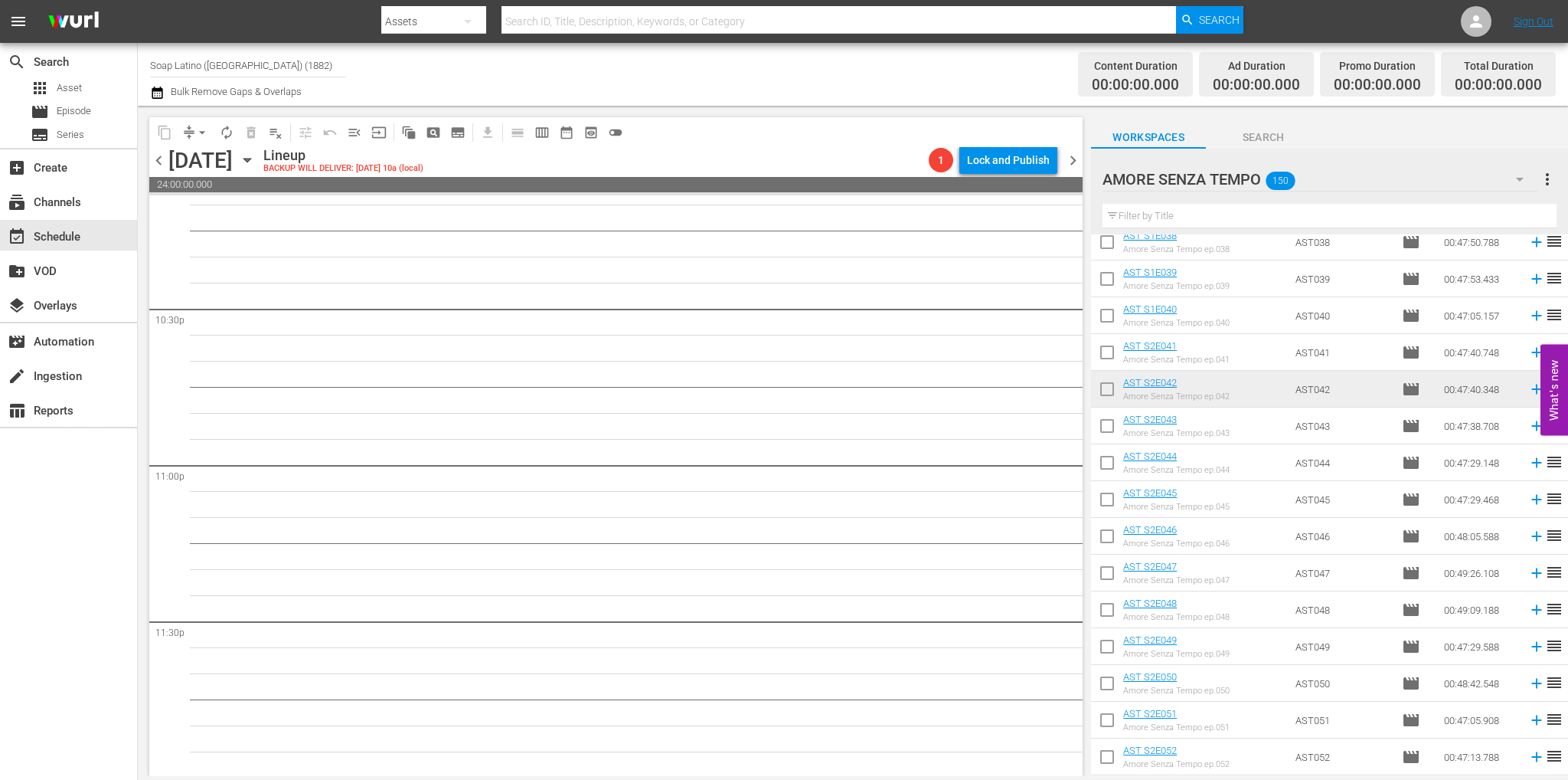
scroll to position [6919, 0]
click at [156, 157] on span "chevron_left" at bounding box center [159, 160] width 19 height 19
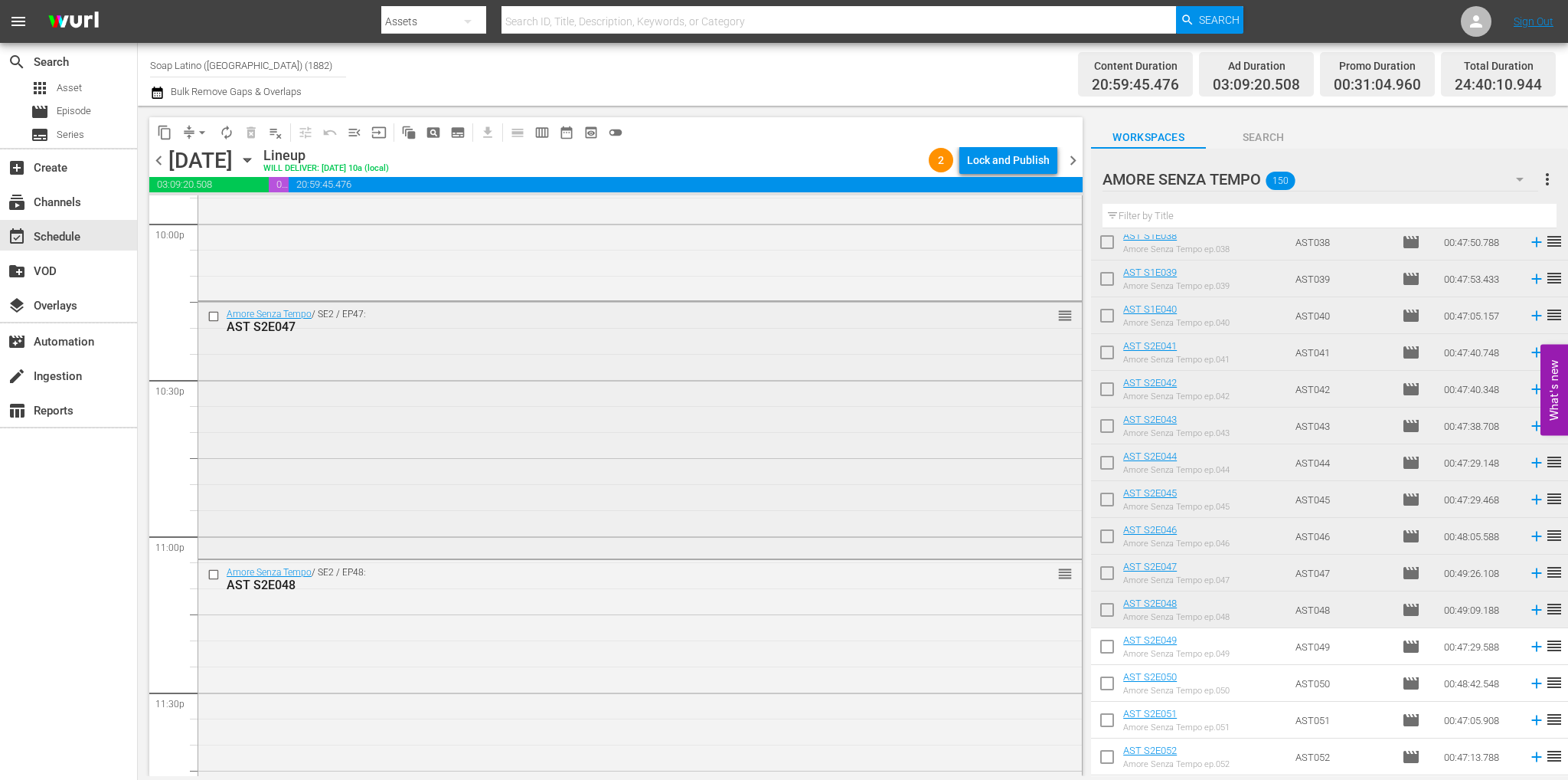
scroll to position [7133, 0]
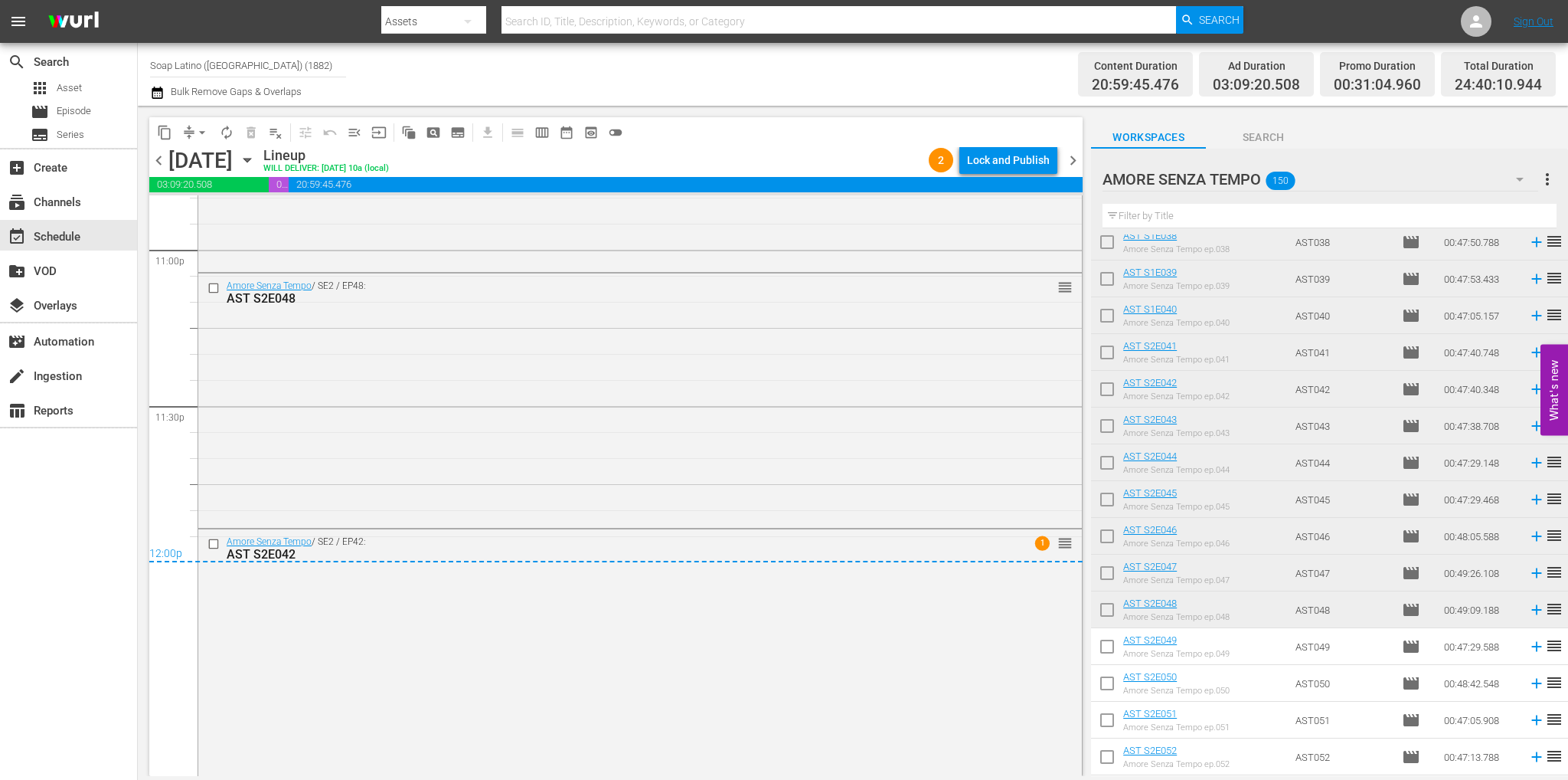
click at [1068, 159] on span "chevron_right" at bounding box center [1073, 160] width 19 height 19
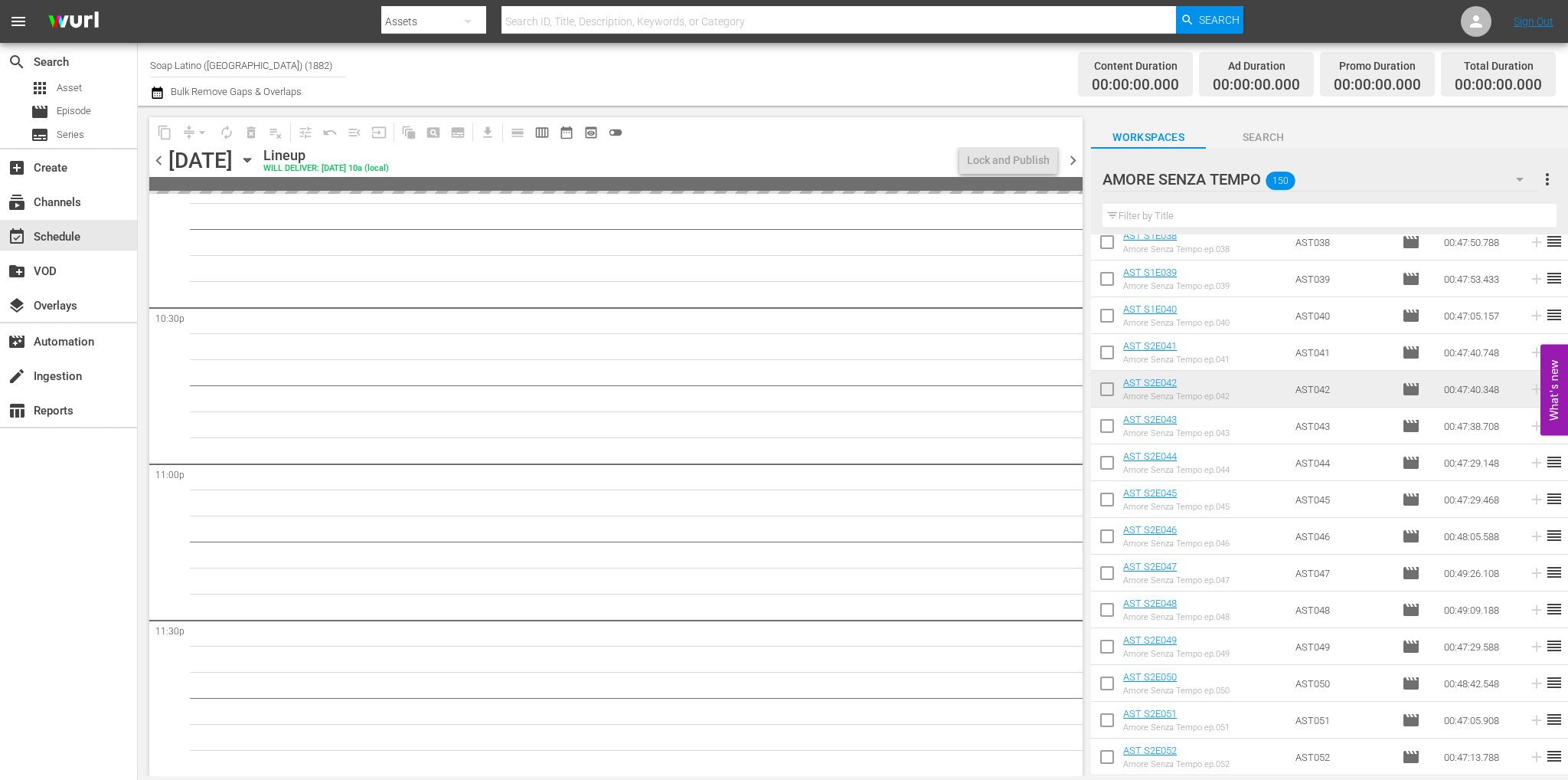
scroll to position [6919, 0]
click at [156, 161] on span "chevron_left" at bounding box center [159, 160] width 19 height 19
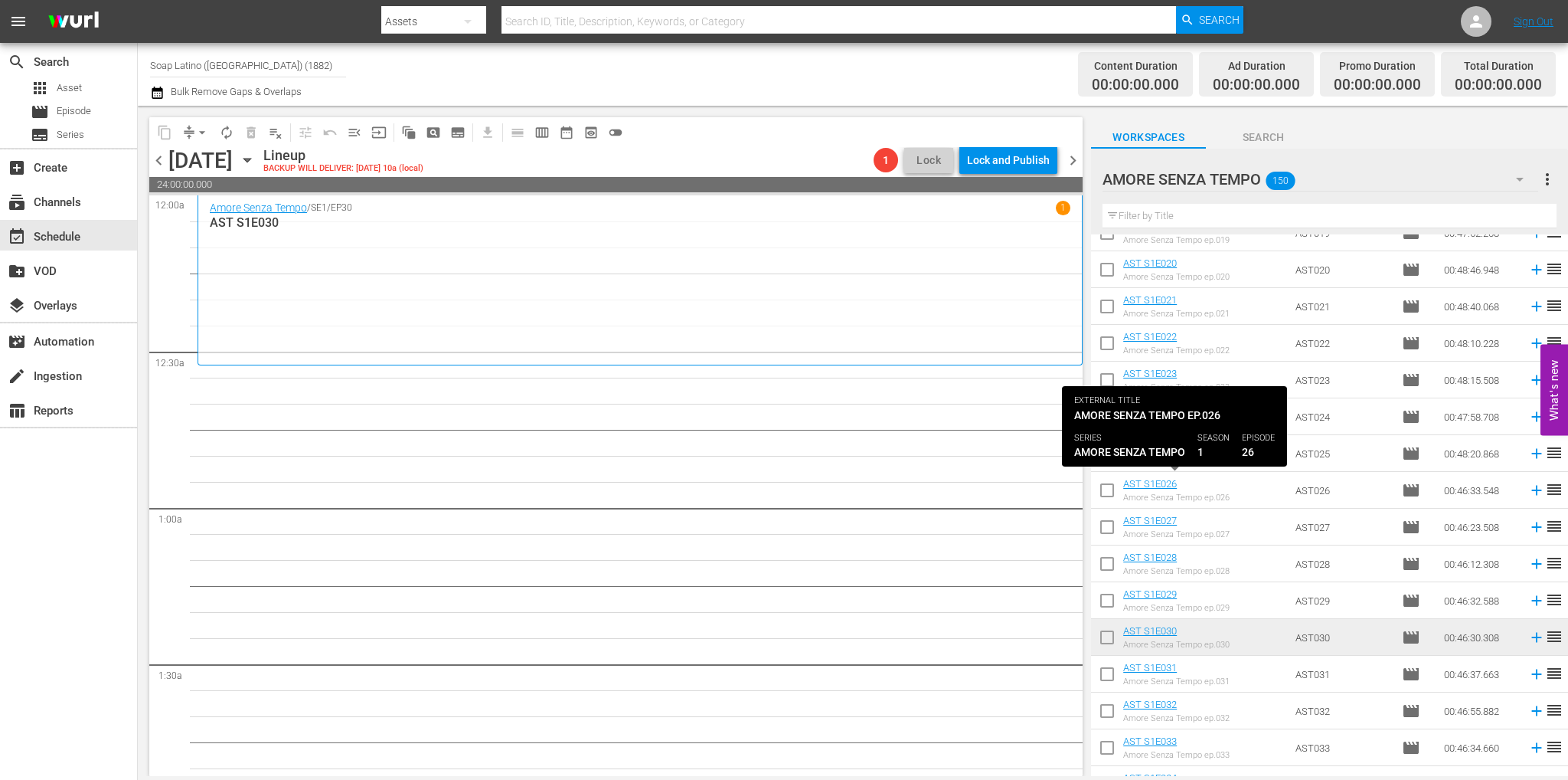
scroll to position [1163, 0]
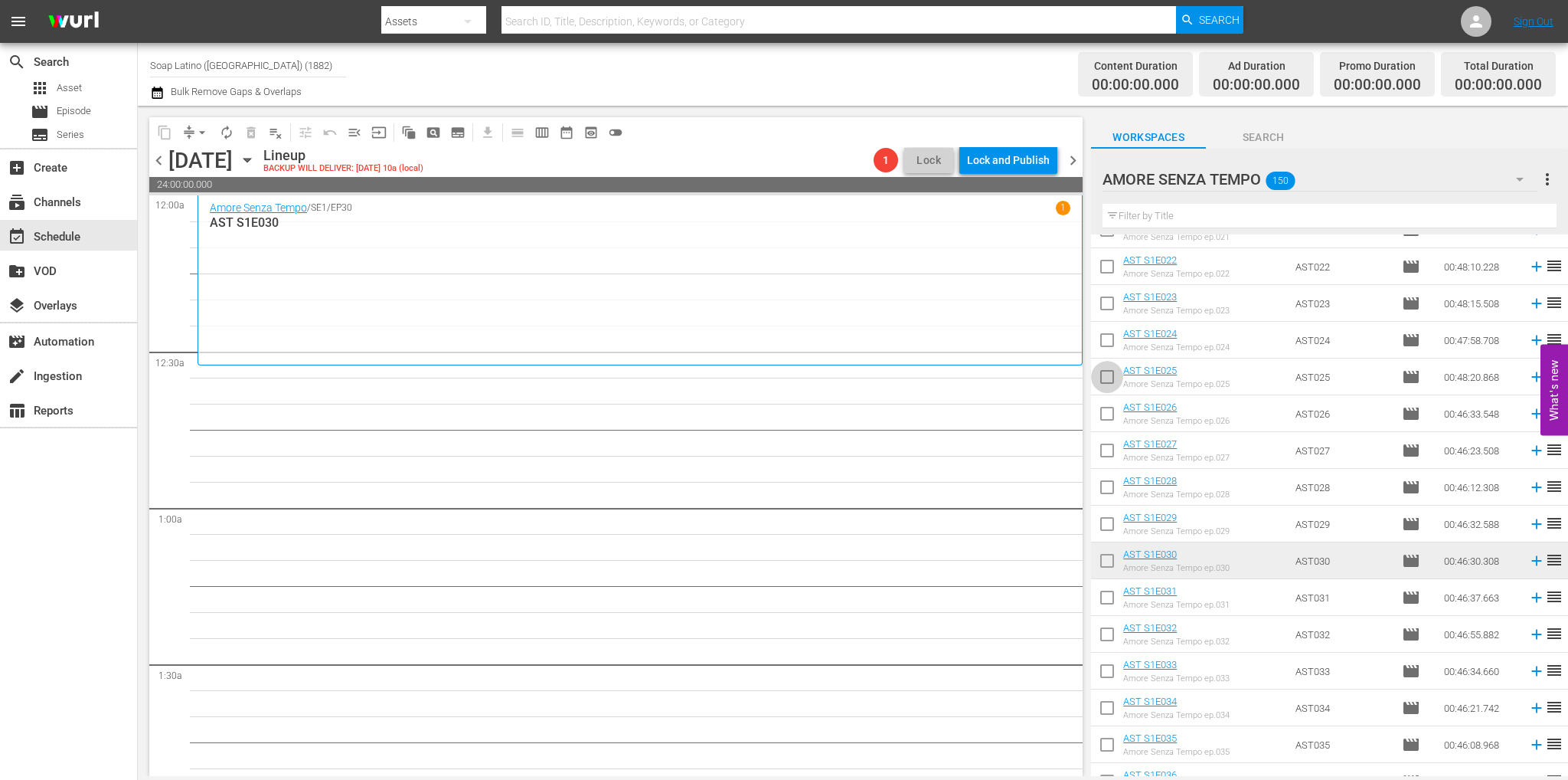
drag, startPoint x: 1109, startPoint y: 381, endPoint x: 1109, endPoint y: 392, distance: 11.0
click at [1109, 381] on input "checkbox" at bounding box center [1107, 380] width 32 height 32
checkbox input "true"
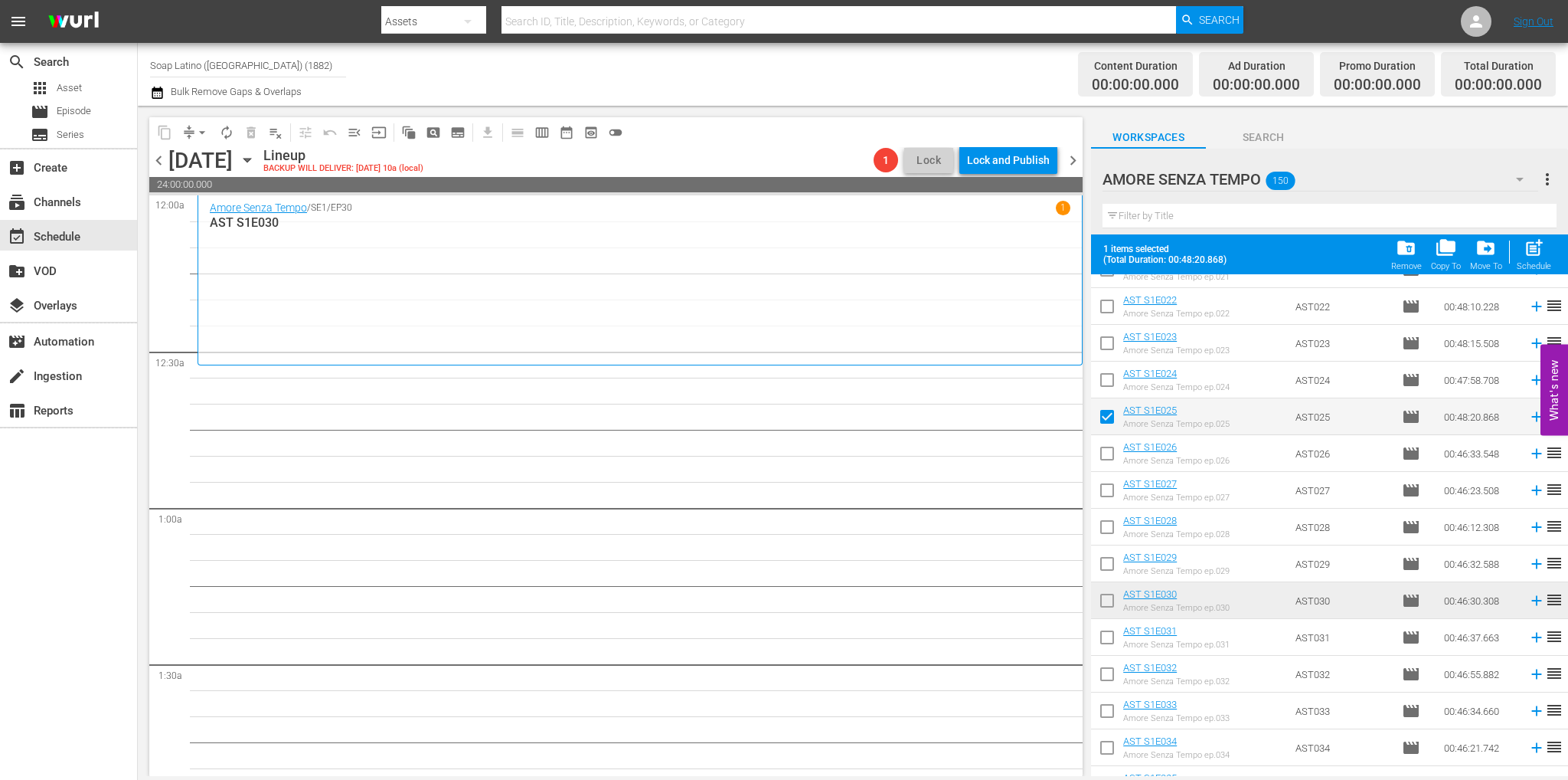
click at [1112, 462] on input "checkbox" at bounding box center [1107, 457] width 32 height 32
drag, startPoint x: 1108, startPoint y: 457, endPoint x: 1103, endPoint y: 474, distance: 17.7
click at [1108, 457] on input "checkbox" at bounding box center [1107, 457] width 32 height 32
checkbox input "true"
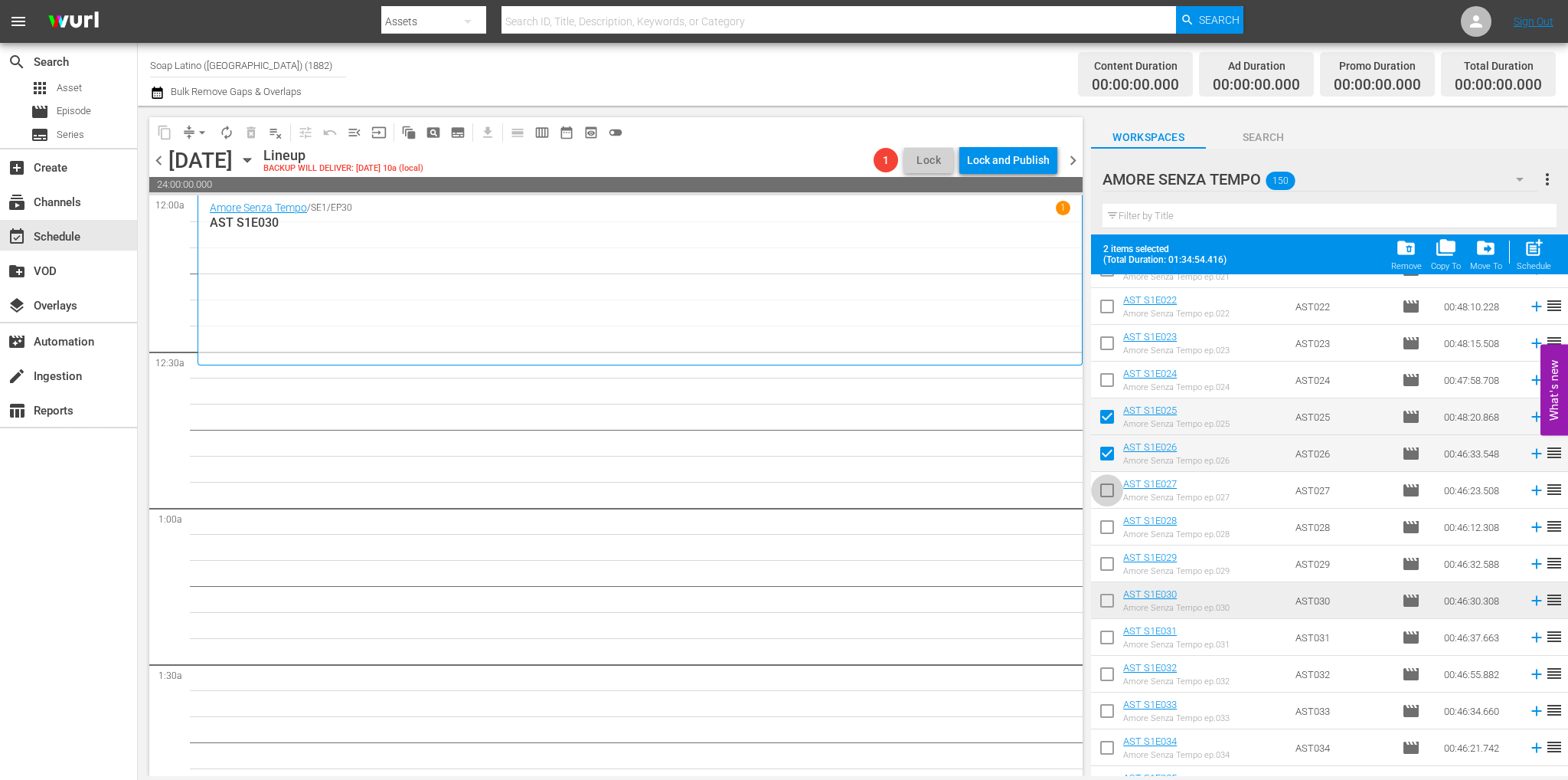
click at [1109, 491] on input "checkbox" at bounding box center [1107, 494] width 32 height 32
checkbox input "true"
click at [1106, 530] on input "checkbox" at bounding box center [1107, 530] width 32 height 32
checkbox input "true"
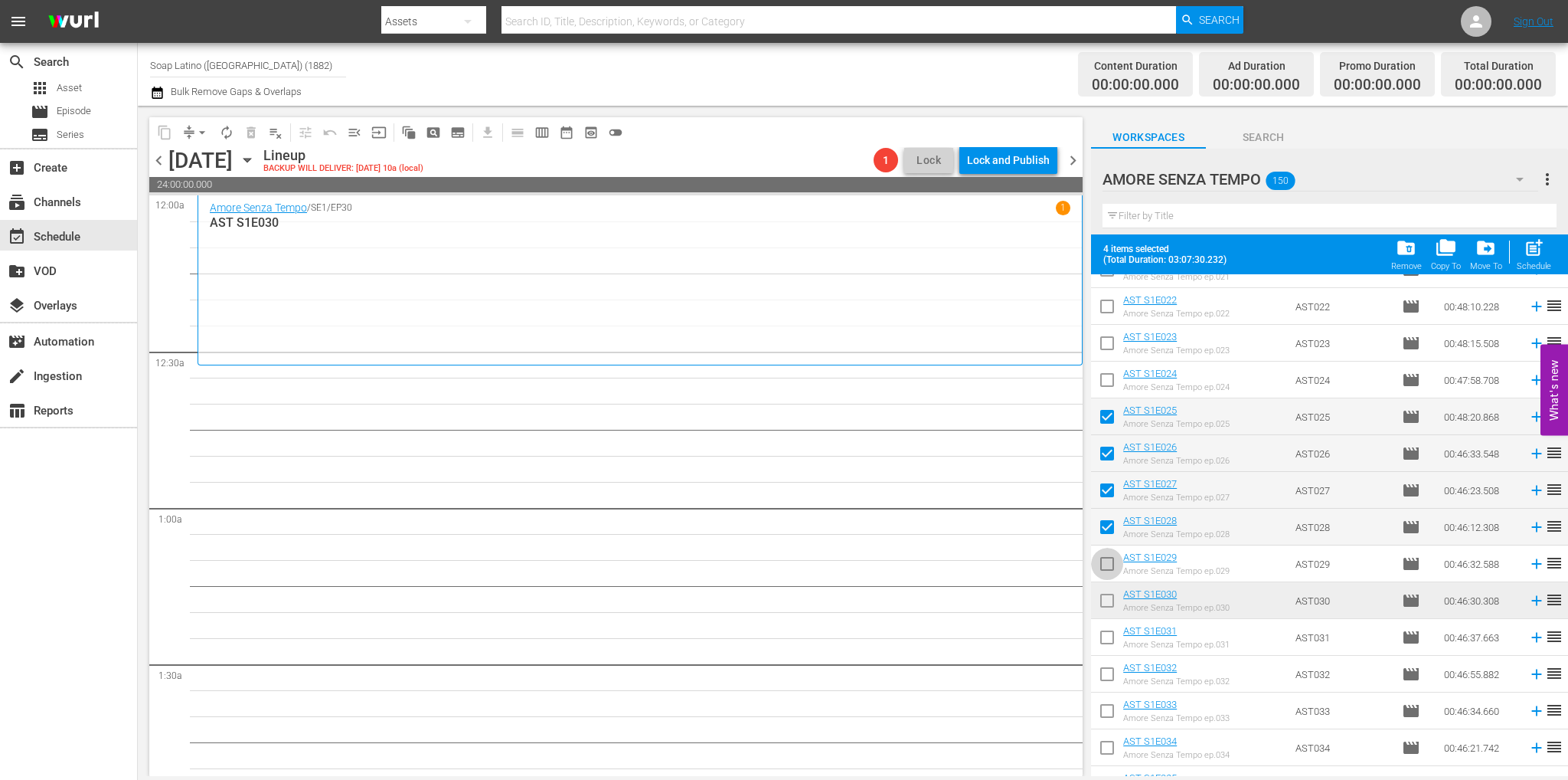
click at [1107, 570] on input "checkbox" at bounding box center [1107, 567] width 32 height 32
checkbox input "true"
click at [1108, 590] on input "checkbox" at bounding box center [1107, 604] width 32 height 32
checkbox input "true"
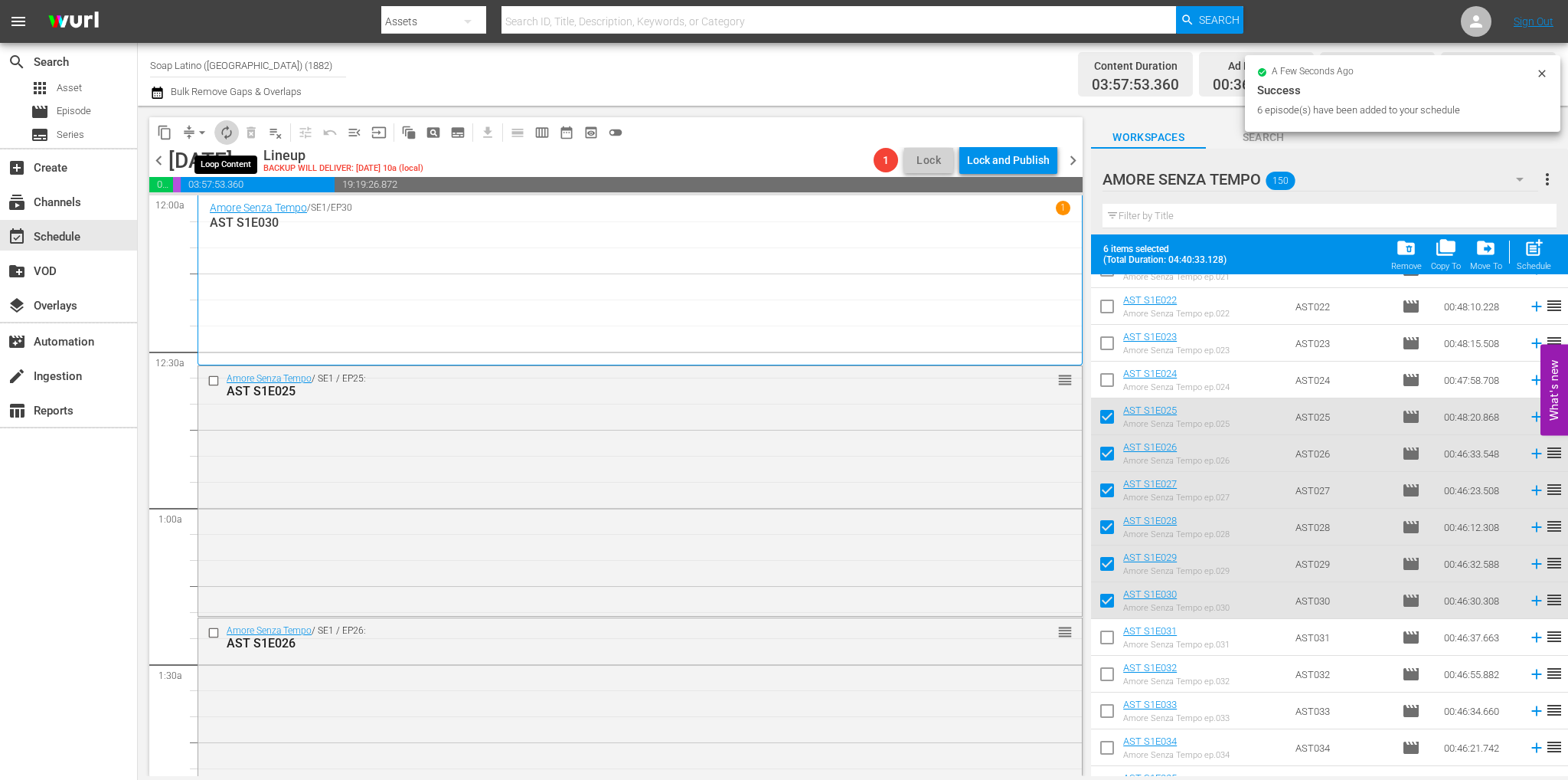
click at [220, 141] on button "autorenew_outlined" at bounding box center [227, 132] width 25 height 25
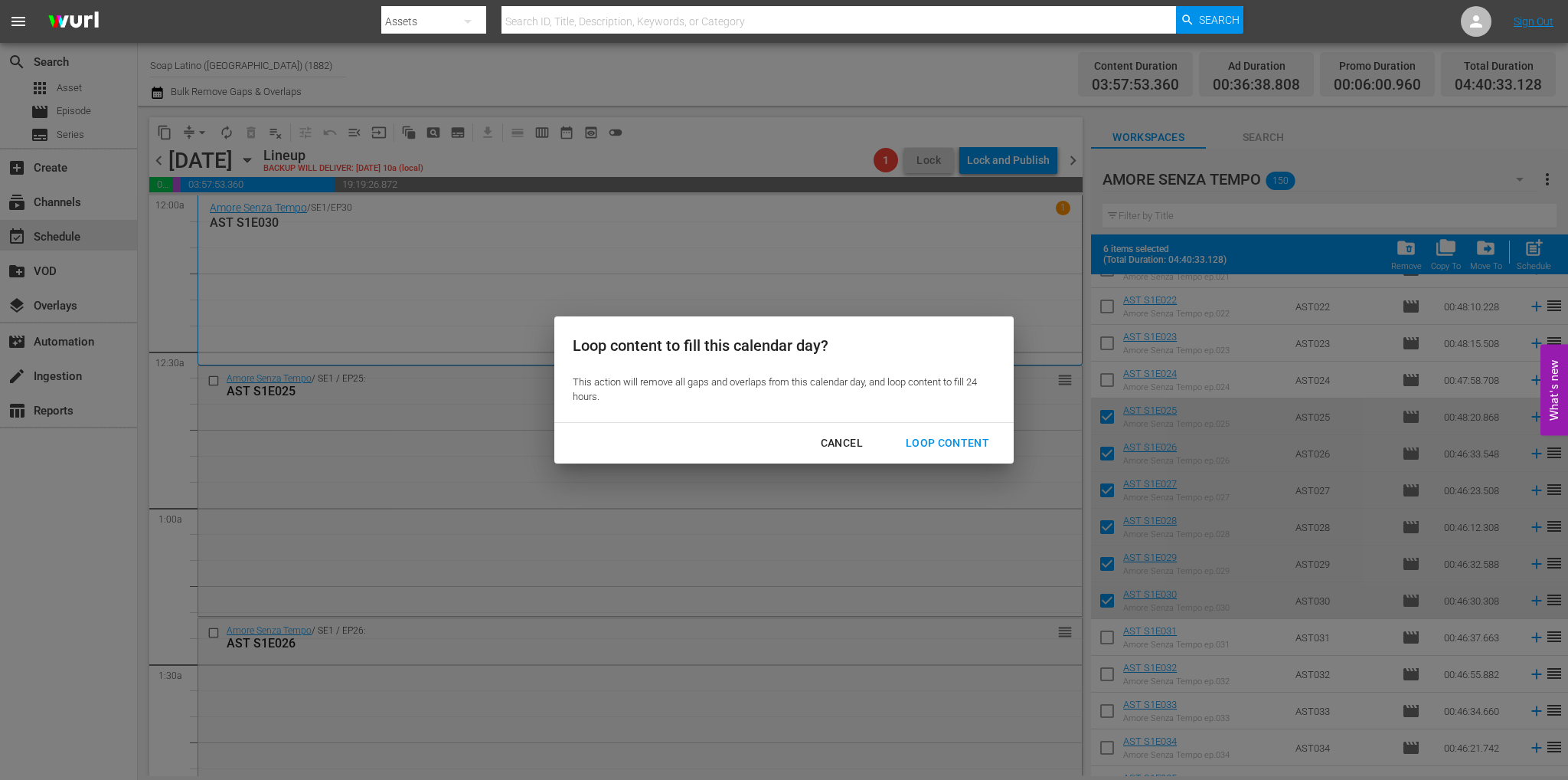
click at [968, 447] on div "Loop Content" at bounding box center [948, 443] width 108 height 19
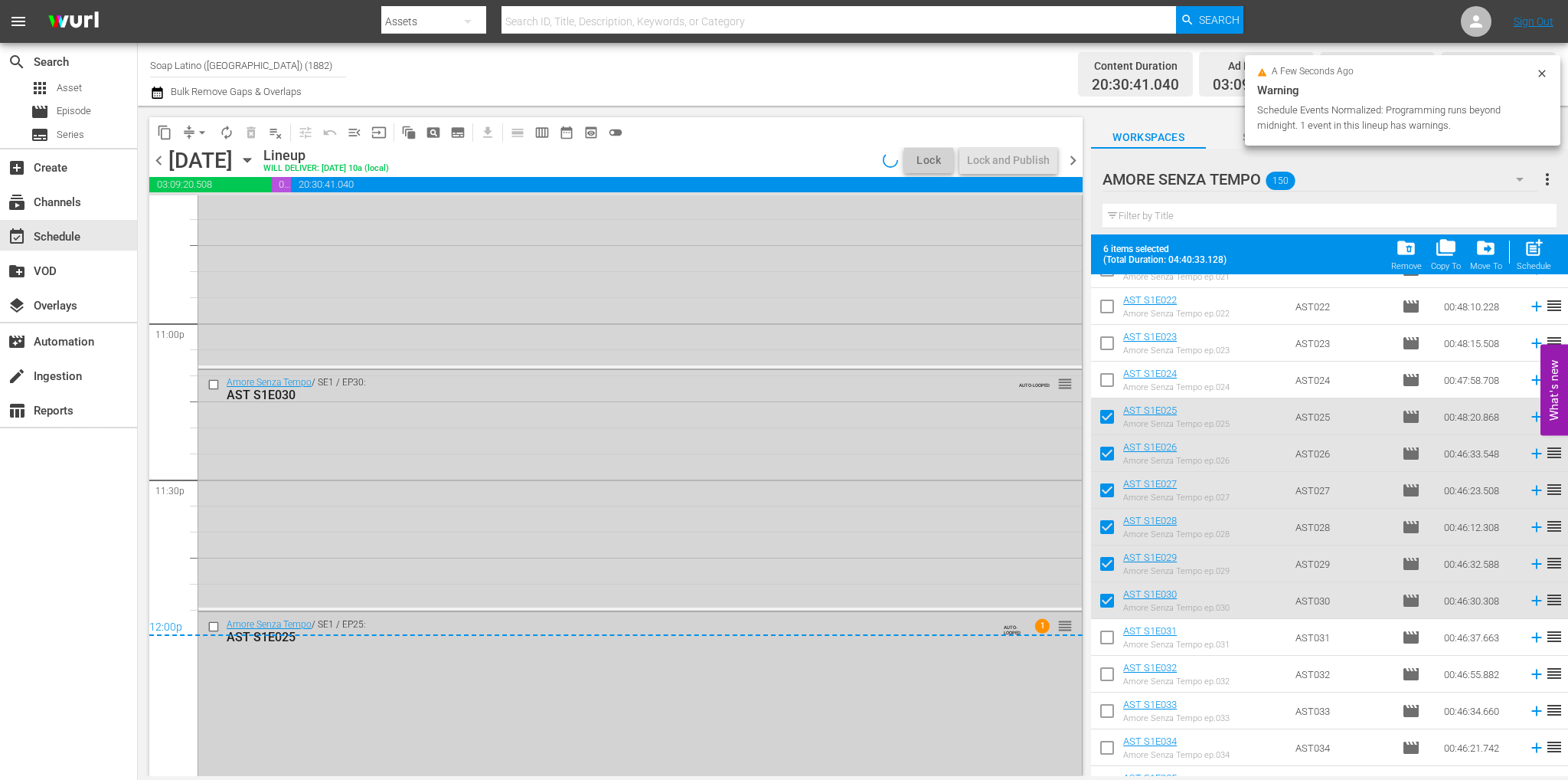
scroll to position [7094, 0]
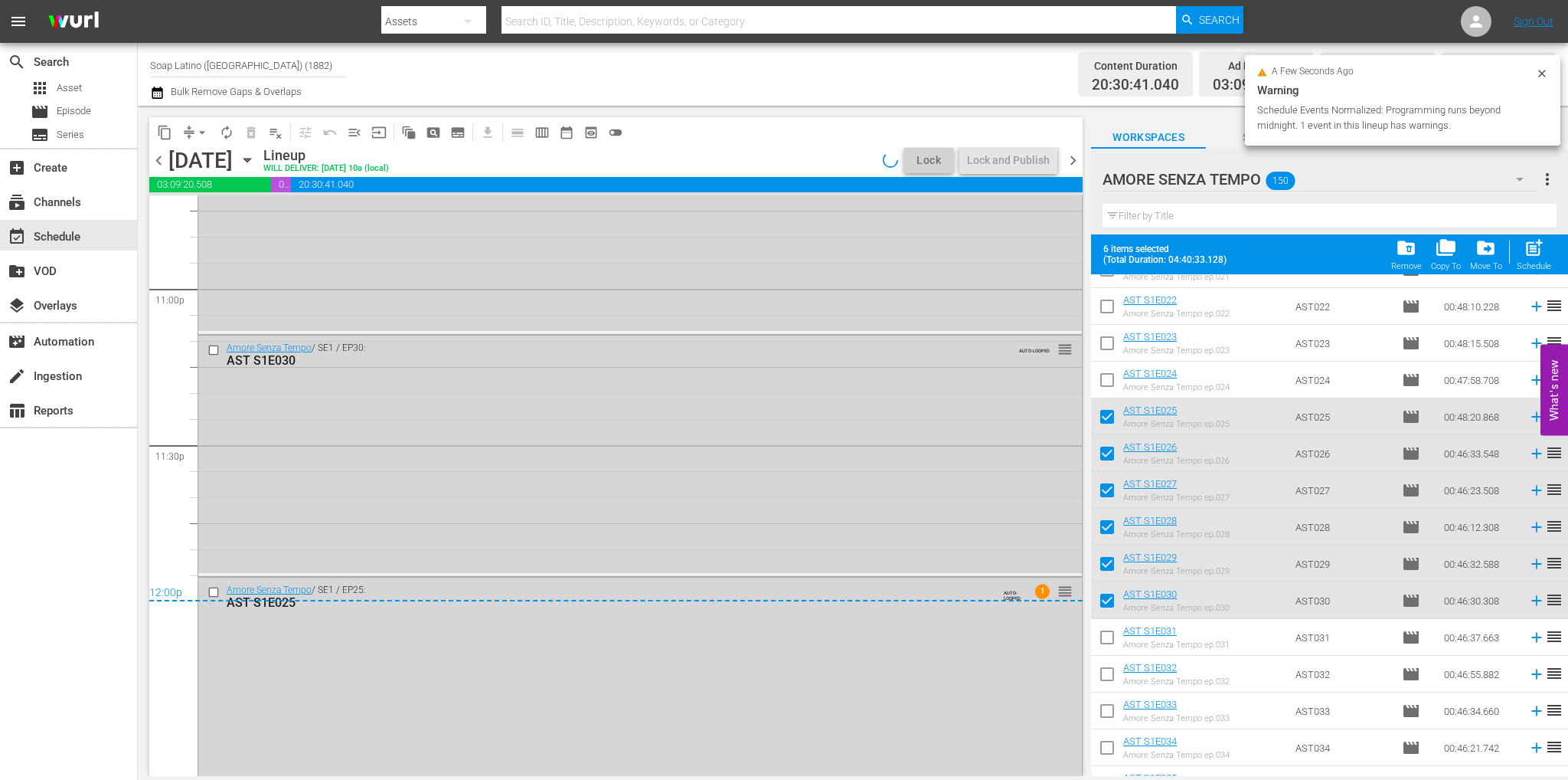
click at [211, 595] on div "12:00p" at bounding box center [616, 594] width 934 height 15
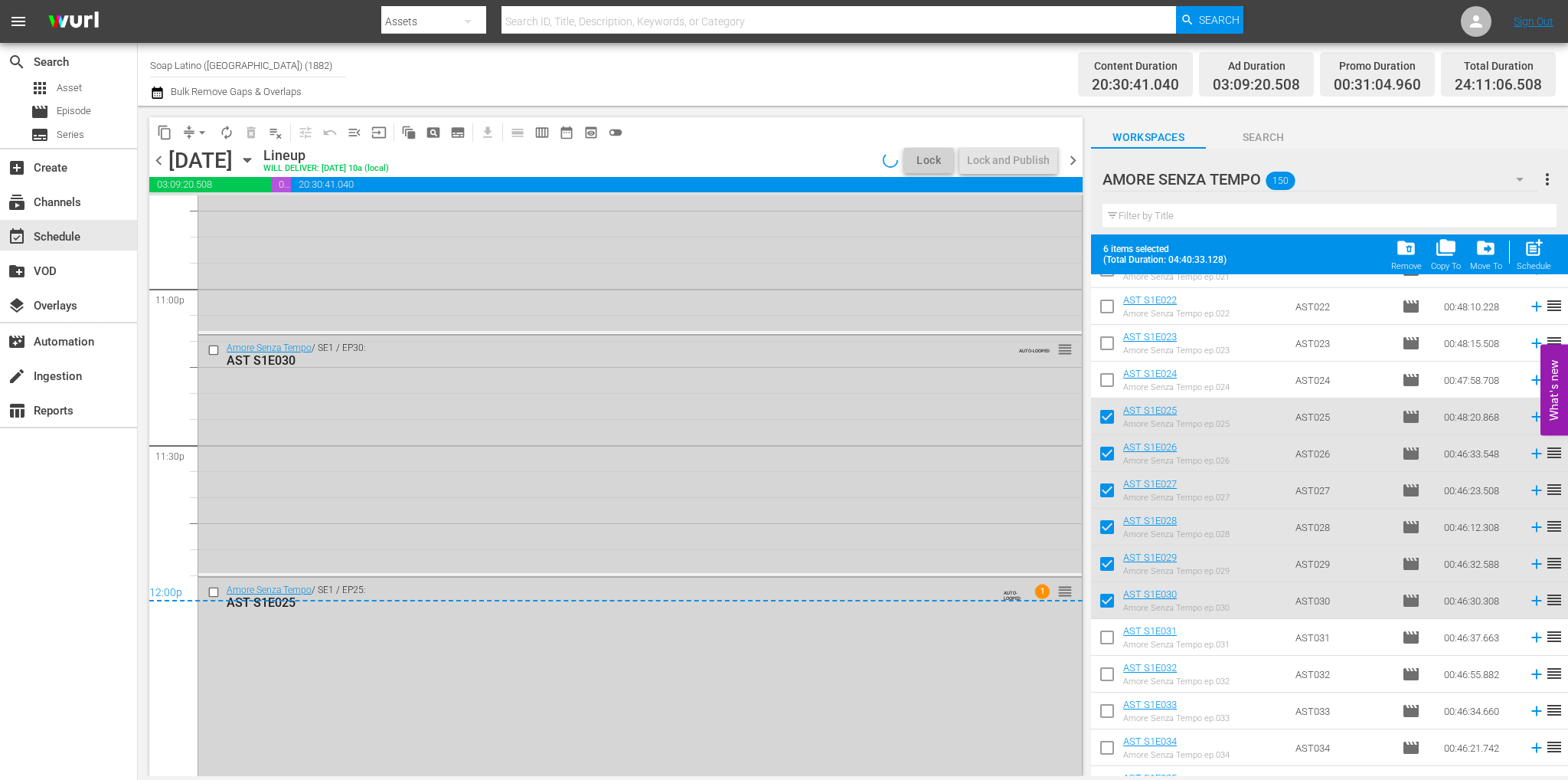
click at [212, 589] on div "12:00p" at bounding box center [616, 594] width 934 height 15
click at [256, 635] on div "Amore Senza Tempo / SE1 / EP25: AST S1E025 AUTO-LOOPED 1 reorder" at bounding box center [640, 701] width 883 height 248
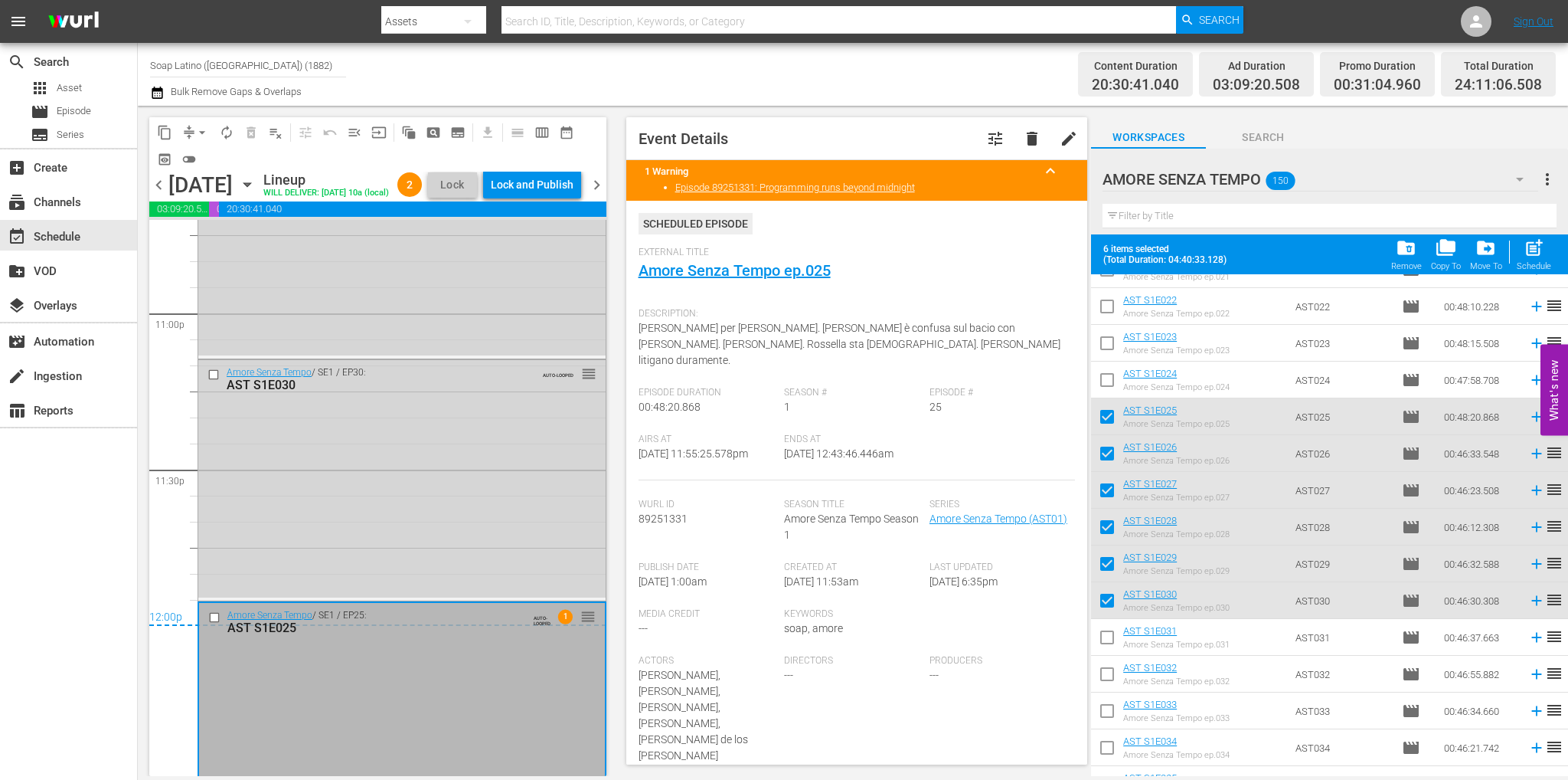
click at [210, 624] on input "checkbox" at bounding box center [216, 618] width 16 height 13
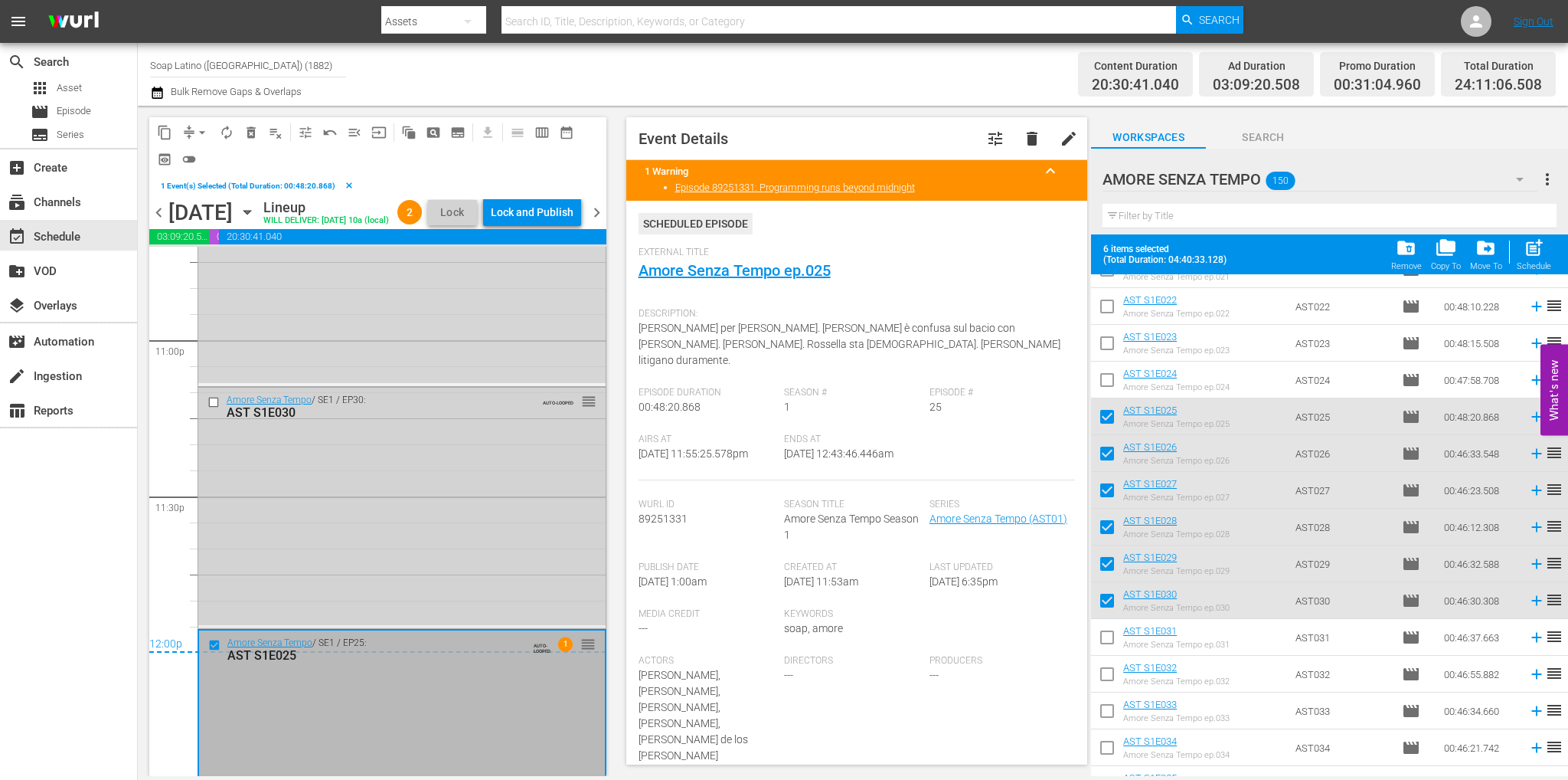
click at [211, 409] on input "checkbox" at bounding box center [215, 402] width 16 height 13
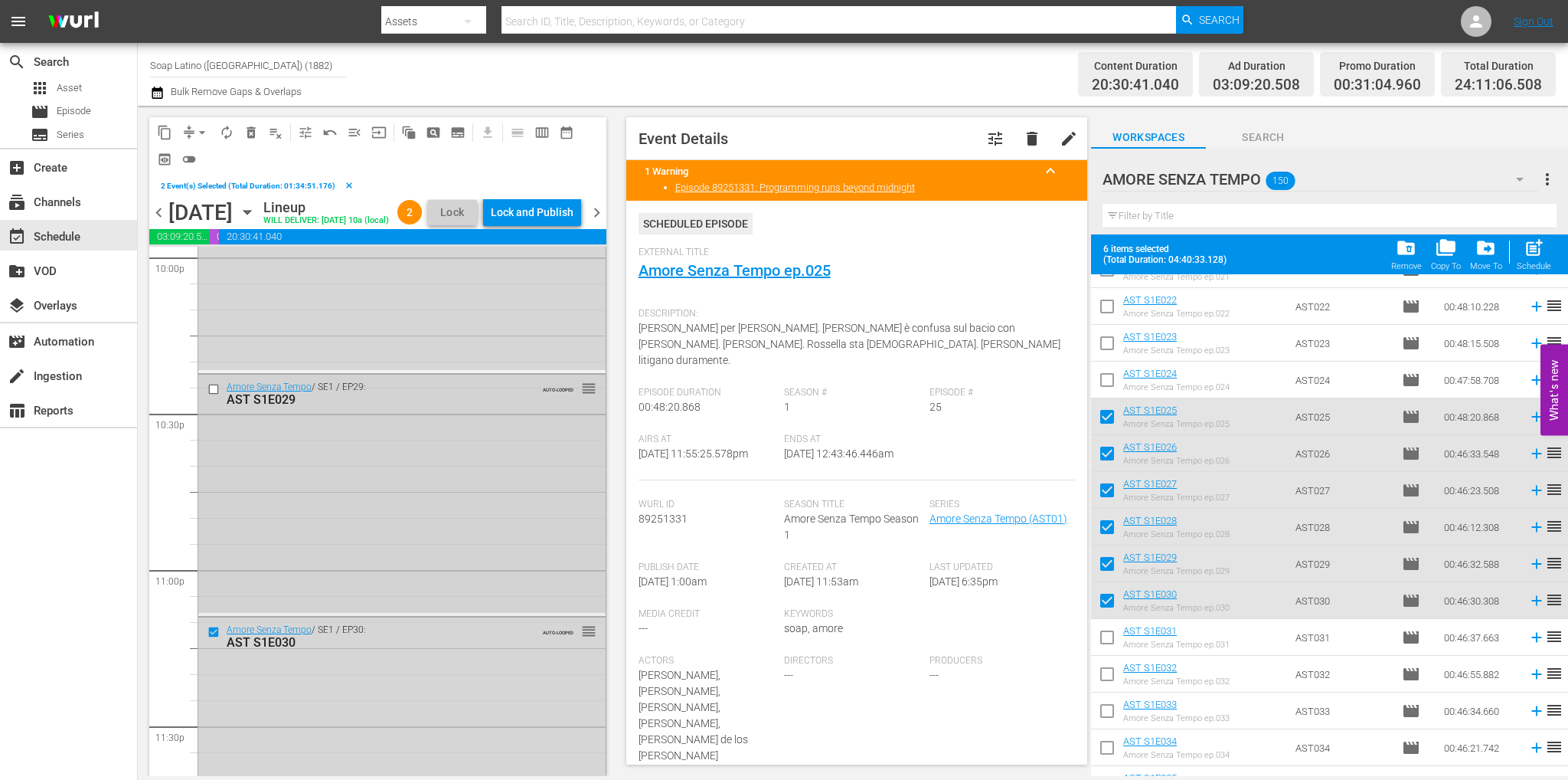
click at [211, 396] on input "checkbox" at bounding box center [215, 389] width 16 height 13
click at [213, 385] on input "checkbox" at bounding box center [215, 378] width 16 height 13
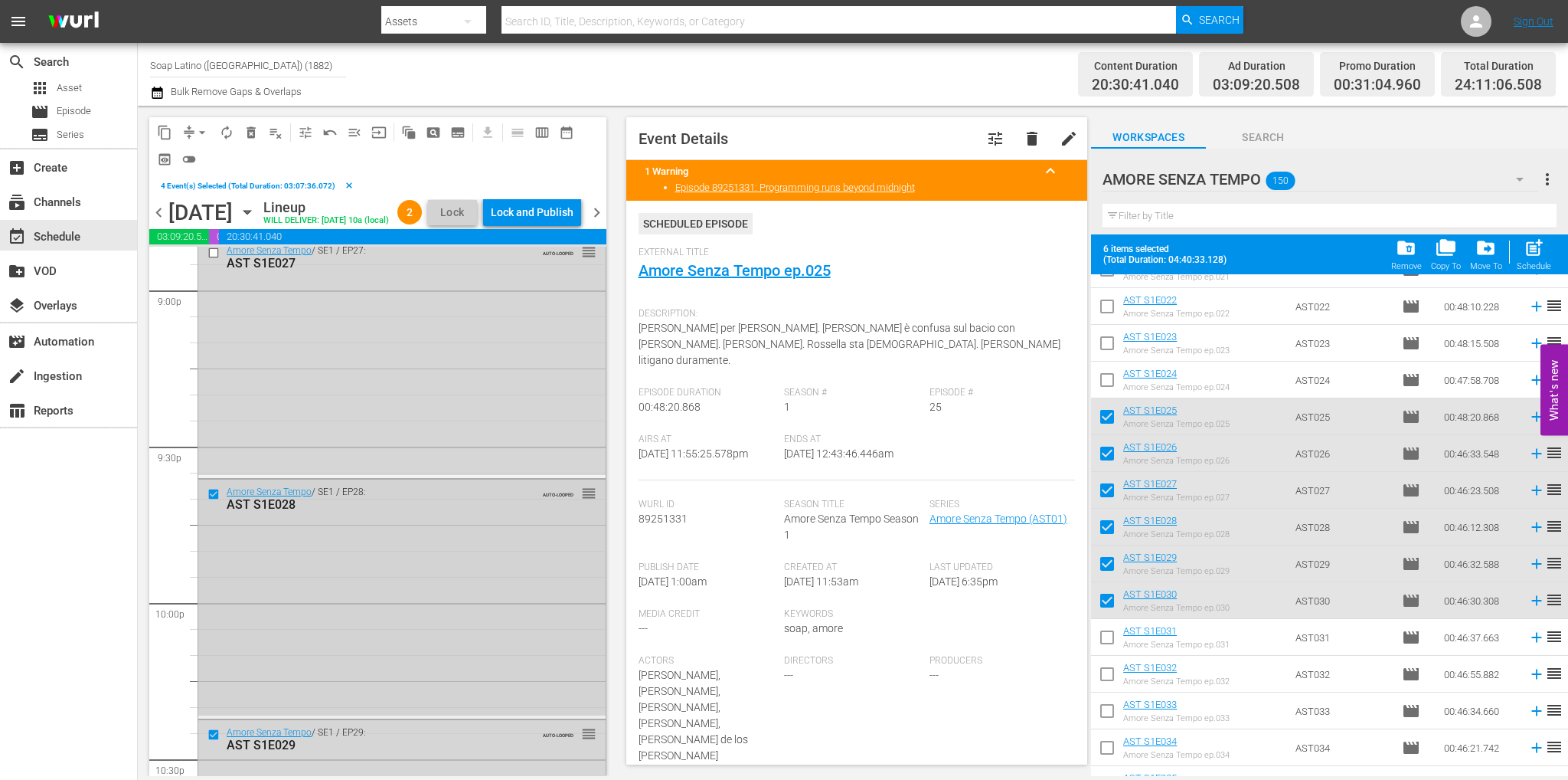
scroll to position [6404, 0]
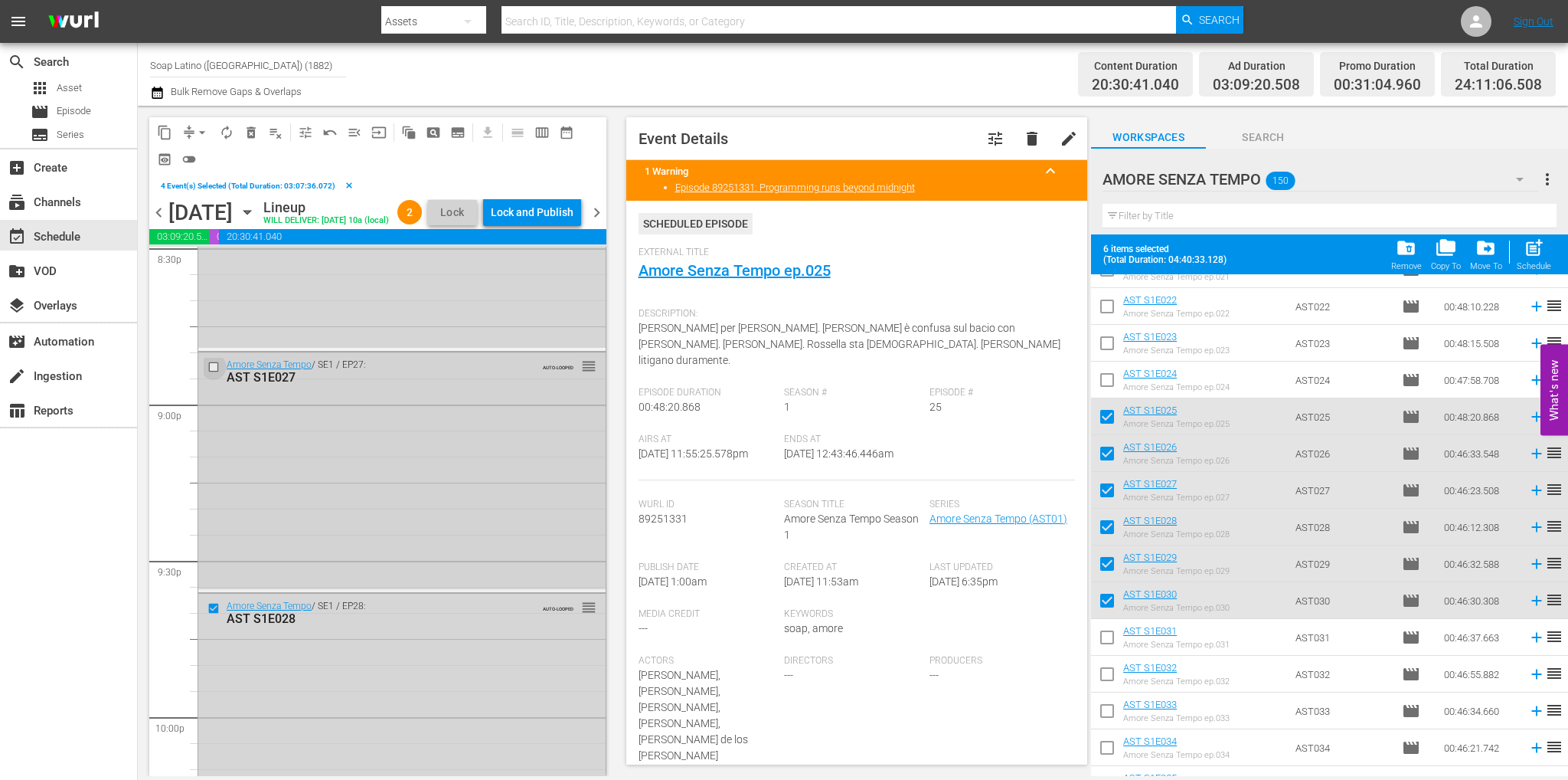
click at [215, 373] on input "checkbox" at bounding box center [215, 366] width 16 height 13
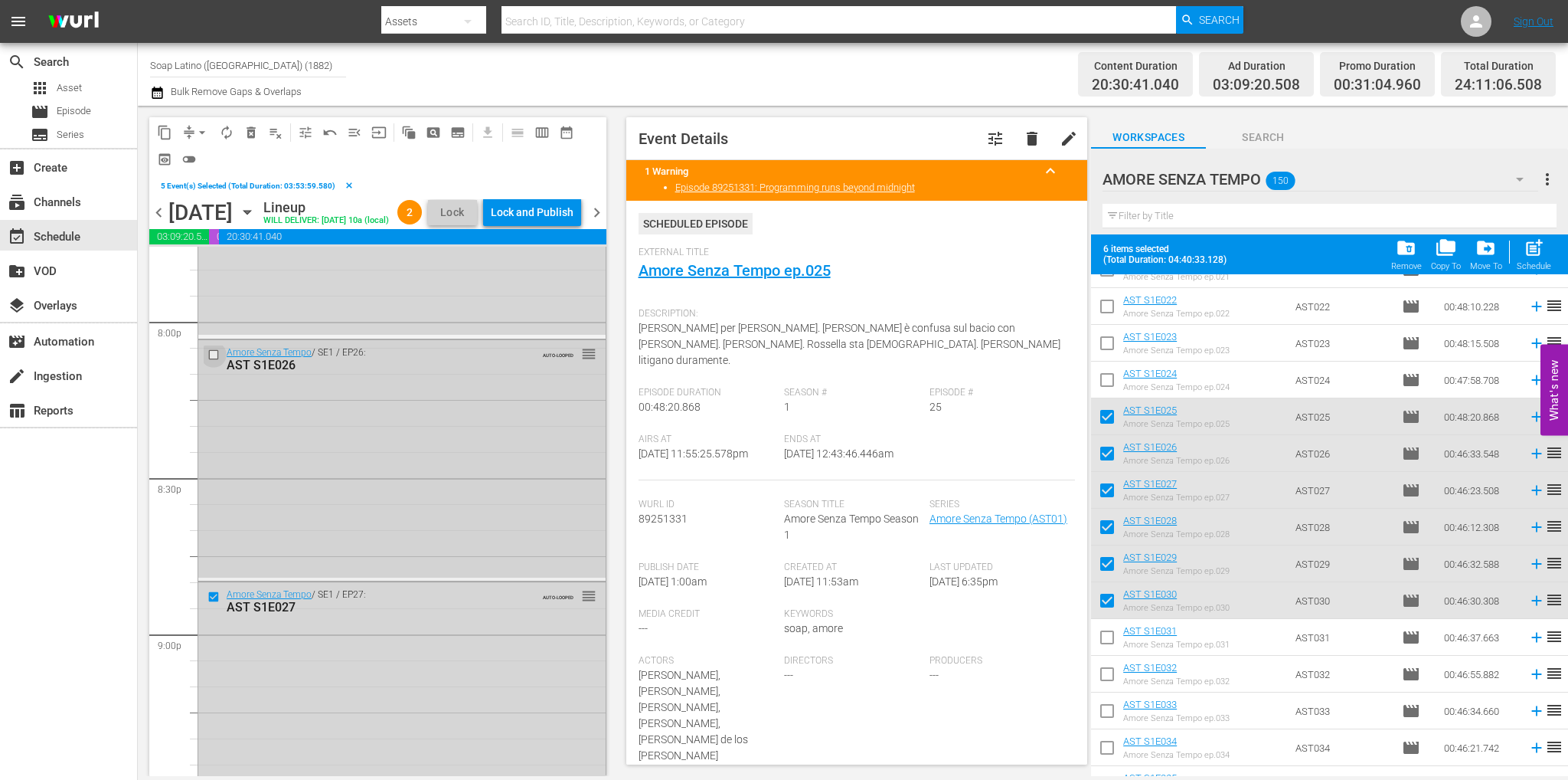
click at [214, 361] on input "checkbox" at bounding box center [215, 354] width 16 height 13
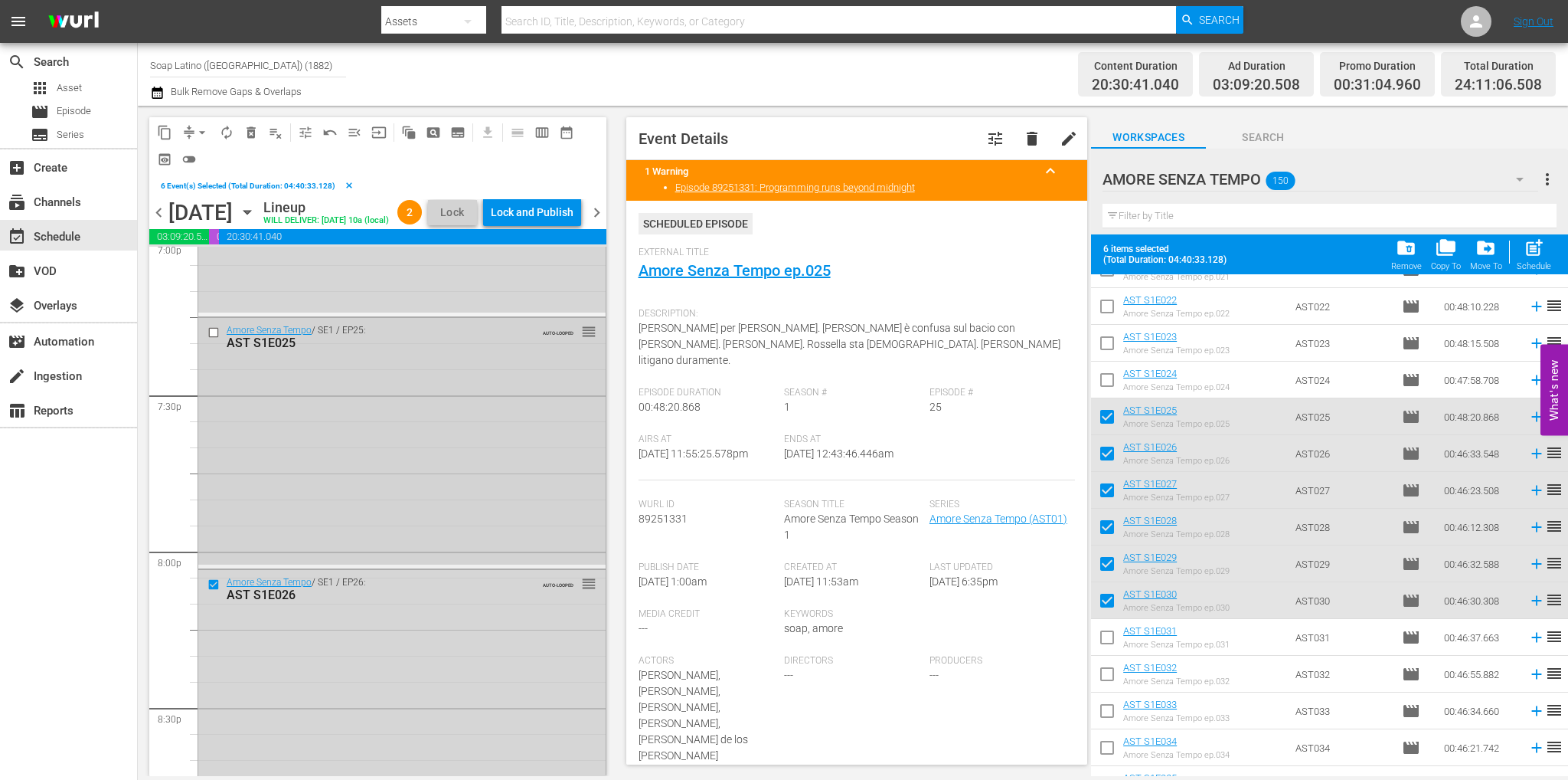
click at [214, 338] on input "checkbox" at bounding box center [215, 332] width 16 height 13
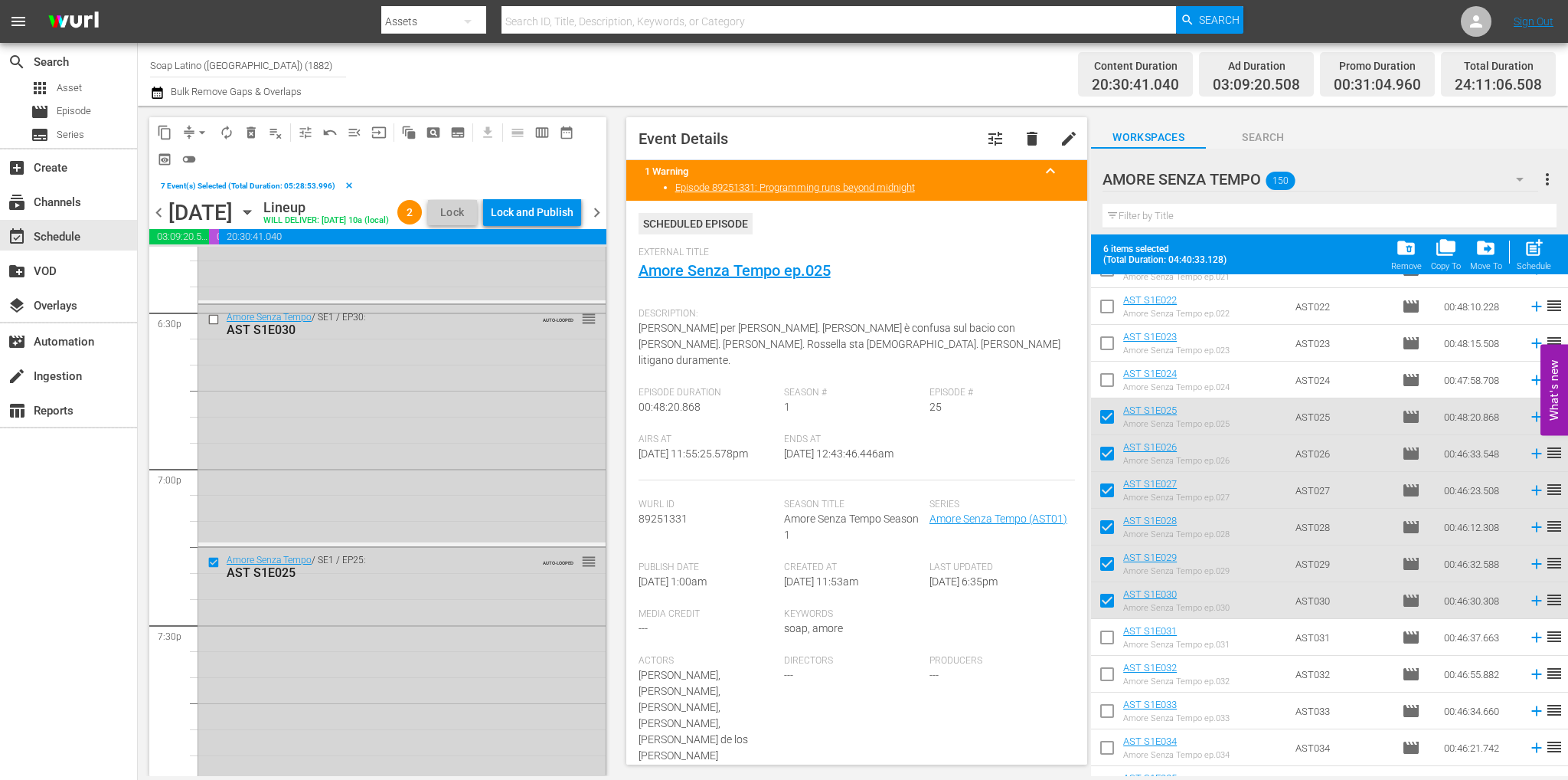
click at [256, 135] on span "delete_forever_outlined" at bounding box center [251, 132] width 15 height 15
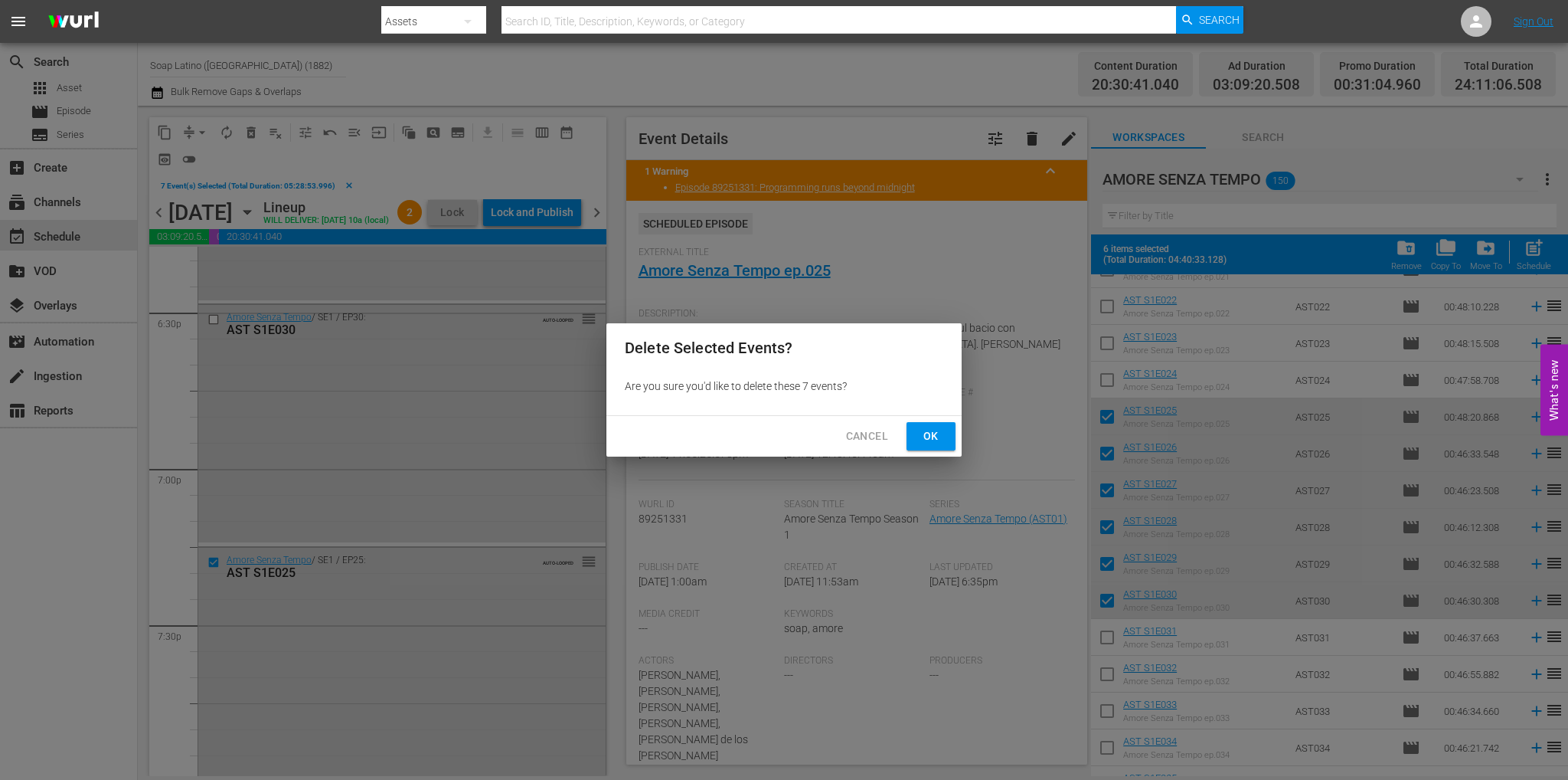
click at [911, 428] on button "Ok" at bounding box center [931, 436] width 49 height 29
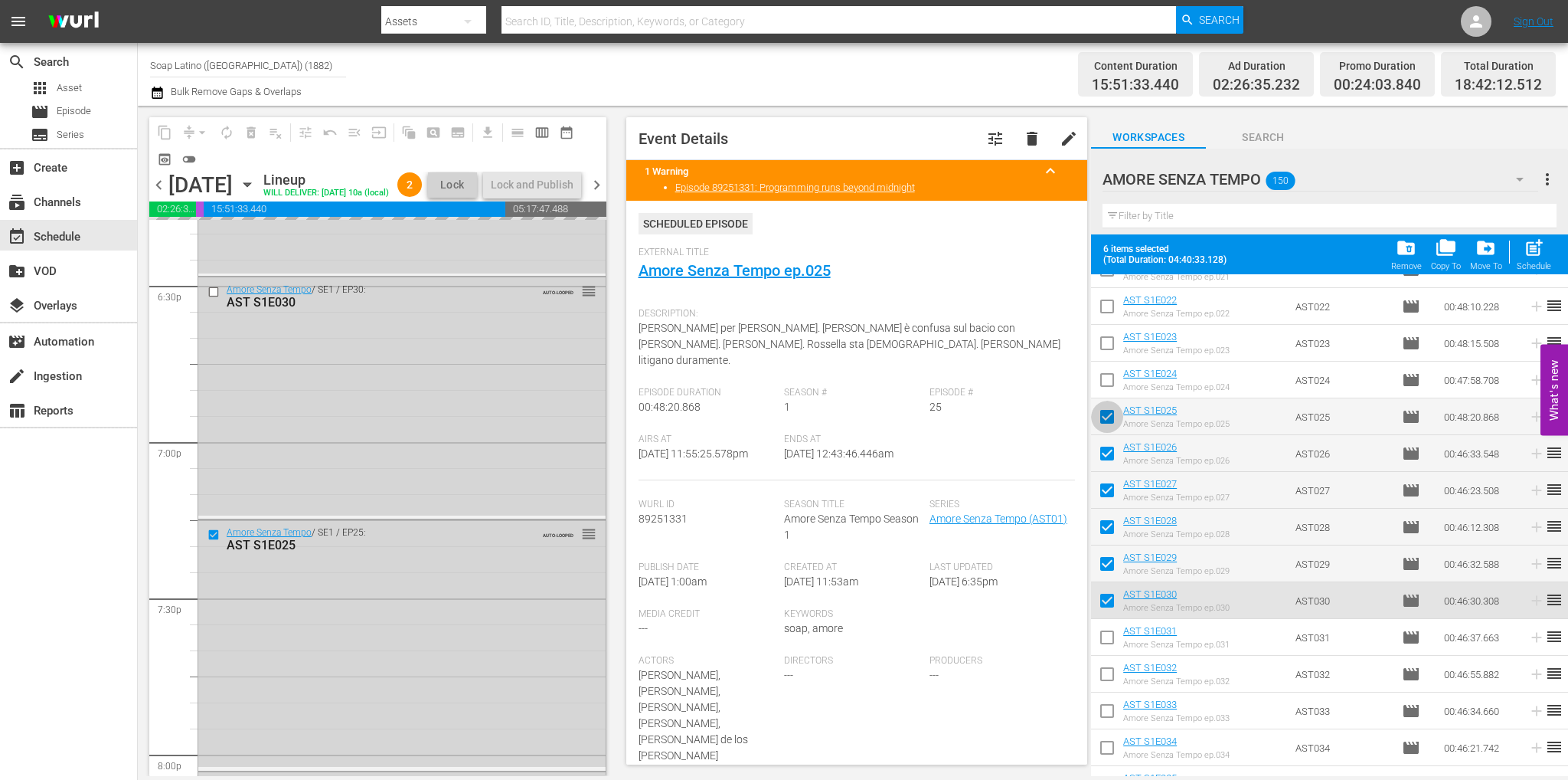
drag, startPoint x: 1105, startPoint y: 411, endPoint x: 1112, endPoint y: 453, distance: 42.6
click at [1105, 411] on input "checkbox" at bounding box center [1107, 420] width 32 height 32
checkbox input "false"
click at [1112, 453] on input "checkbox" at bounding box center [1107, 457] width 32 height 32
checkbox input "false"
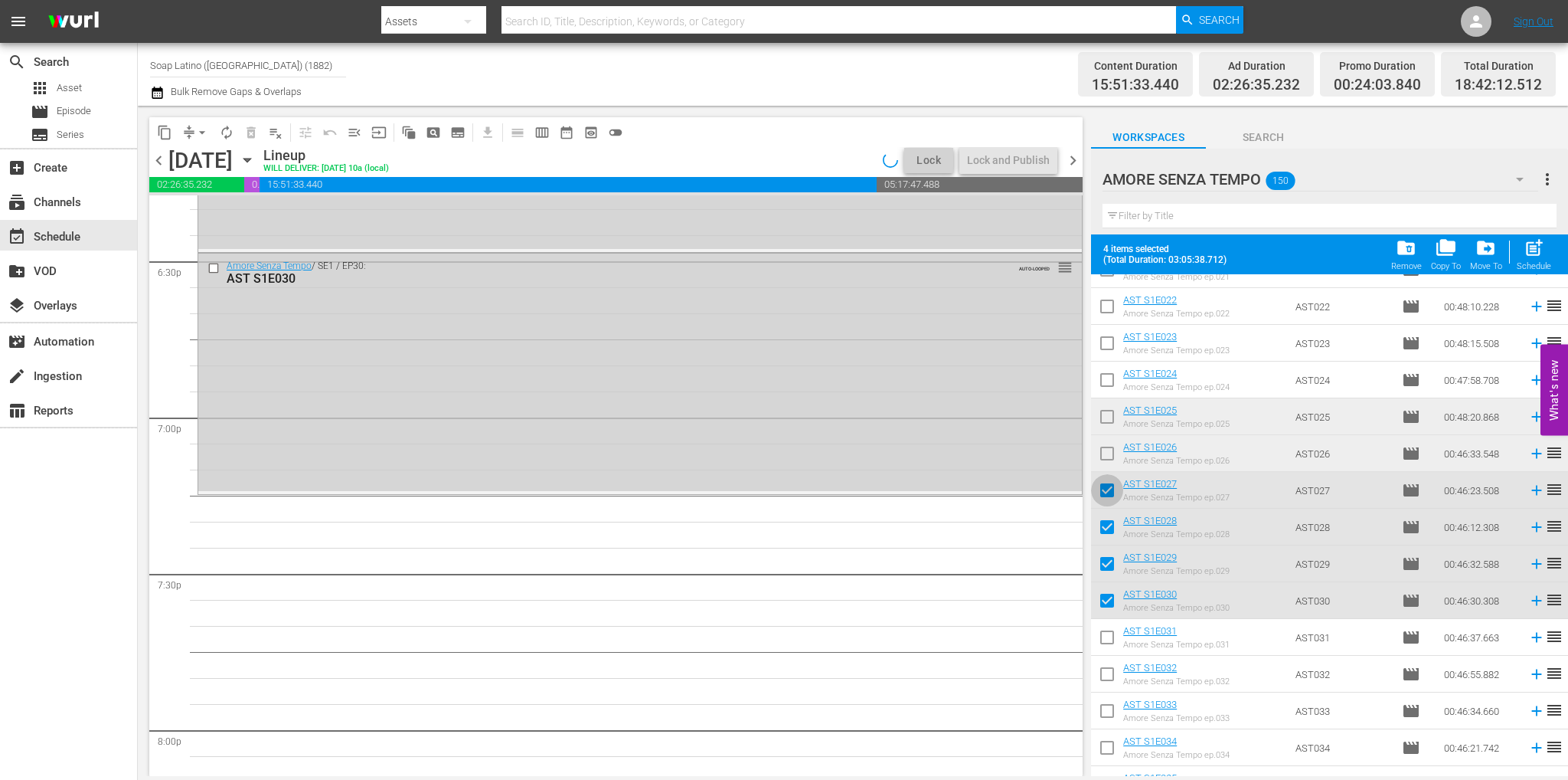
drag, startPoint x: 1107, startPoint y: 497, endPoint x: 1107, endPoint y: 506, distance: 9.0
click at [1107, 497] on input "checkbox" at bounding box center [1107, 494] width 32 height 32
checkbox input "false"
click at [1107, 533] on input "checkbox" at bounding box center [1107, 530] width 32 height 32
checkbox input "false"
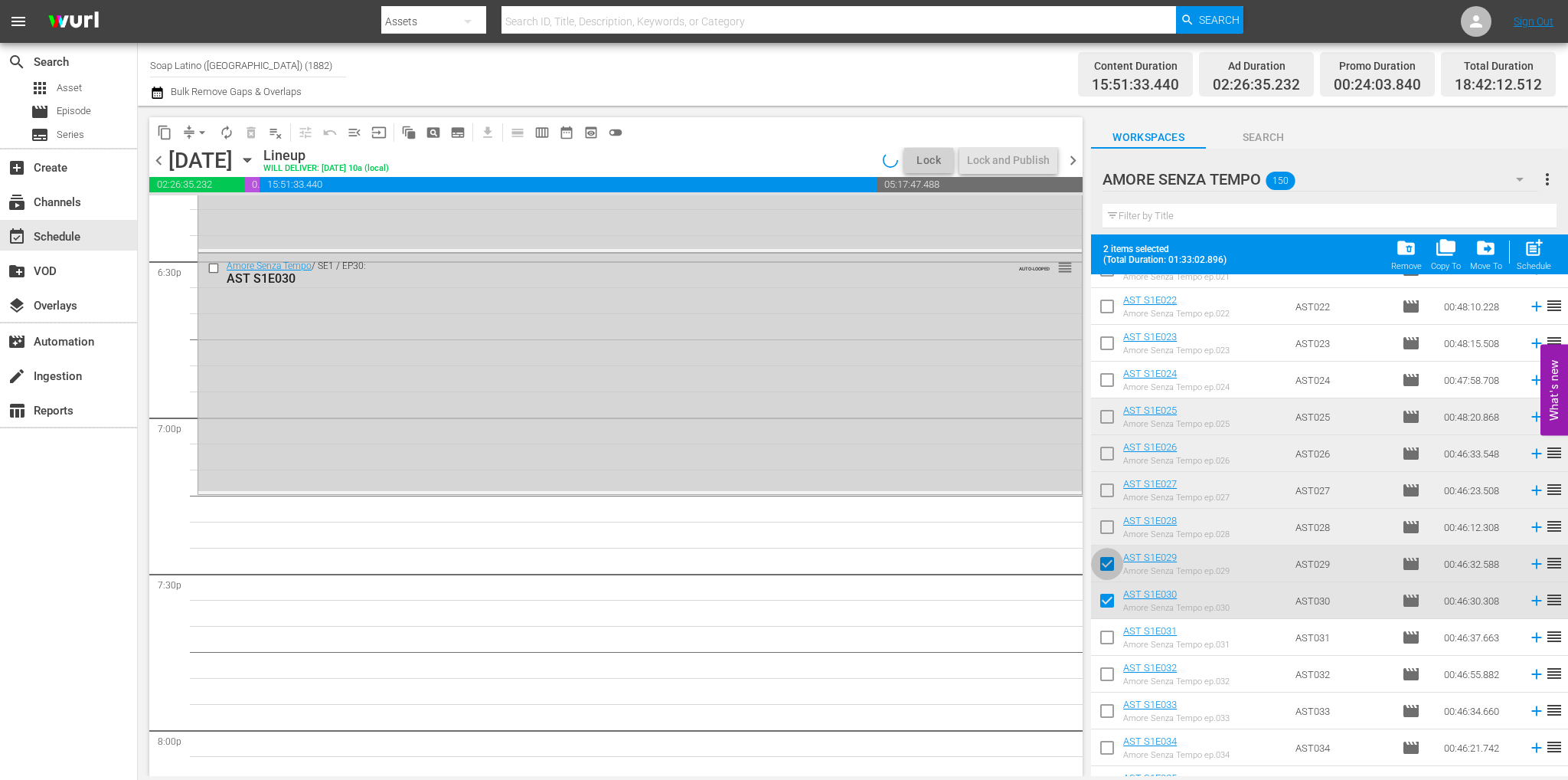
drag, startPoint x: 1102, startPoint y: 570, endPoint x: 1102, endPoint y: 588, distance: 18.0
click at [1102, 570] on input "checkbox" at bounding box center [1107, 567] width 32 height 32
checkbox input "false"
click at [1102, 604] on input "checkbox" at bounding box center [1107, 604] width 32 height 32
checkbox input "false"
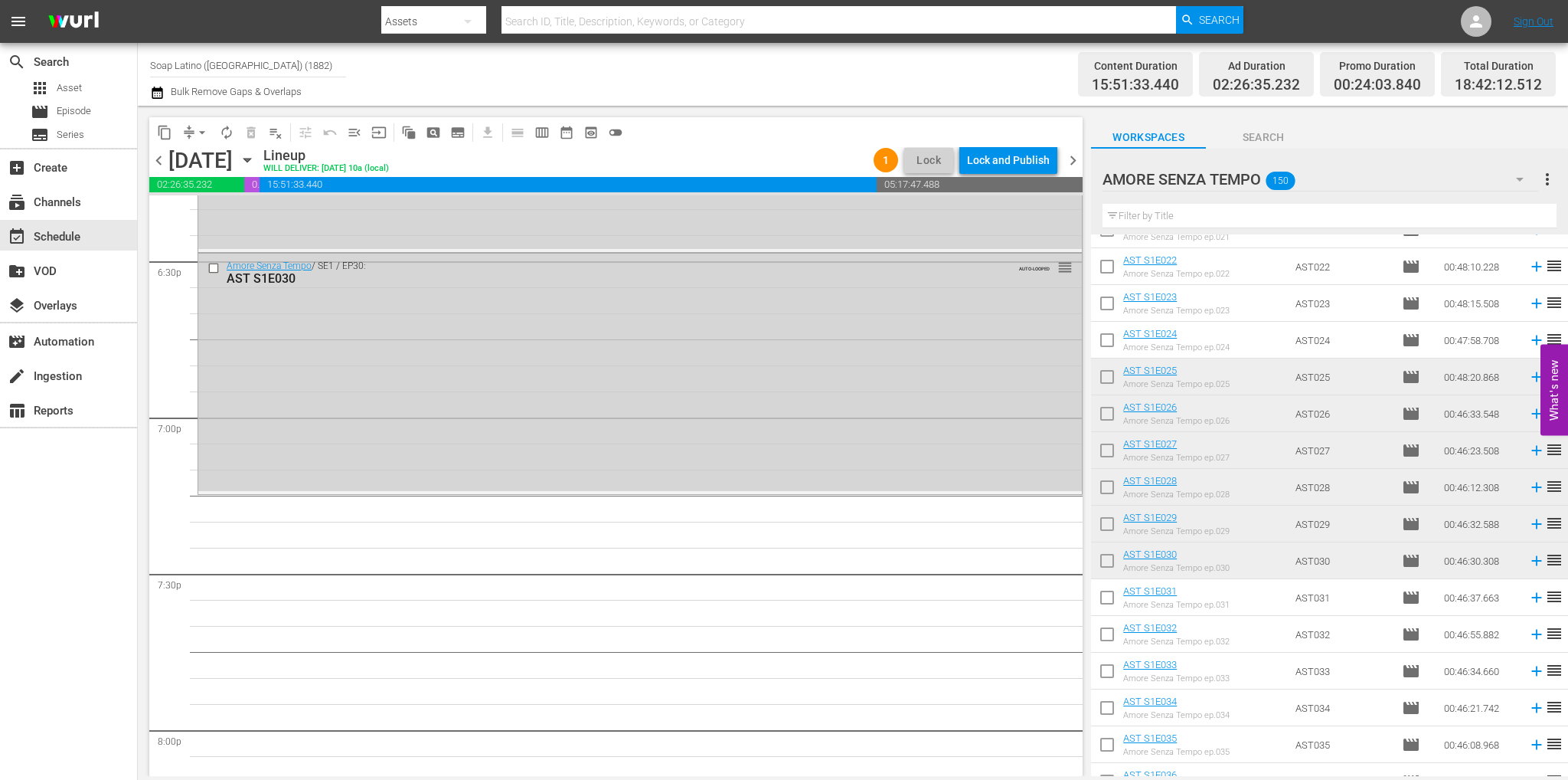
click at [1104, 607] on input "checkbox" at bounding box center [1107, 600] width 32 height 32
checkbox input "true"
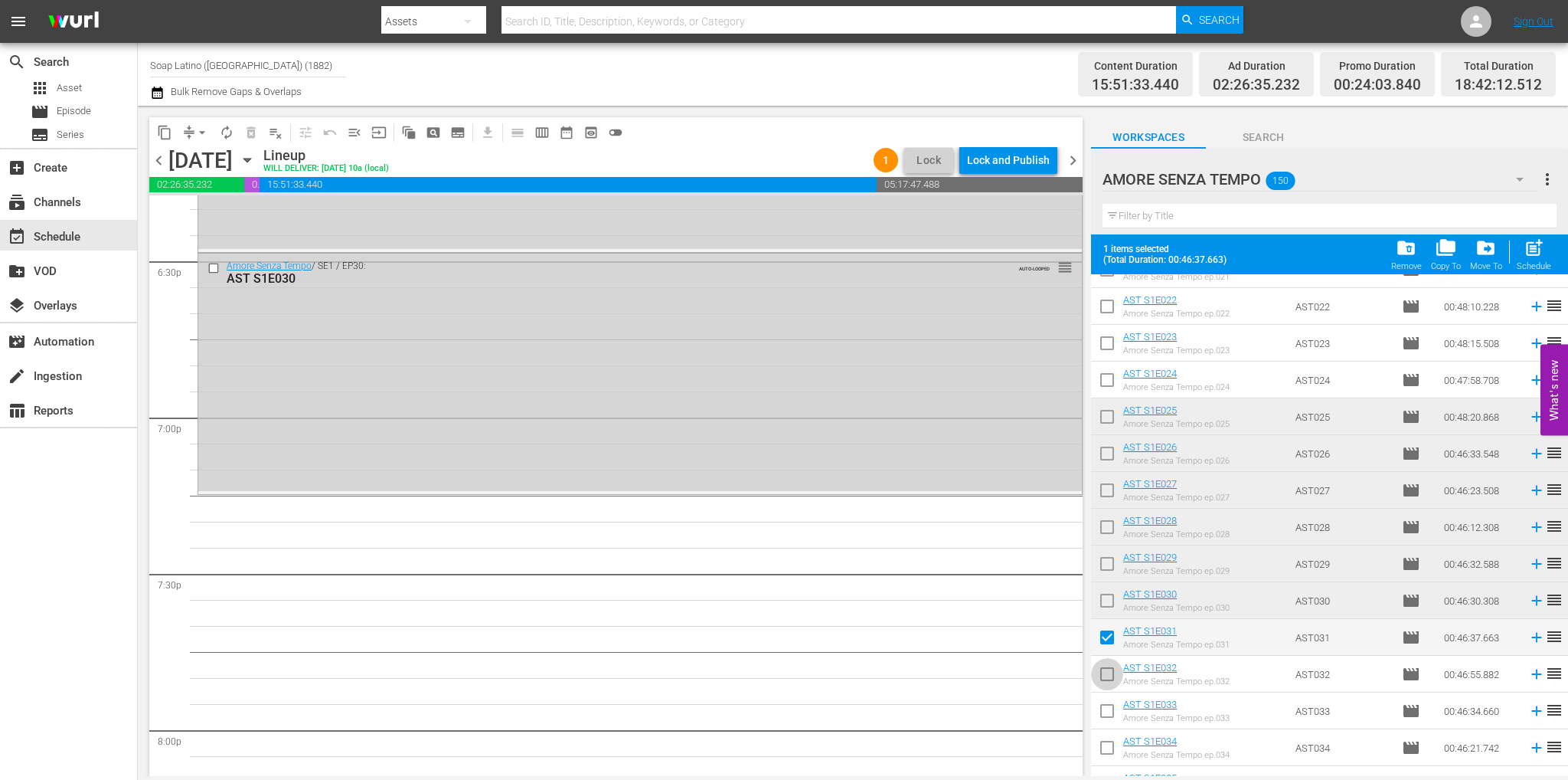
click at [1108, 676] on input "checkbox" at bounding box center [1107, 677] width 32 height 32
checkbox input "true"
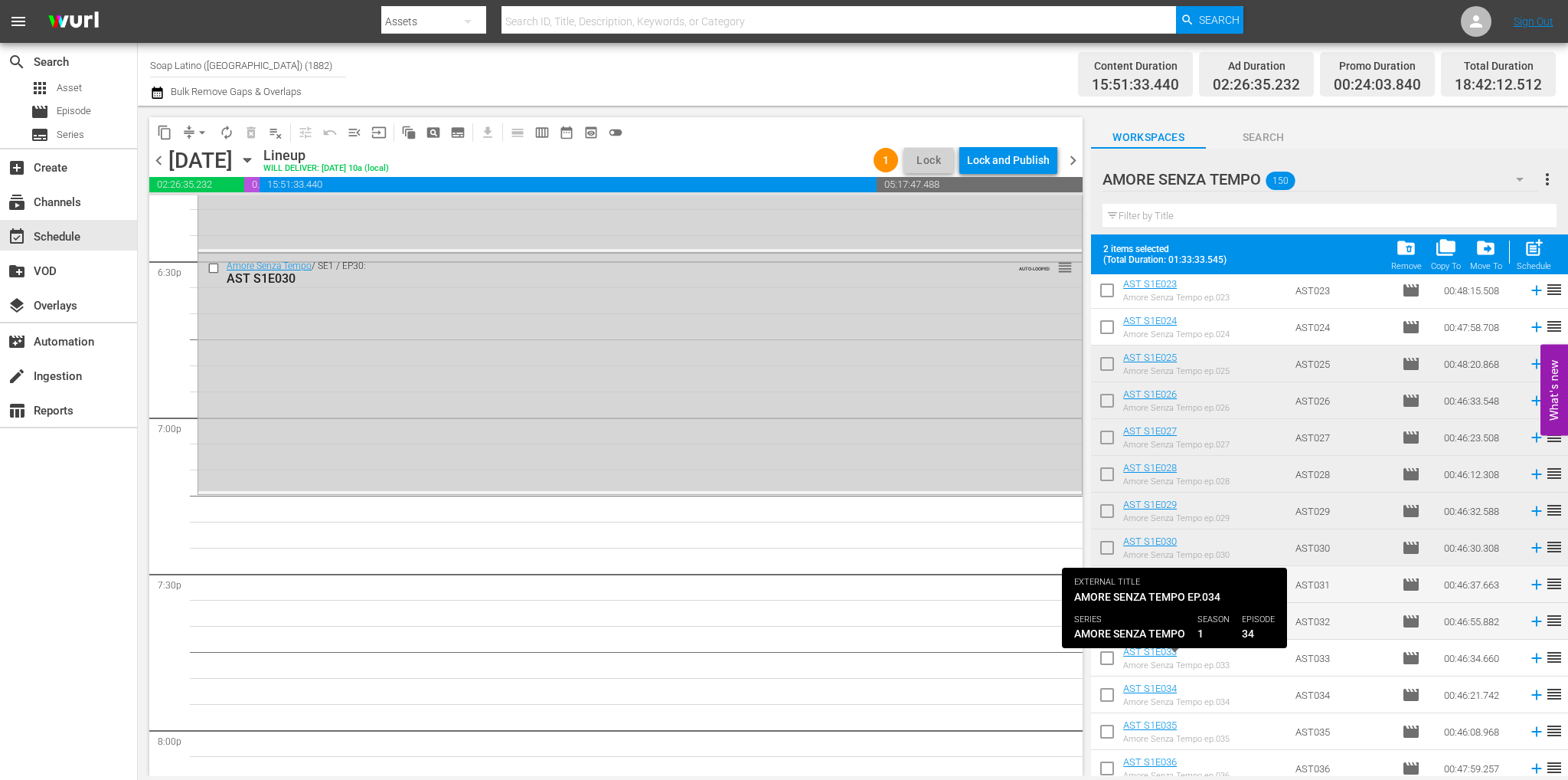
scroll to position [1240, 0]
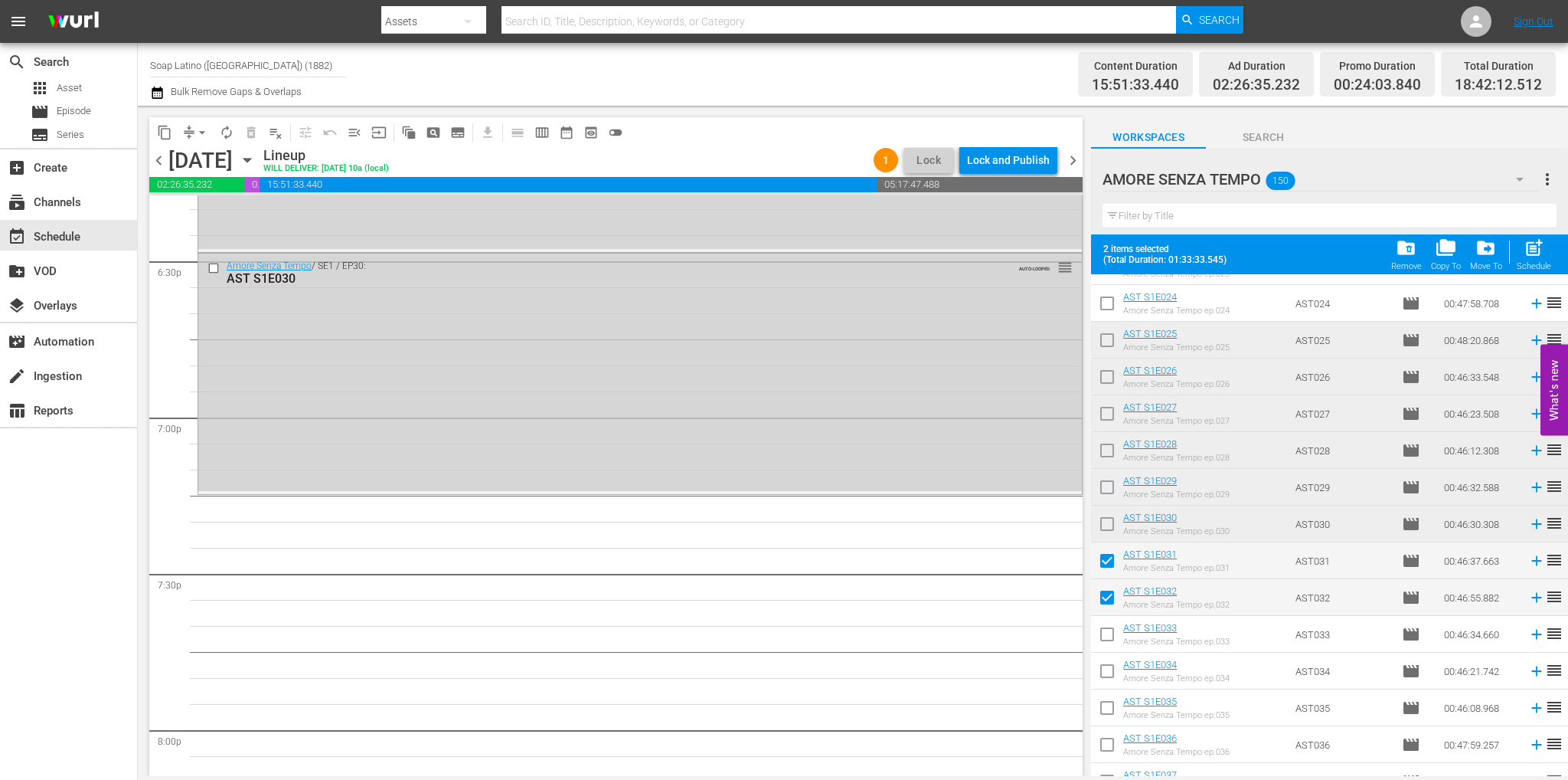
click at [1104, 635] on input "checkbox" at bounding box center [1107, 638] width 32 height 32
checkbox input "true"
drag, startPoint x: 1115, startPoint y: 669, endPoint x: 1109, endPoint y: 687, distance: 19.0
click at [1115, 669] on input "checkbox" at bounding box center [1107, 674] width 32 height 32
checkbox input "true"
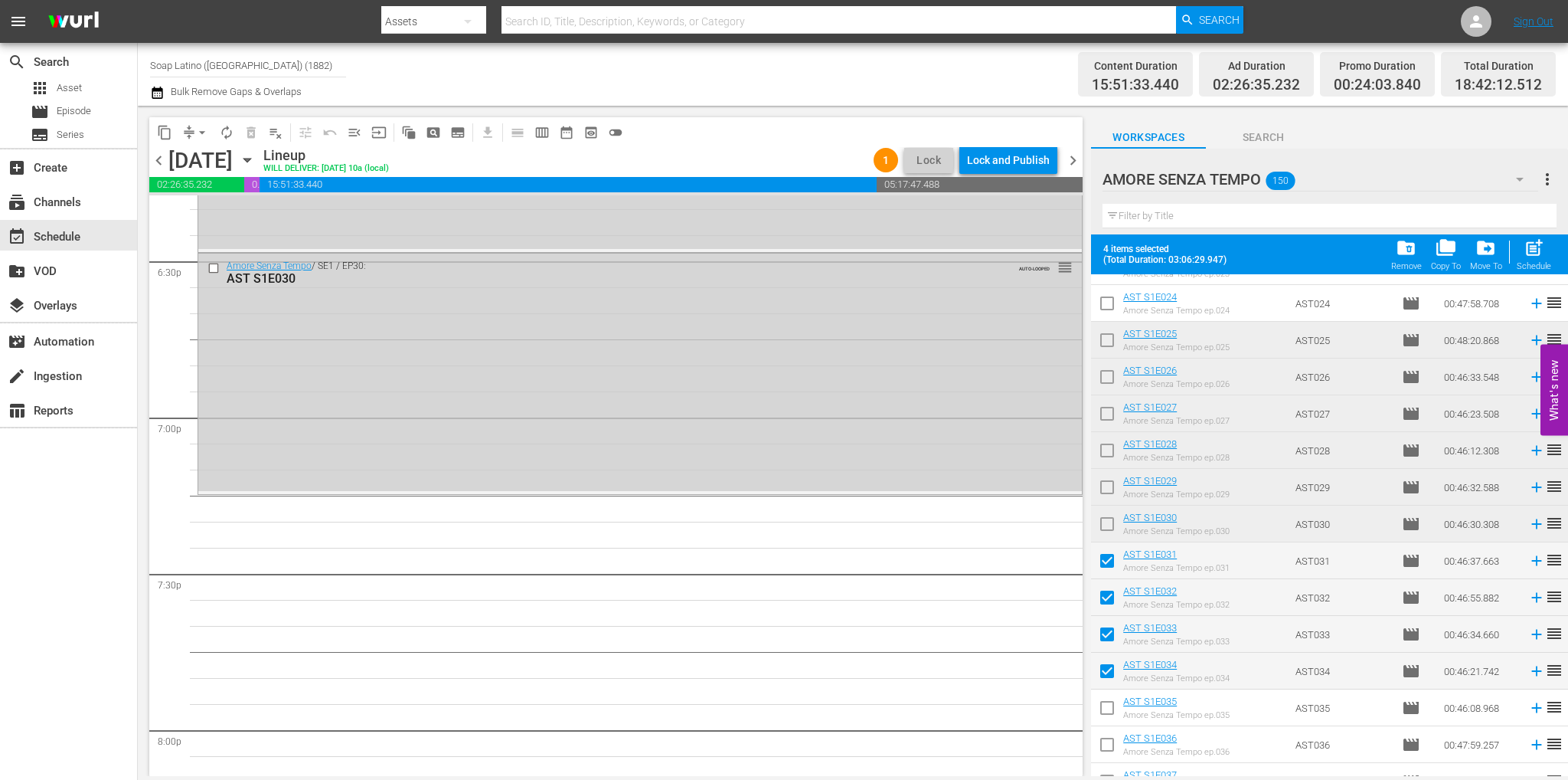
click at [1105, 713] on input "checkbox" at bounding box center [1107, 711] width 32 height 32
checkbox input "true"
click at [1107, 748] on input "checkbox" at bounding box center [1107, 748] width 32 height 32
checkbox input "true"
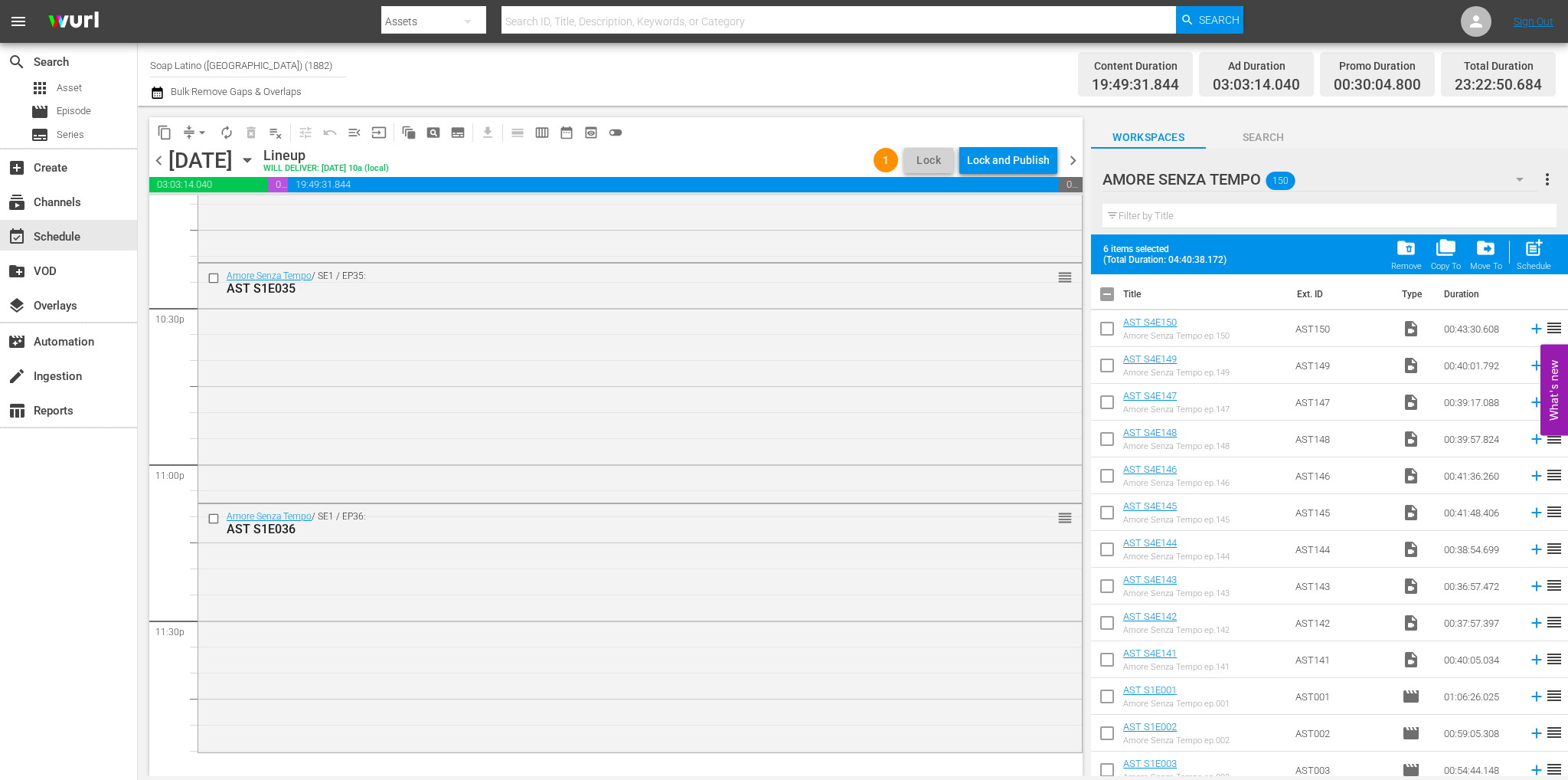
scroll to position [0, 0]
click at [1109, 300] on input "checkbox" at bounding box center [1107, 299] width 32 height 32
checkbox input "true"
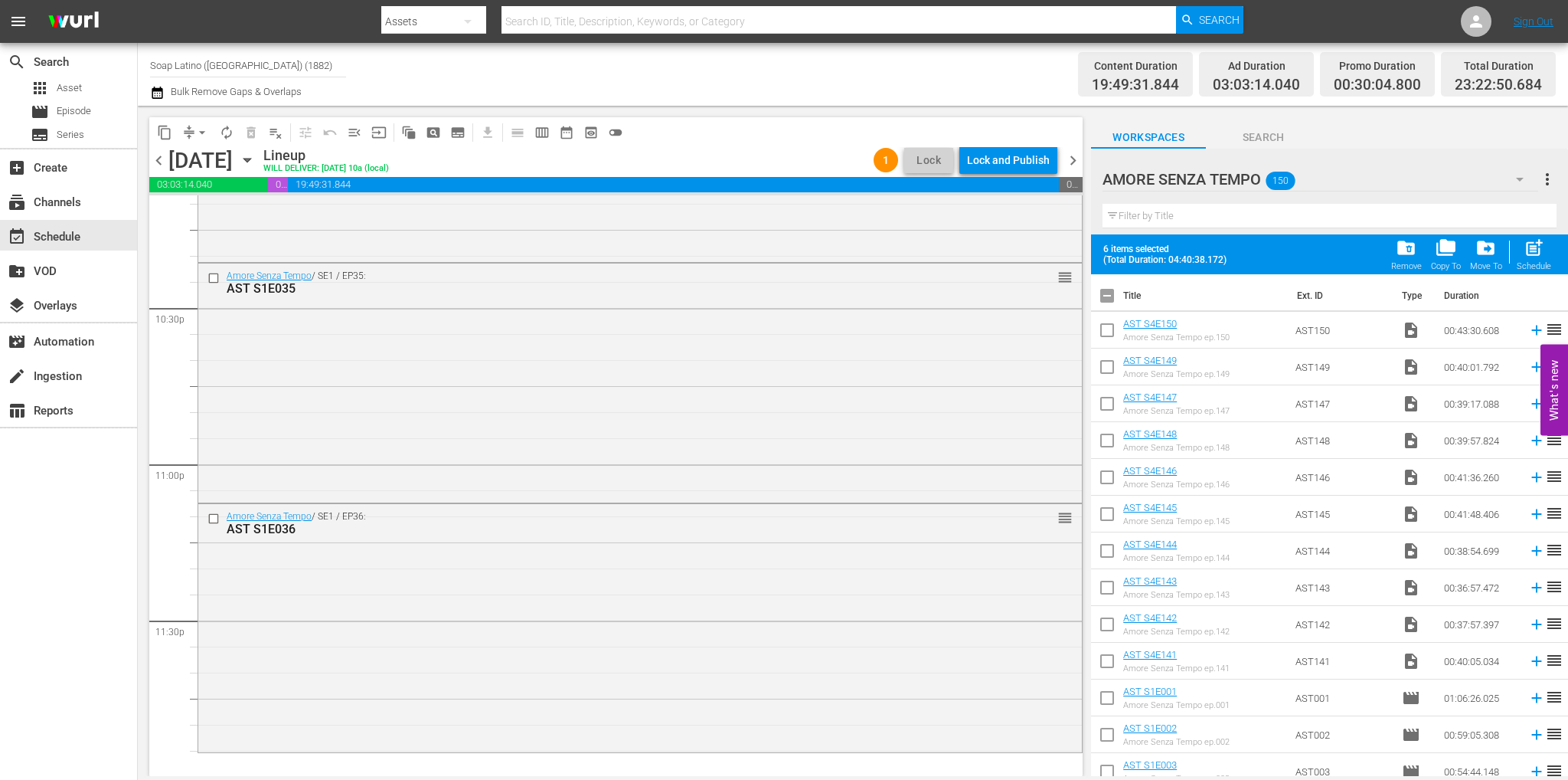
checkbox input "true"
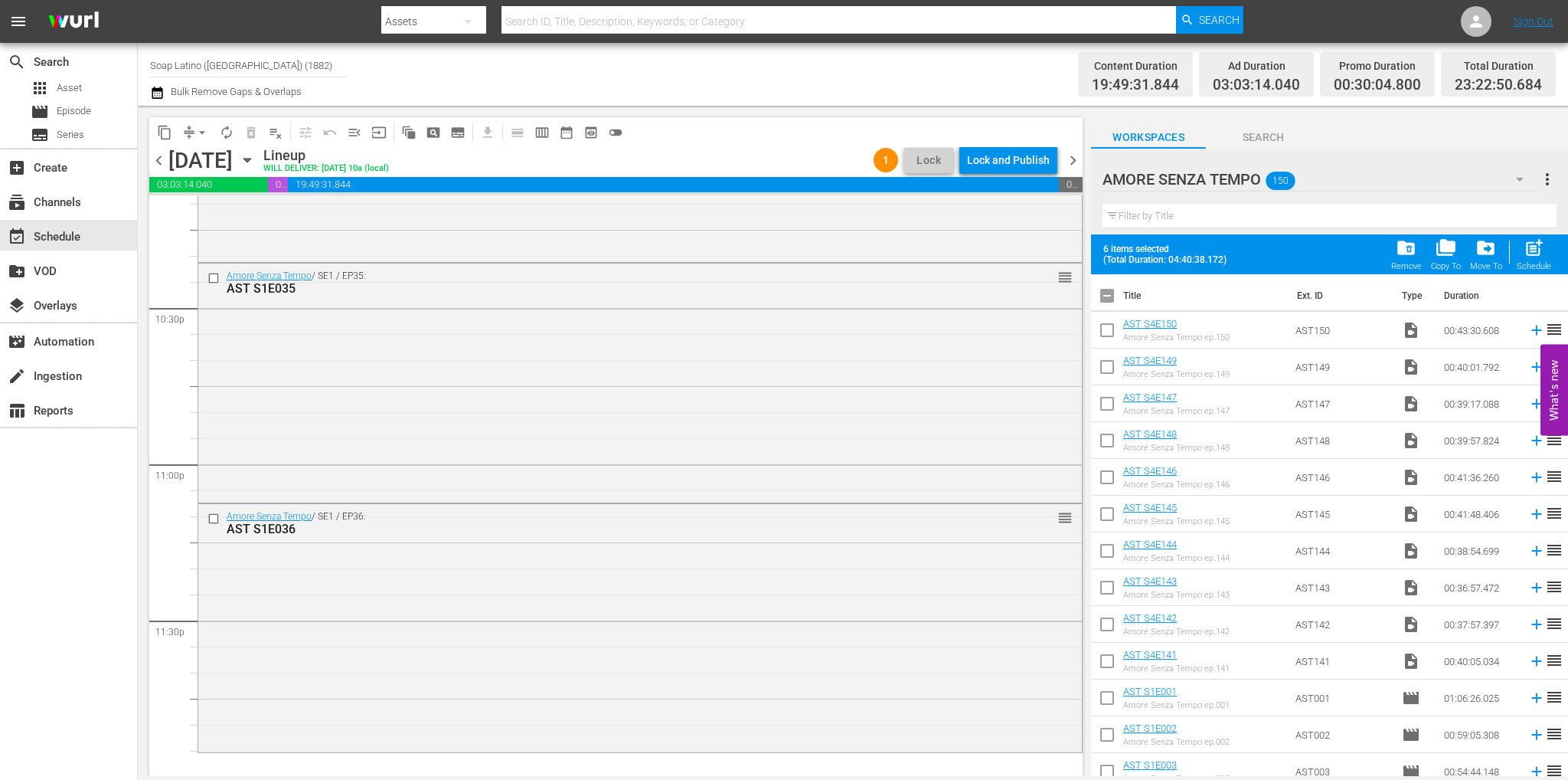
checkbox input "true"
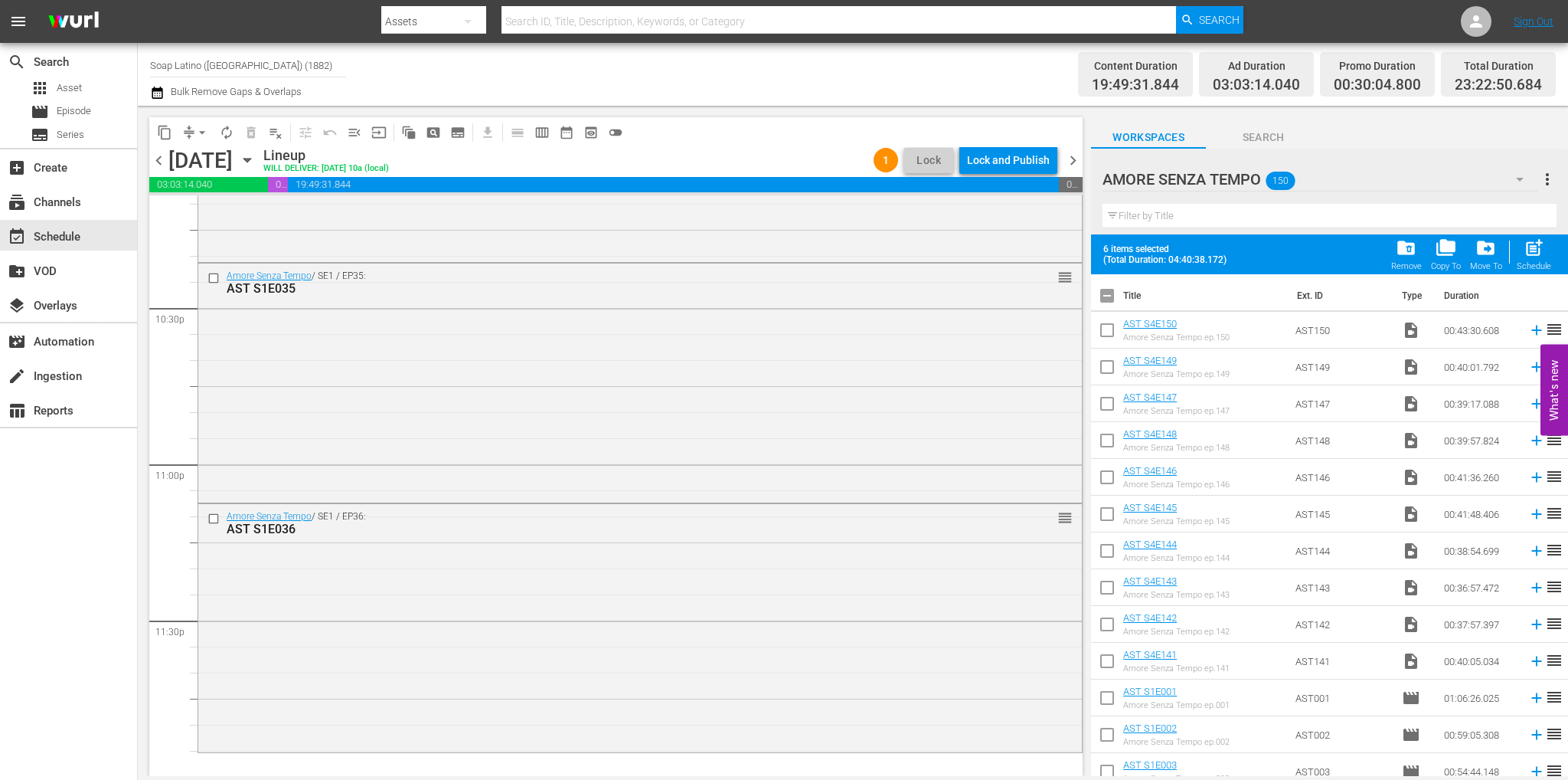
checkbox input "true"
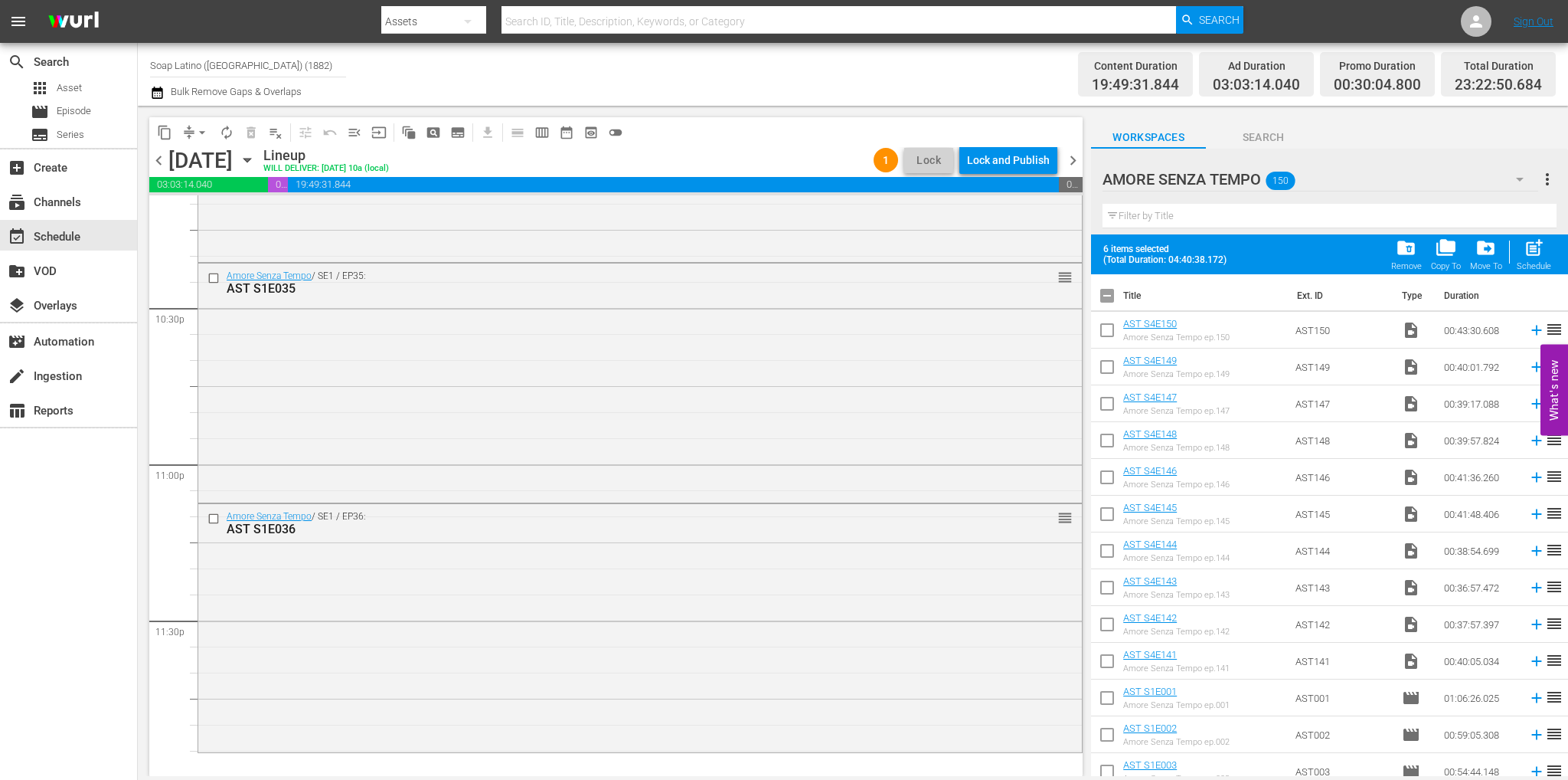
checkbox input "true"
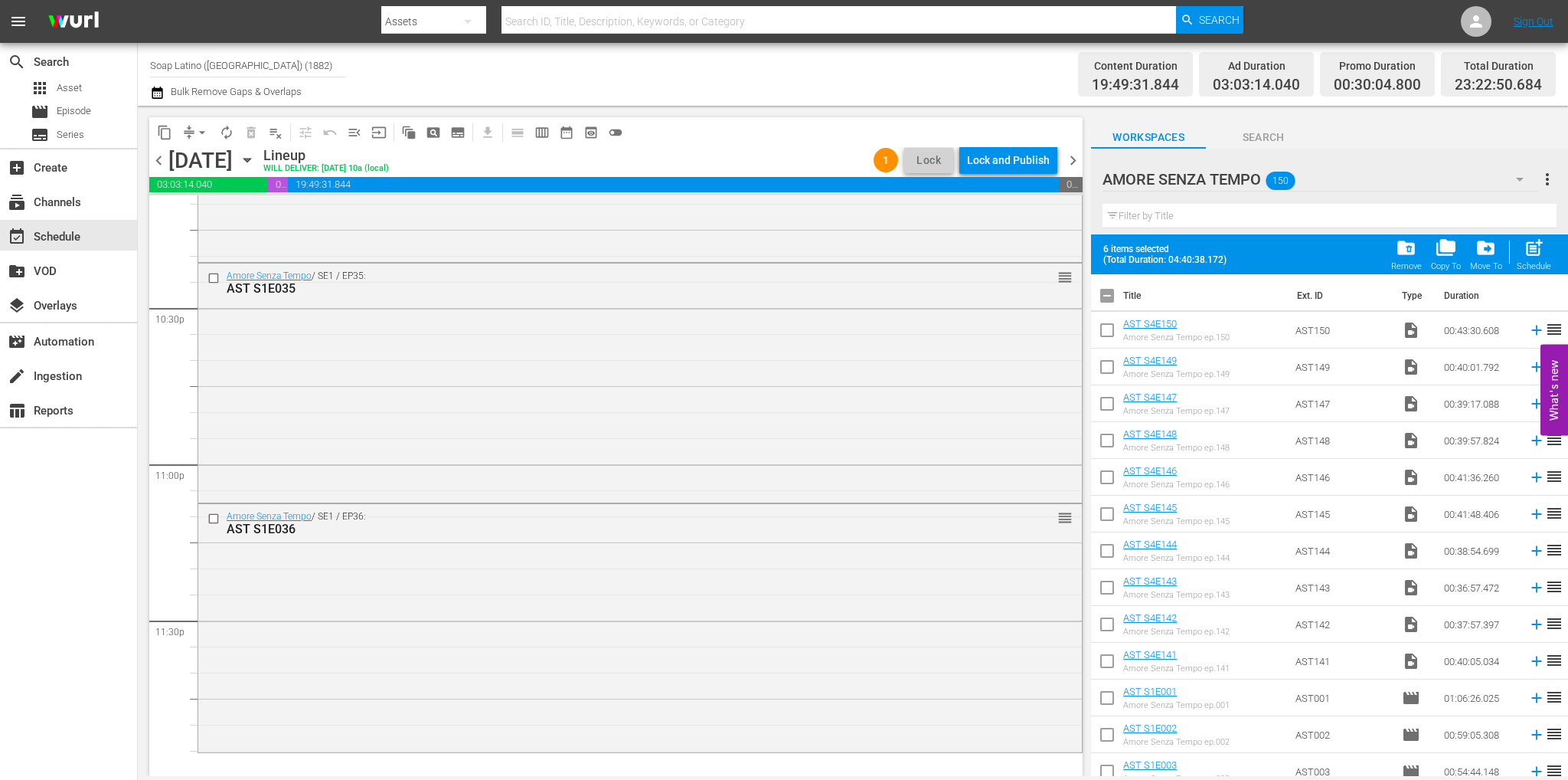
checkbox input "true"
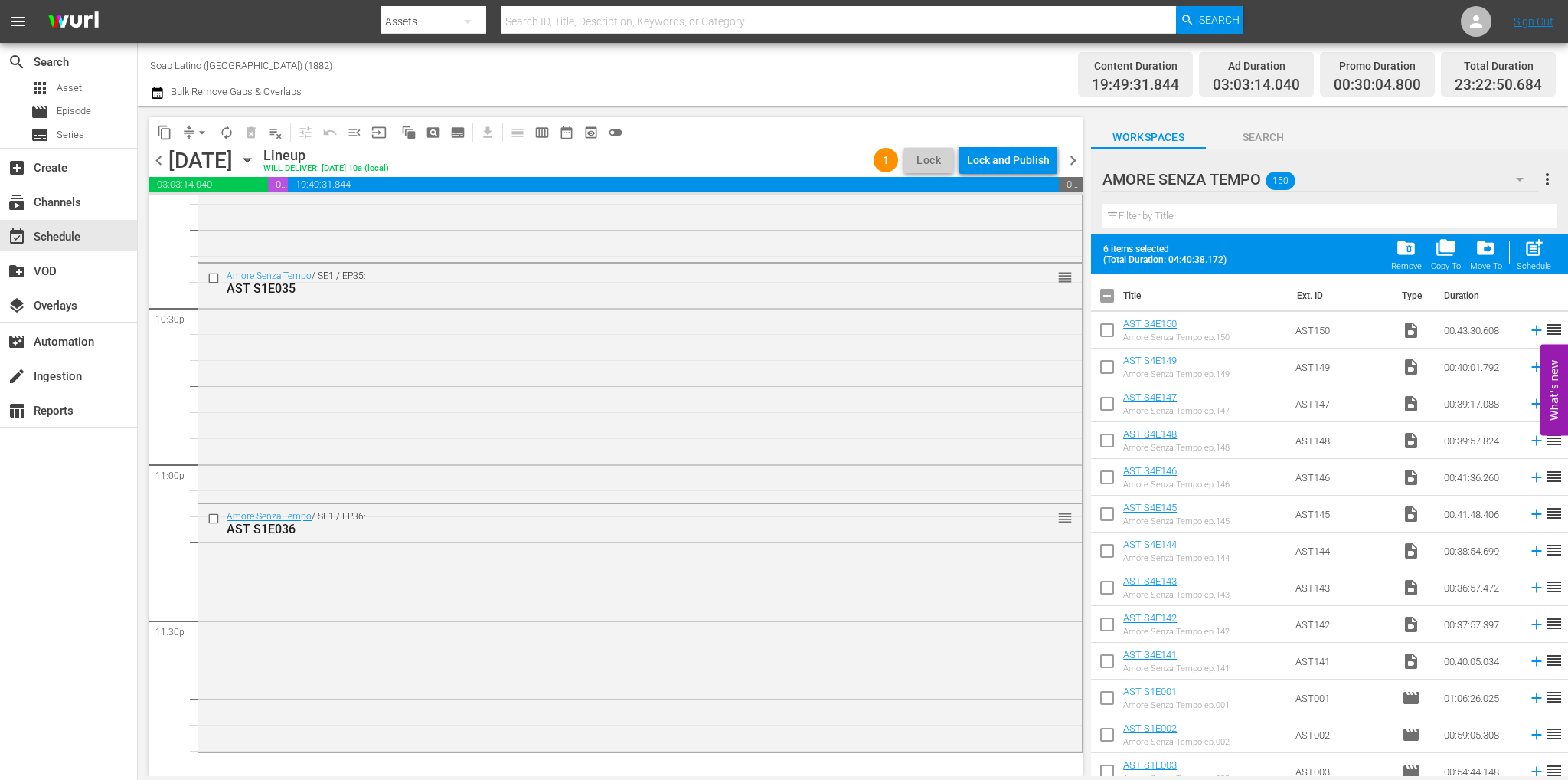
checkbox input "true"
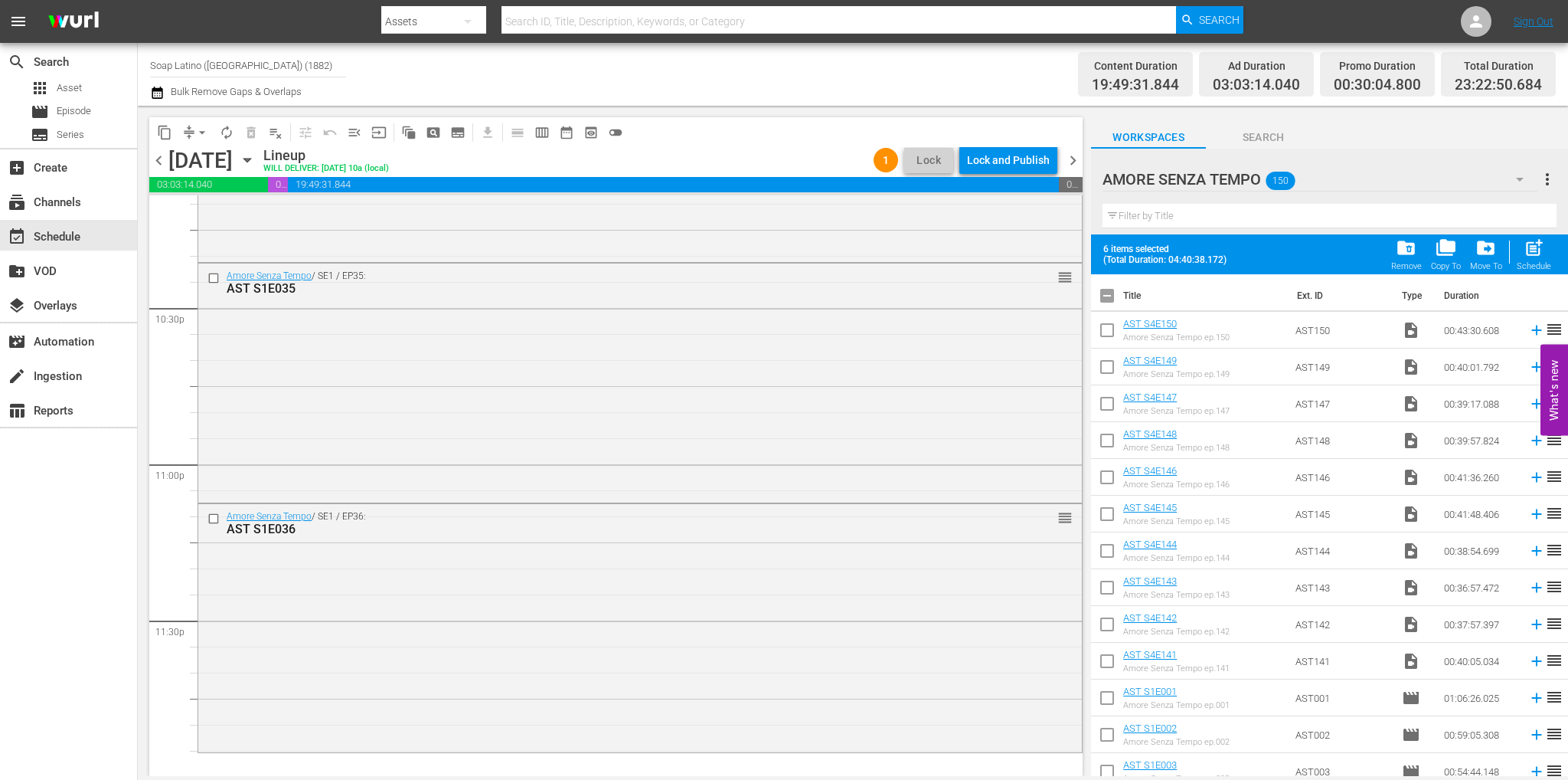
checkbox input "true"
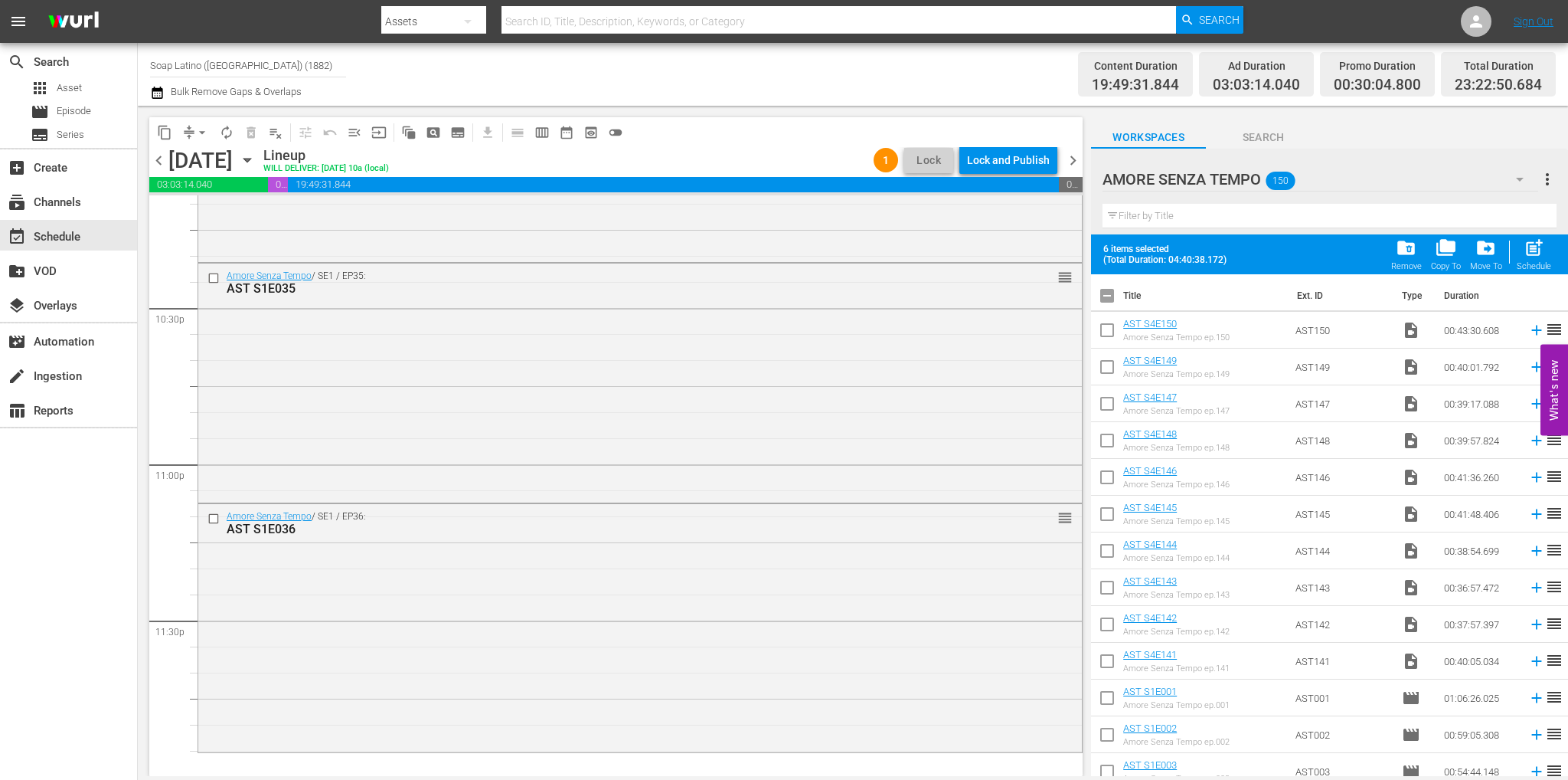
checkbox input "true"
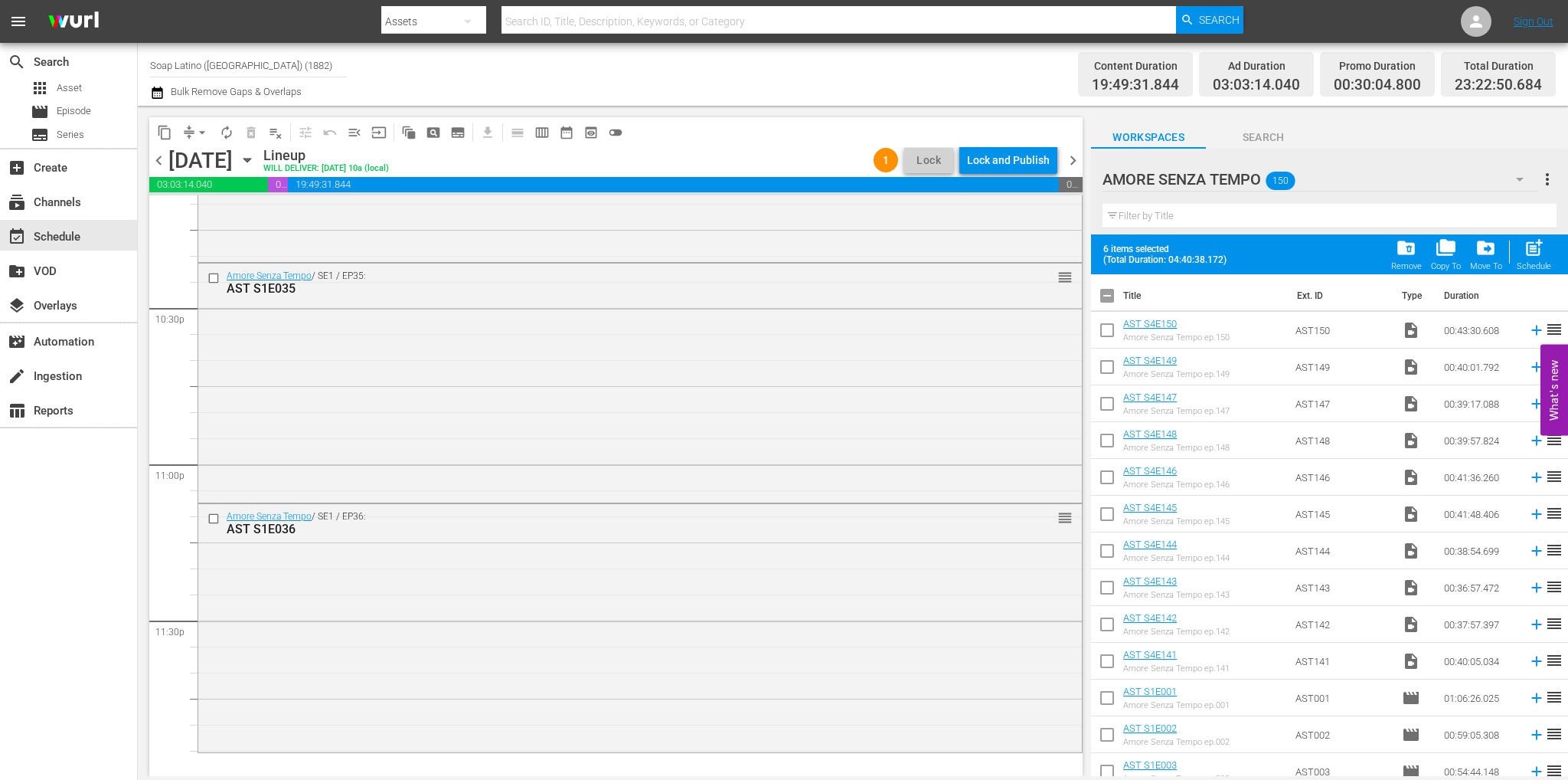
checkbox input "true"
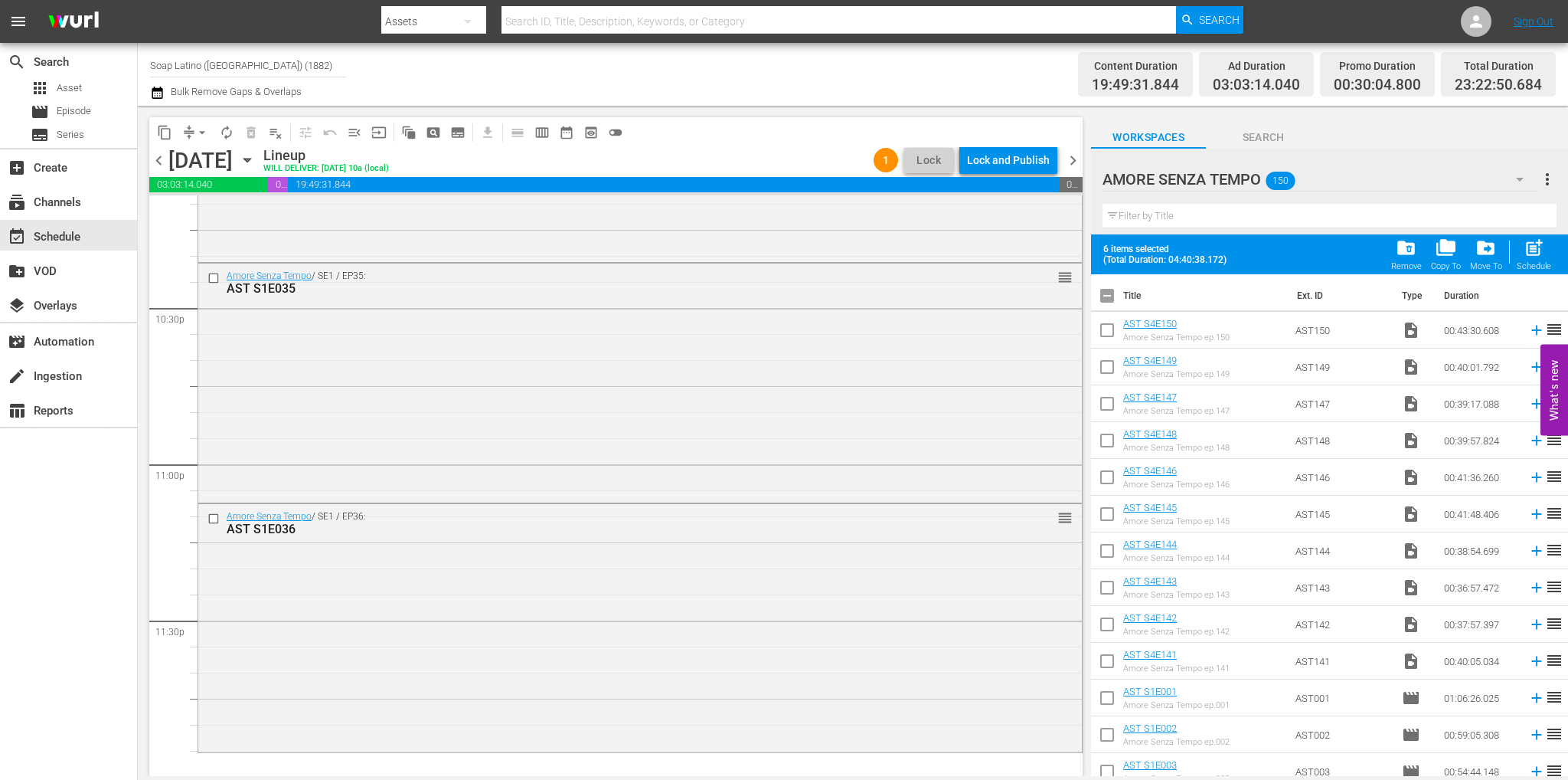
checkbox input "true"
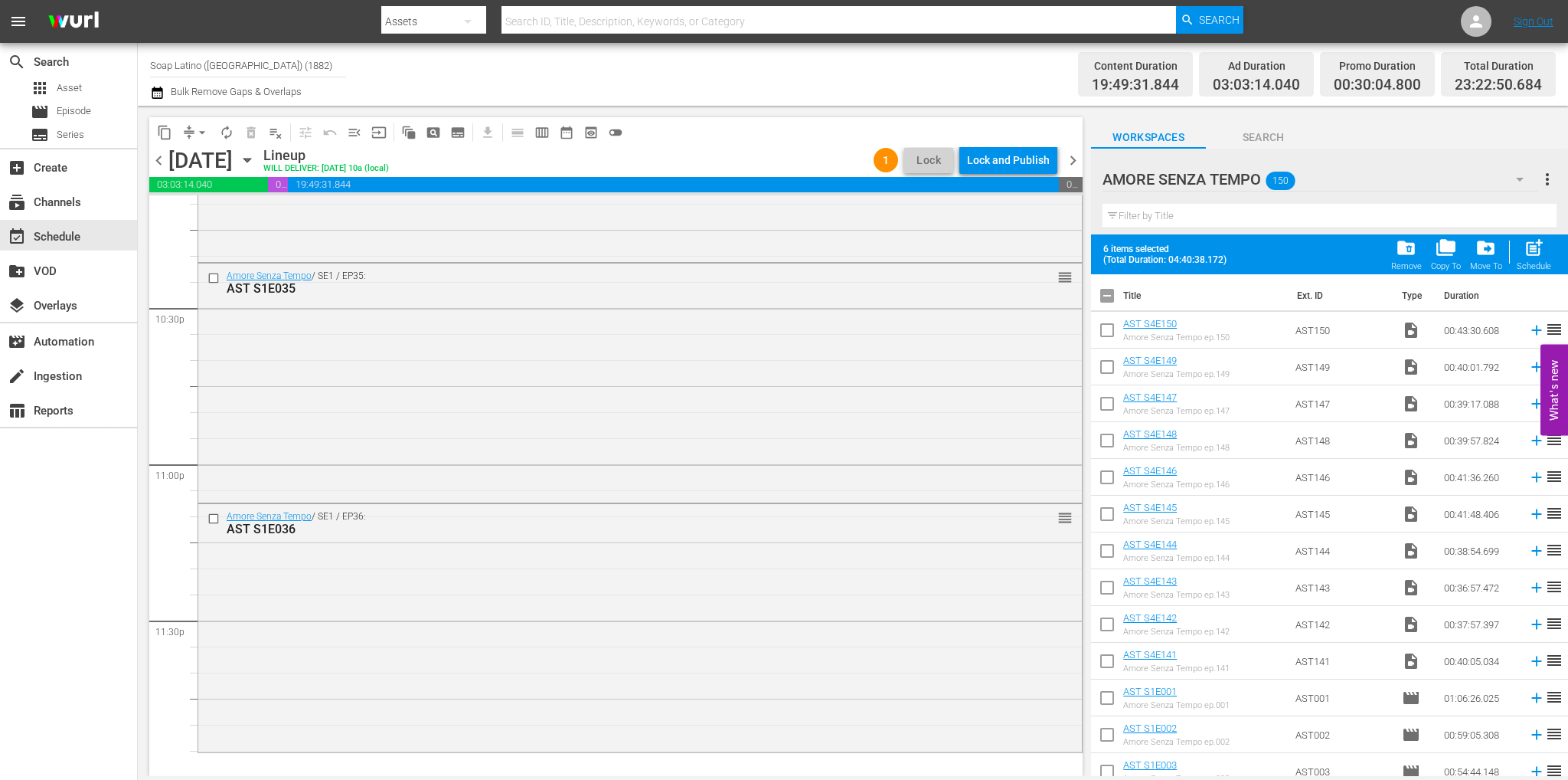
checkbox input "true"
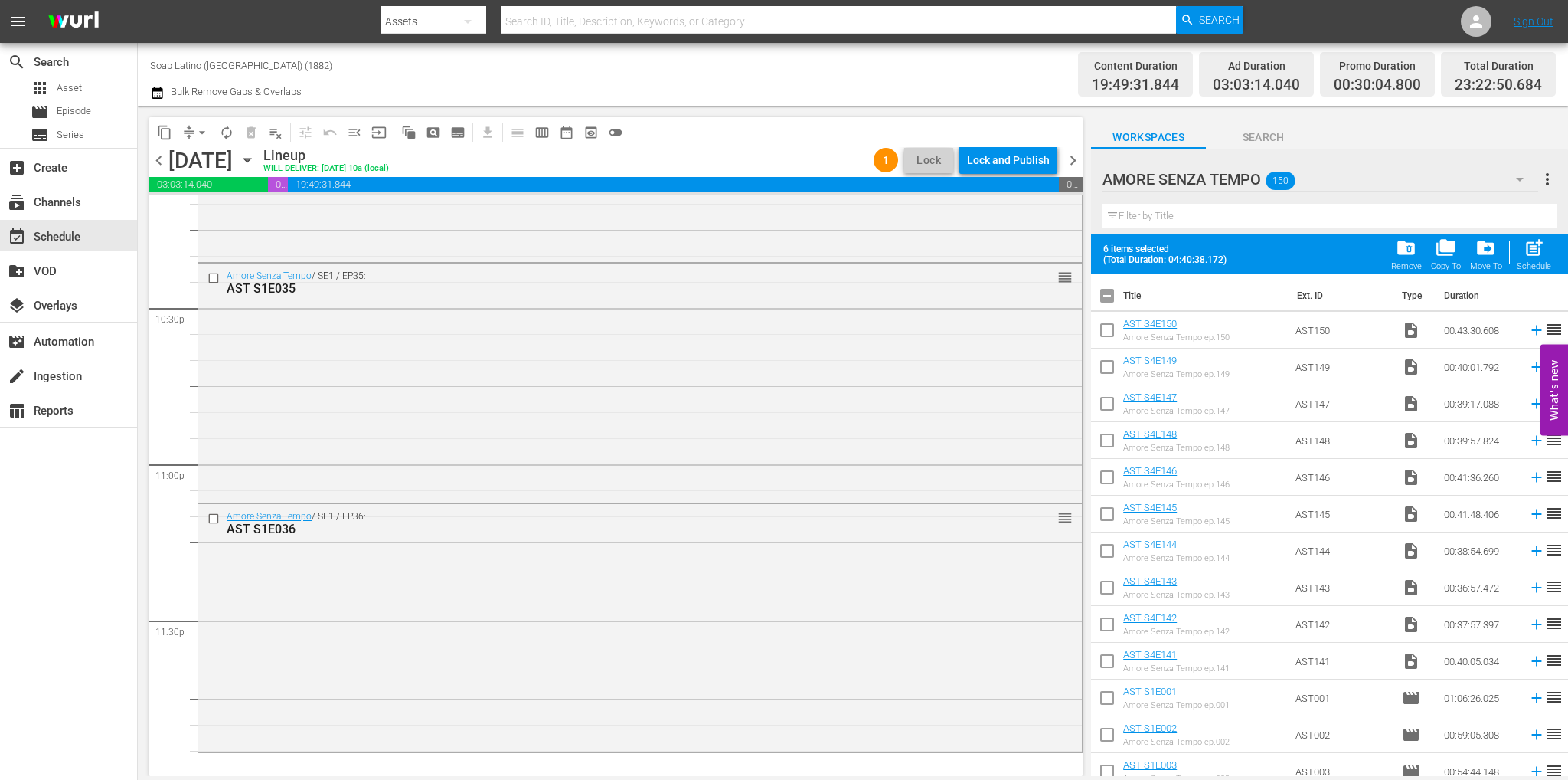
checkbox input "true"
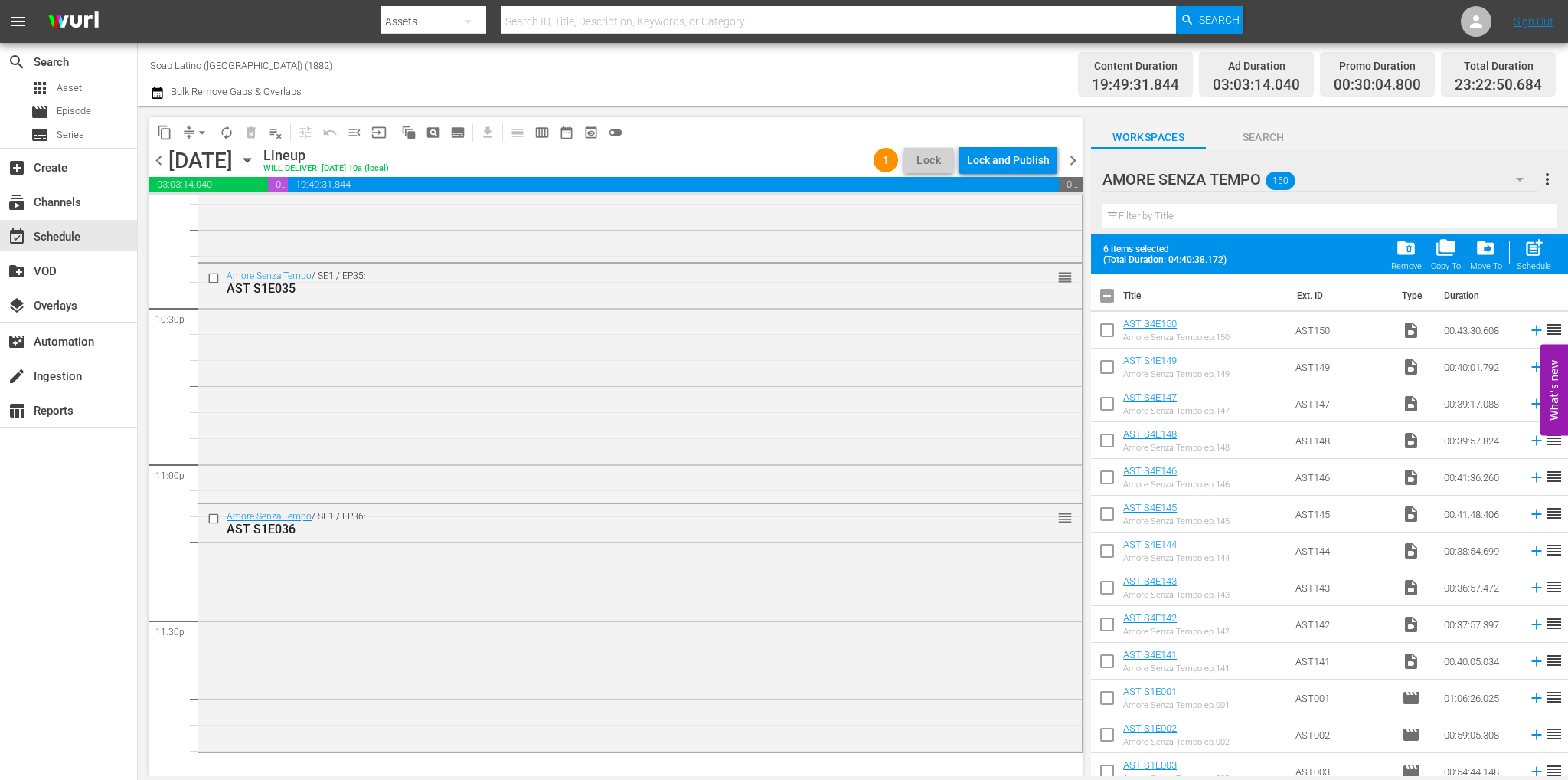
checkbox input "true"
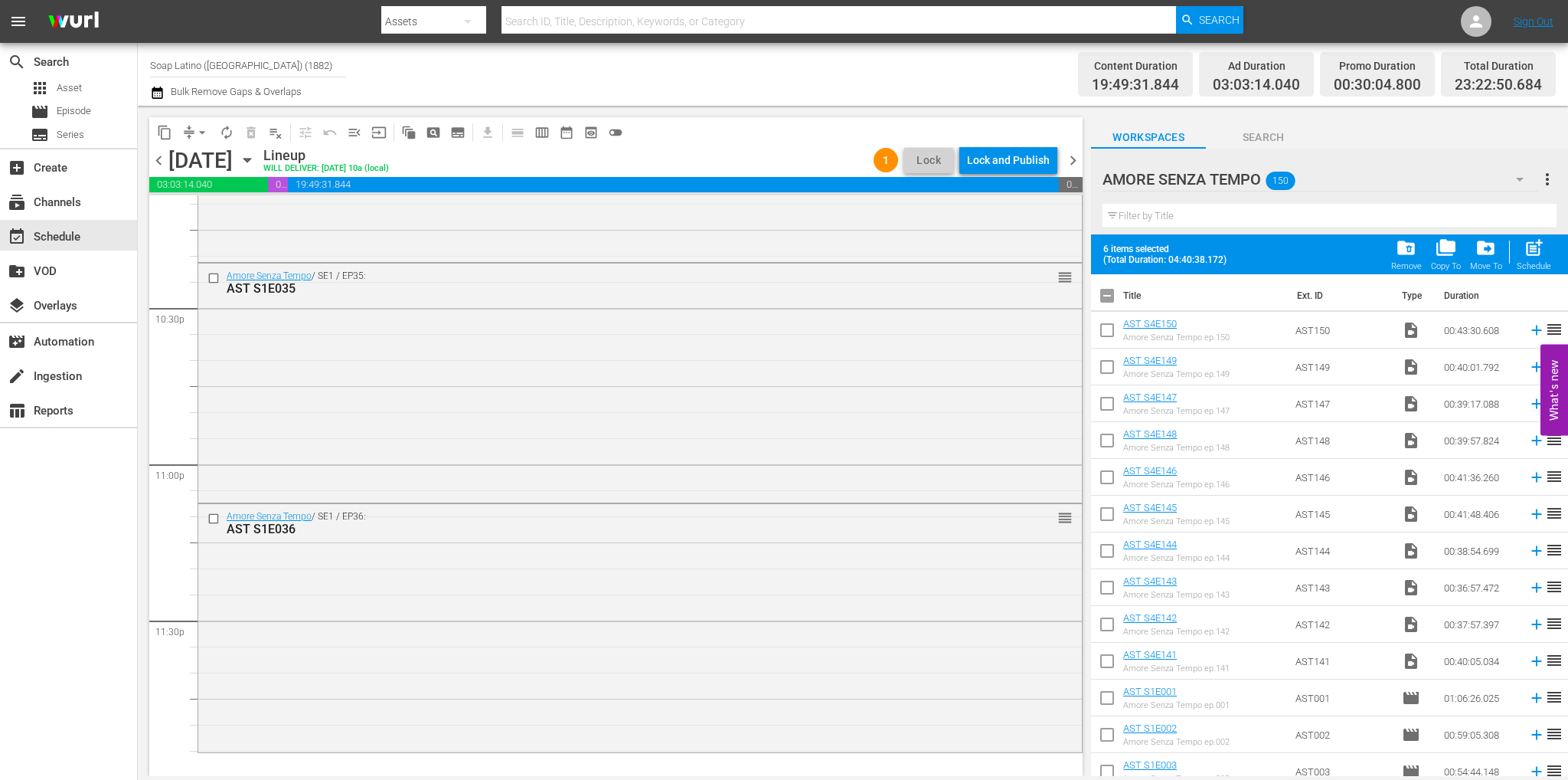
checkbox input "true"
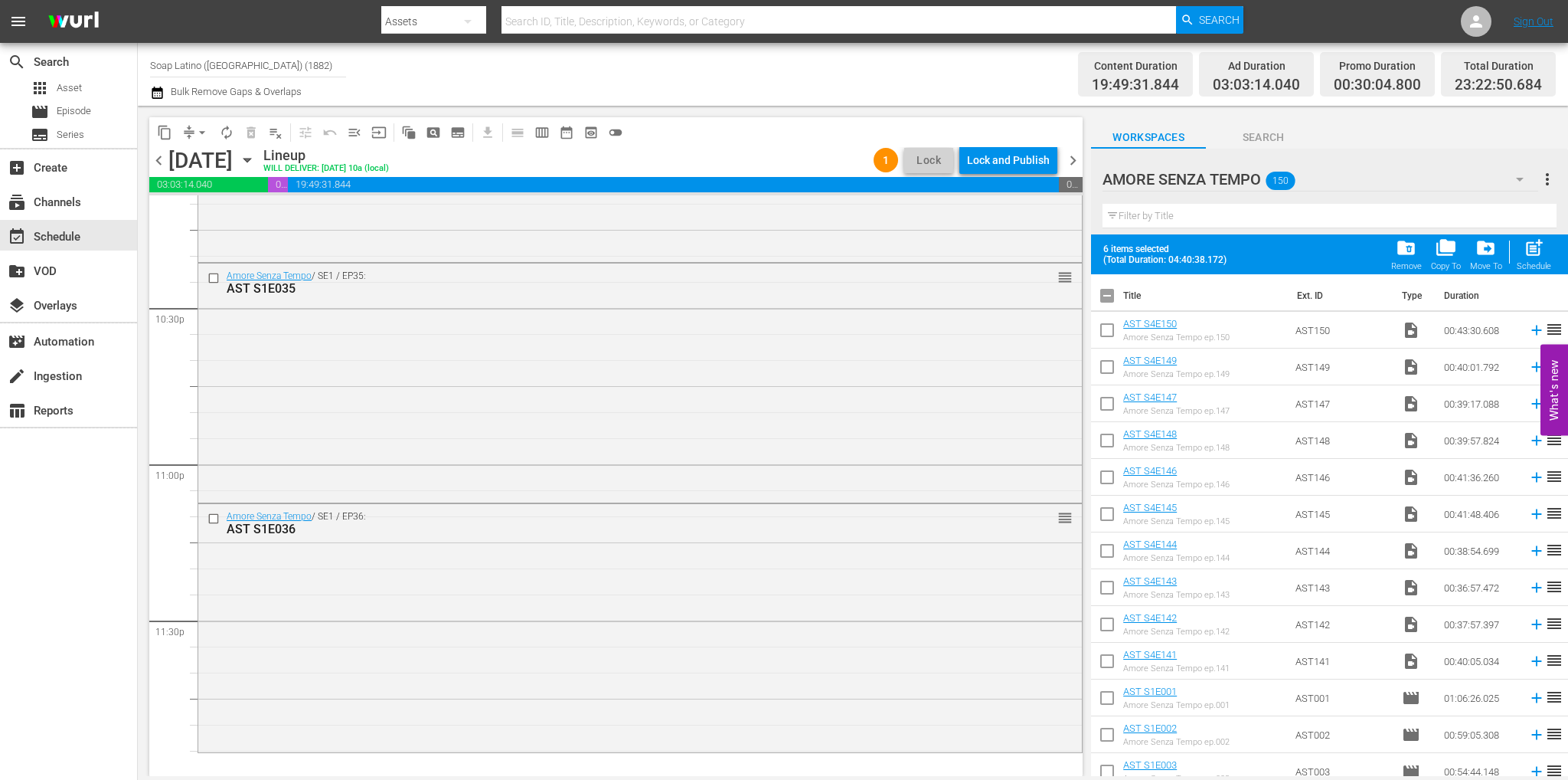
checkbox input "true"
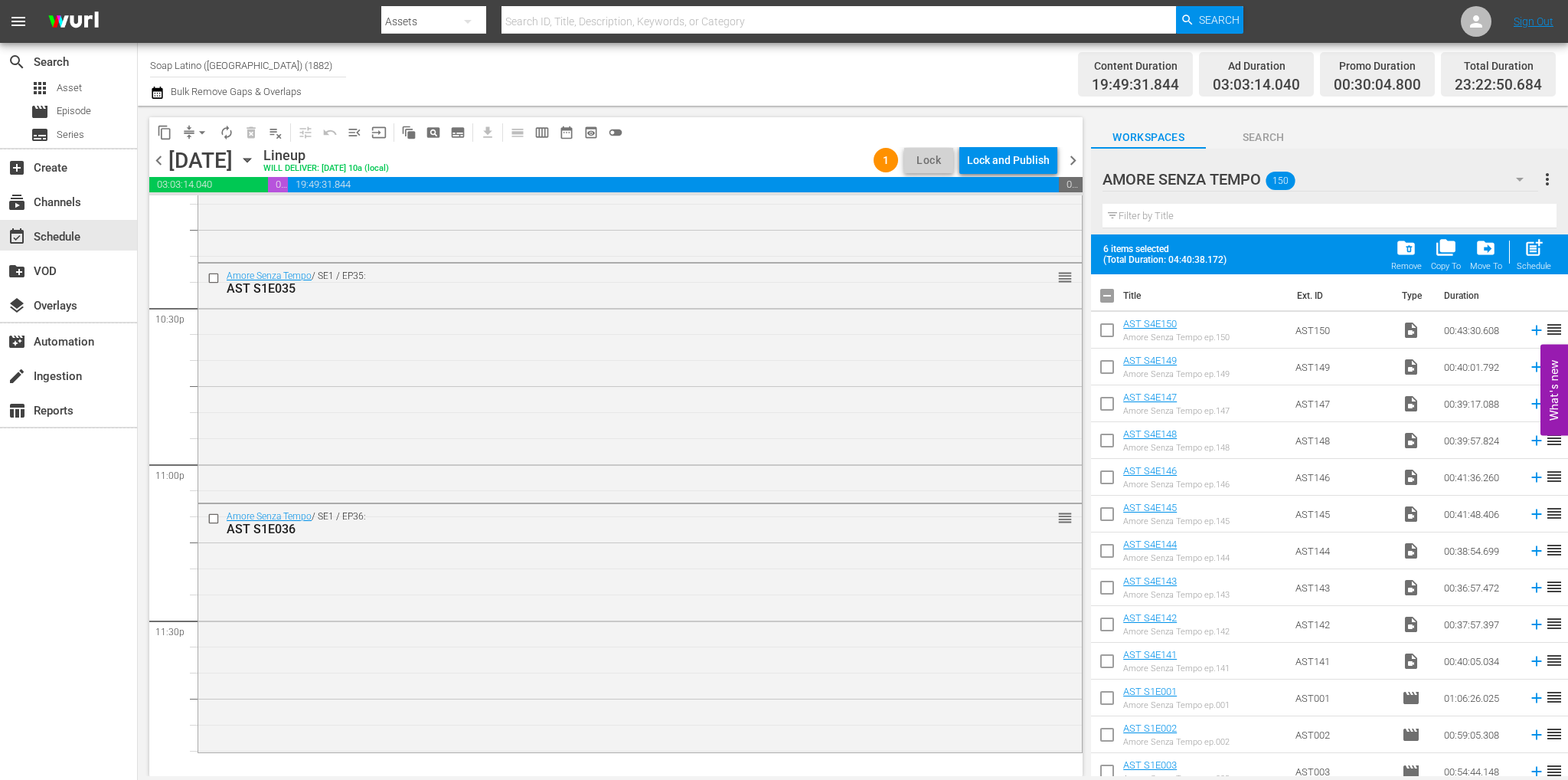
checkbox input "true"
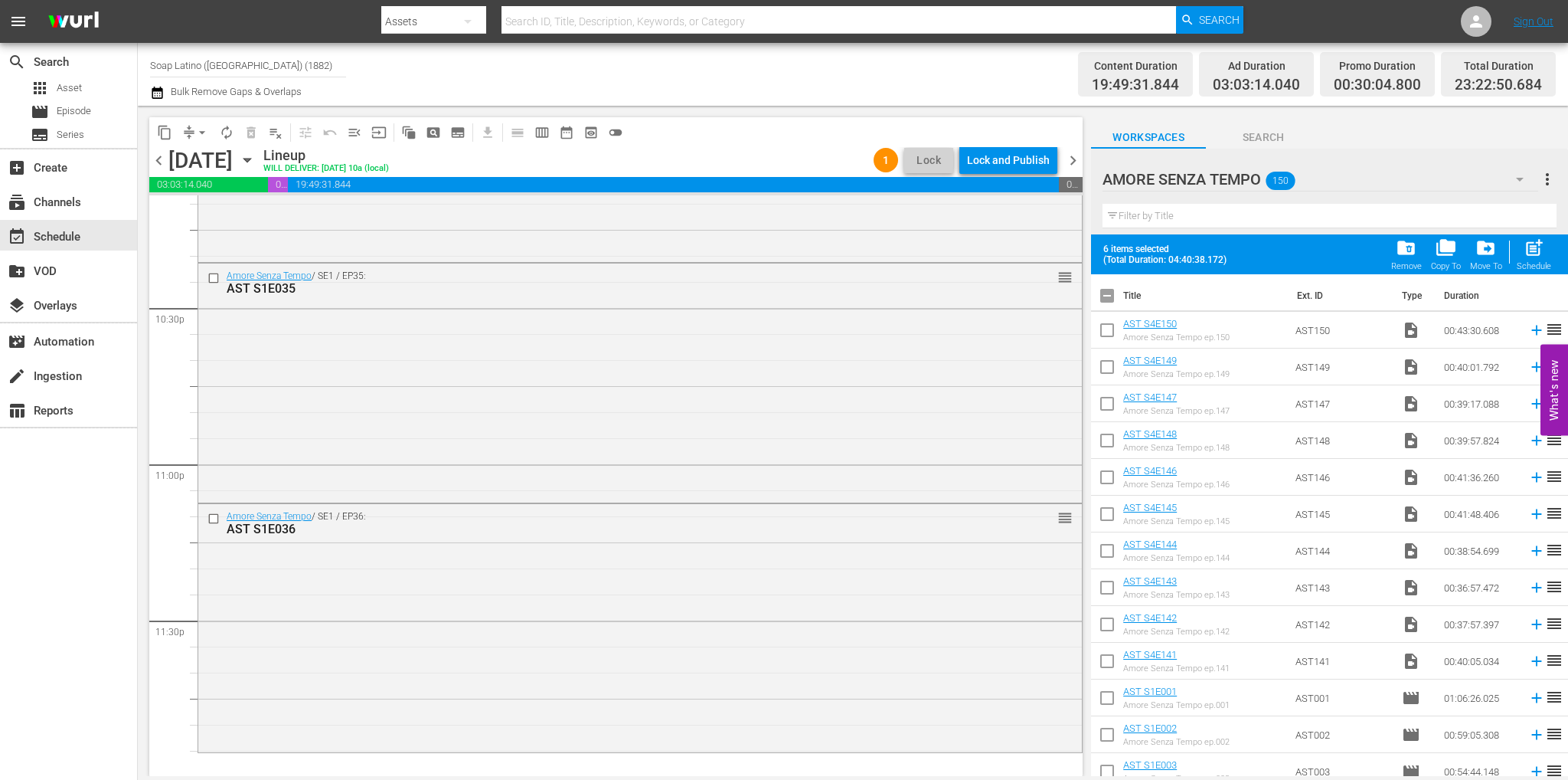
checkbox input "true"
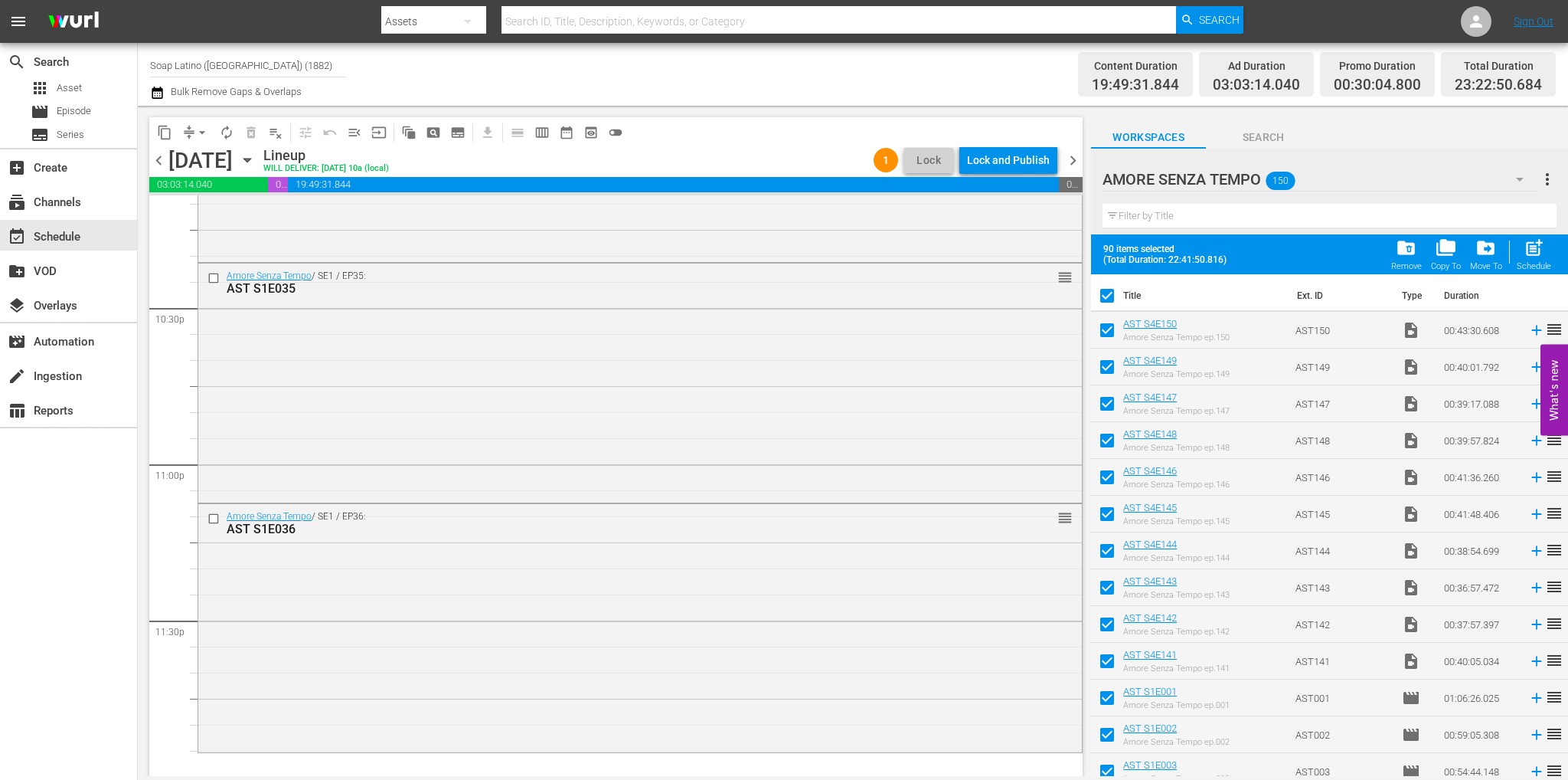
click at [1107, 300] on input "checkbox" at bounding box center [1107, 299] width 32 height 32
checkbox input "false"
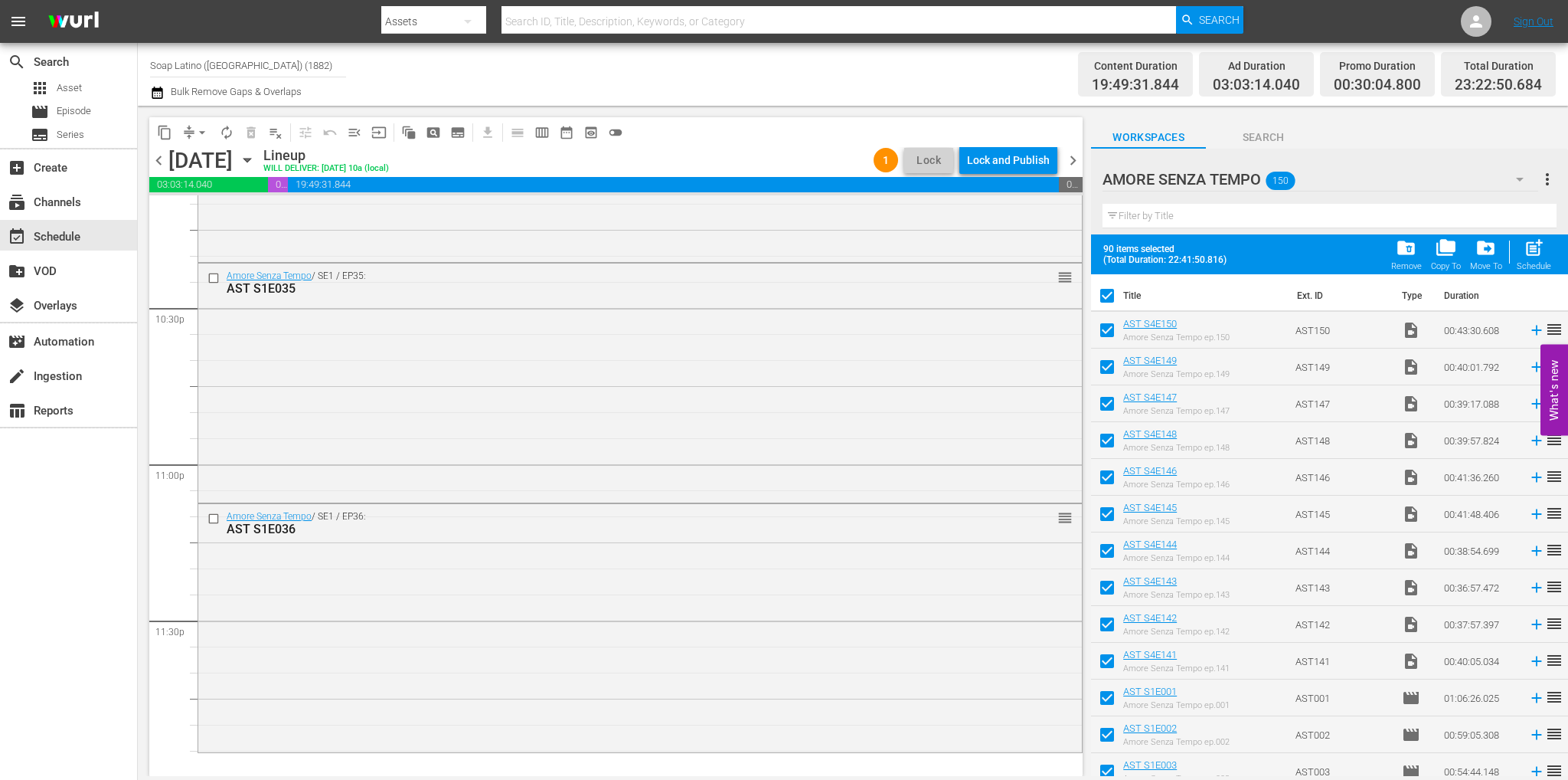
checkbox input "false"
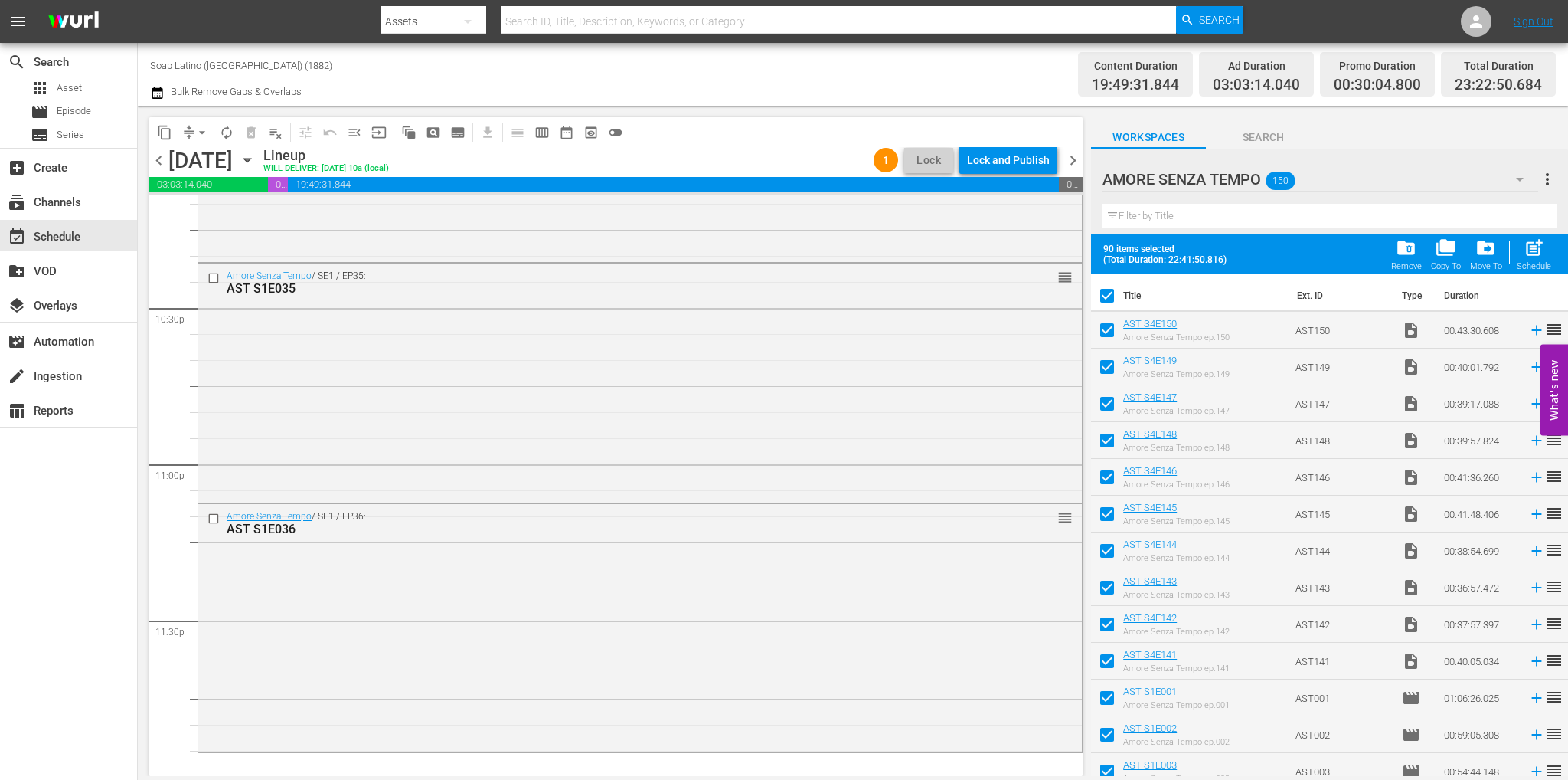
checkbox input "false"
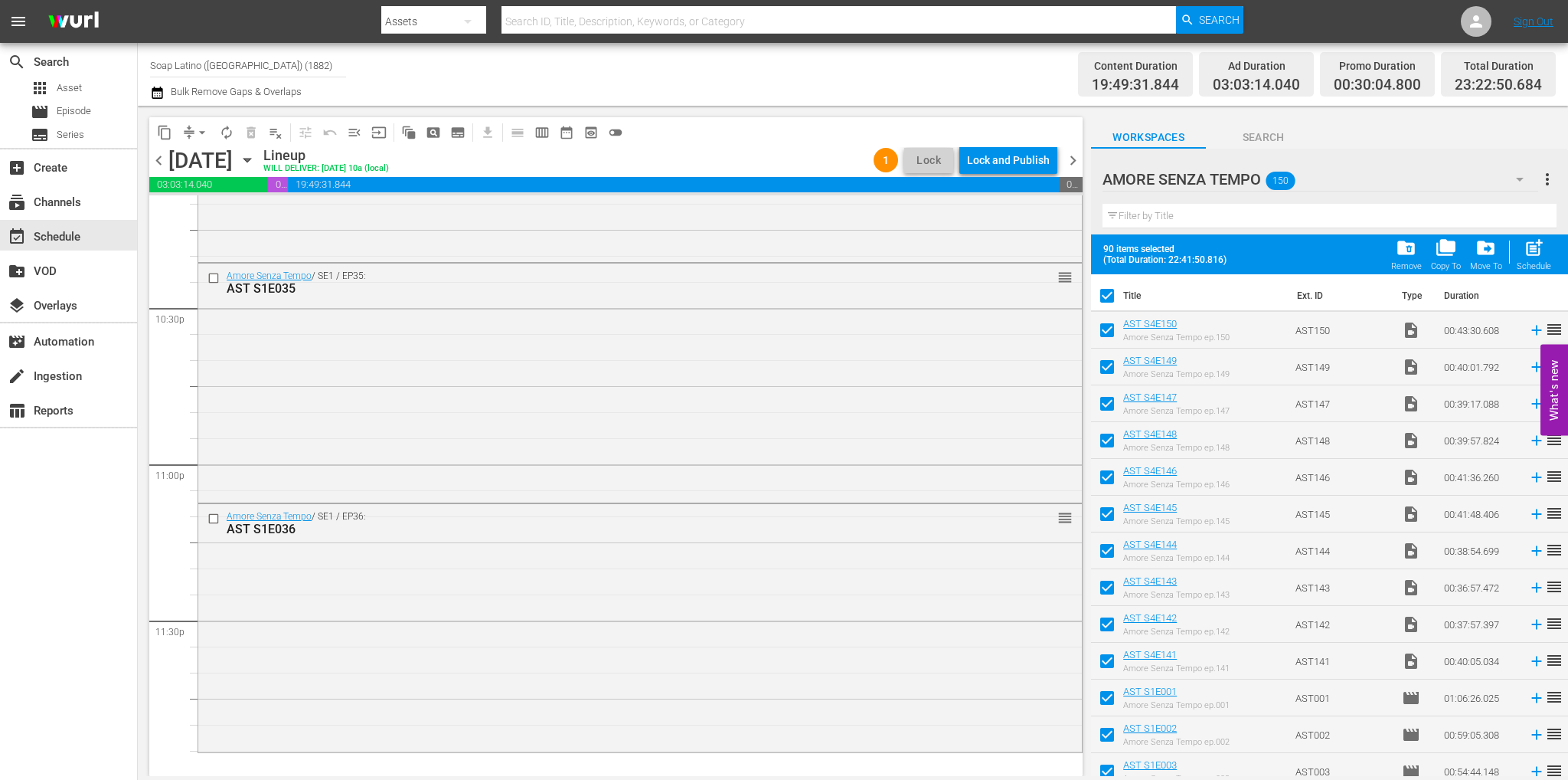
checkbox input "false"
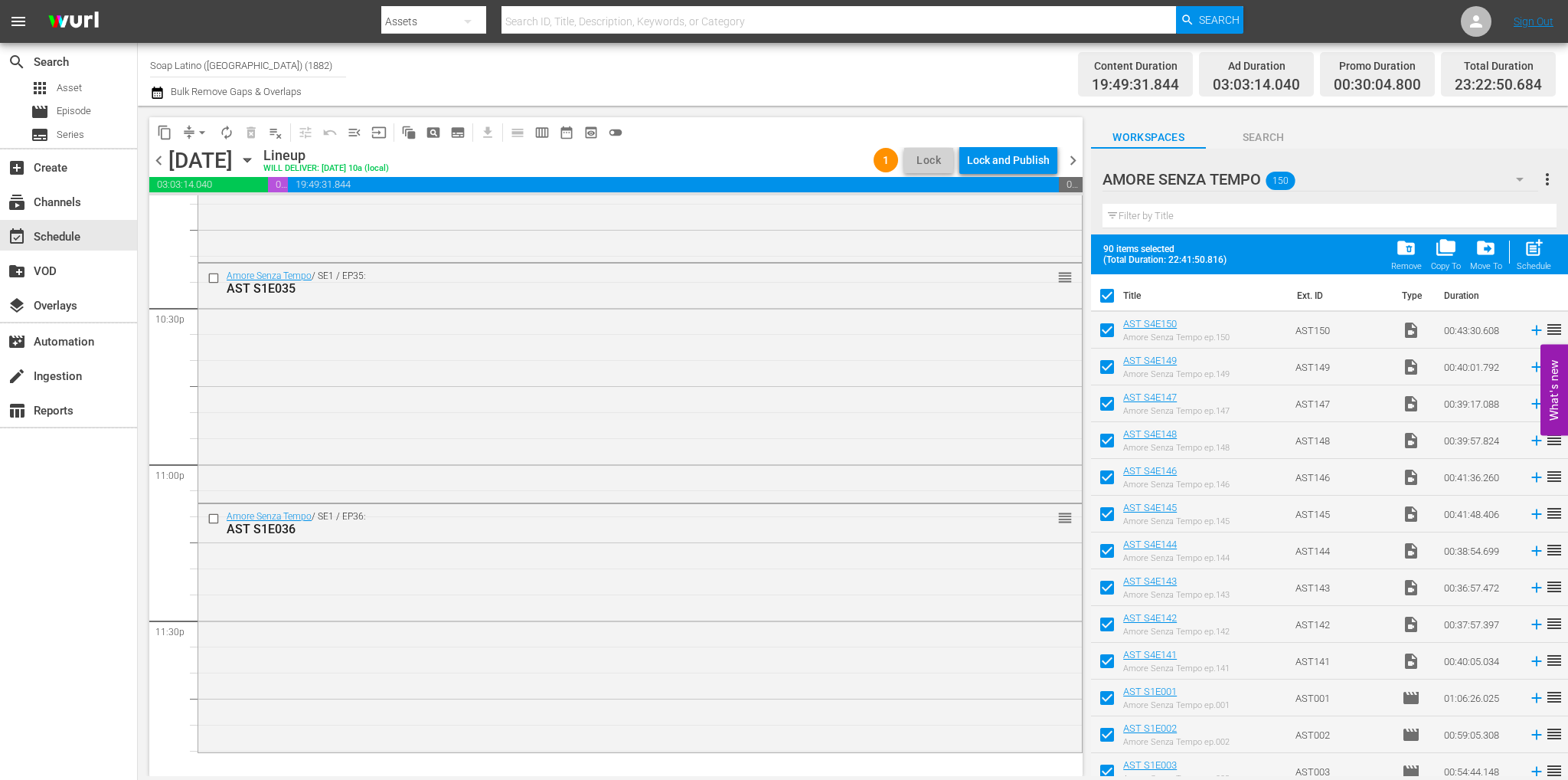
checkbox input "false"
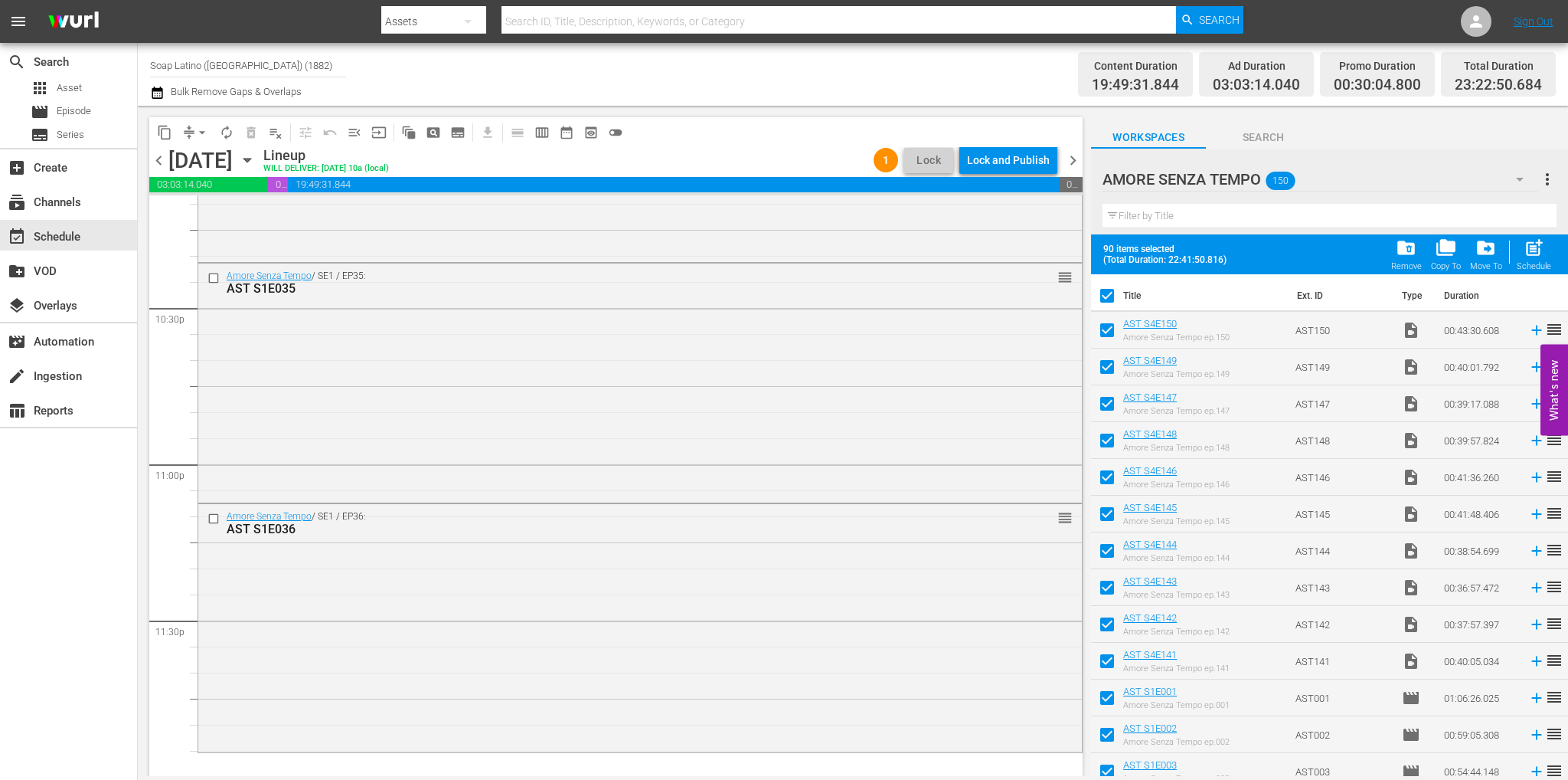
checkbox input "false"
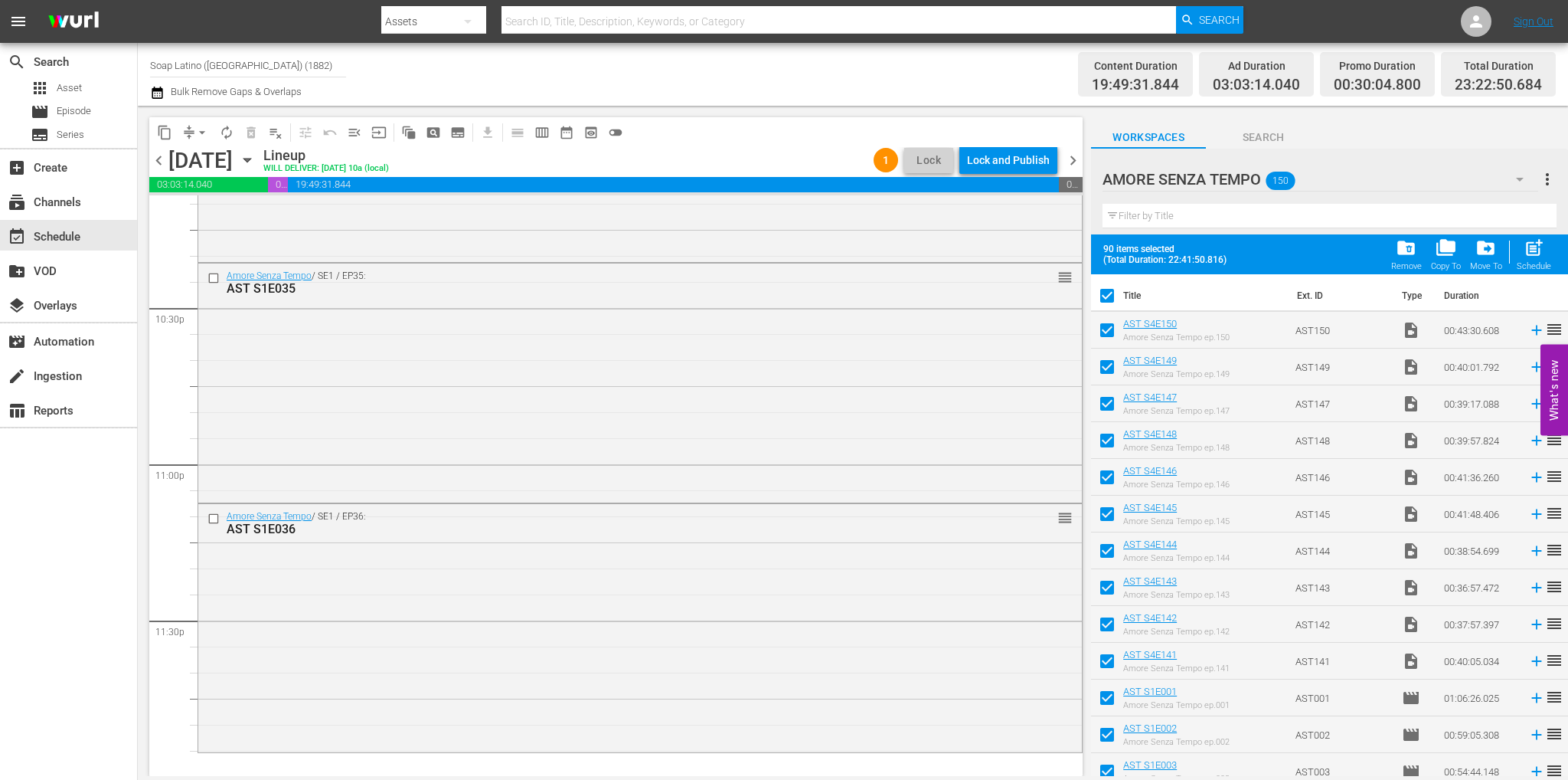
checkbox input "false"
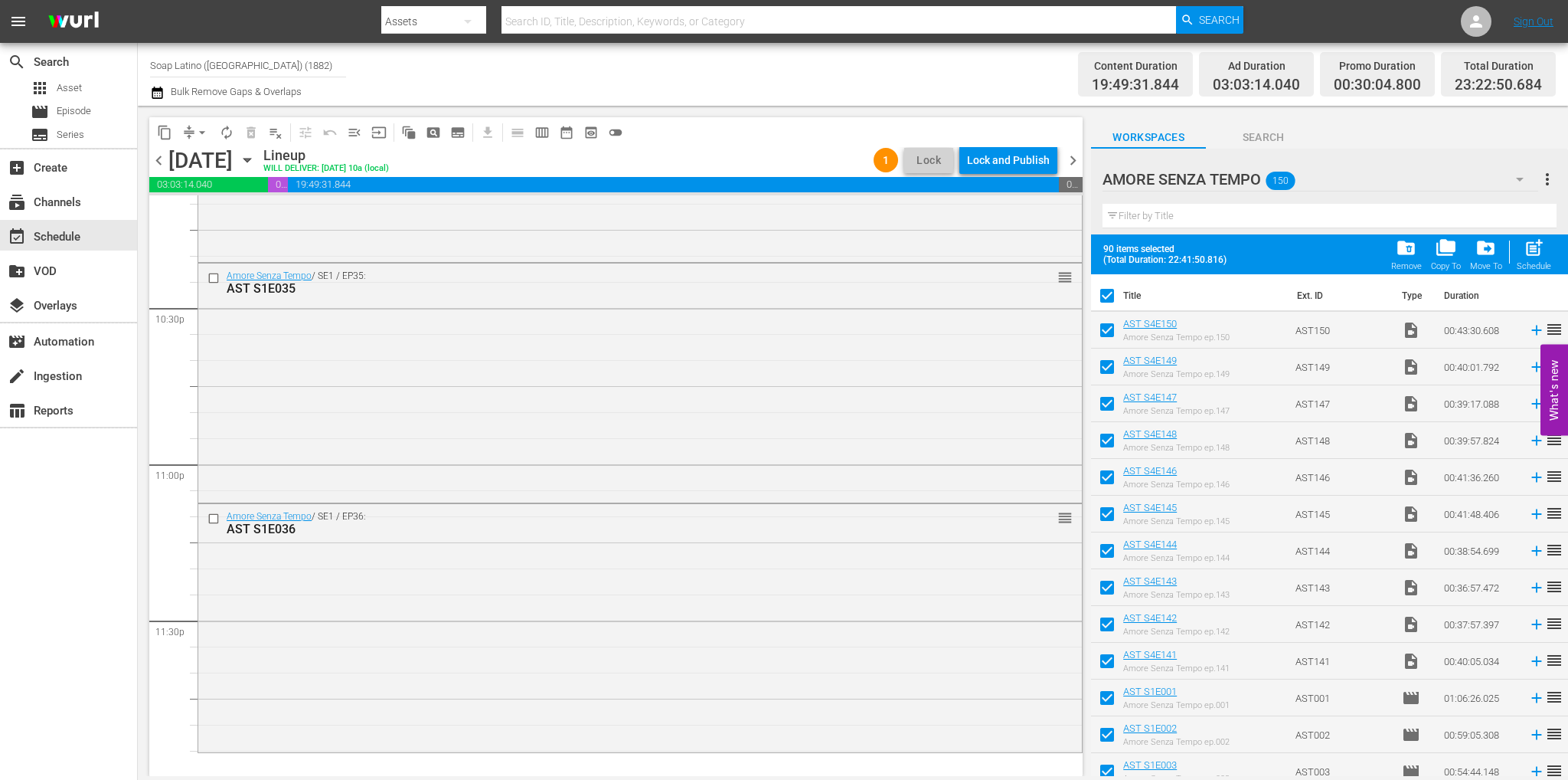
checkbox input "false"
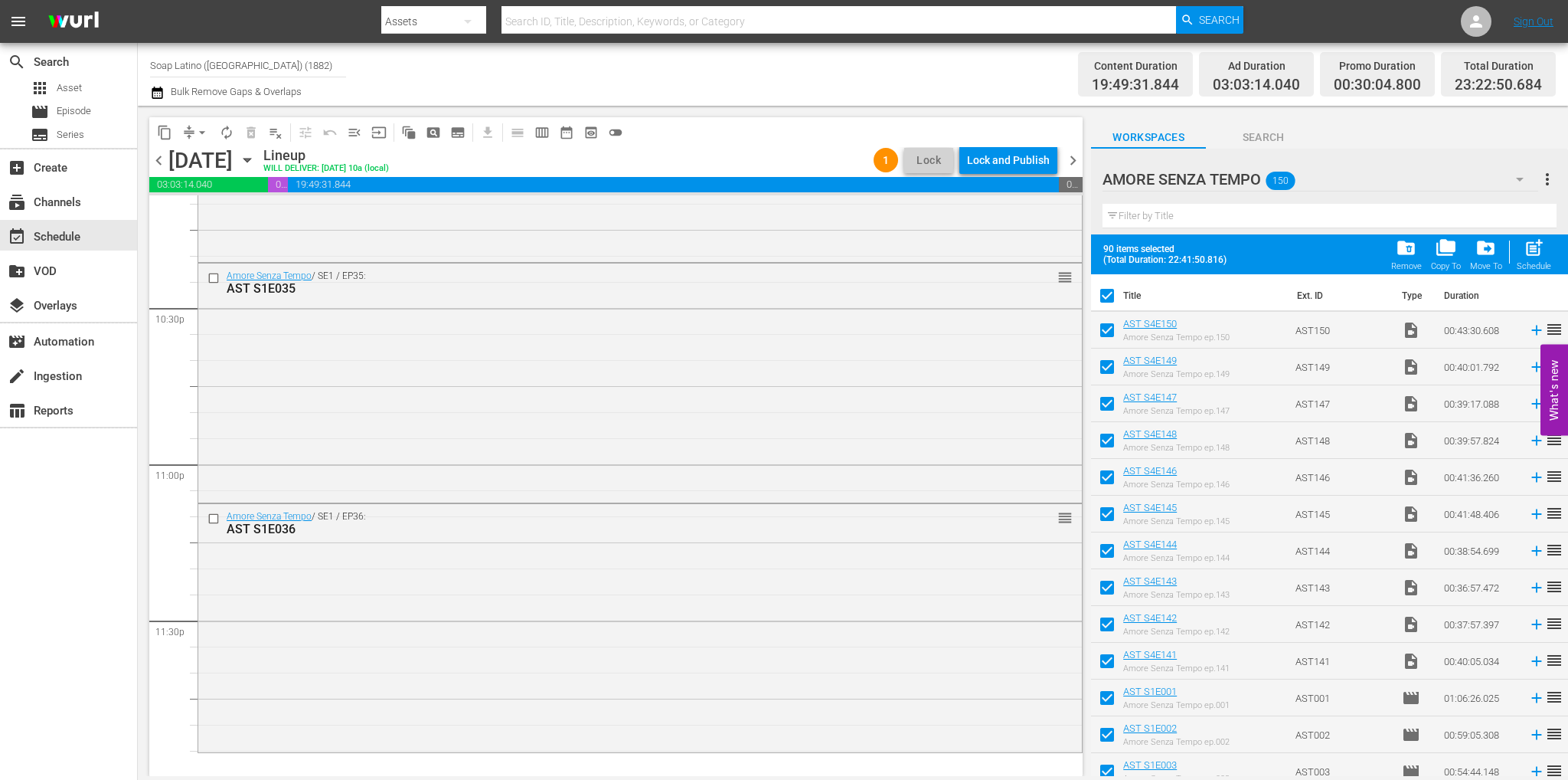
checkbox input "false"
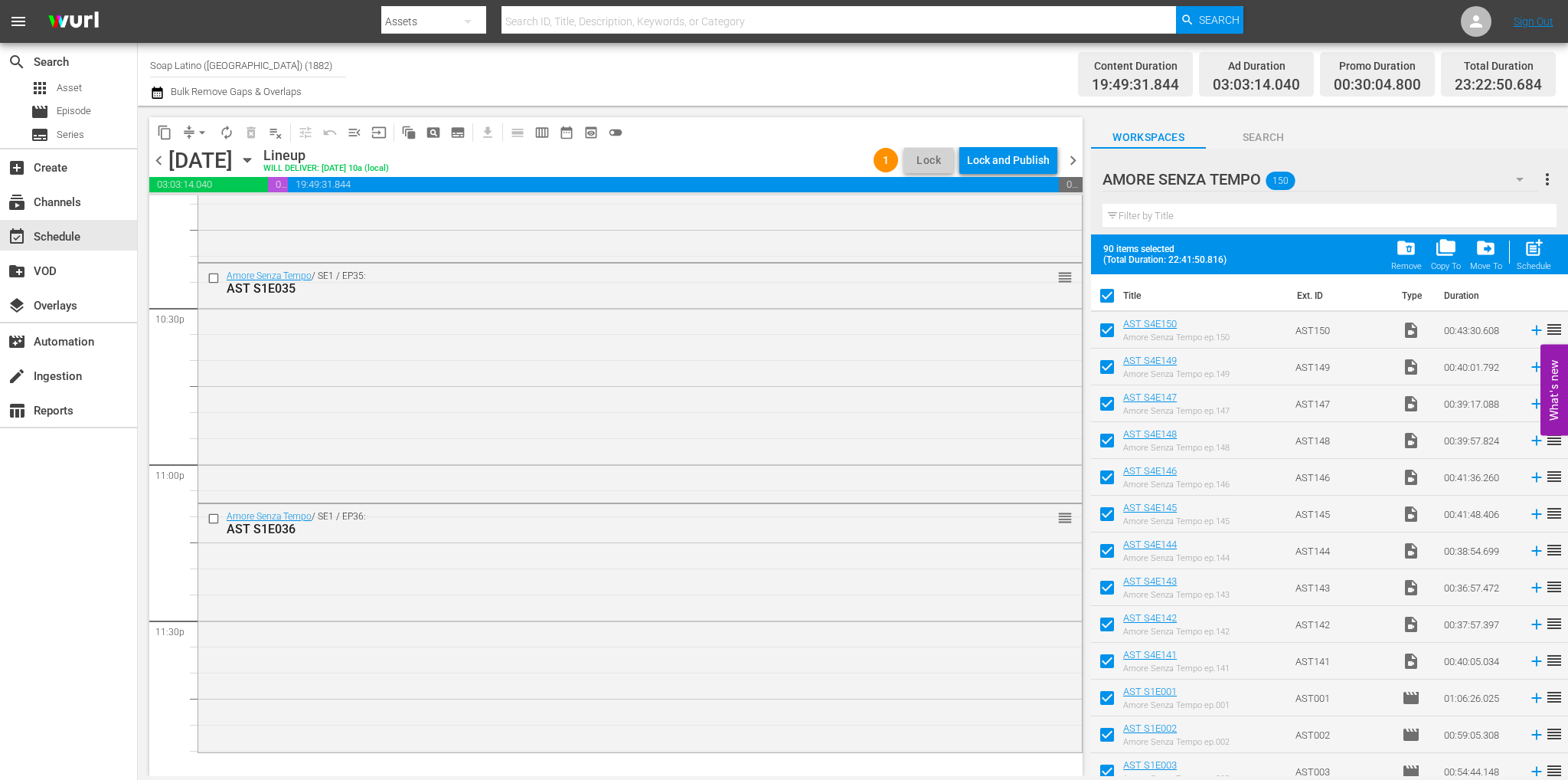
checkbox input "false"
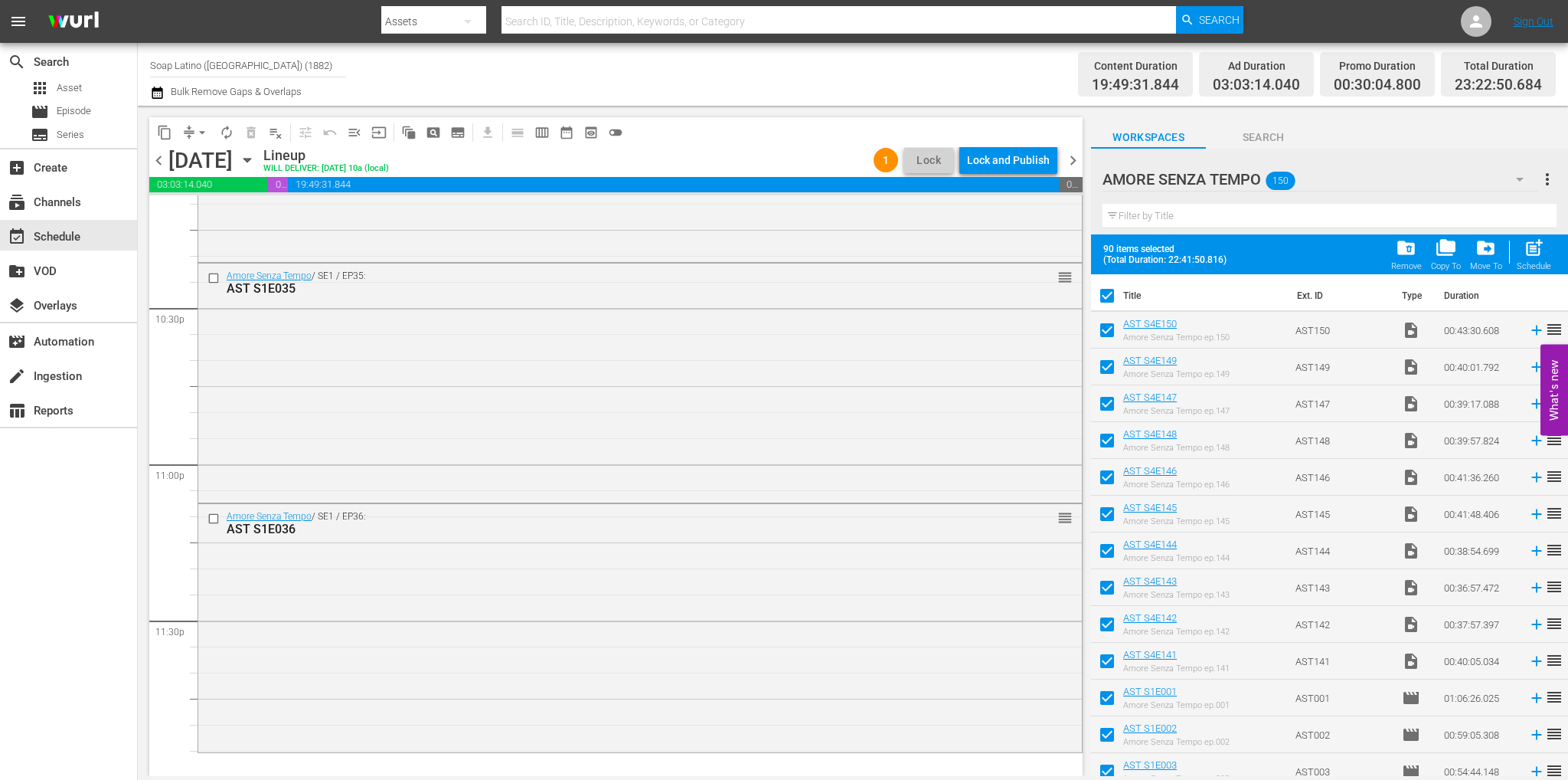
checkbox input "false"
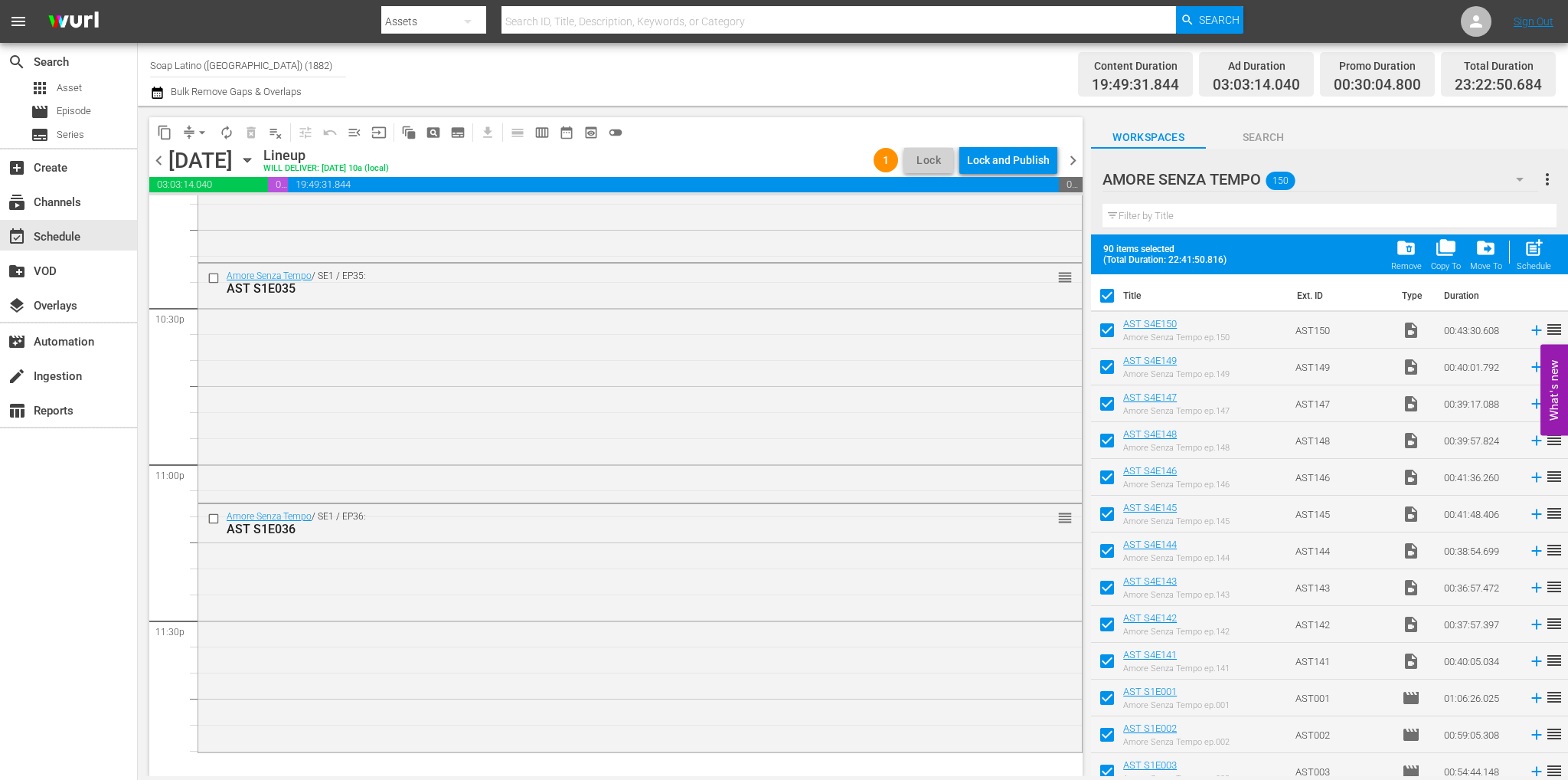
checkbox input "false"
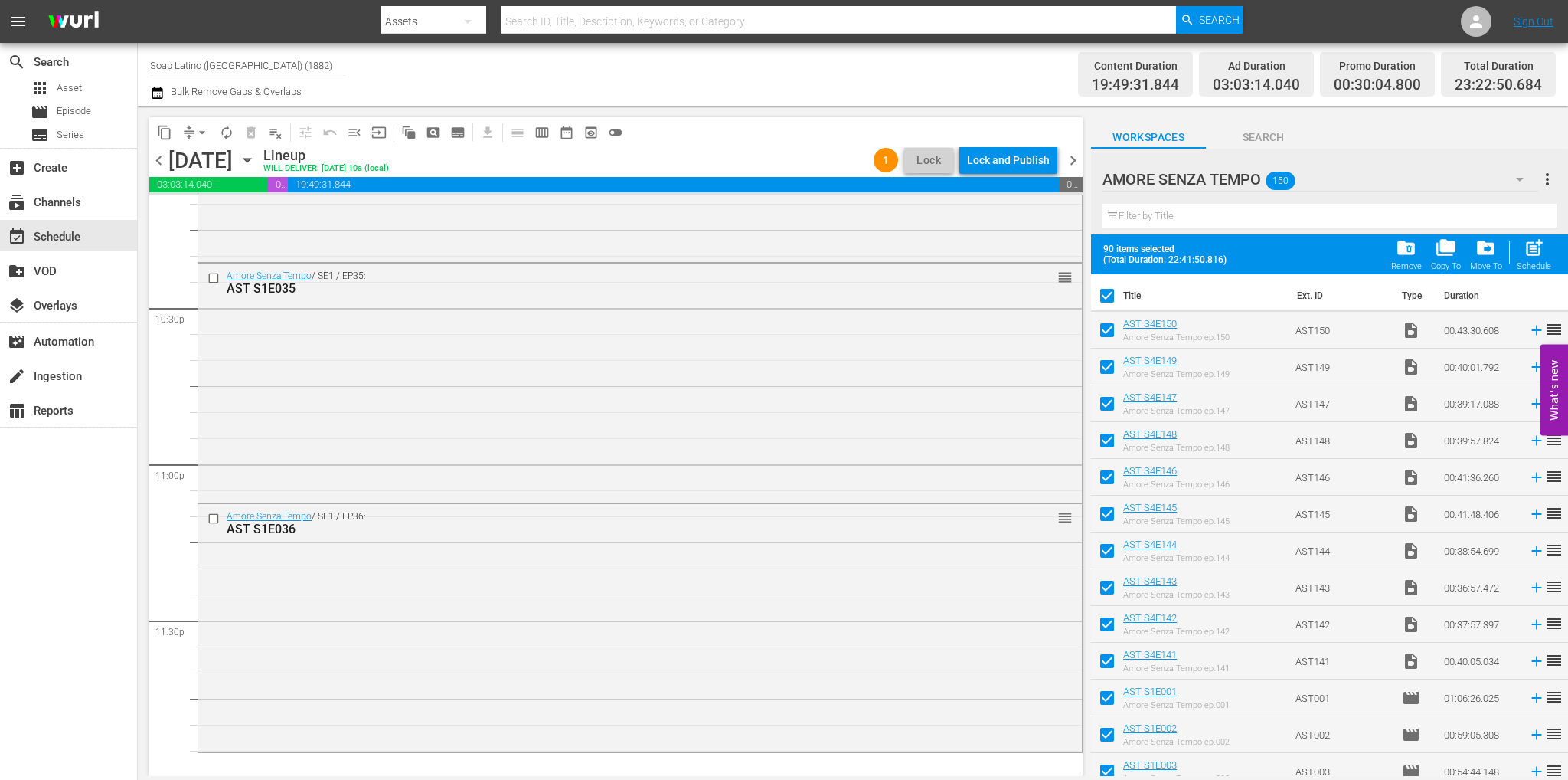
checkbox input "false"
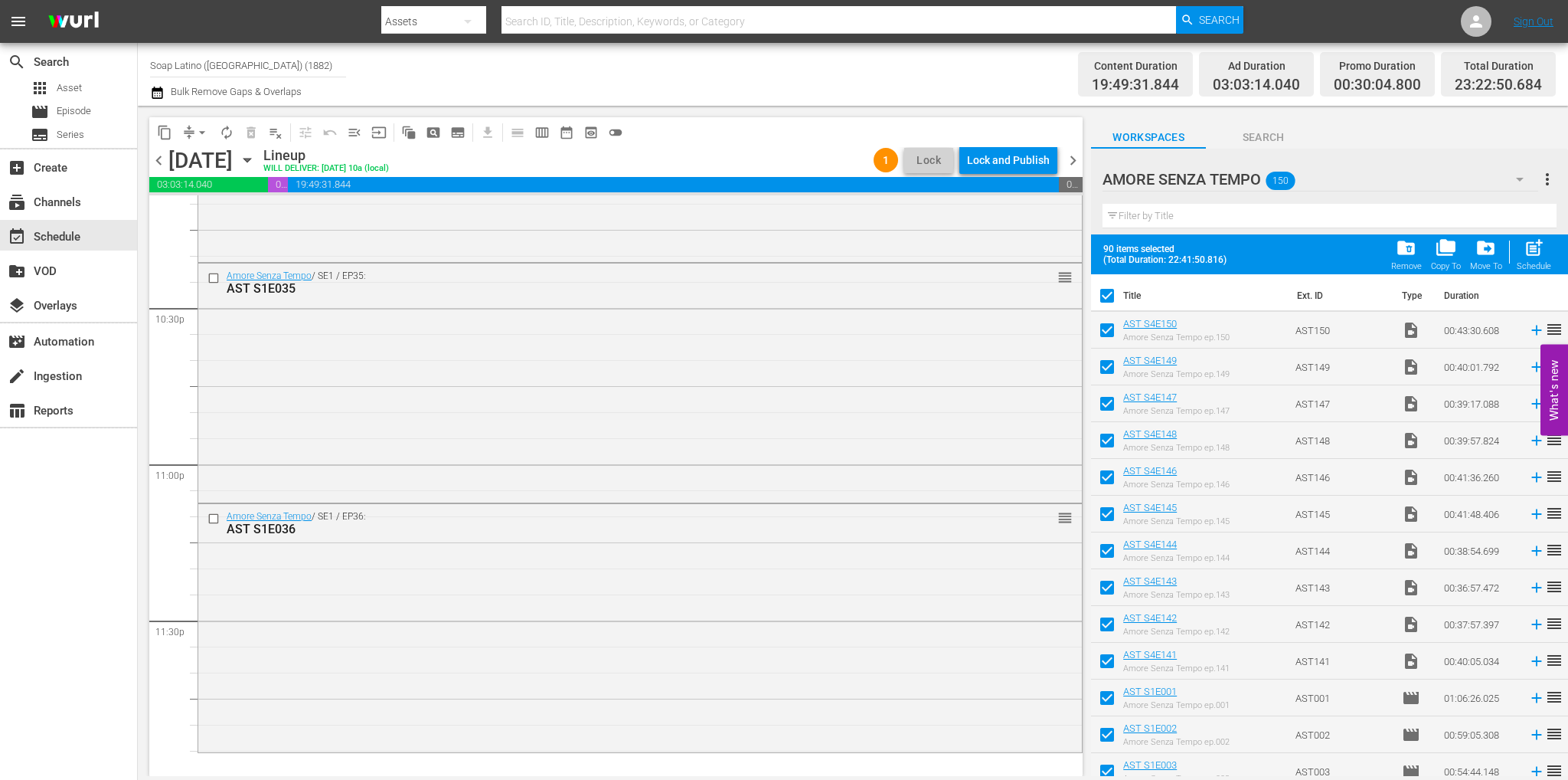
checkbox input "false"
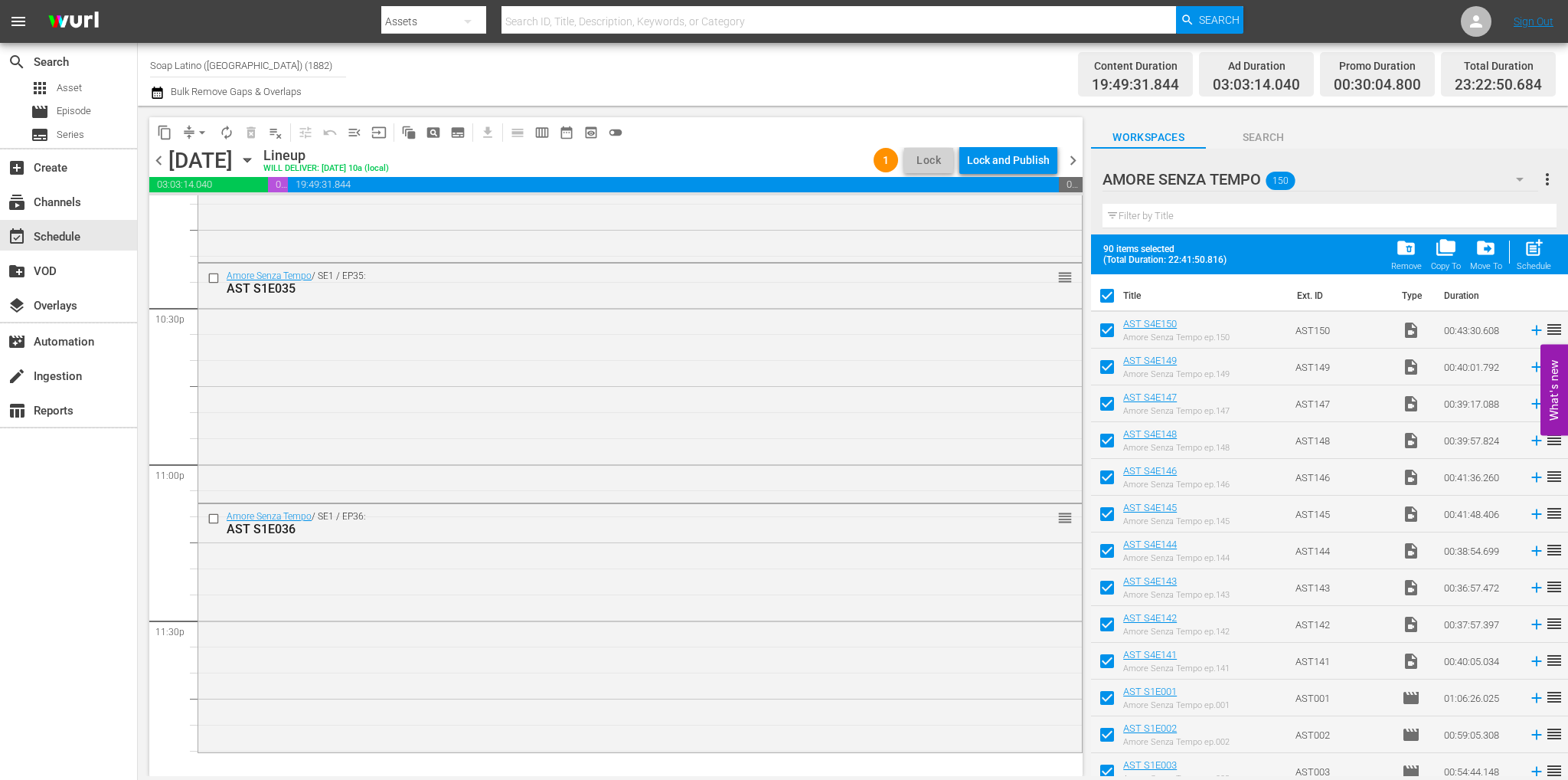
checkbox input "false"
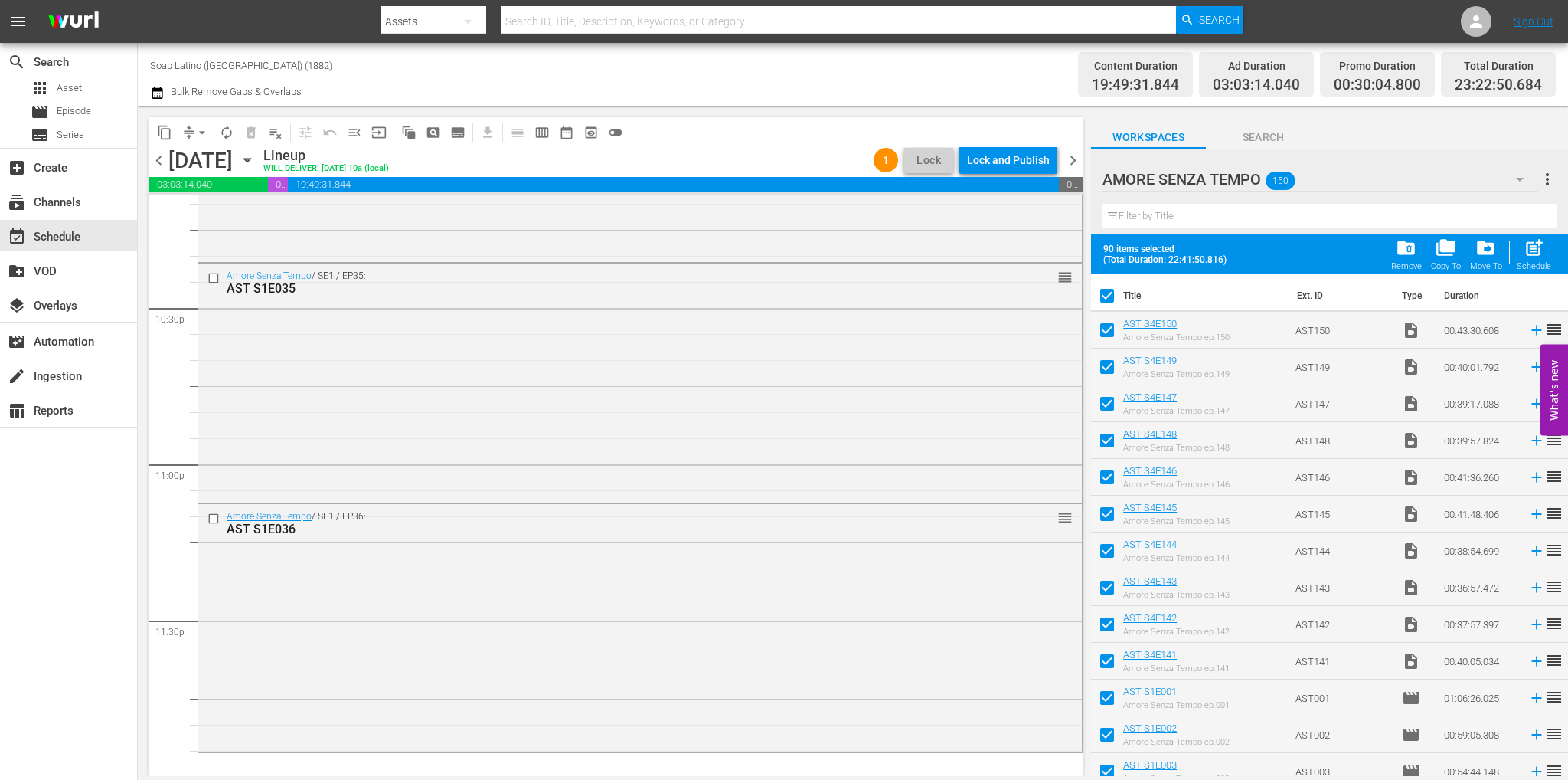
checkbox input "false"
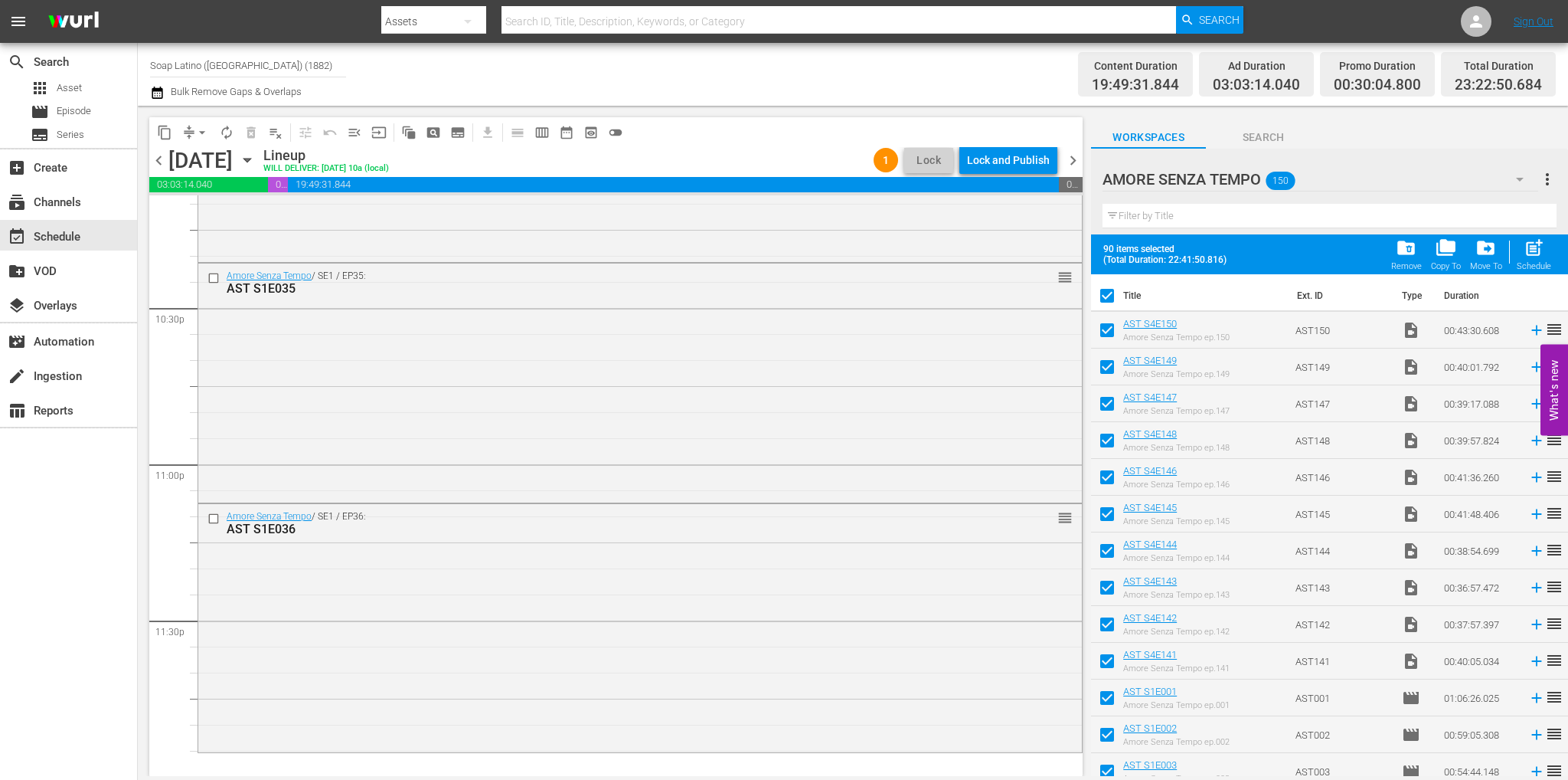
checkbox input "false"
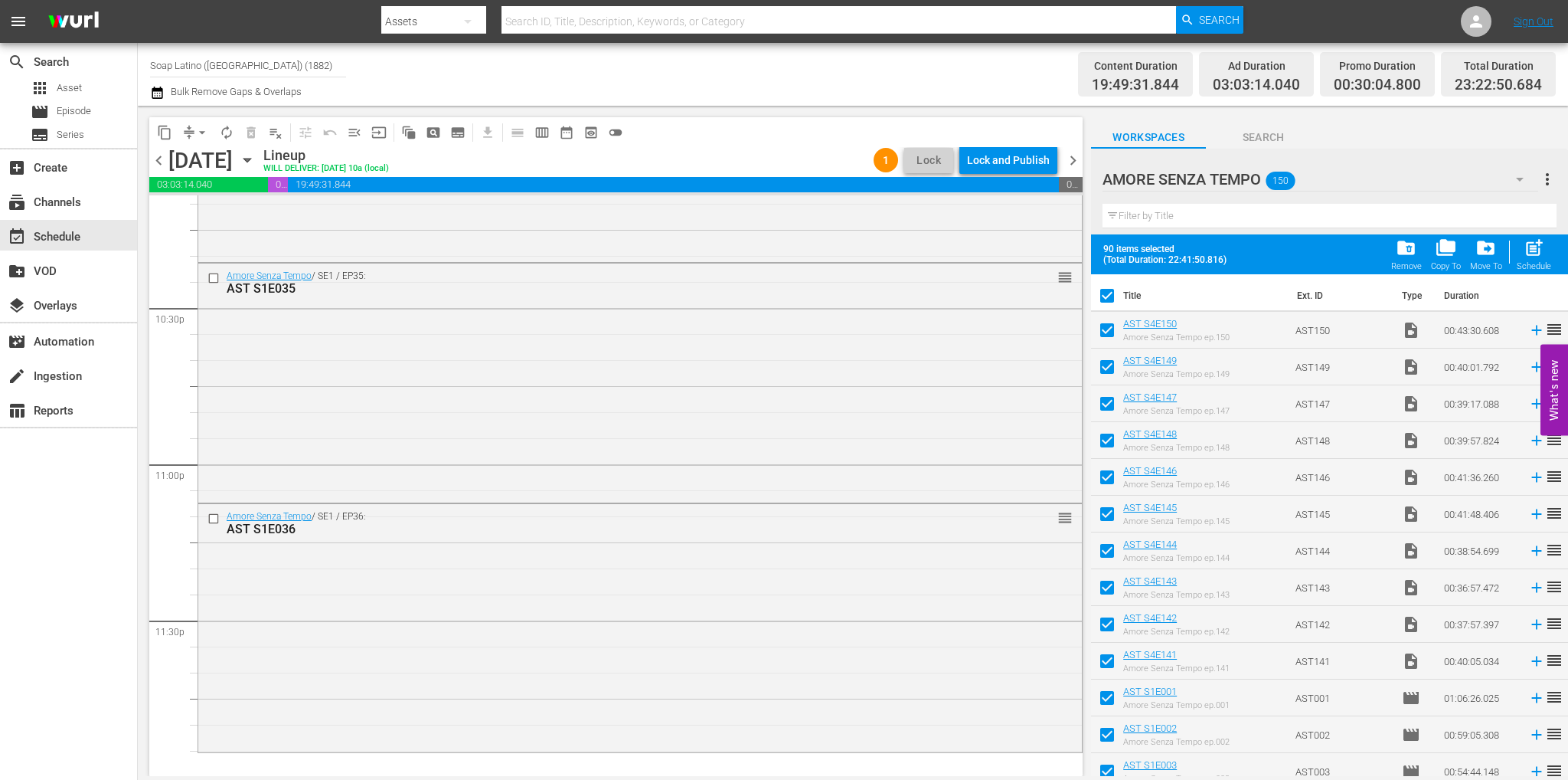
checkbox input "false"
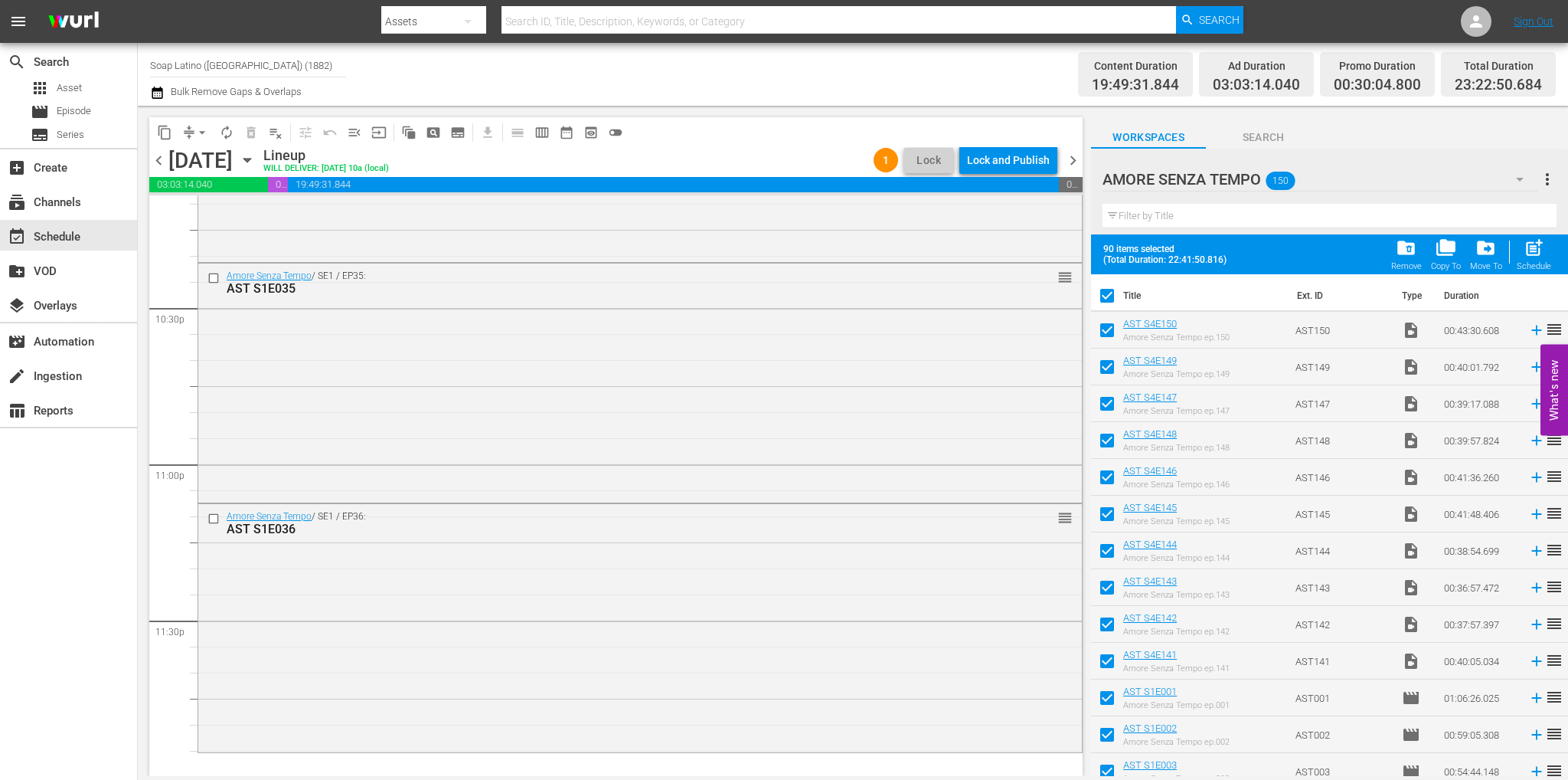
checkbox input "false"
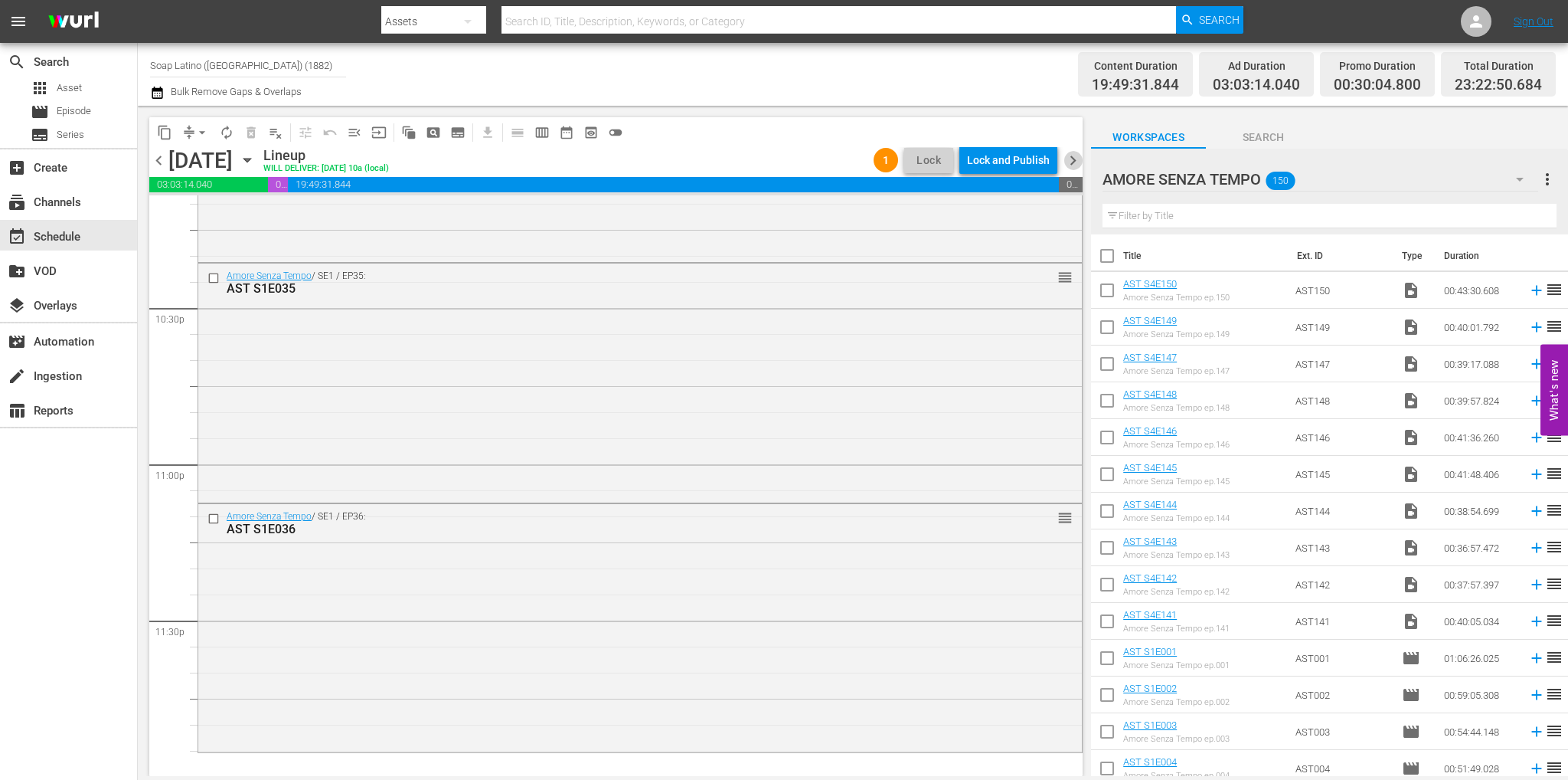
click at [1078, 158] on span "chevron_right" at bounding box center [1073, 160] width 19 height 19
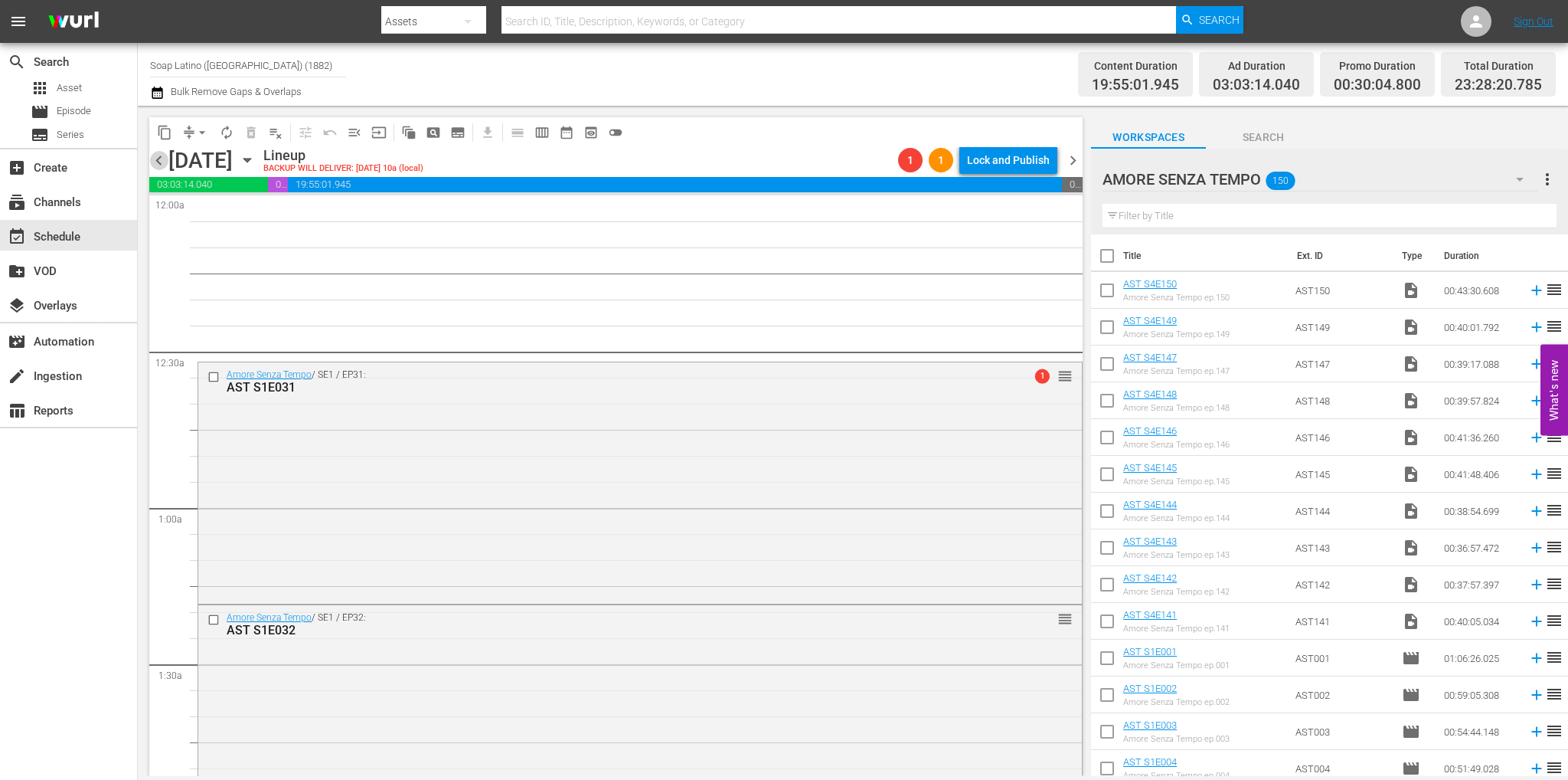
drag, startPoint x: 161, startPoint y: 157, endPoint x: 169, endPoint y: 172, distance: 17.0
click at [161, 157] on span "chevron_left" at bounding box center [159, 160] width 19 height 19
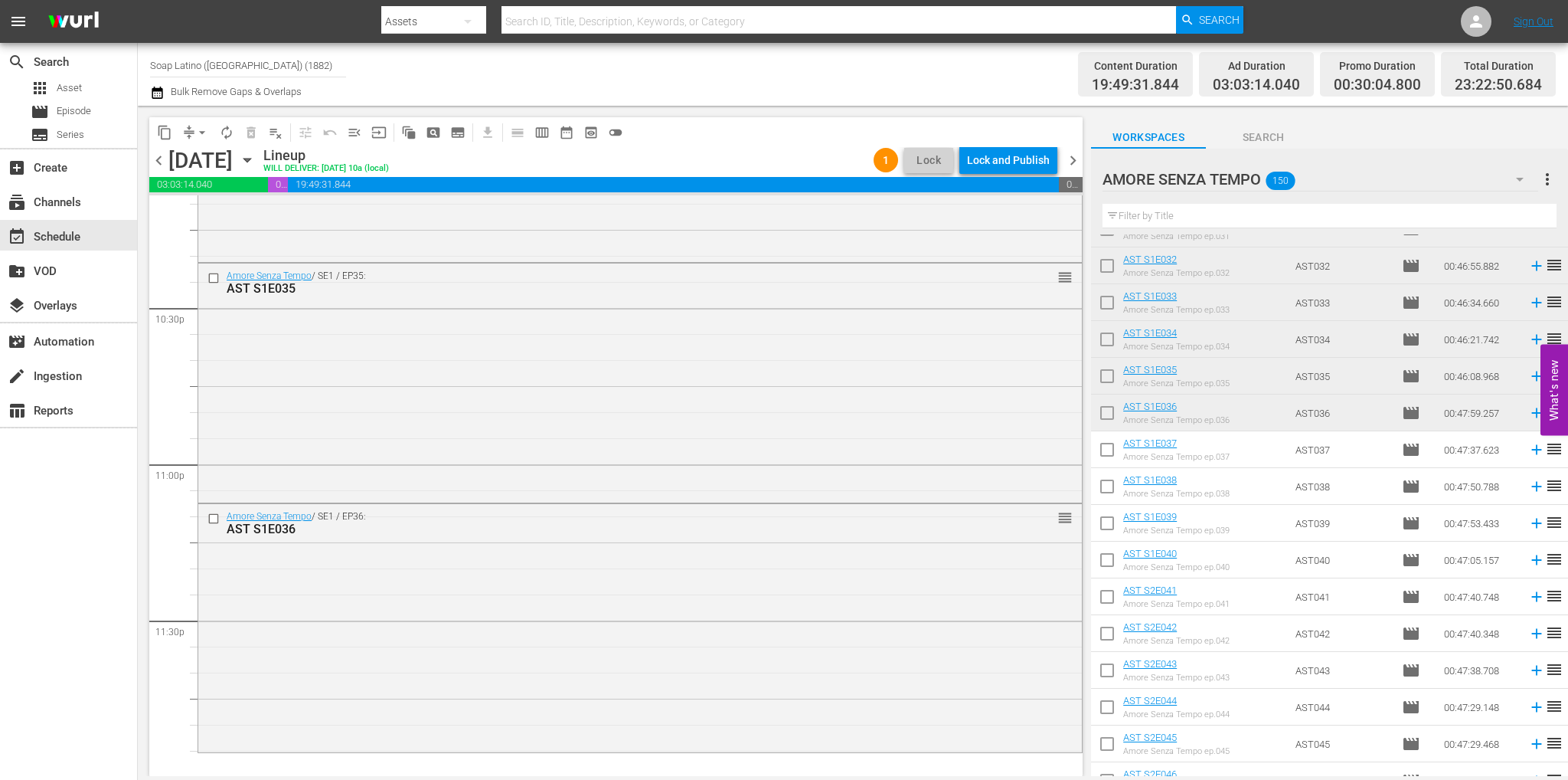
scroll to position [1379, 0]
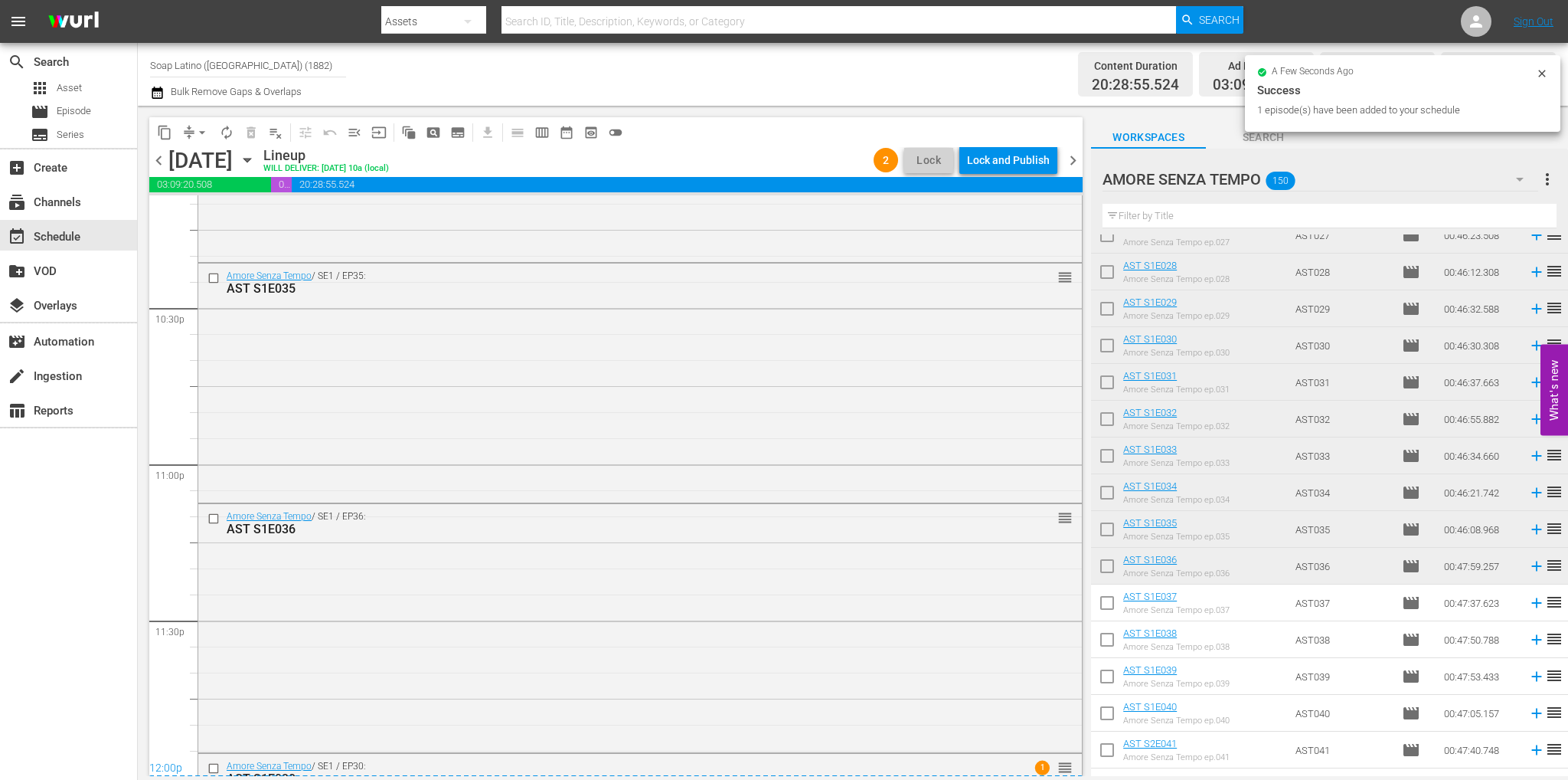
click at [1080, 159] on span "chevron_right" at bounding box center [1073, 160] width 19 height 19
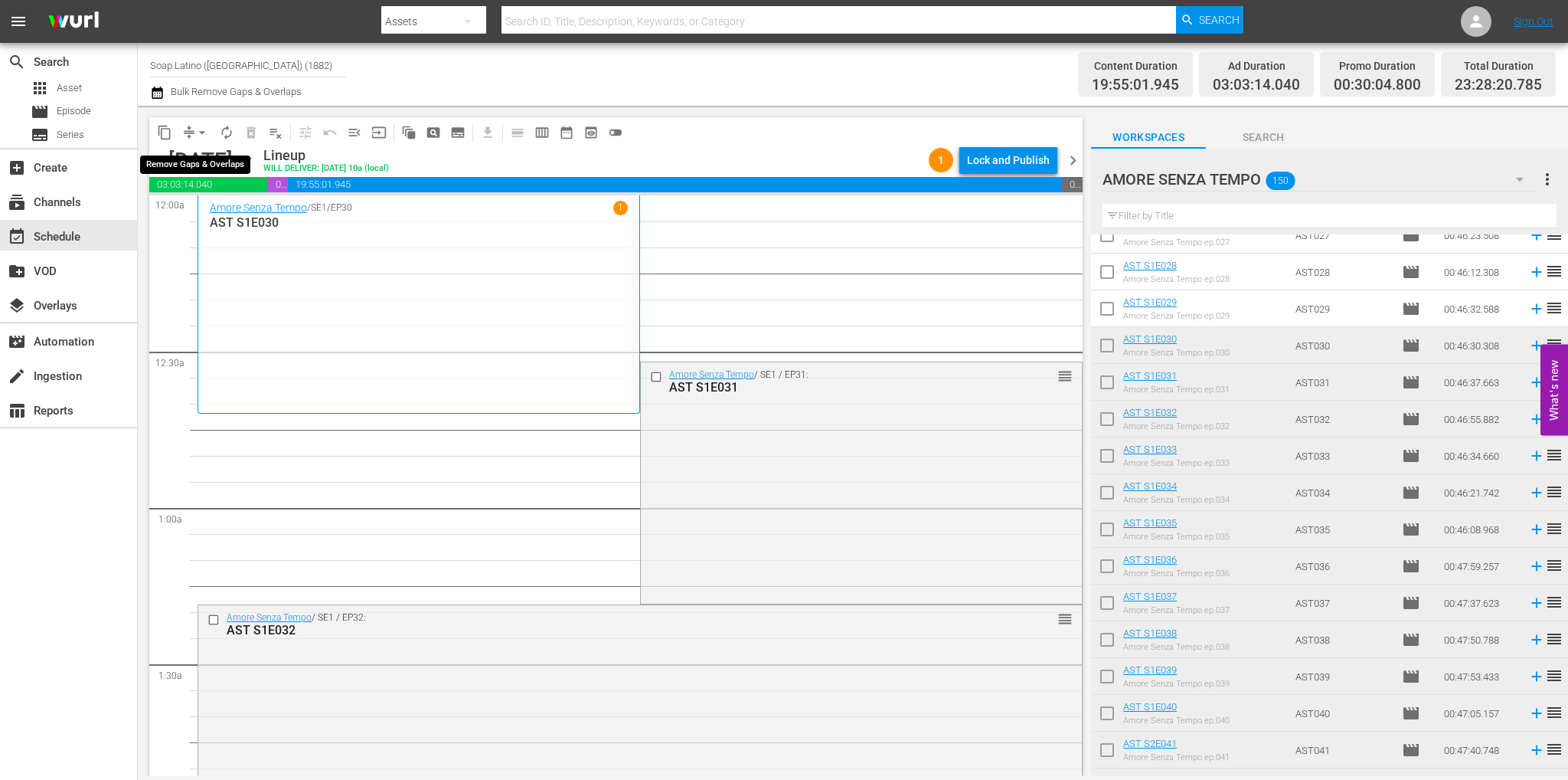
click at [204, 128] on span "arrow_drop_down" at bounding box center [202, 132] width 15 height 15
click at [223, 221] on li "Align to End of Previous Day" at bounding box center [203, 214] width 161 height 26
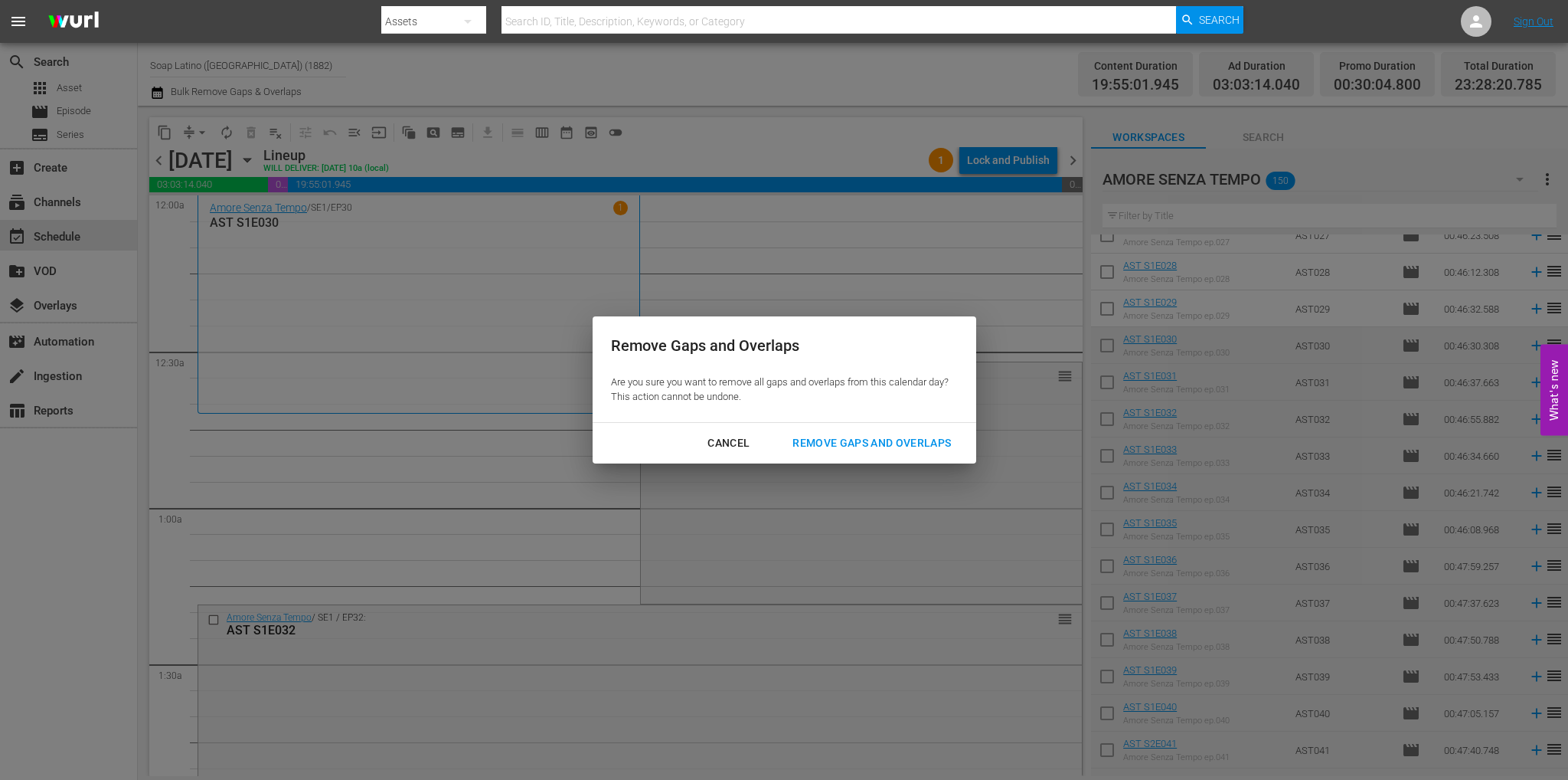
click at [837, 445] on div "Remove Gaps and Overlaps" at bounding box center [872, 443] width 183 height 19
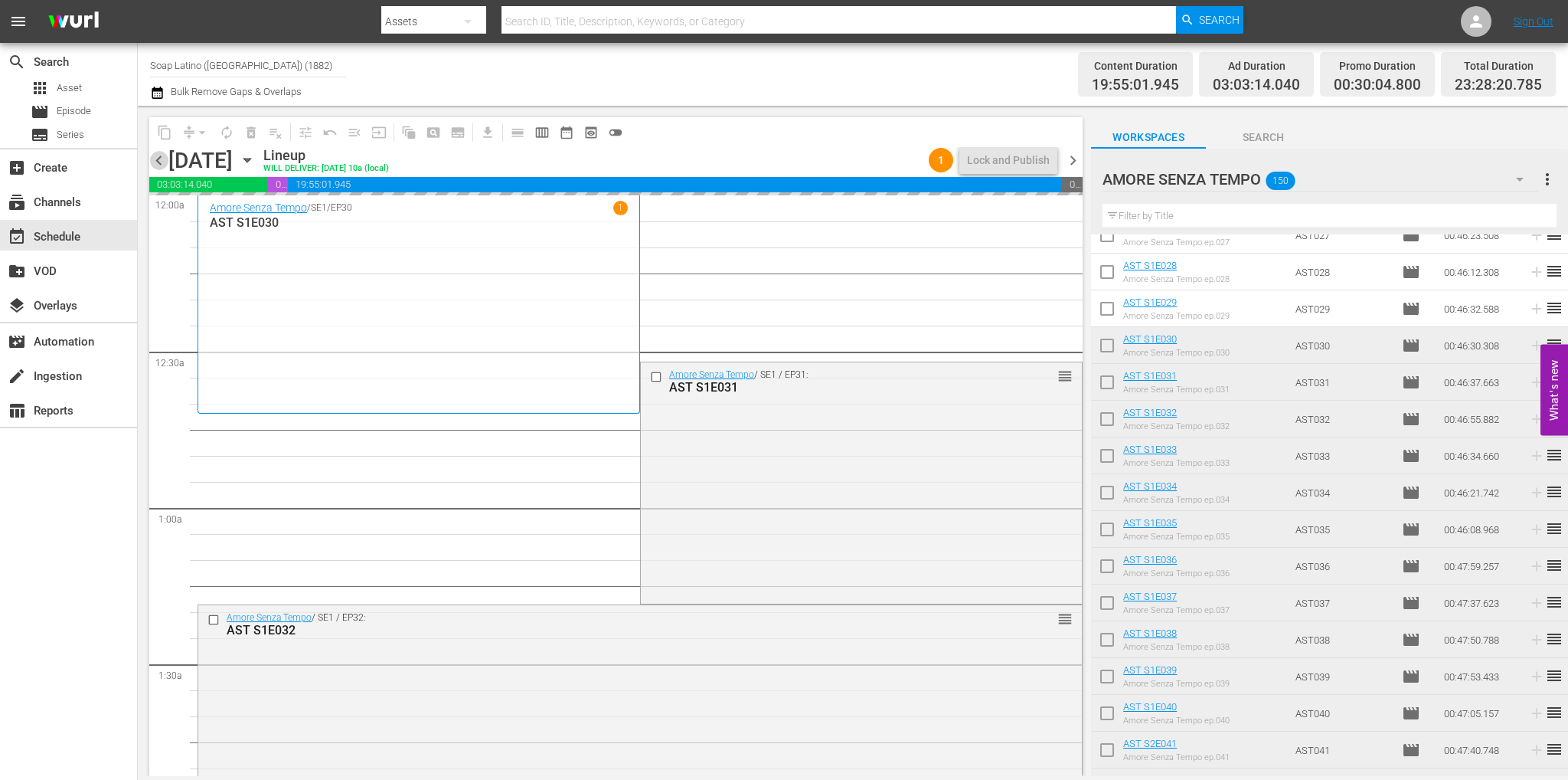
click at [168, 155] on span "chevron_left" at bounding box center [159, 160] width 19 height 19
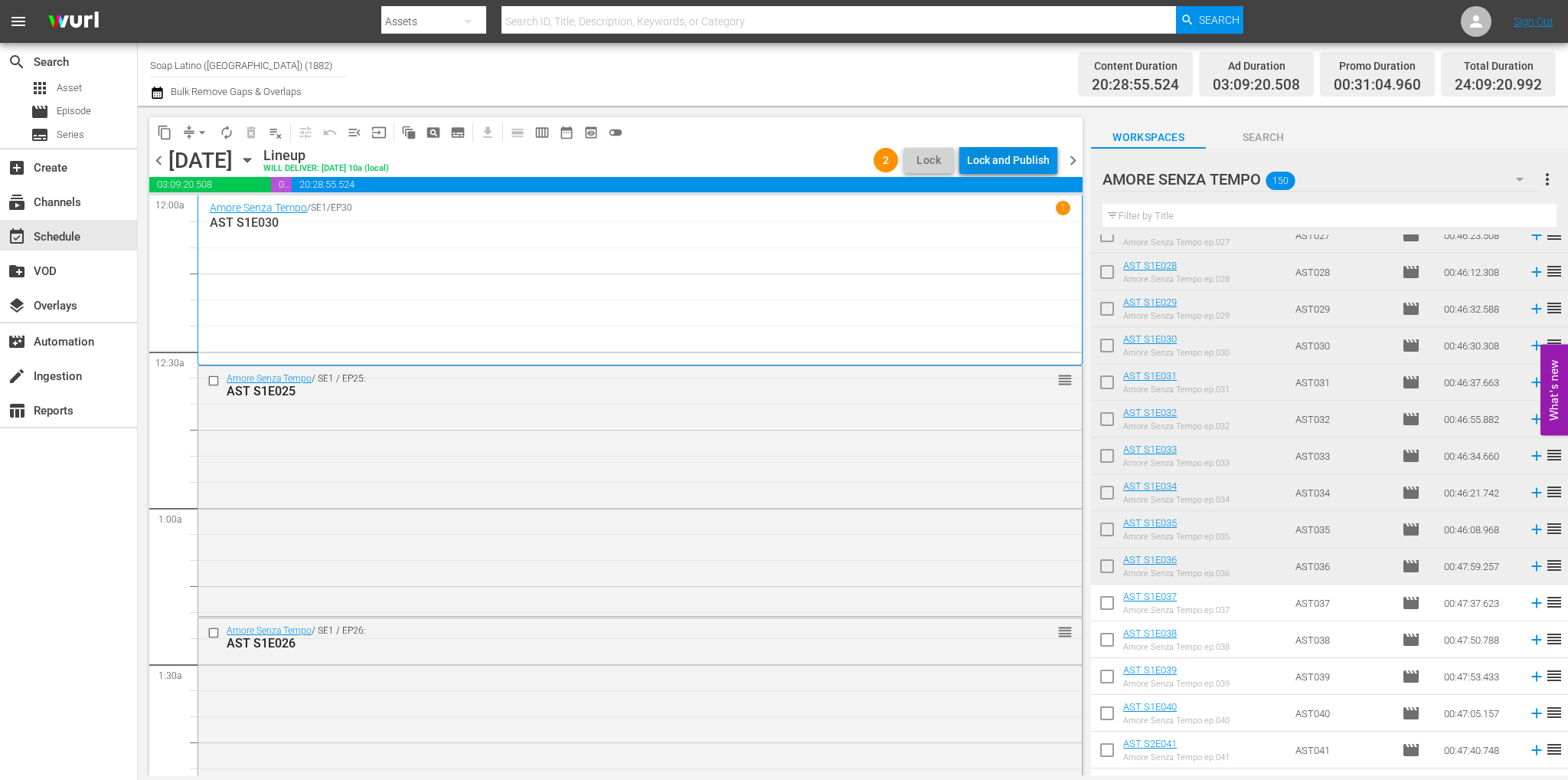
click at [1010, 155] on div "Lock and Publish" at bounding box center [1008, 160] width 83 height 28
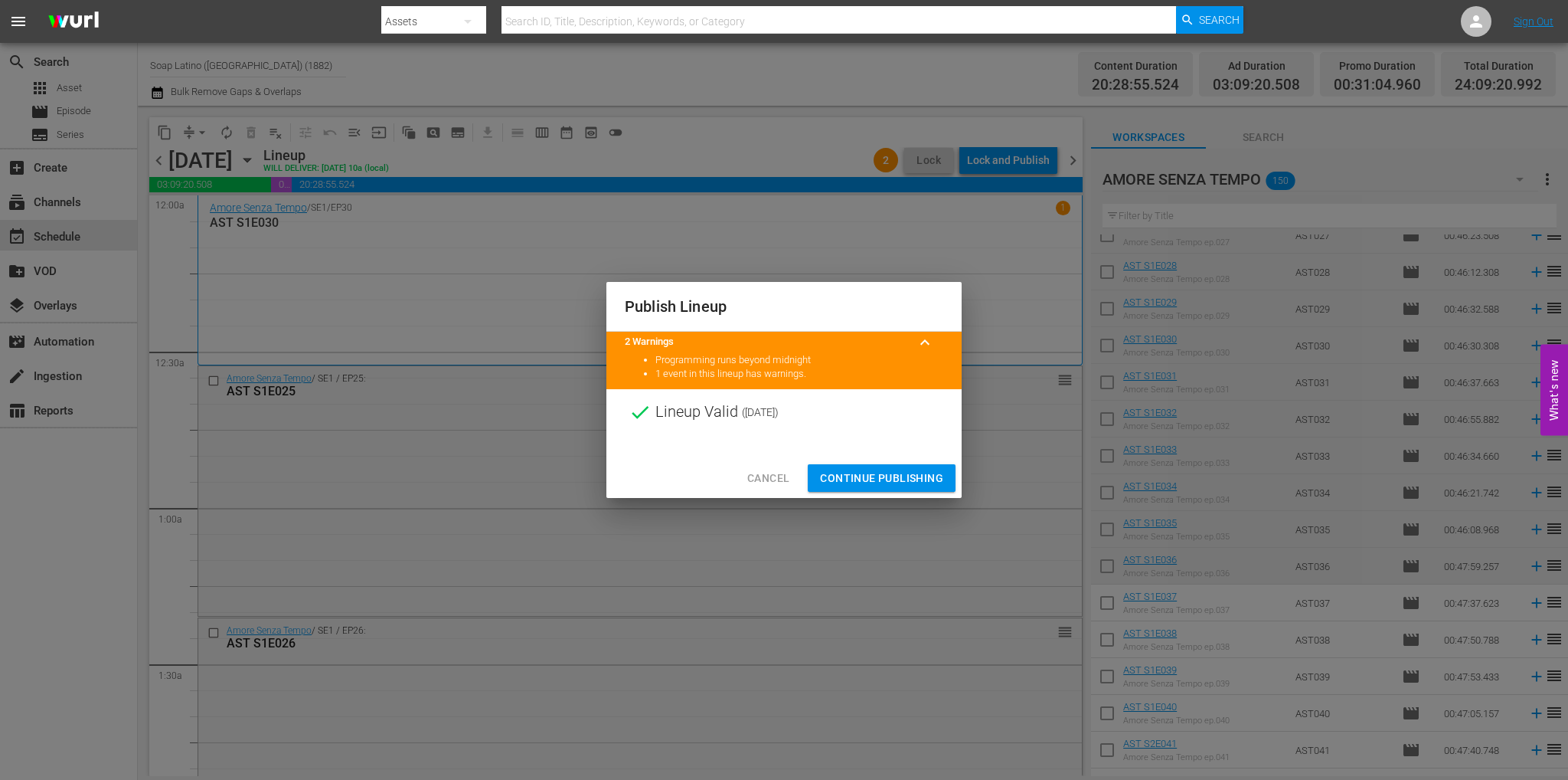
click at [904, 472] on span "Continue Publishing" at bounding box center [881, 478] width 123 height 19
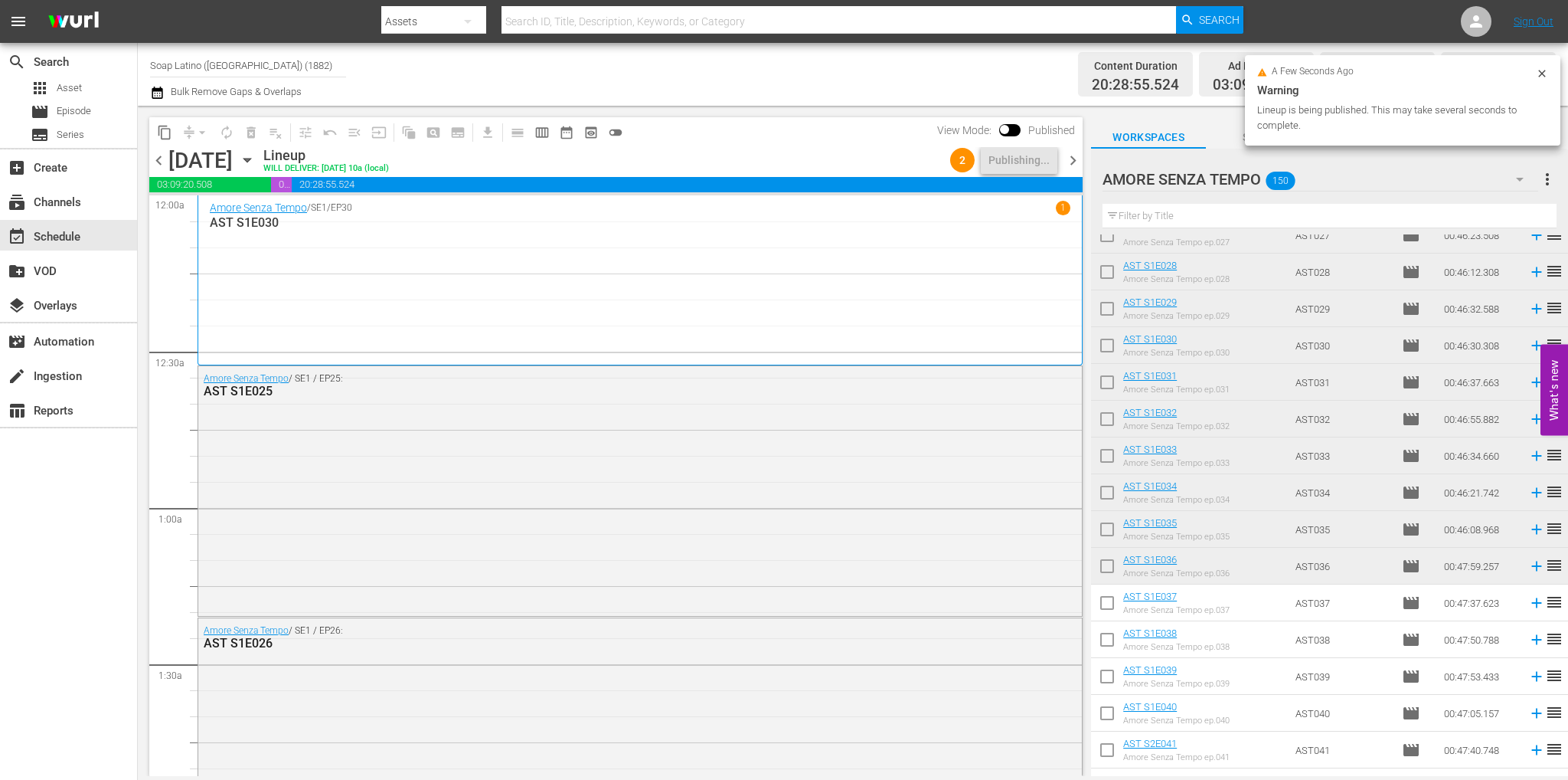
click at [1069, 165] on span "chevron_right" at bounding box center [1073, 160] width 19 height 19
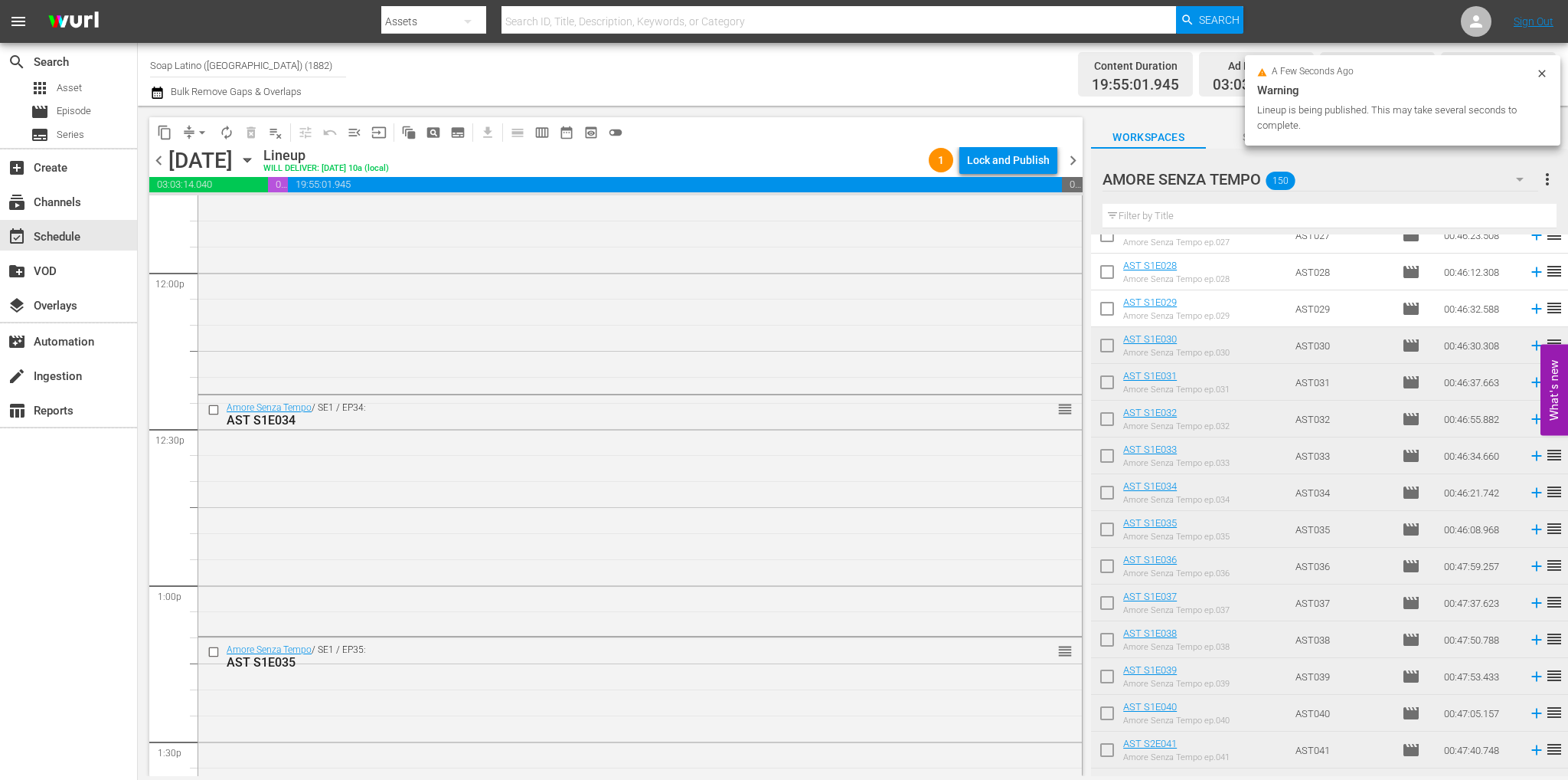
scroll to position [6973, 0]
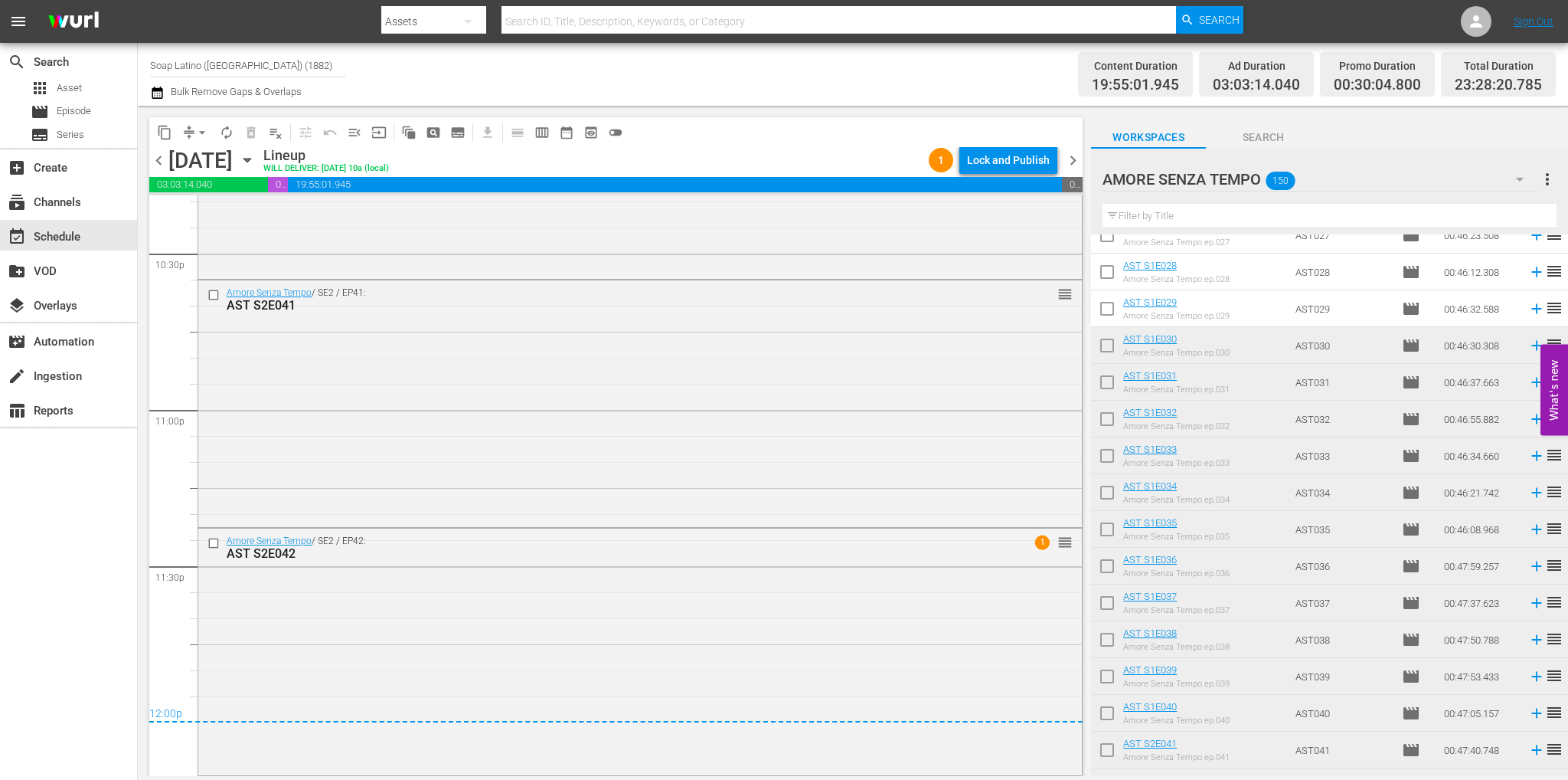
click at [1016, 160] on div "Lock and Publish" at bounding box center [1008, 160] width 83 height 28
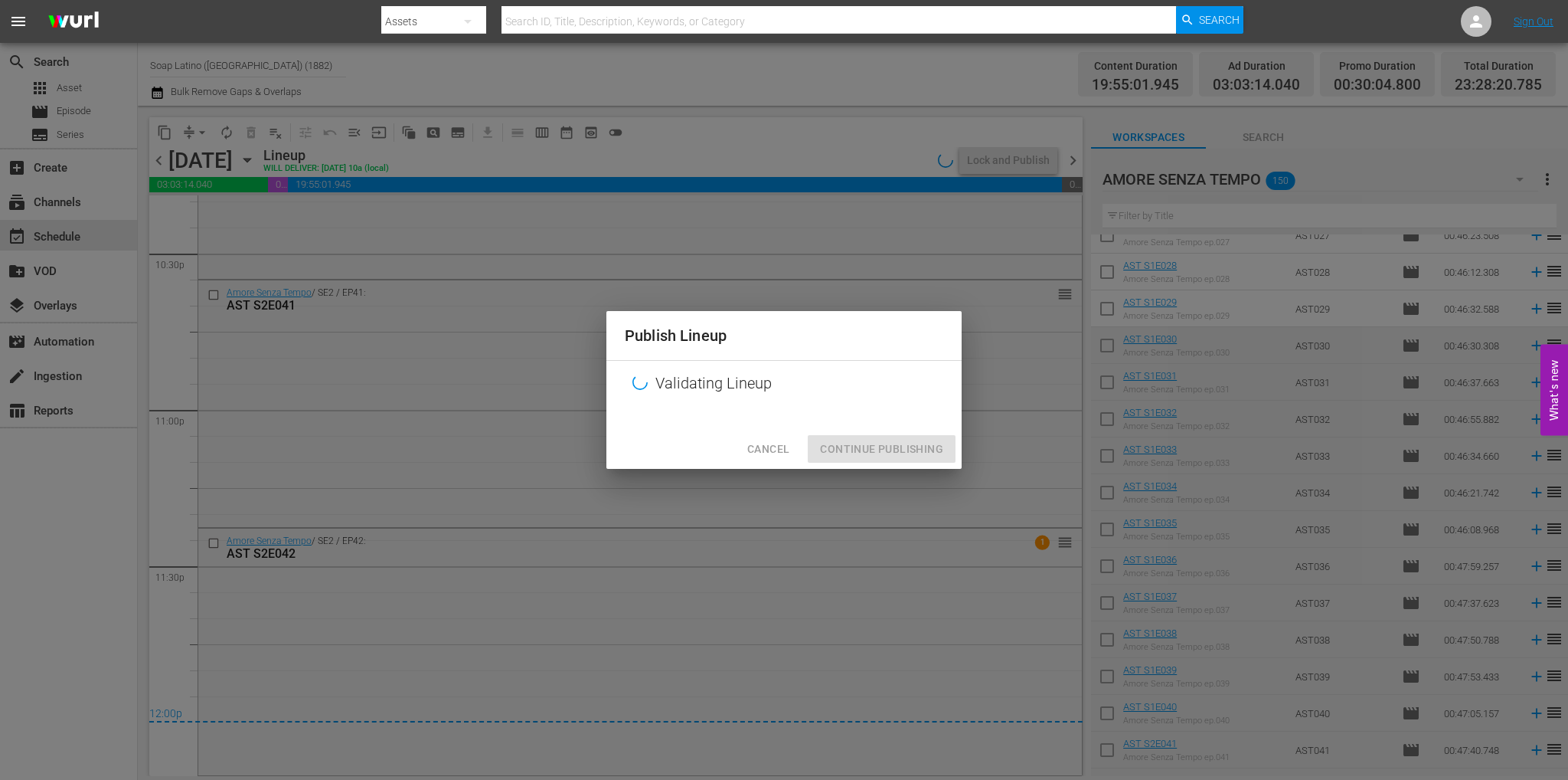
click at [787, 451] on span "Cancel" at bounding box center [768, 449] width 42 height 19
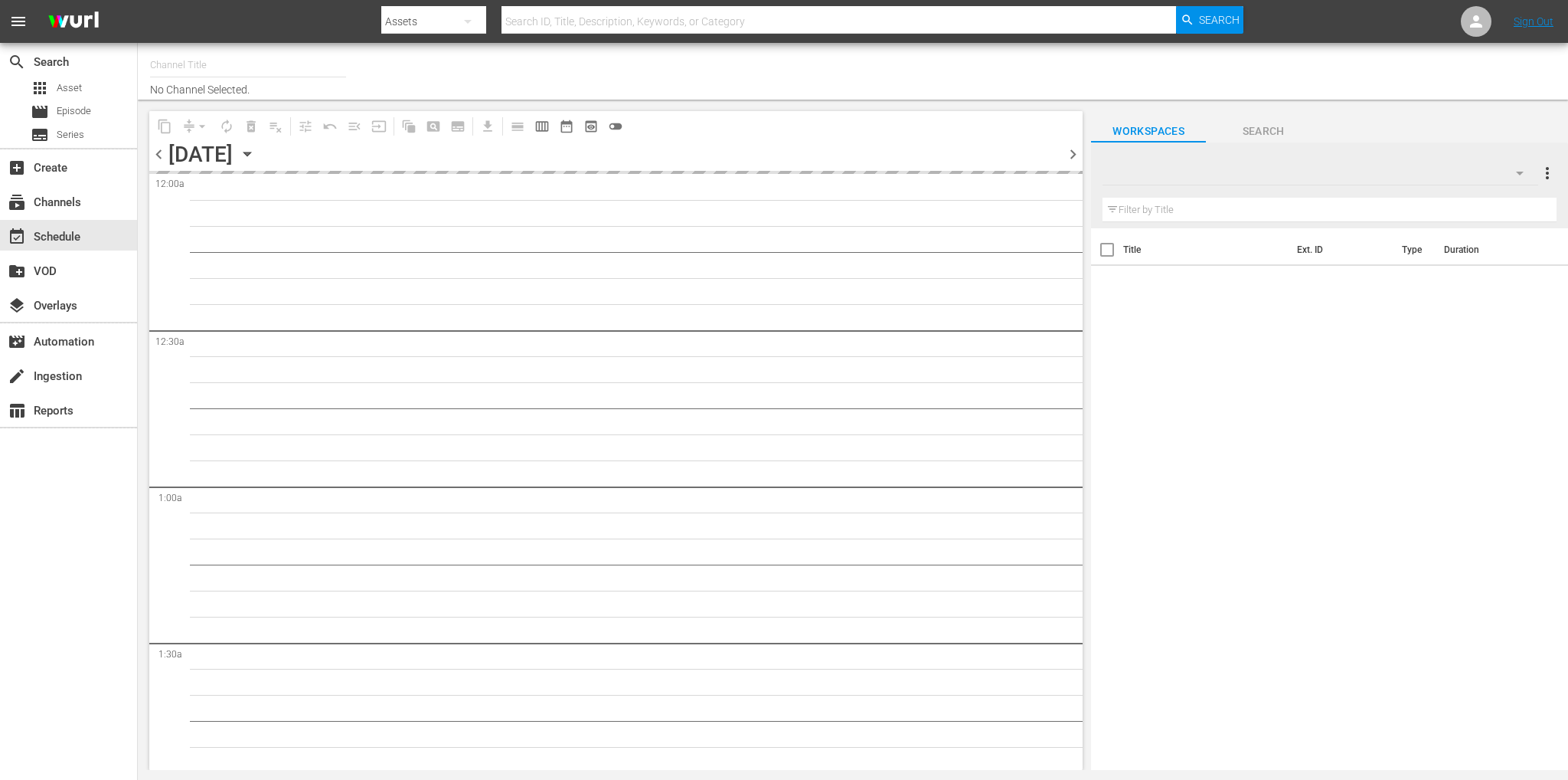
type input "Soap Latino ([GEOGRAPHIC_DATA]) (1882)"
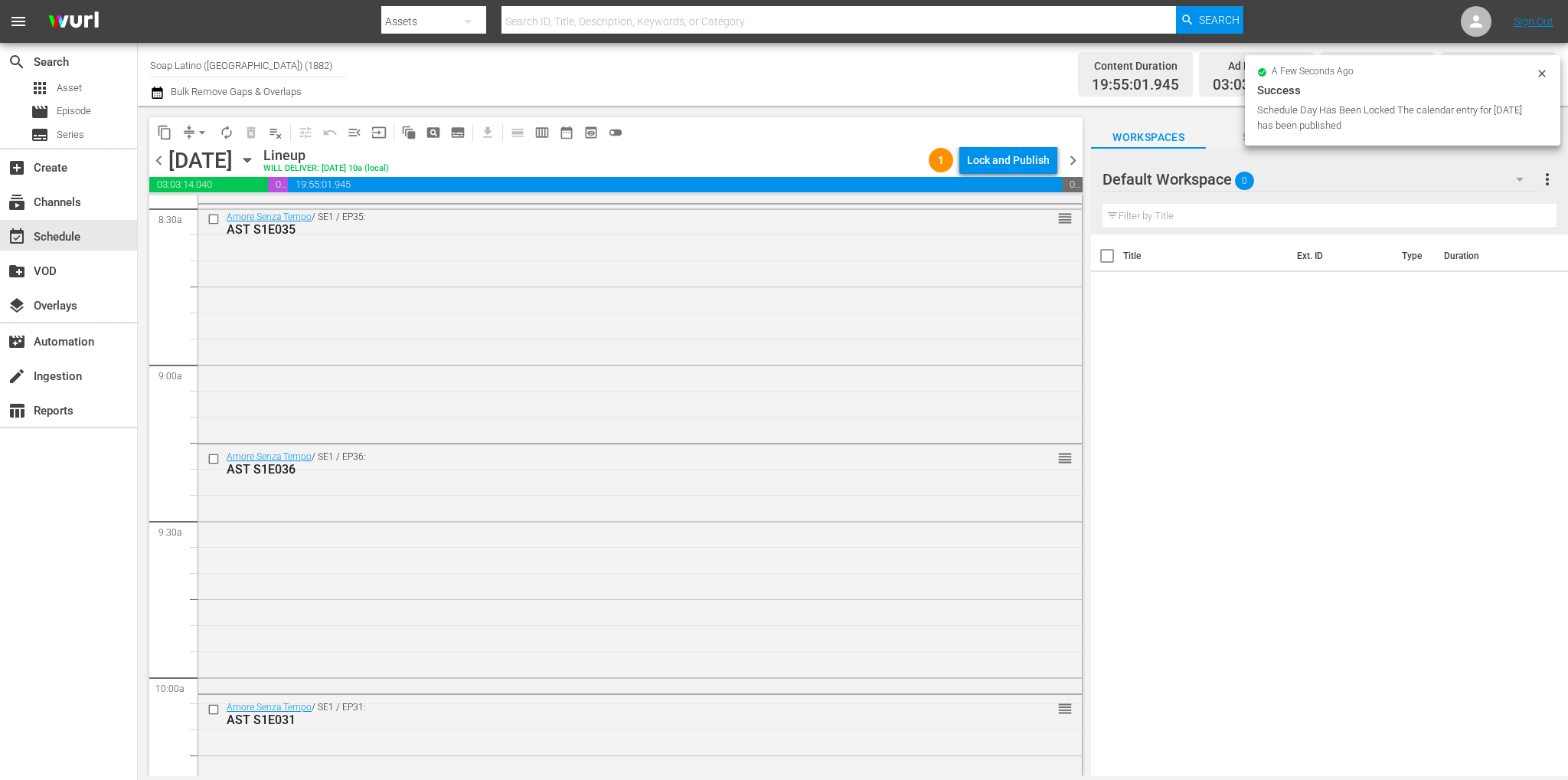
scroll to position [6973, 0]
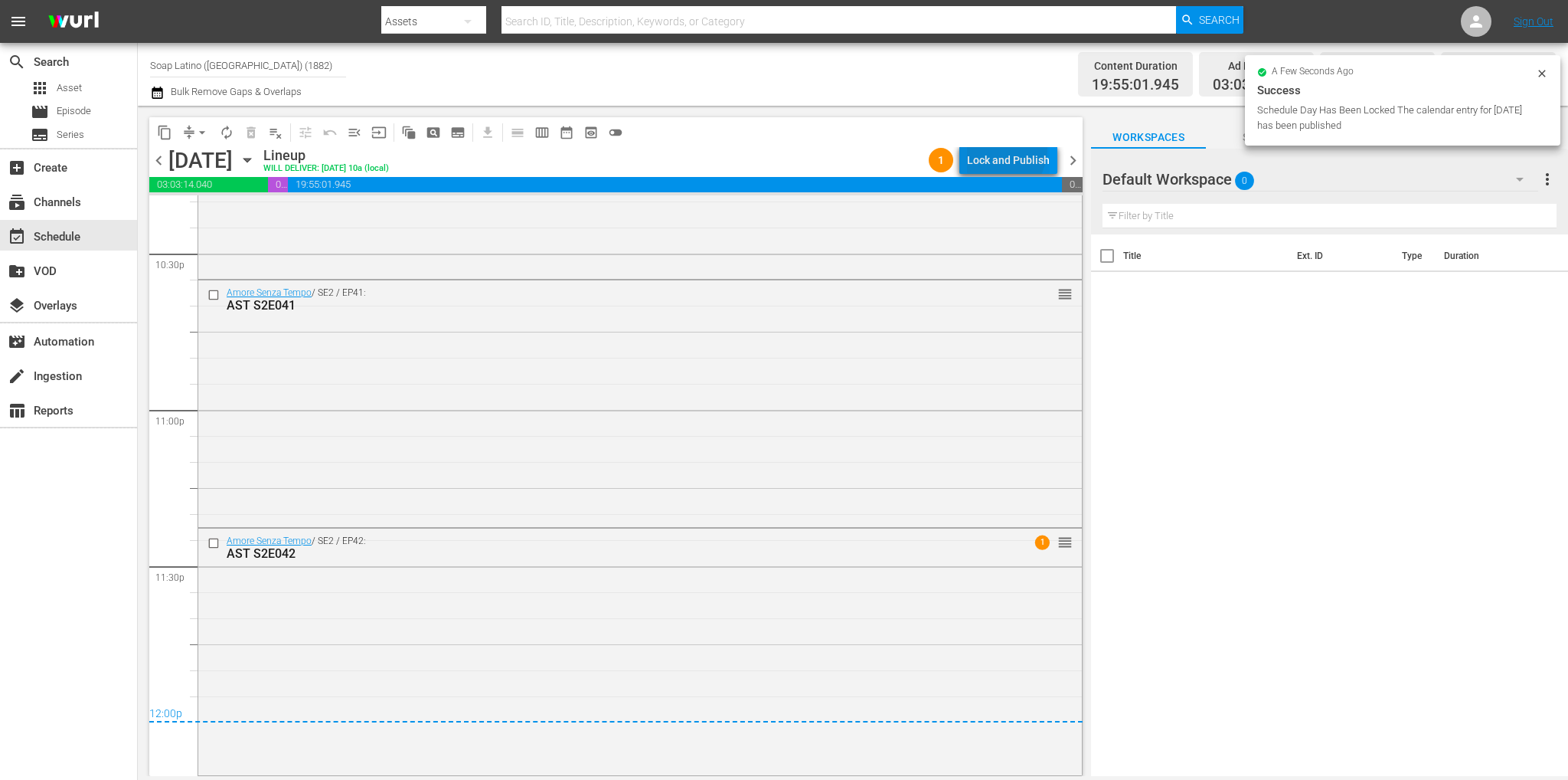
click at [996, 149] on div "Lock and Publish" at bounding box center [1008, 160] width 83 height 28
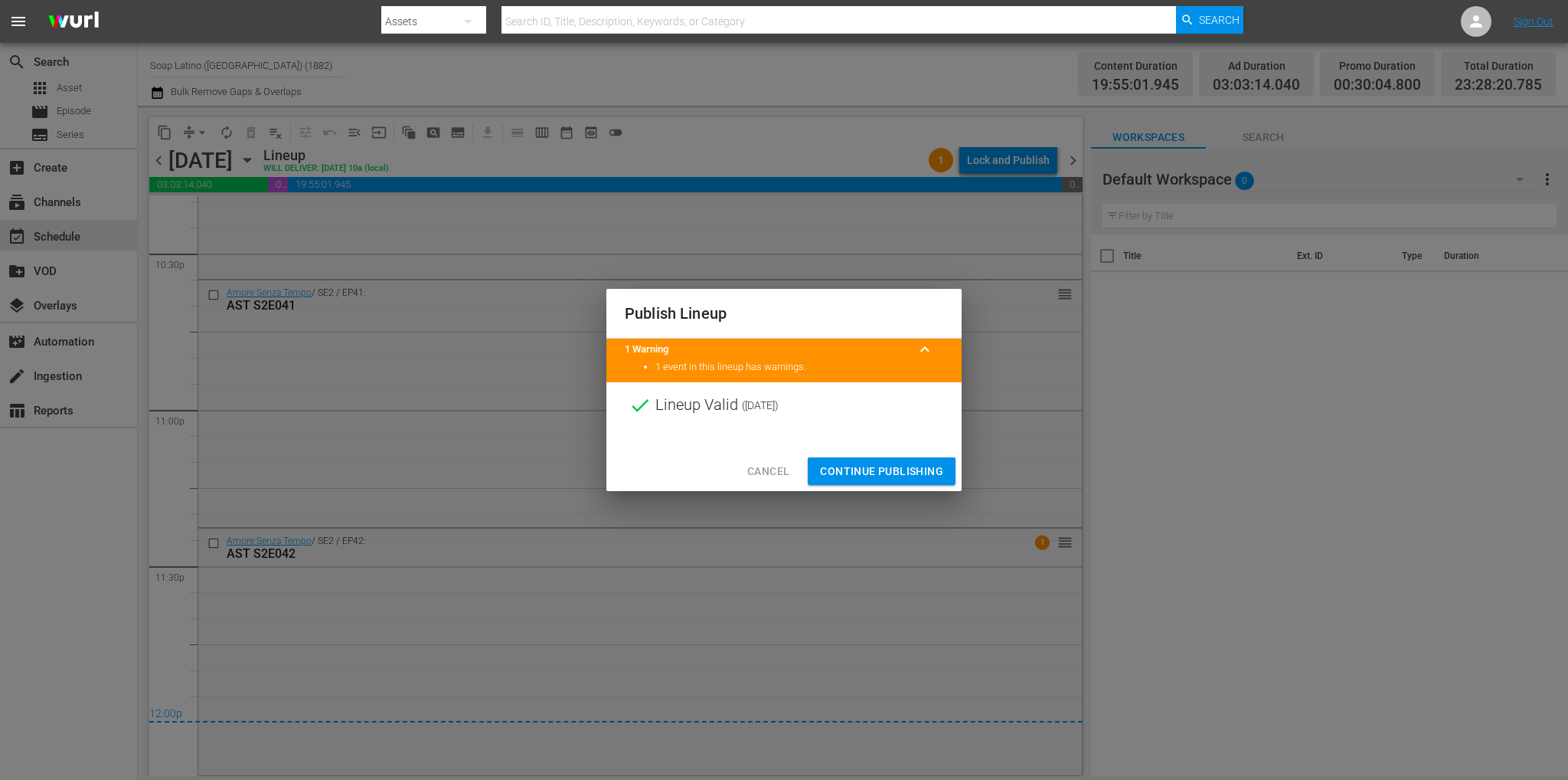
click at [901, 464] on span "Continue Publishing" at bounding box center [881, 471] width 123 height 19
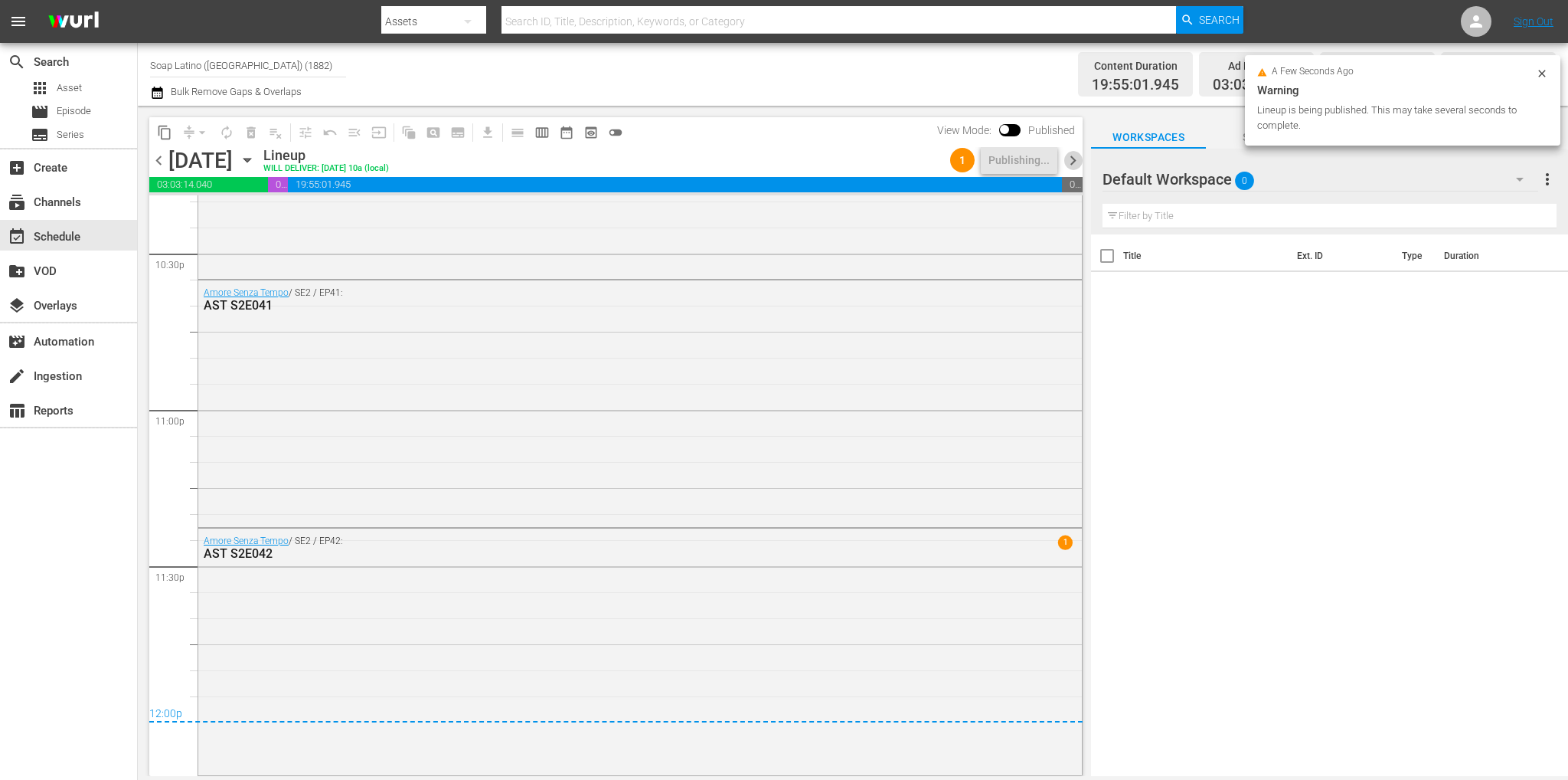
click at [1069, 157] on span "chevron_right" at bounding box center [1073, 160] width 19 height 19
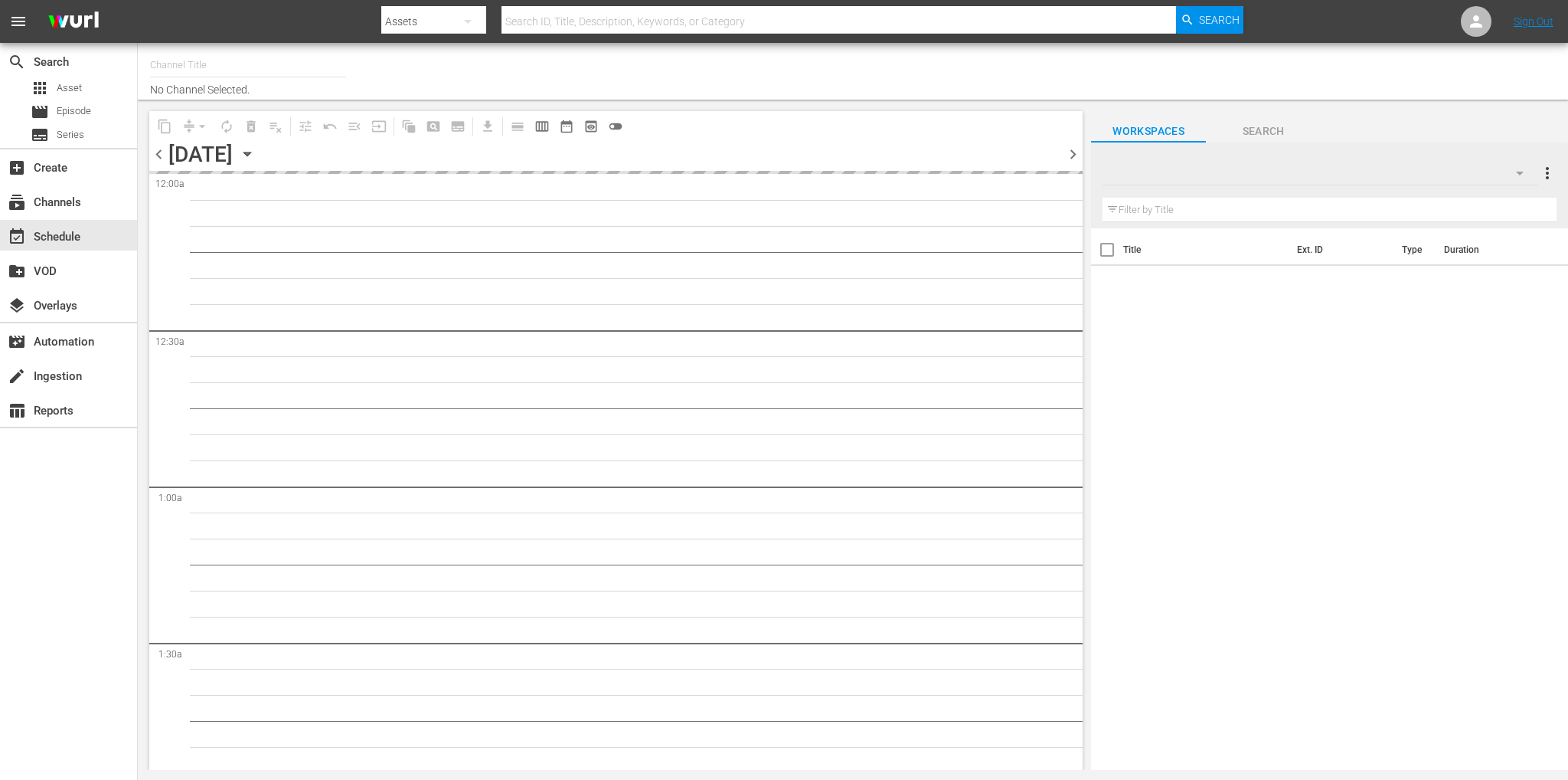
type input "Soap Latino ([GEOGRAPHIC_DATA]) (1882)"
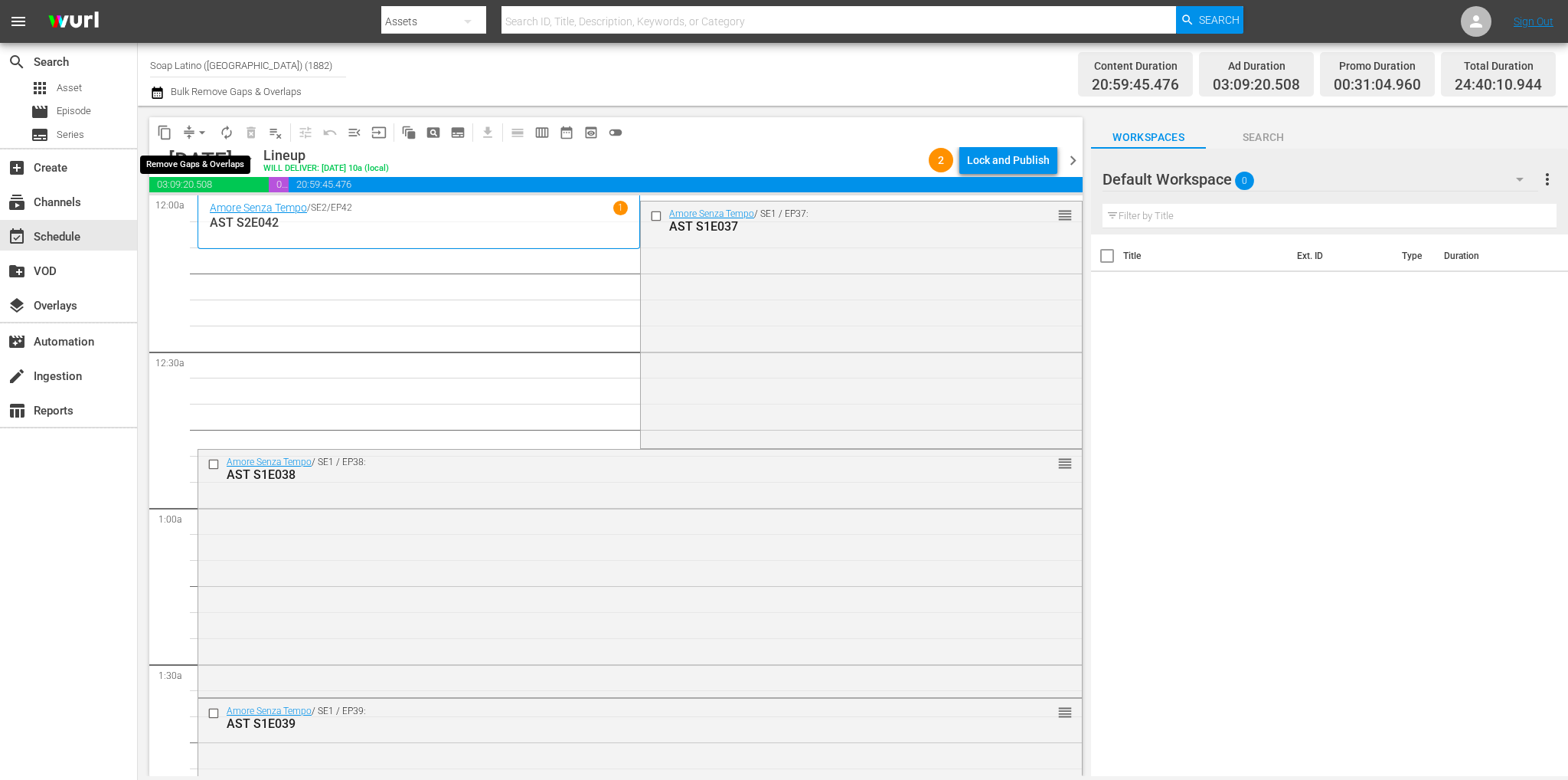
click at [206, 126] on span "arrow_drop_down" at bounding box center [202, 132] width 15 height 15
click at [220, 206] on li "Align to End of Previous Day" at bounding box center [203, 214] width 161 height 26
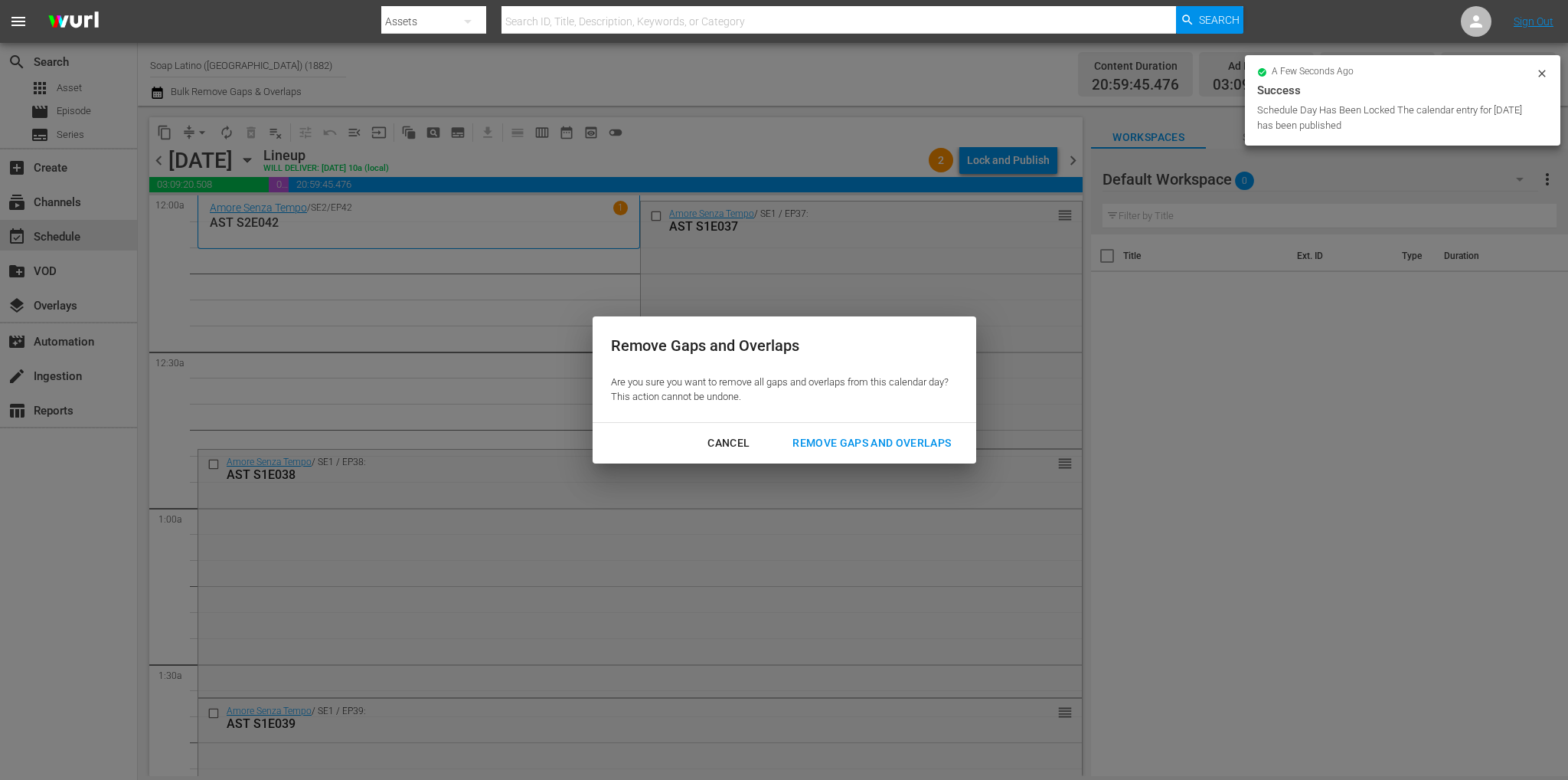
click at [822, 437] on div "Remove Gaps and Overlaps" at bounding box center [872, 443] width 183 height 19
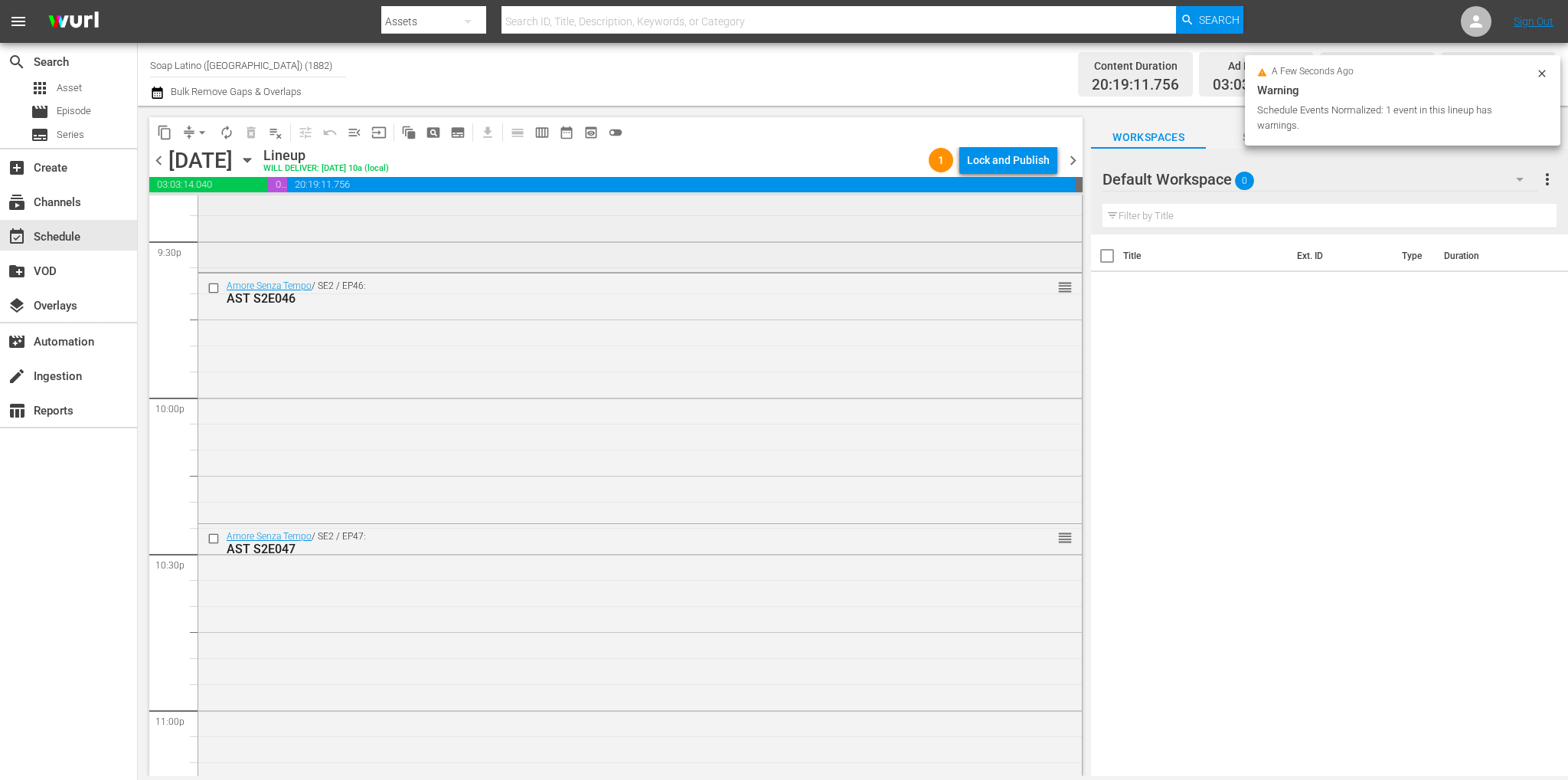
scroll to position [6550, 0]
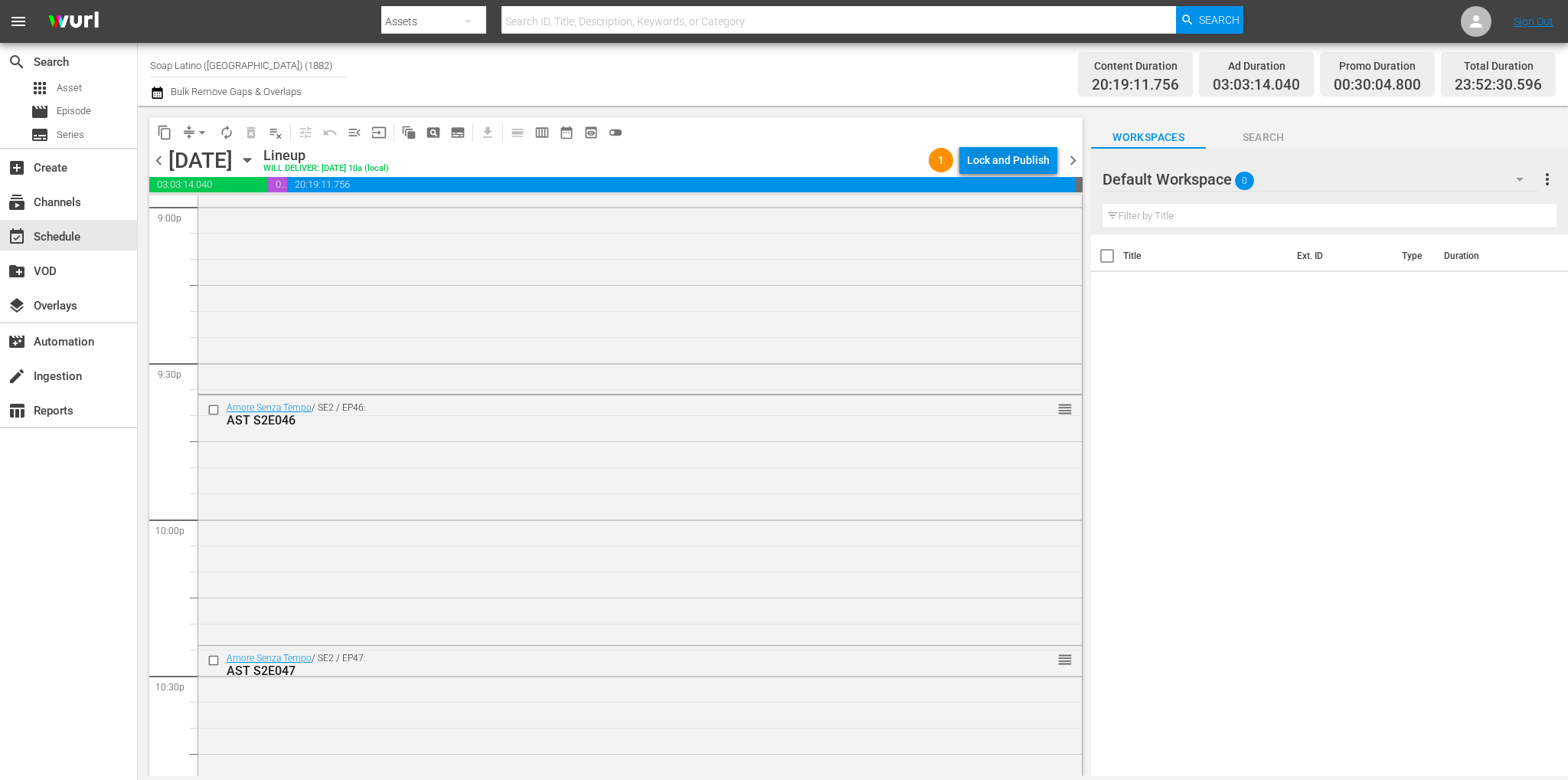
click at [1003, 168] on div "Lock and Publish" at bounding box center [1008, 160] width 83 height 28
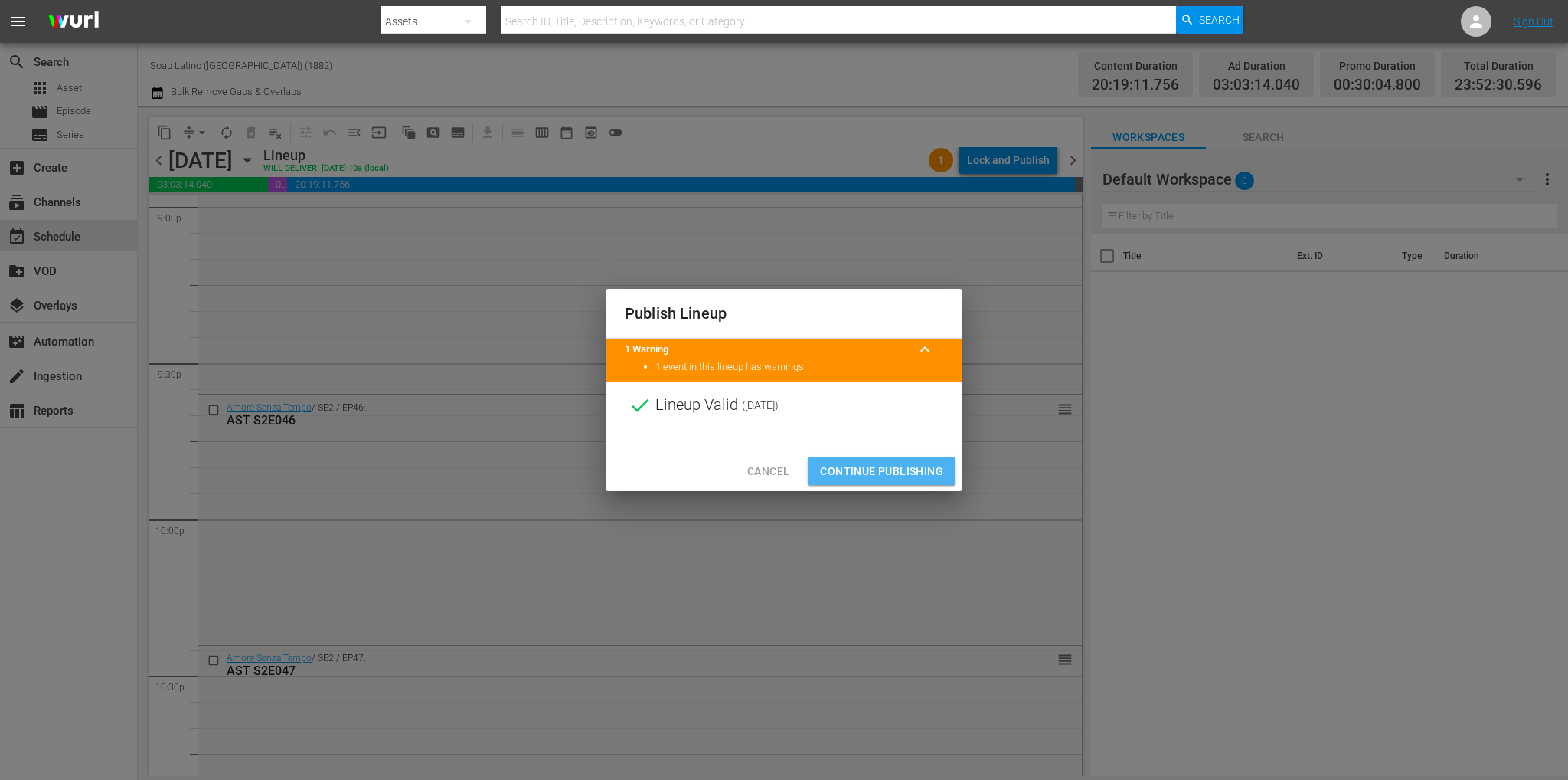
click at [911, 462] on span "Continue Publishing" at bounding box center [881, 471] width 123 height 19
